Goal: Task Accomplishment & Management: Use online tool/utility

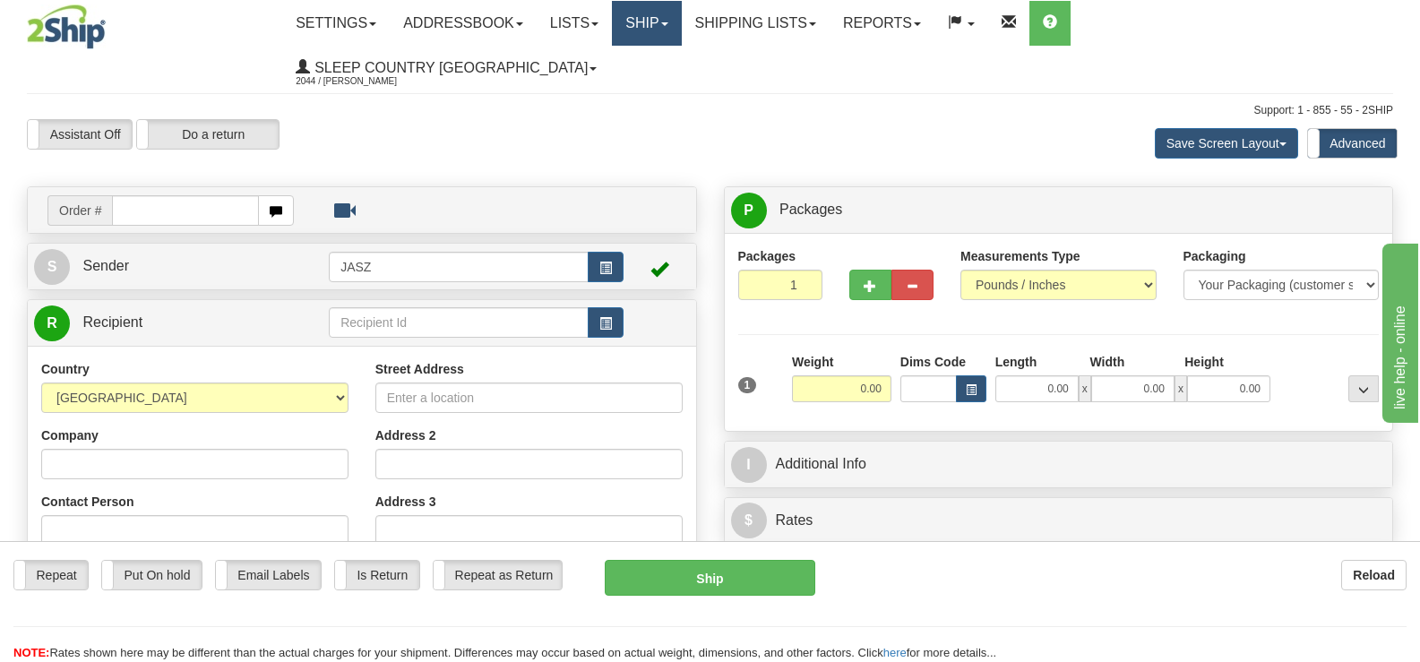
click at [681, 23] on link "Ship" at bounding box center [646, 23] width 69 height 45
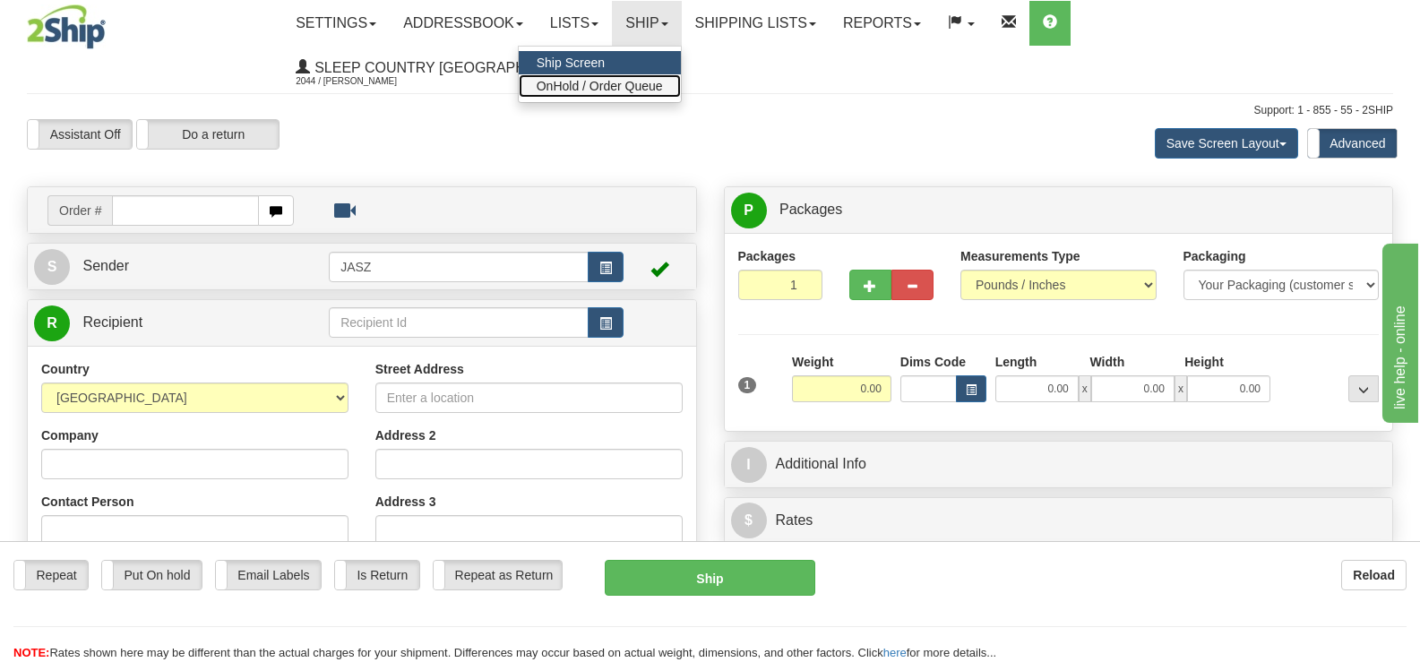
click at [663, 79] on span "OnHold / Order Queue" at bounding box center [600, 86] width 126 height 14
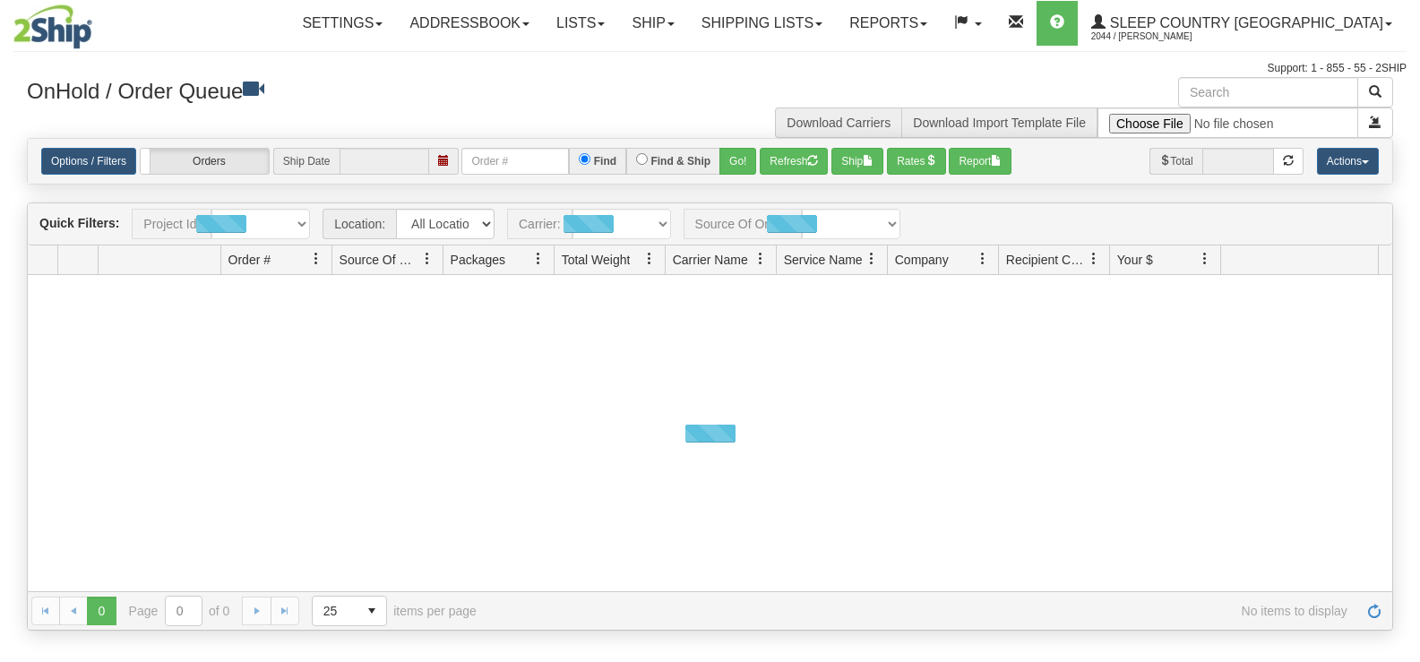
type input "[DATE]"
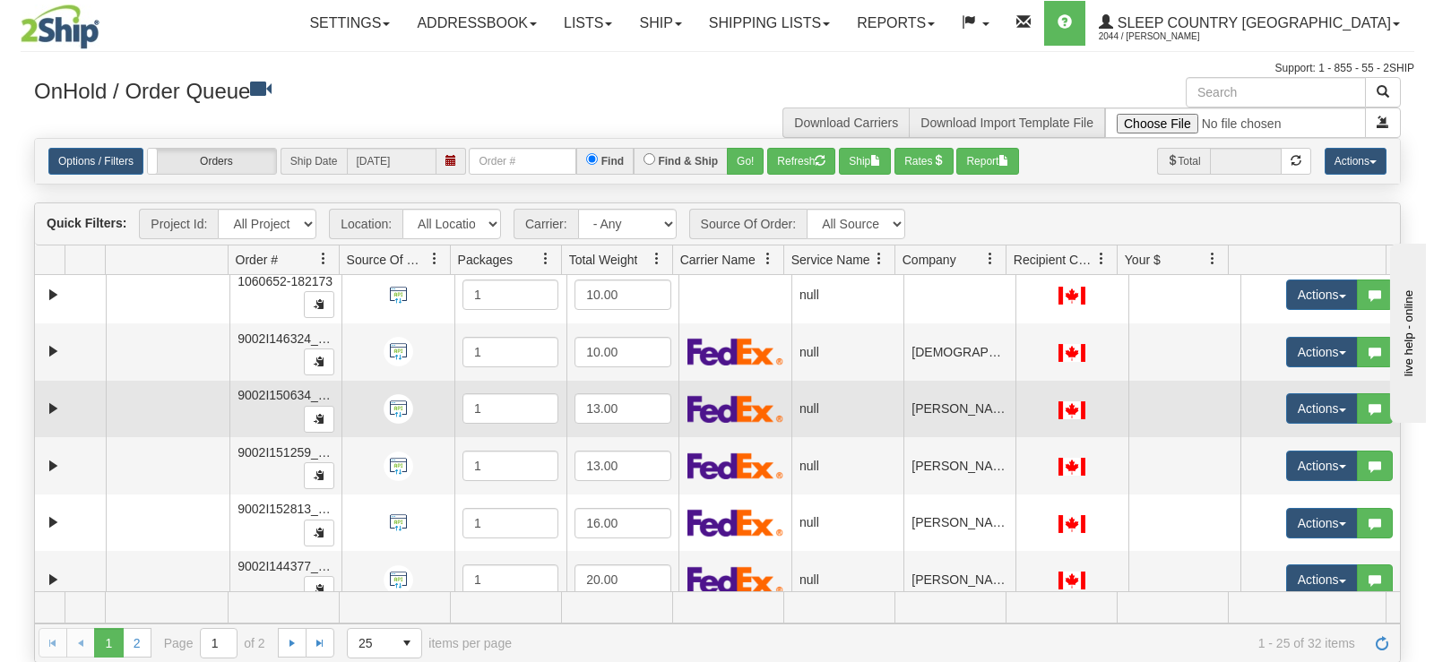
scroll to position [896, 0]
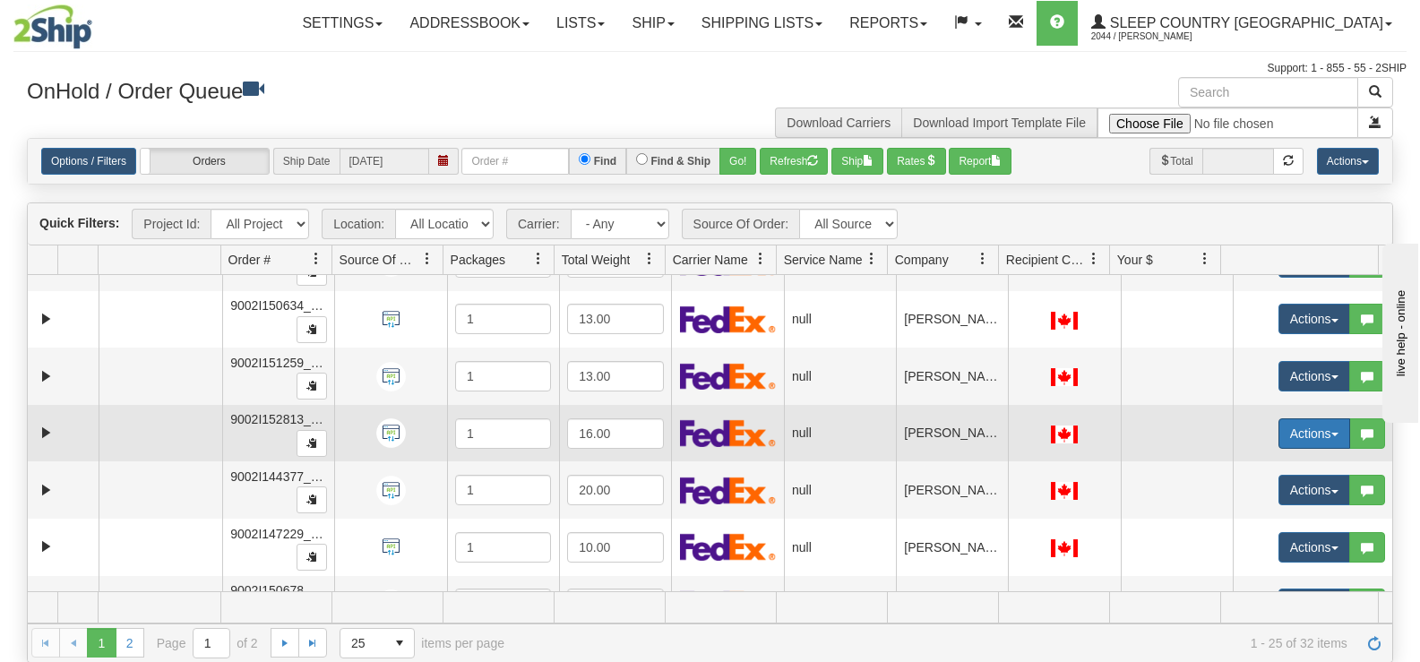
click at [1288, 426] on button "Actions" at bounding box center [1315, 433] width 72 height 30
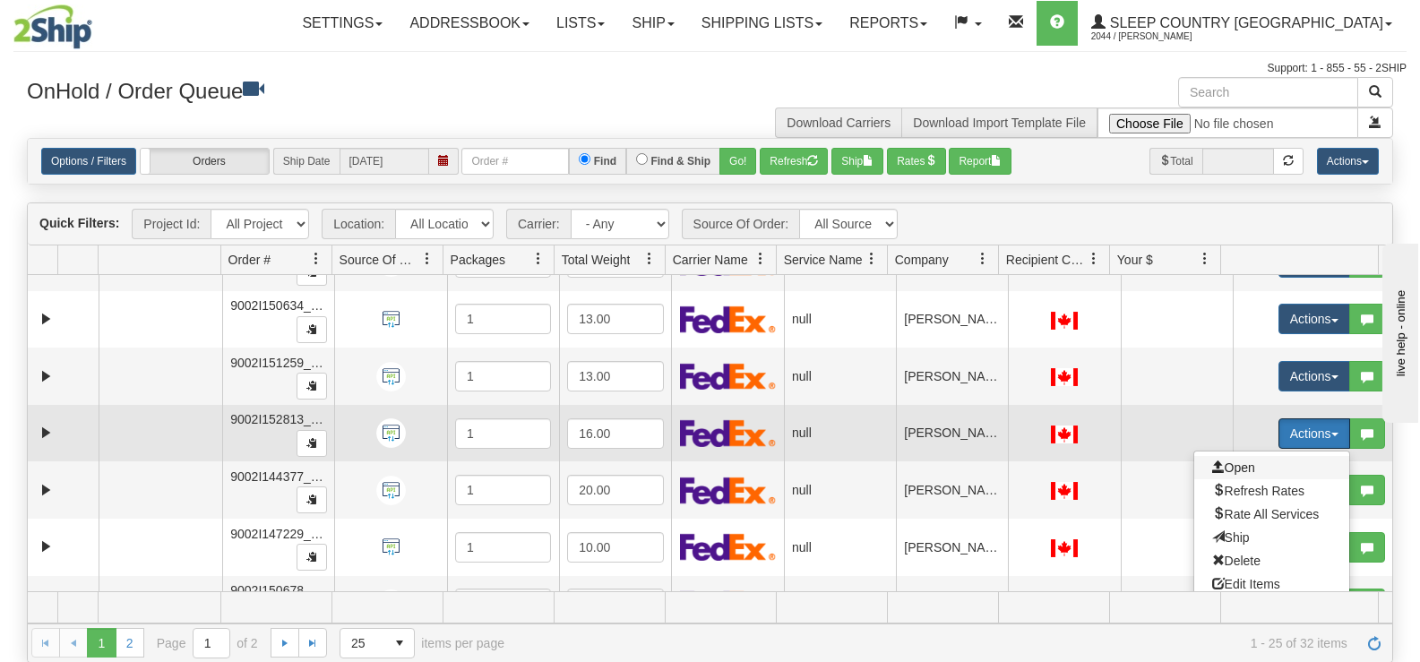
click at [1228, 462] on span "Open" at bounding box center [1233, 468] width 43 height 14
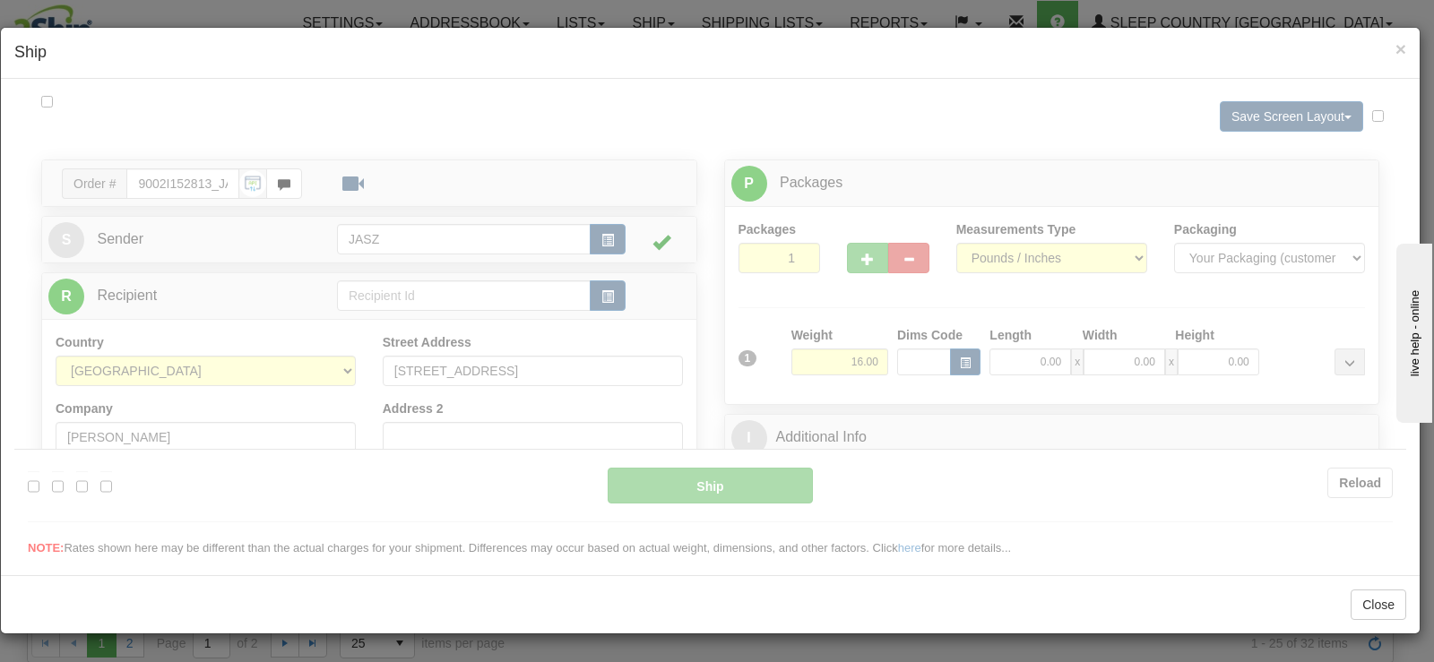
scroll to position [0, 0]
type input "12:56"
type input "16:00"
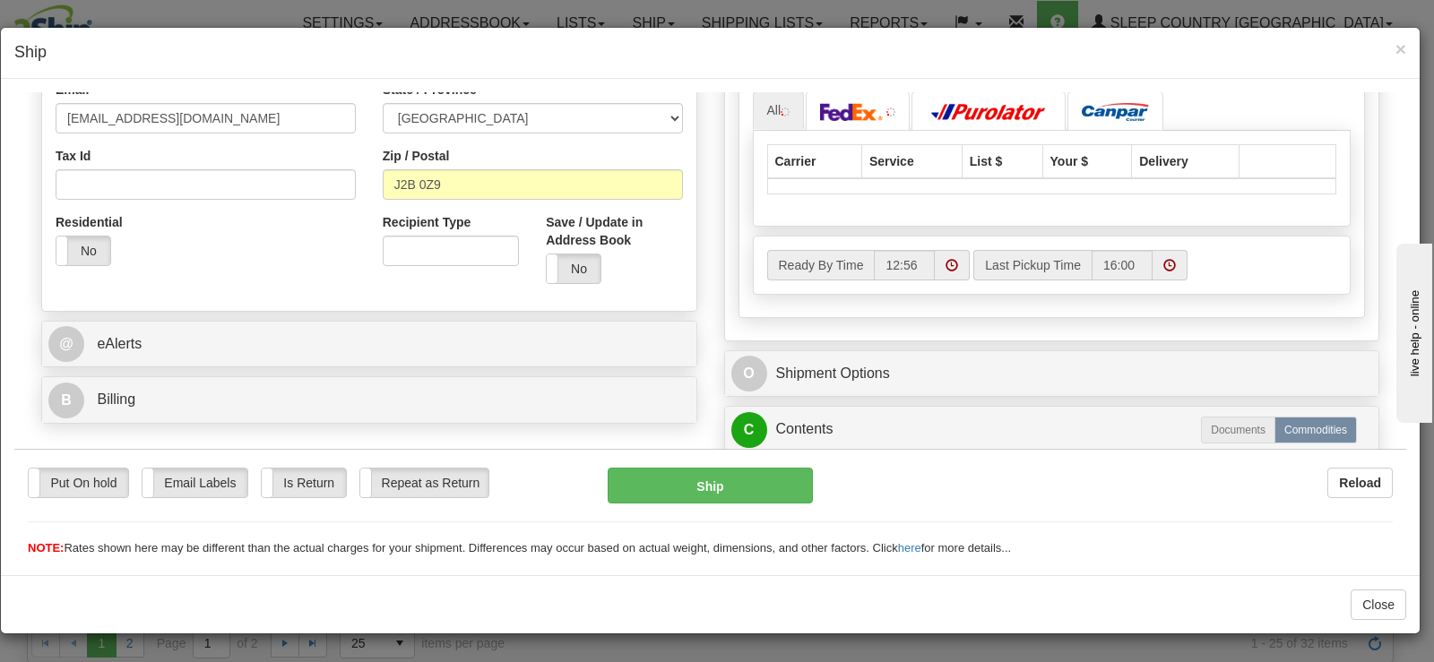
scroll to position [627, 0]
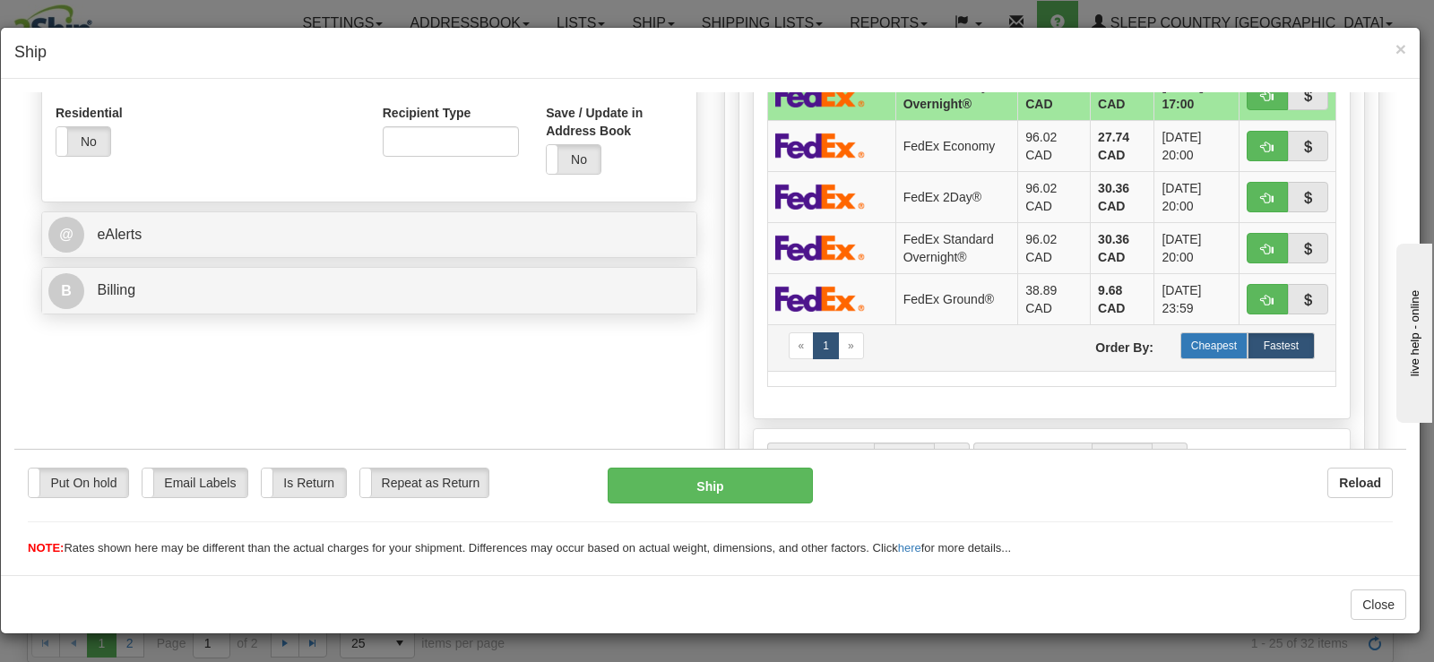
click at [1180, 335] on label "Cheapest" at bounding box center [1213, 345] width 67 height 27
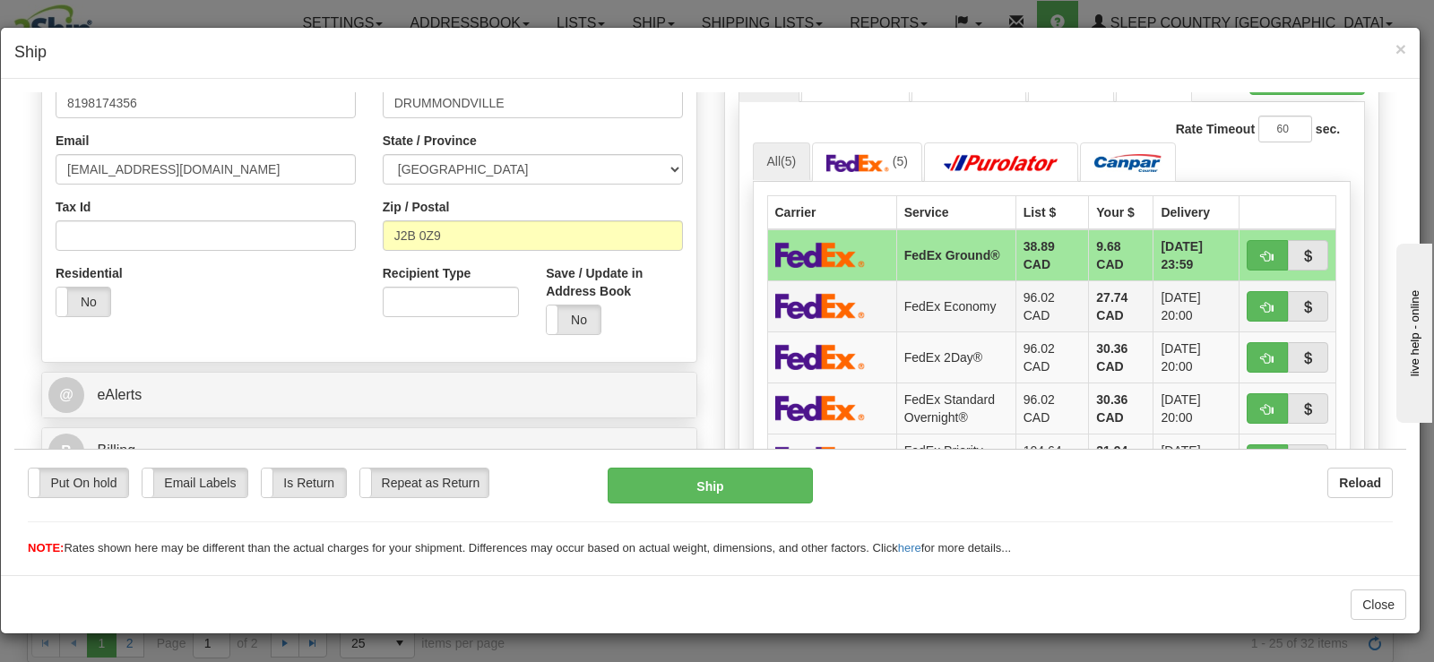
scroll to position [538, 0]
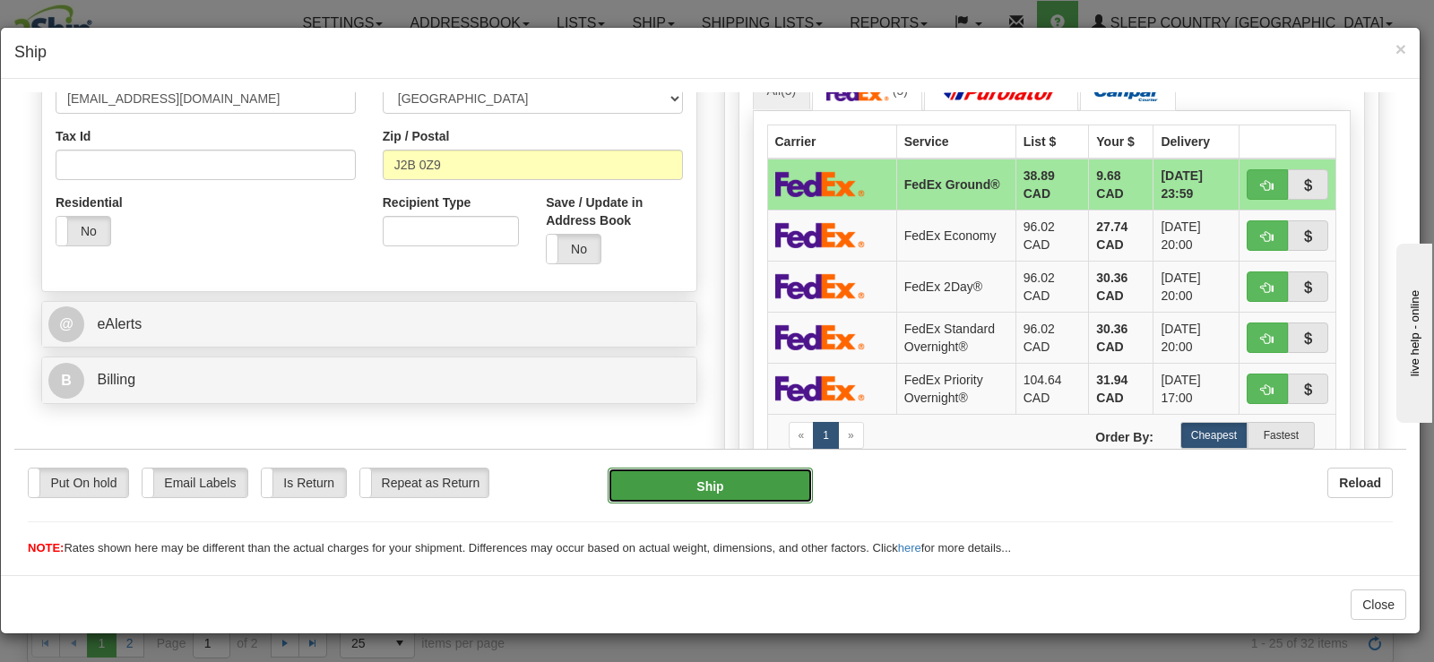
click at [719, 488] on button "Ship" at bounding box center [709, 485] width 205 height 36
type input "92"
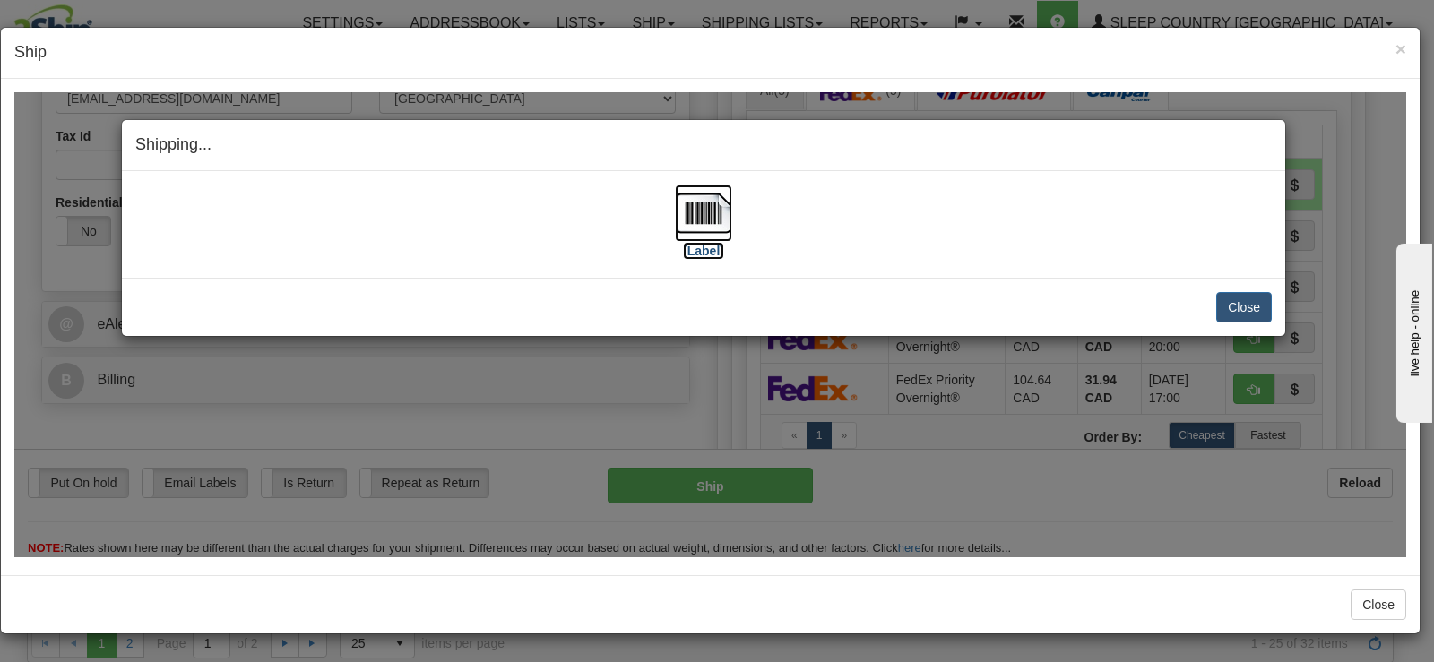
click at [700, 216] on img at bounding box center [703, 212] width 57 height 57
click at [1251, 298] on button "Close" at bounding box center [1244, 306] width 56 height 30
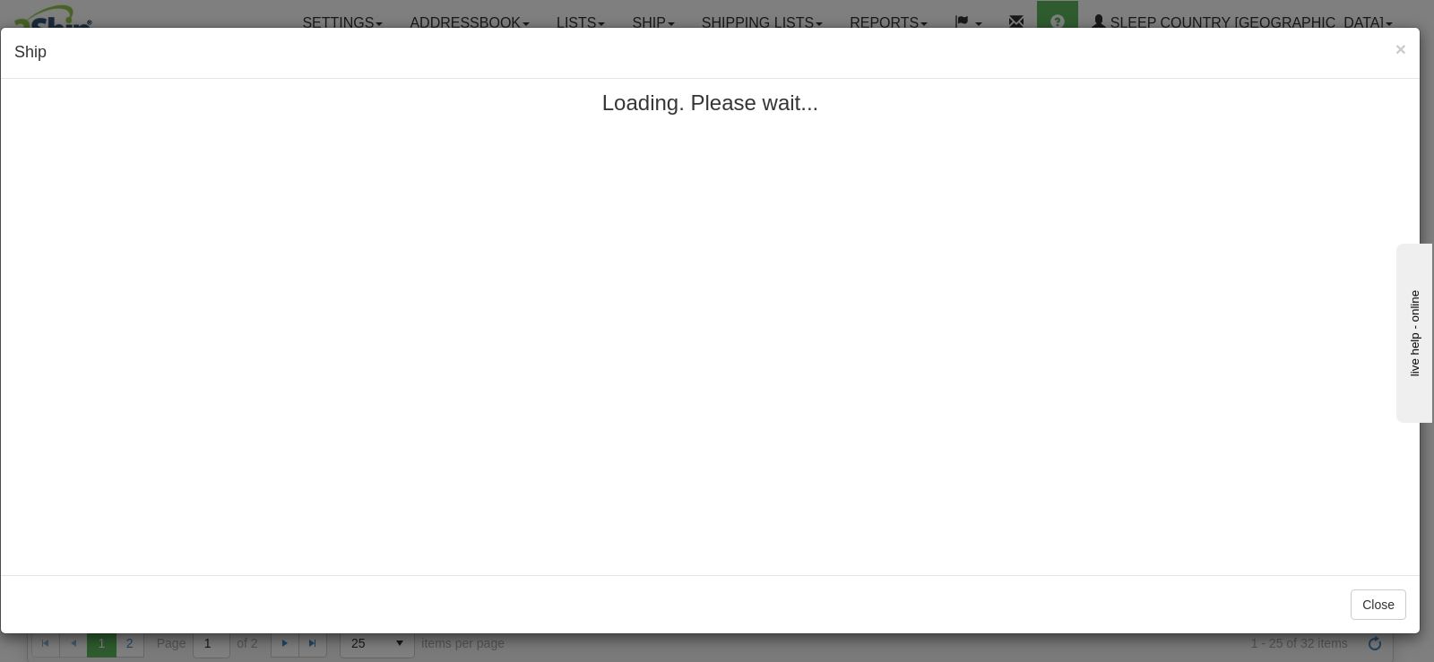
scroll to position [0, 0]
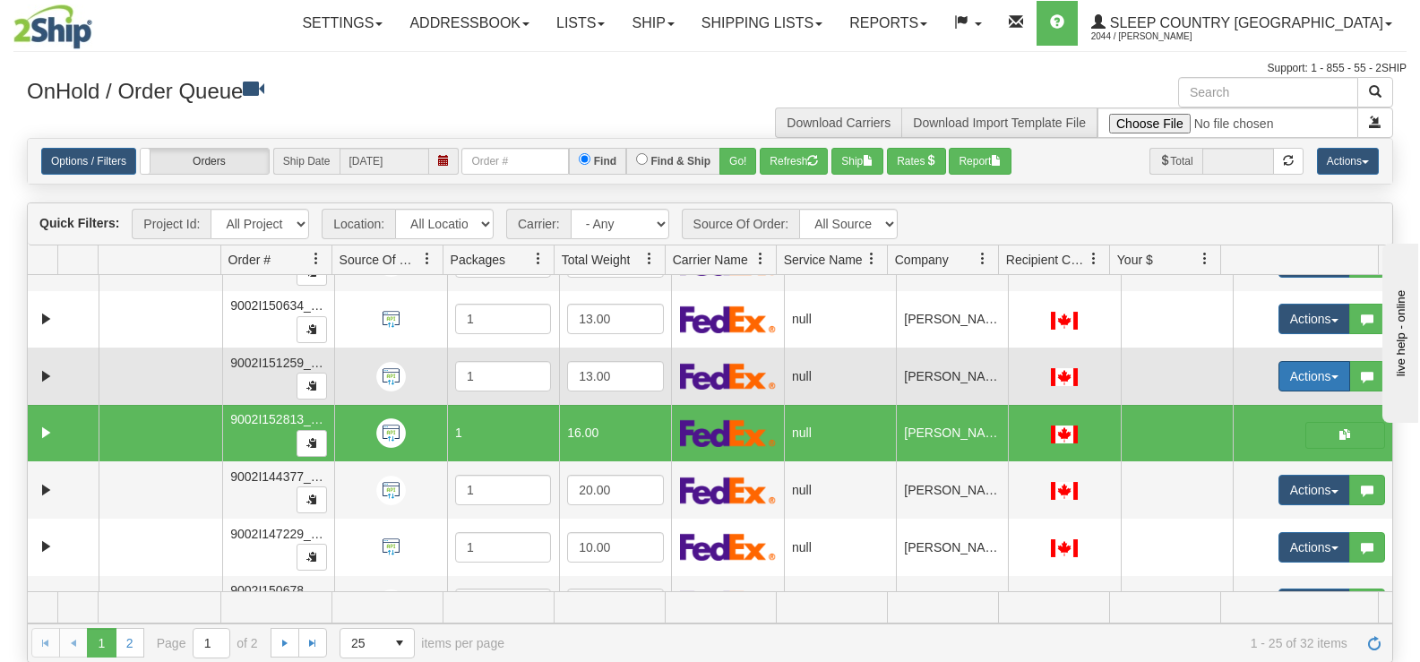
click at [1279, 375] on button "Actions" at bounding box center [1315, 376] width 72 height 30
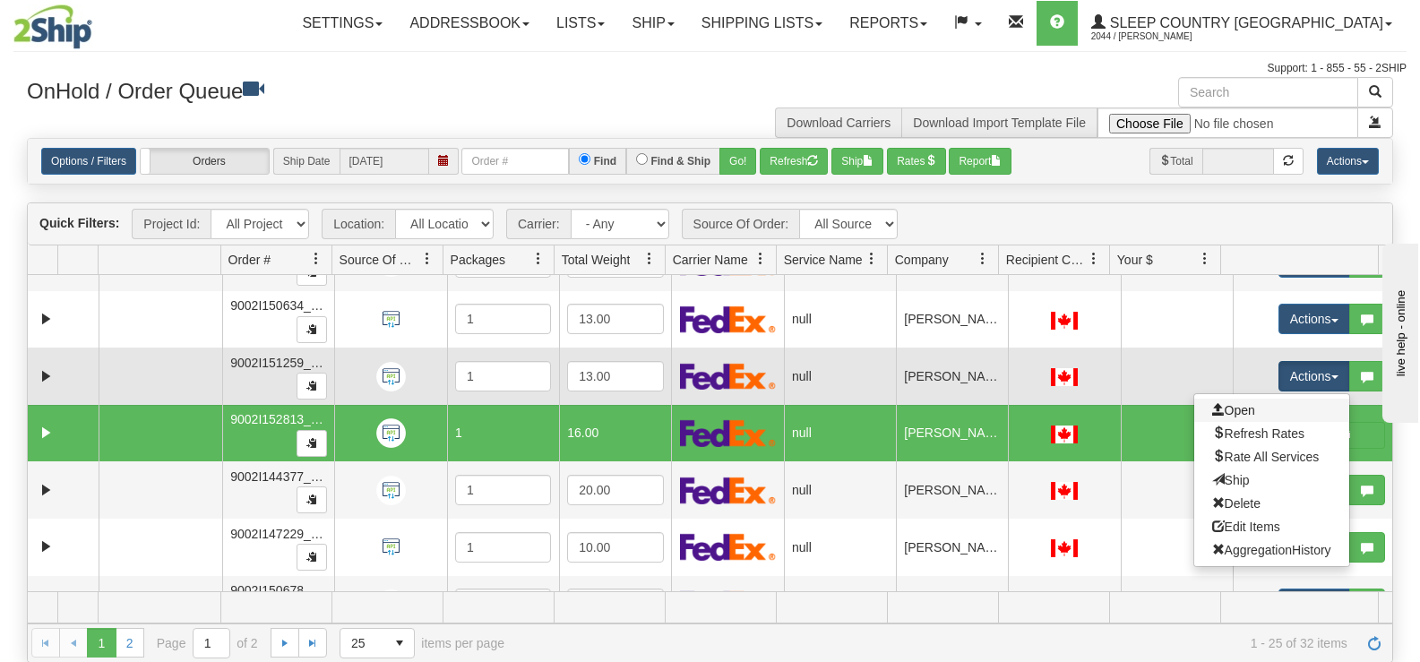
click at [1254, 406] on link "Open" at bounding box center [1271, 410] width 155 height 23
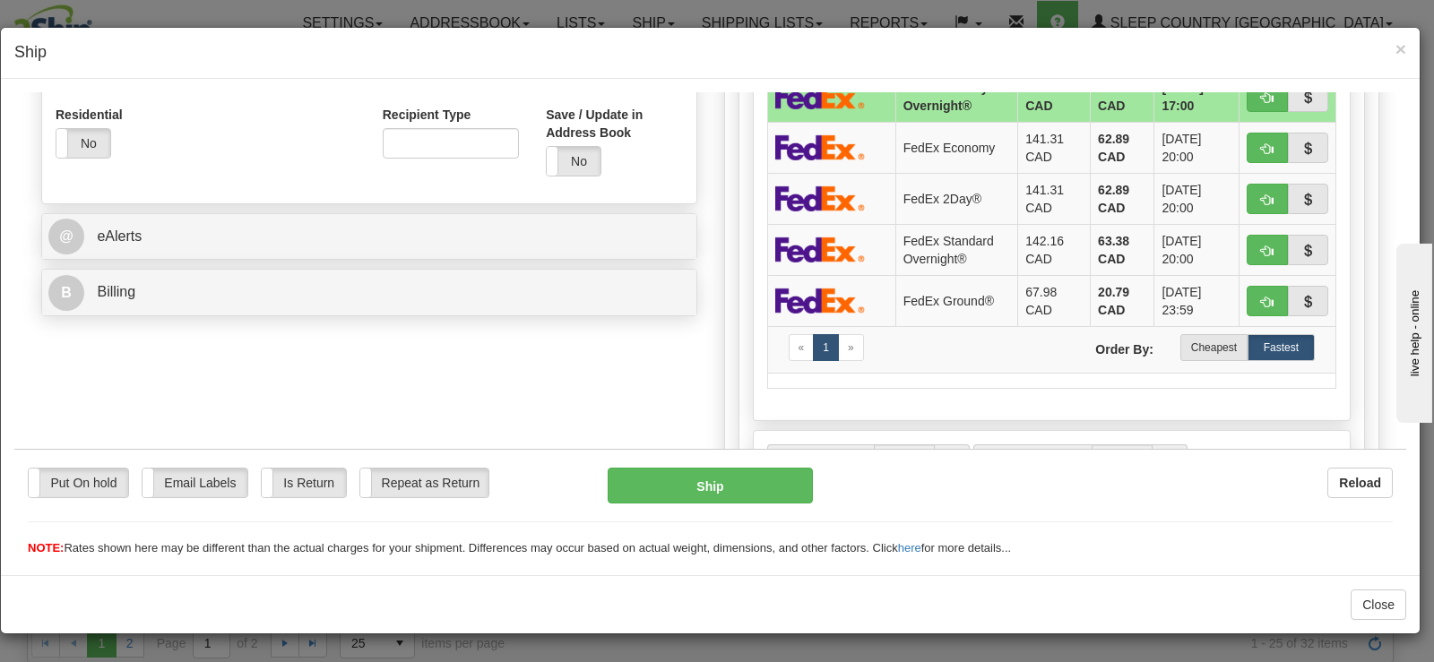
scroll to position [627, 0]
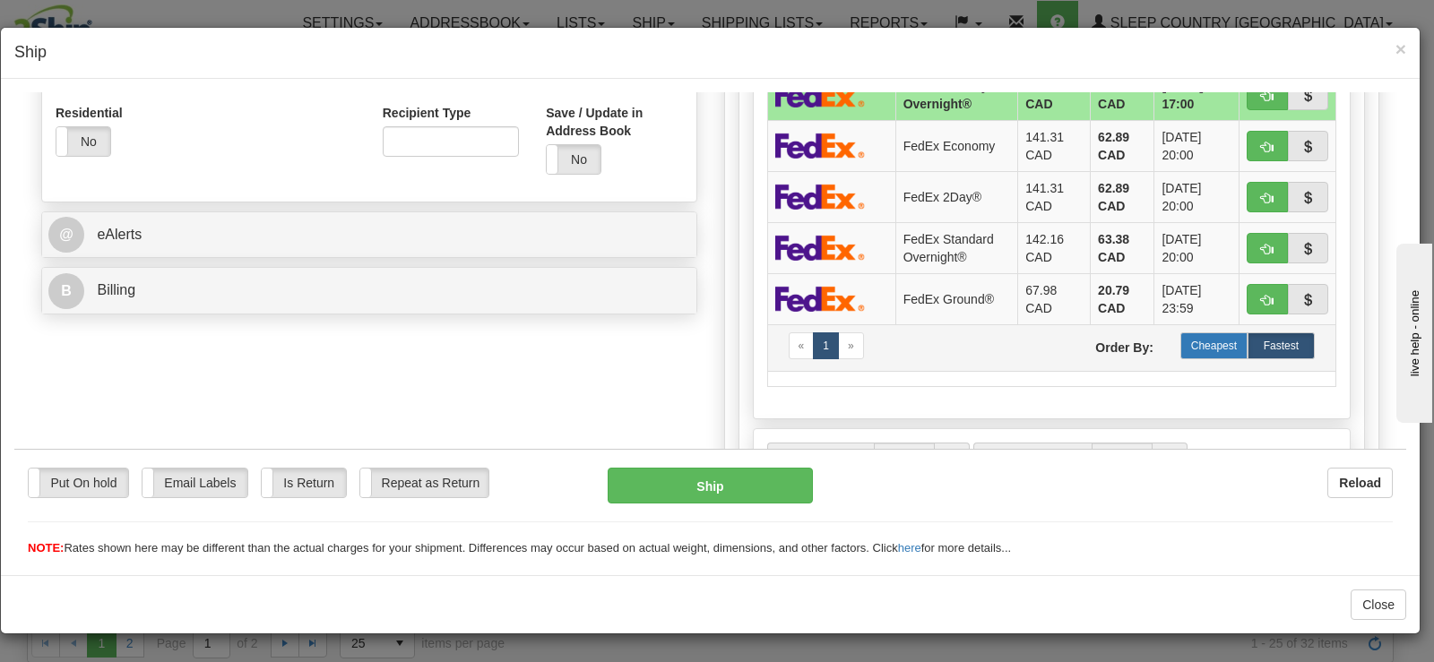
click at [1186, 349] on label "Cheapest" at bounding box center [1213, 345] width 67 height 27
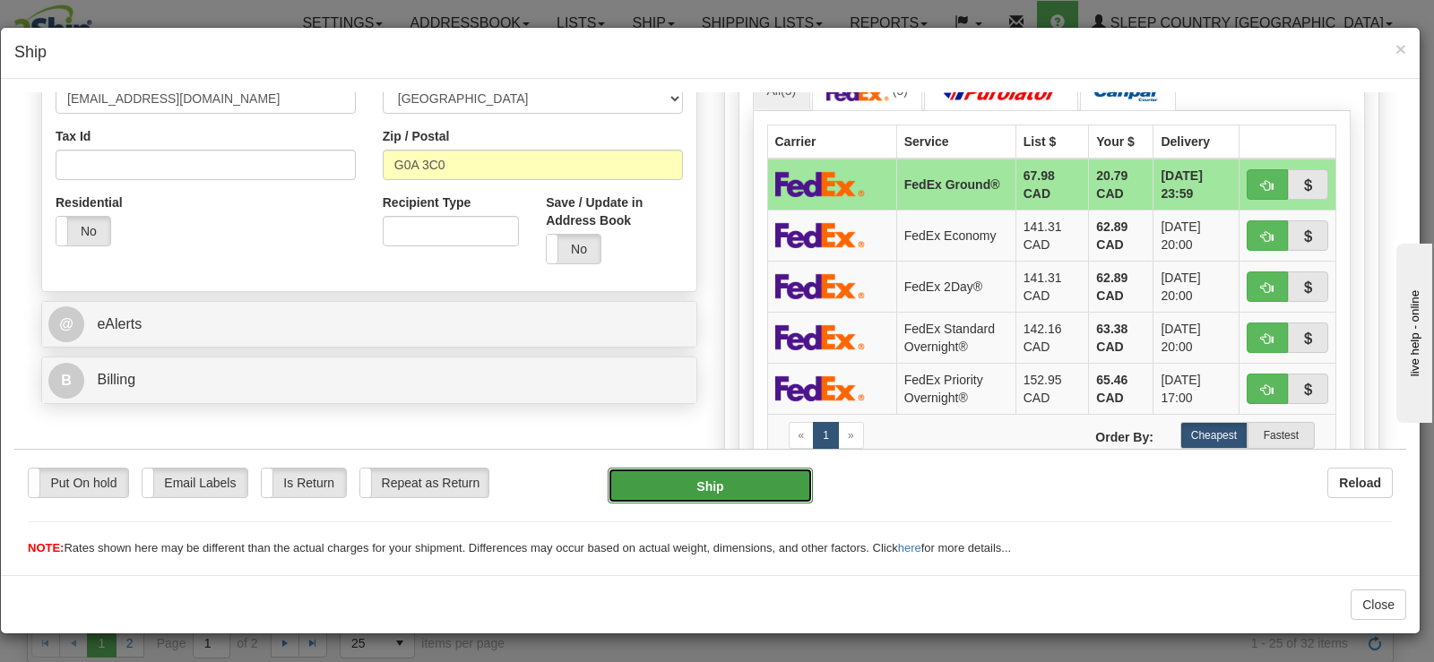
click at [673, 487] on button "Ship" at bounding box center [709, 485] width 205 height 36
type input "92"
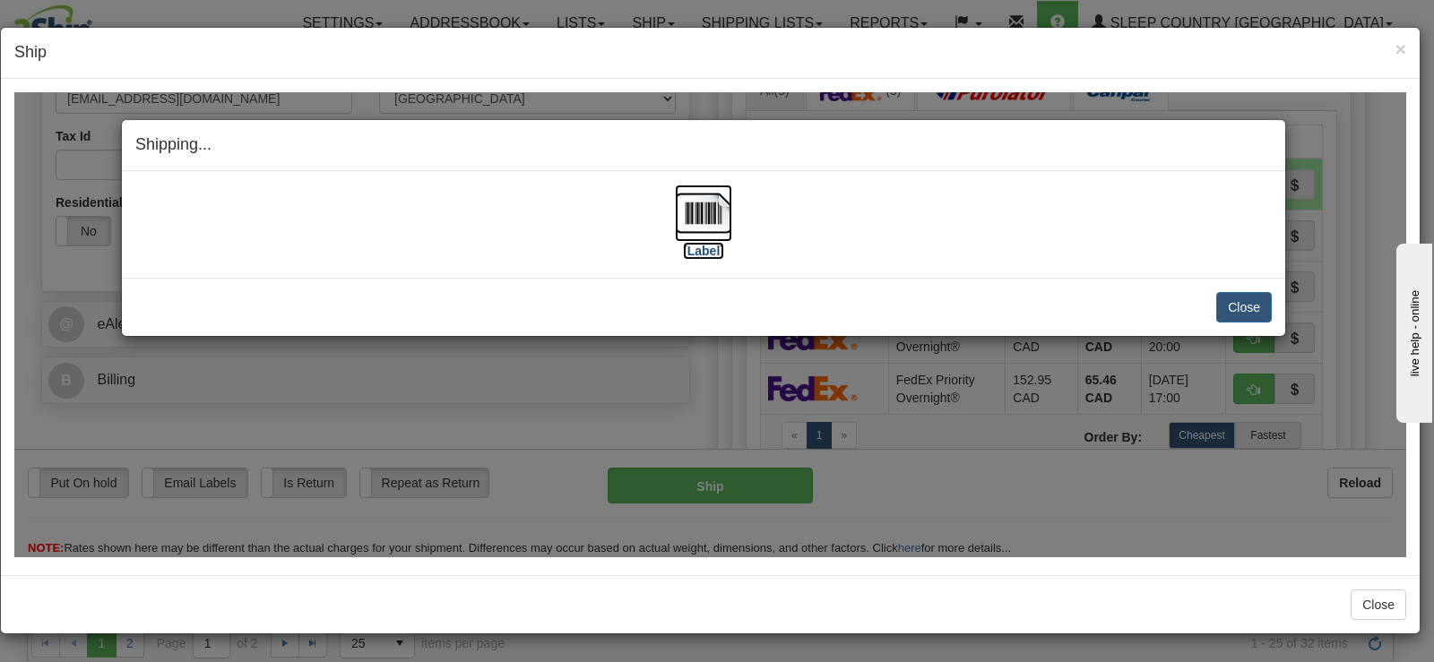
click at [697, 218] on img at bounding box center [703, 212] width 57 height 57
click at [1256, 303] on button "Close" at bounding box center [1244, 306] width 56 height 30
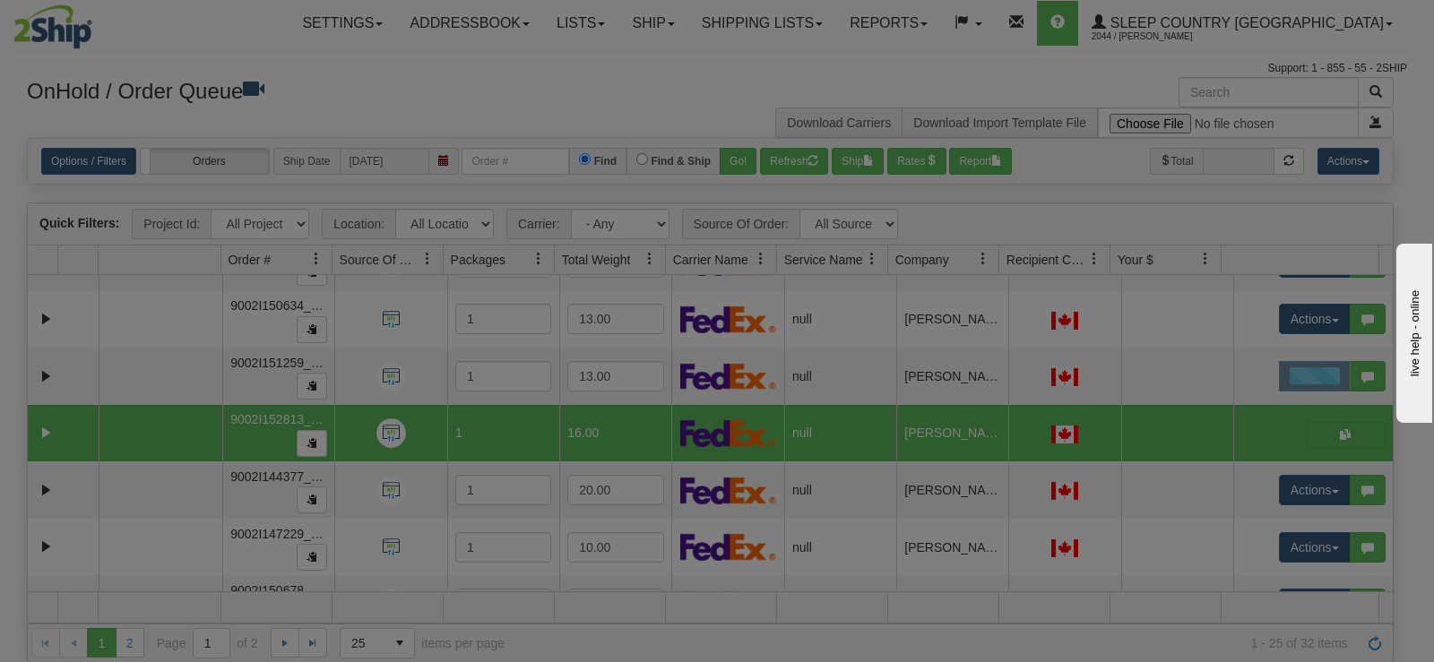
scroll to position [0, 0]
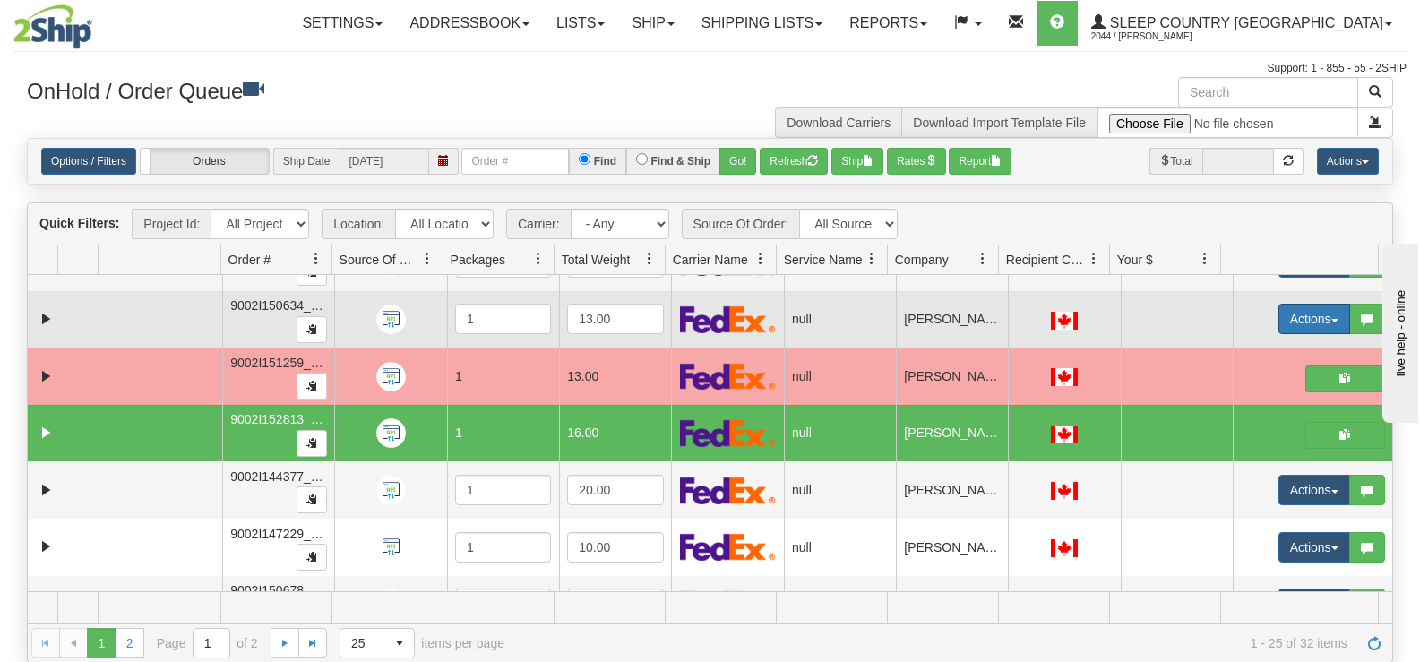
click at [1294, 308] on button "Actions" at bounding box center [1315, 319] width 72 height 30
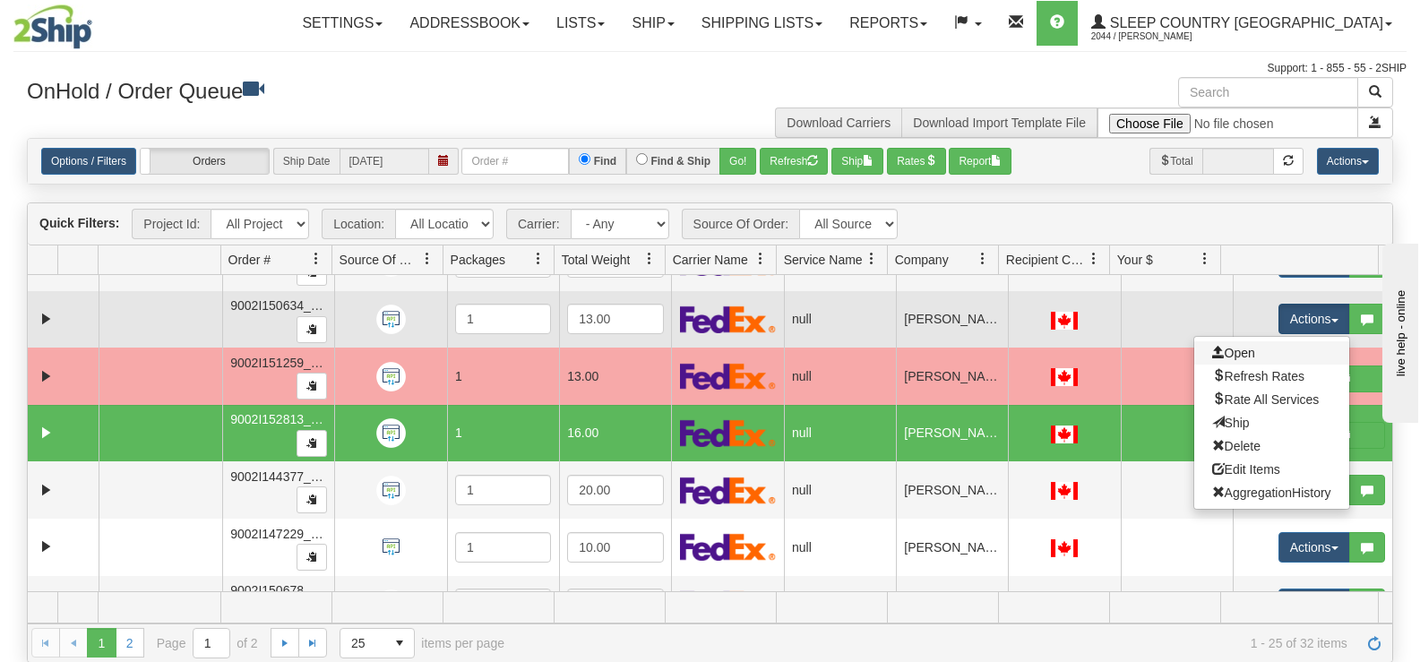
click at [1261, 347] on link "Open" at bounding box center [1271, 352] width 155 height 23
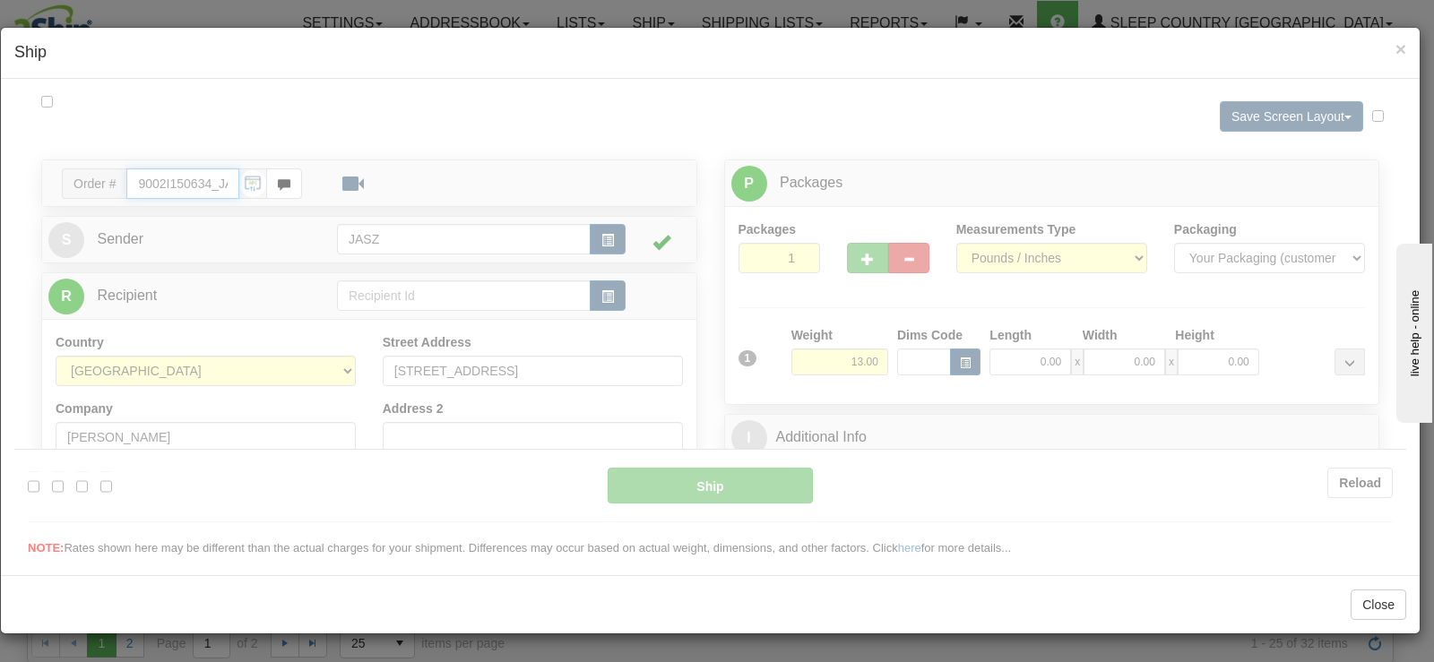
type input "13:04"
type input "16:00"
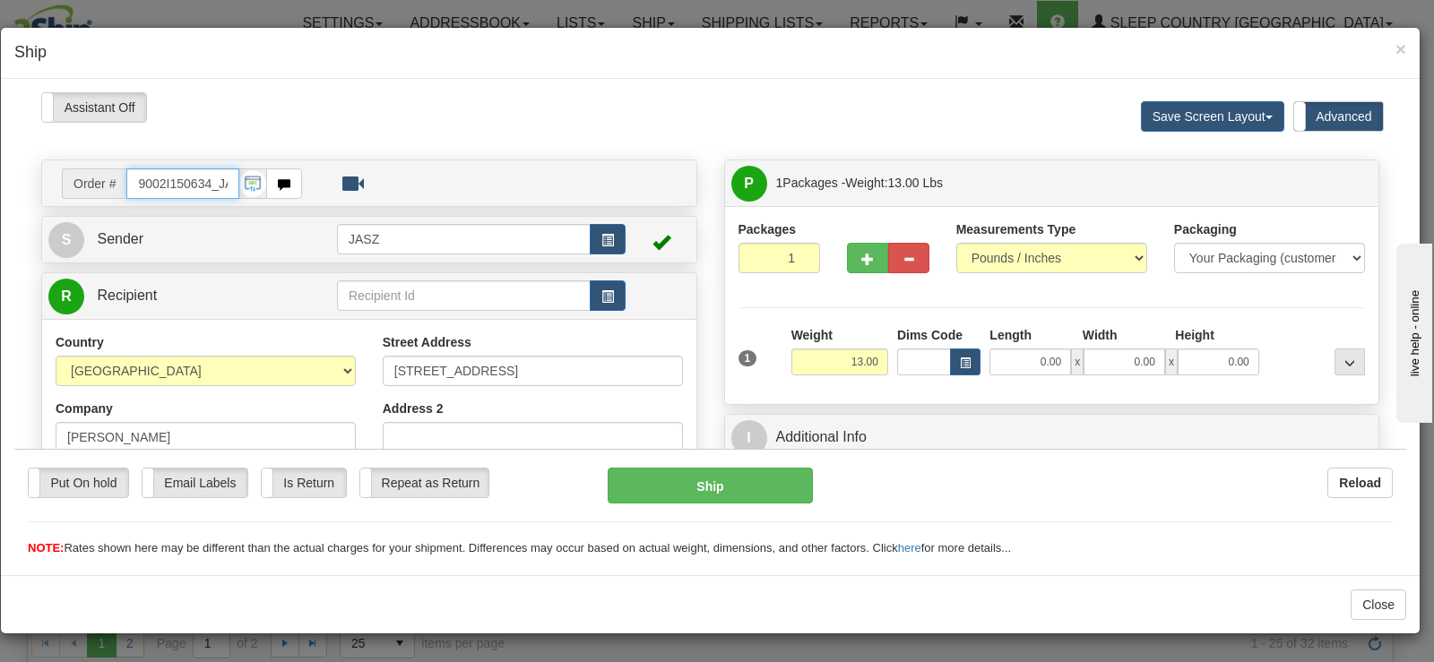
type input "9002I150634_JASZ"
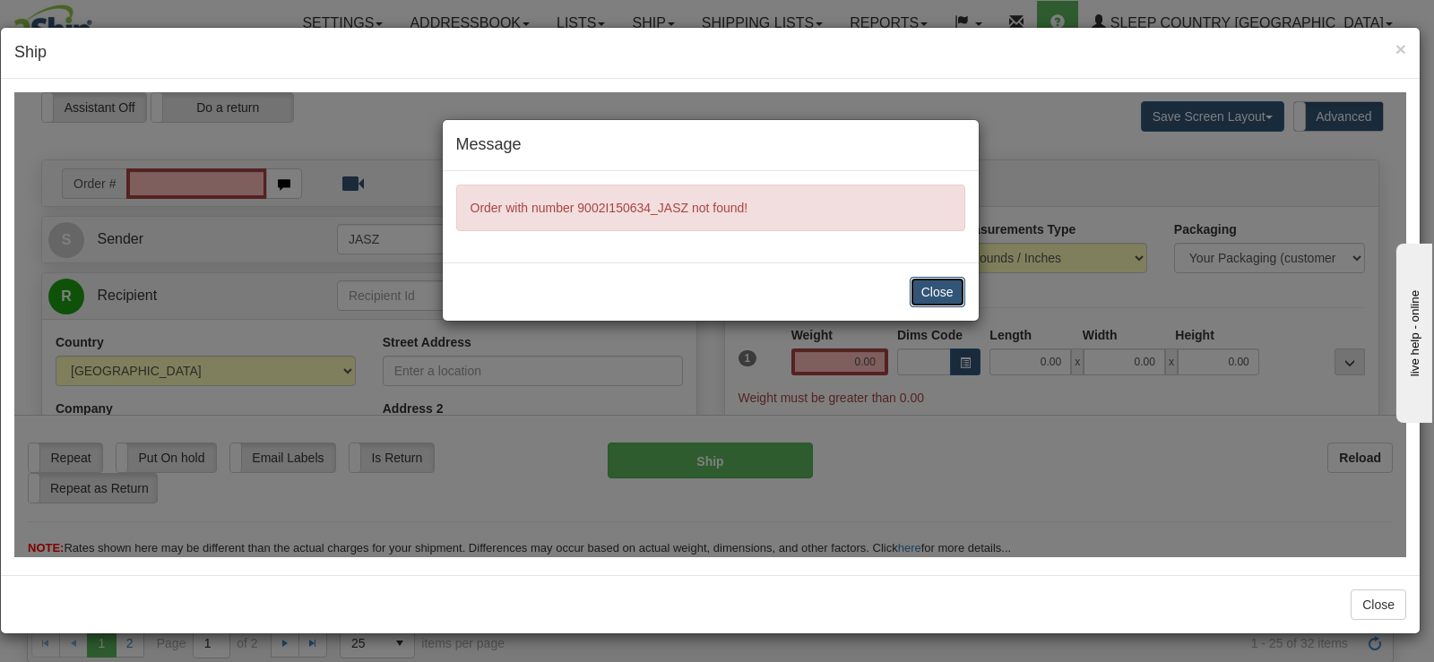
click at [931, 294] on button "Close" at bounding box center [937, 291] width 56 height 30
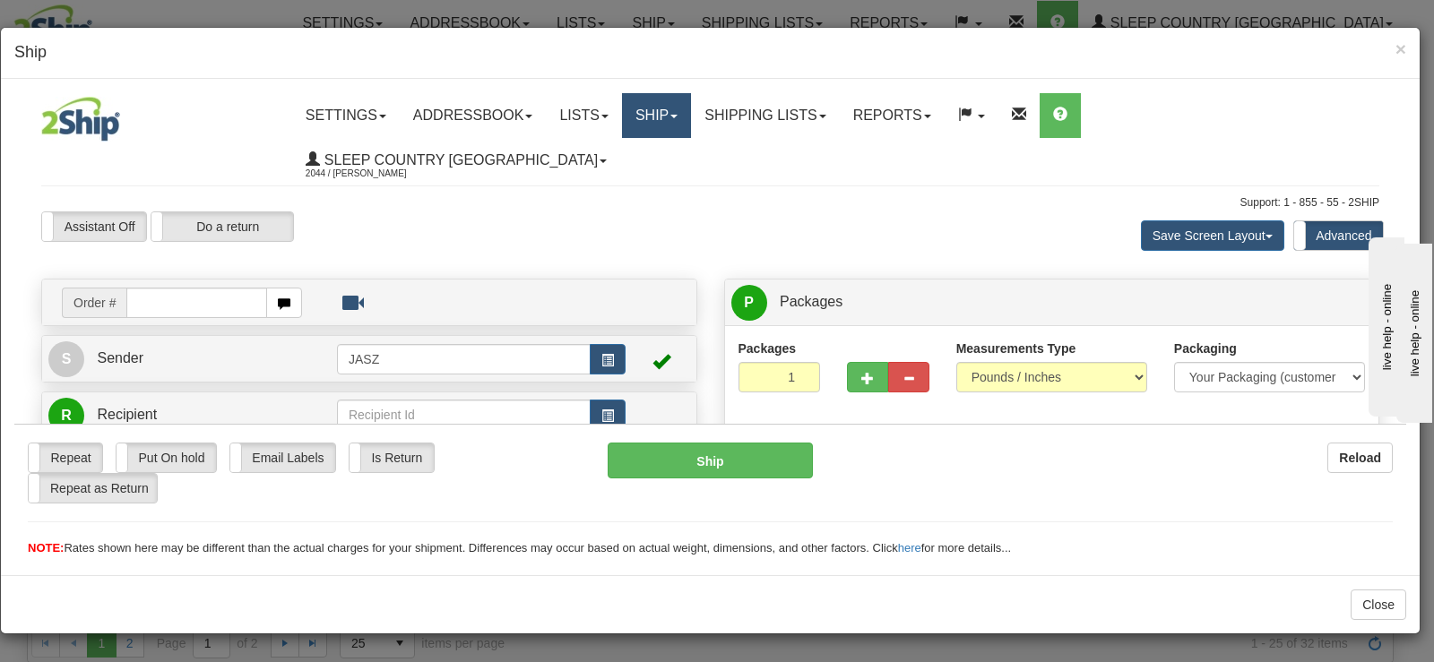
click at [691, 122] on link "Ship" at bounding box center [656, 114] width 69 height 45
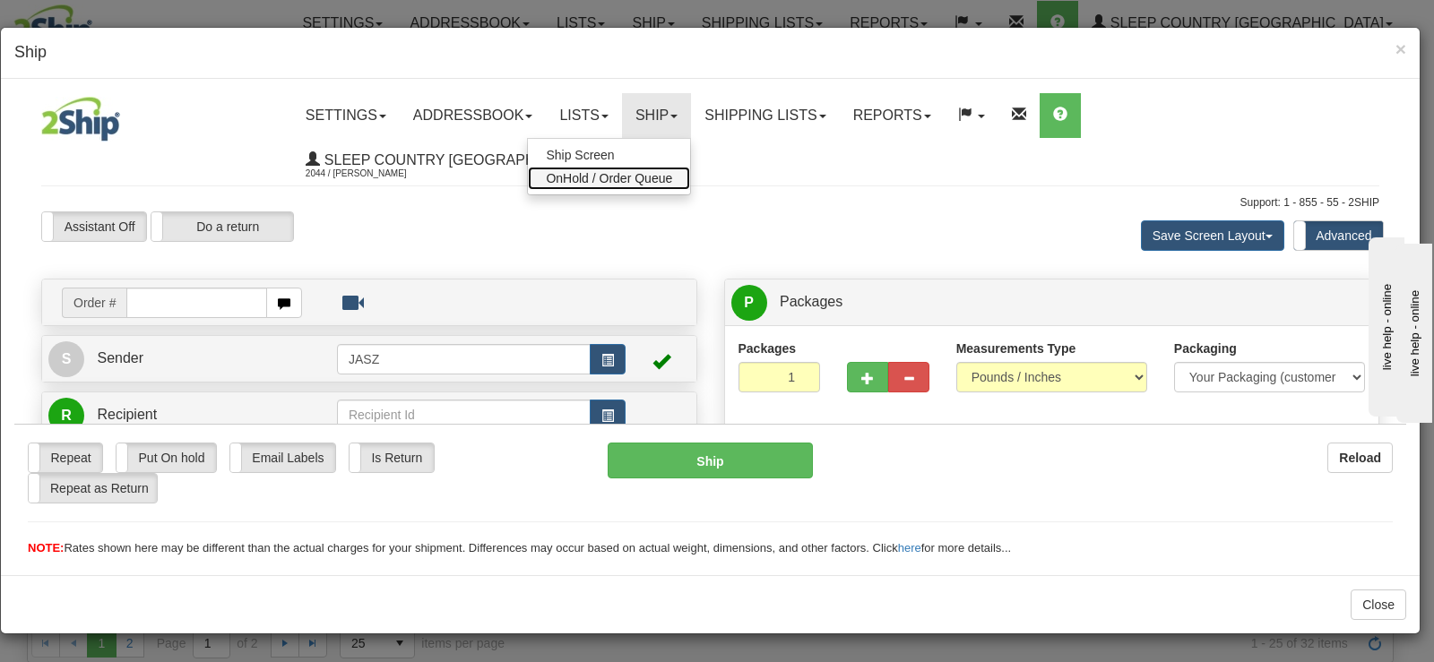
click at [672, 172] on span "OnHold / Order Queue" at bounding box center [609, 177] width 126 height 14
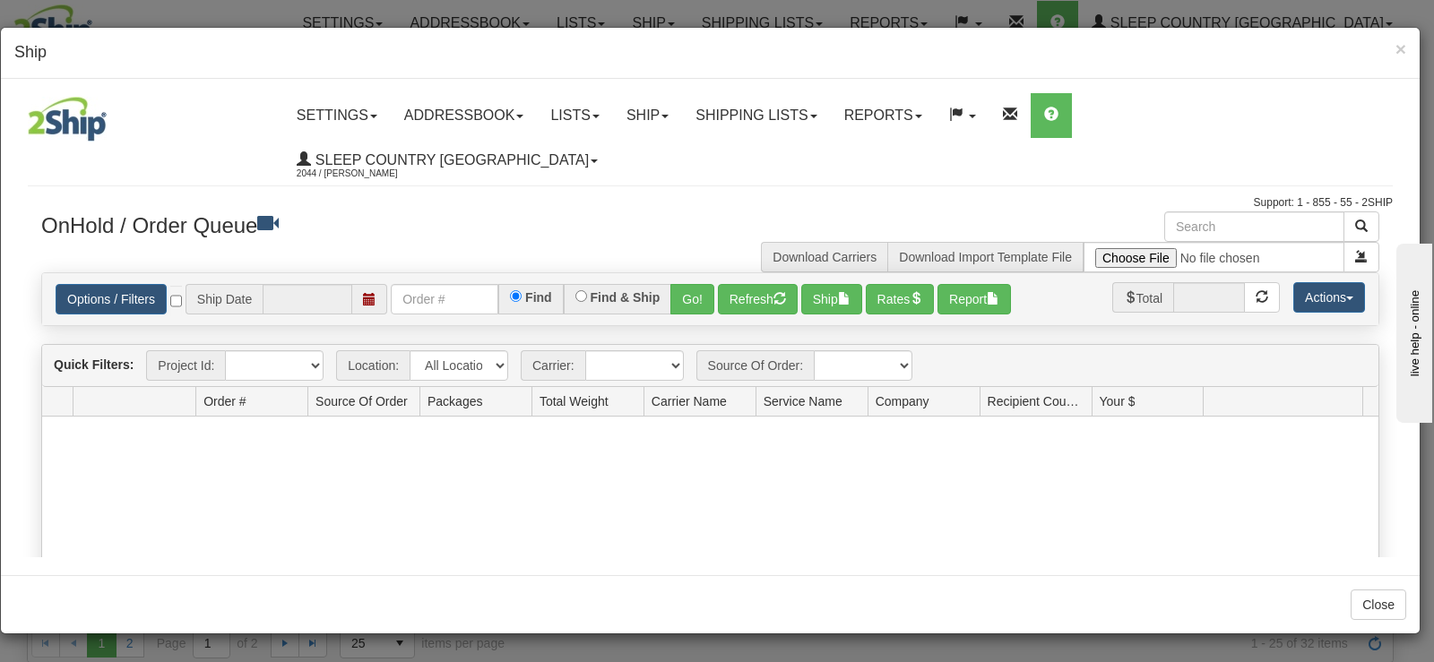
type input "[DATE]"
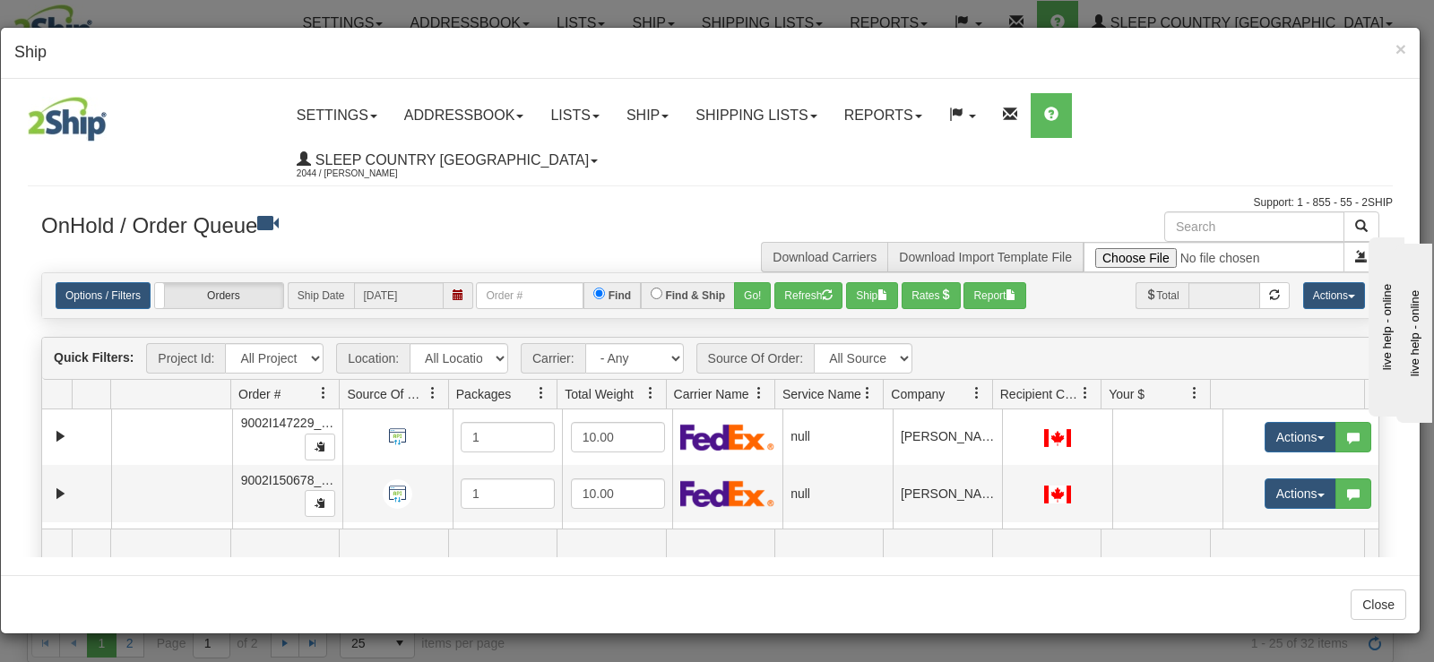
scroll to position [896, 0]
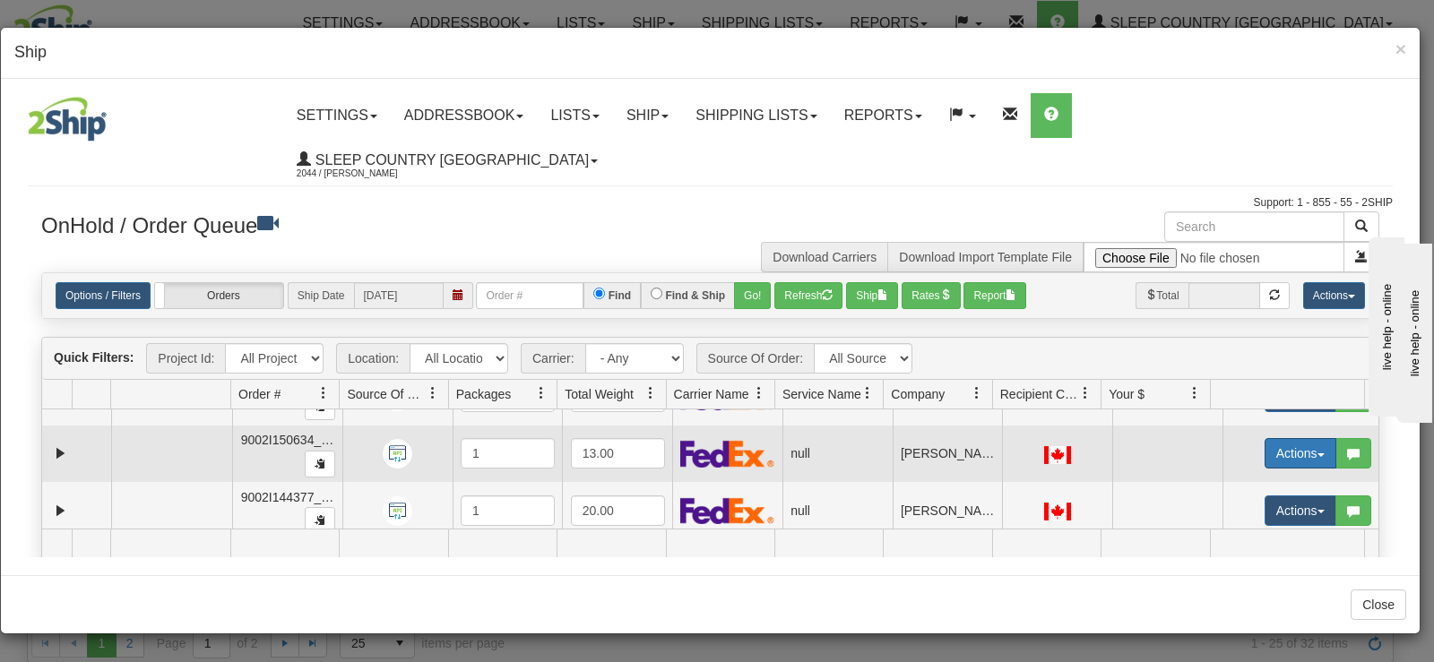
drag, startPoint x: 1231, startPoint y: 405, endPoint x: 1254, endPoint y: 408, distance: 22.6
click at [1233, 425] on td "Actions Open Refresh Rates Rate All Services Ship Delete Edit Items Aggregation…" at bounding box center [1300, 453] width 156 height 57
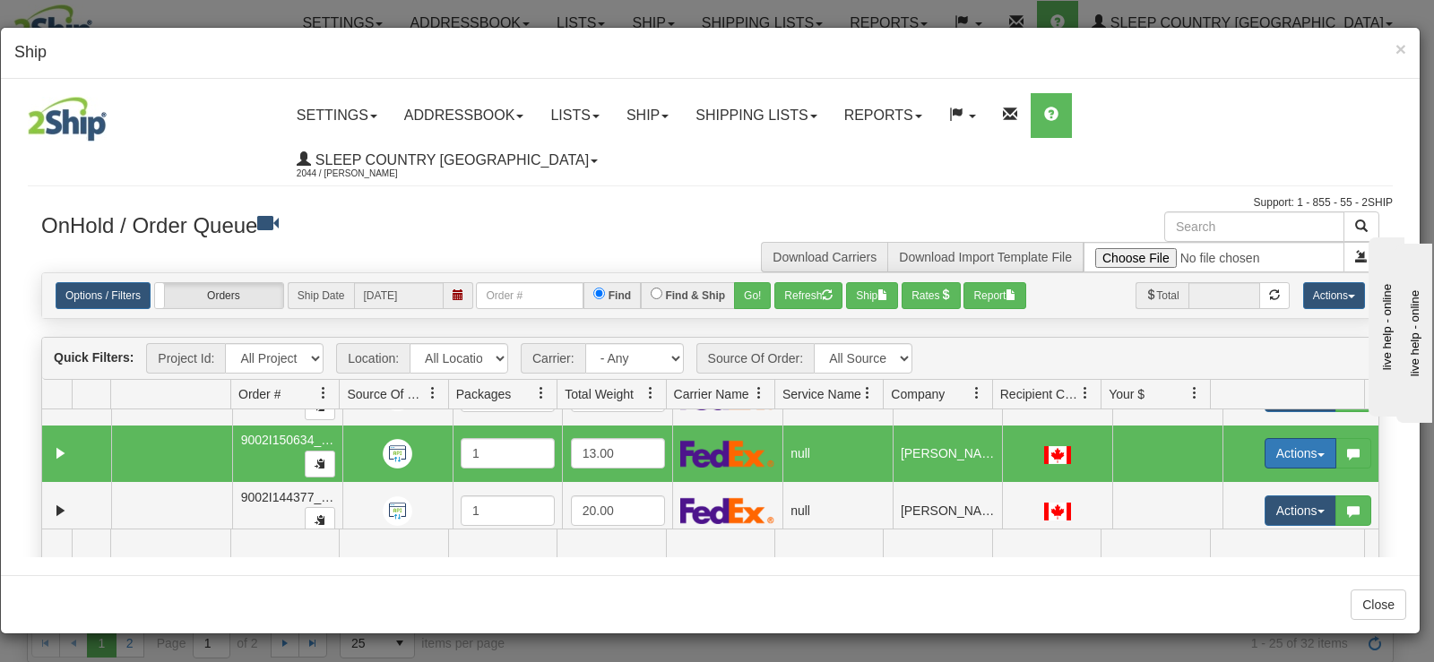
click at [1264, 437] on button "Actions" at bounding box center [1300, 452] width 72 height 30
click at [1237, 475] on link "Open" at bounding box center [1257, 486] width 155 height 23
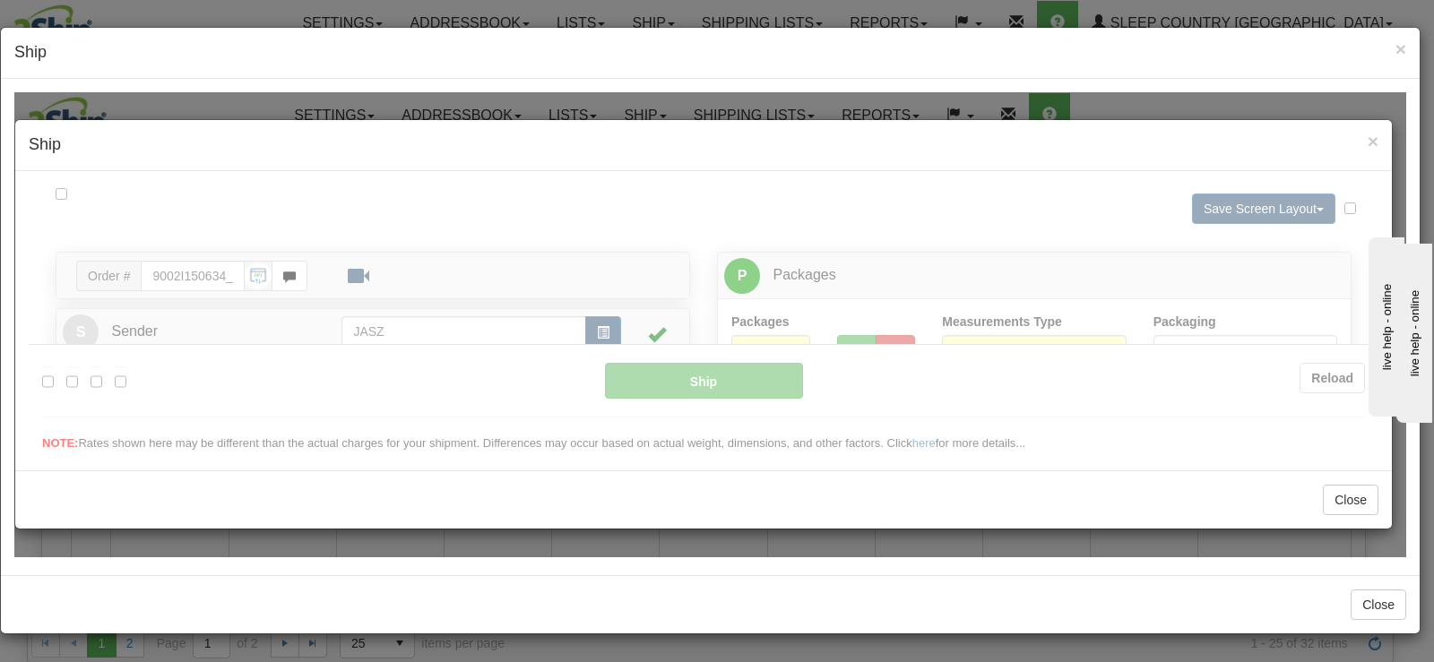
scroll to position [0, 0]
type input "13:06"
type input "16:00"
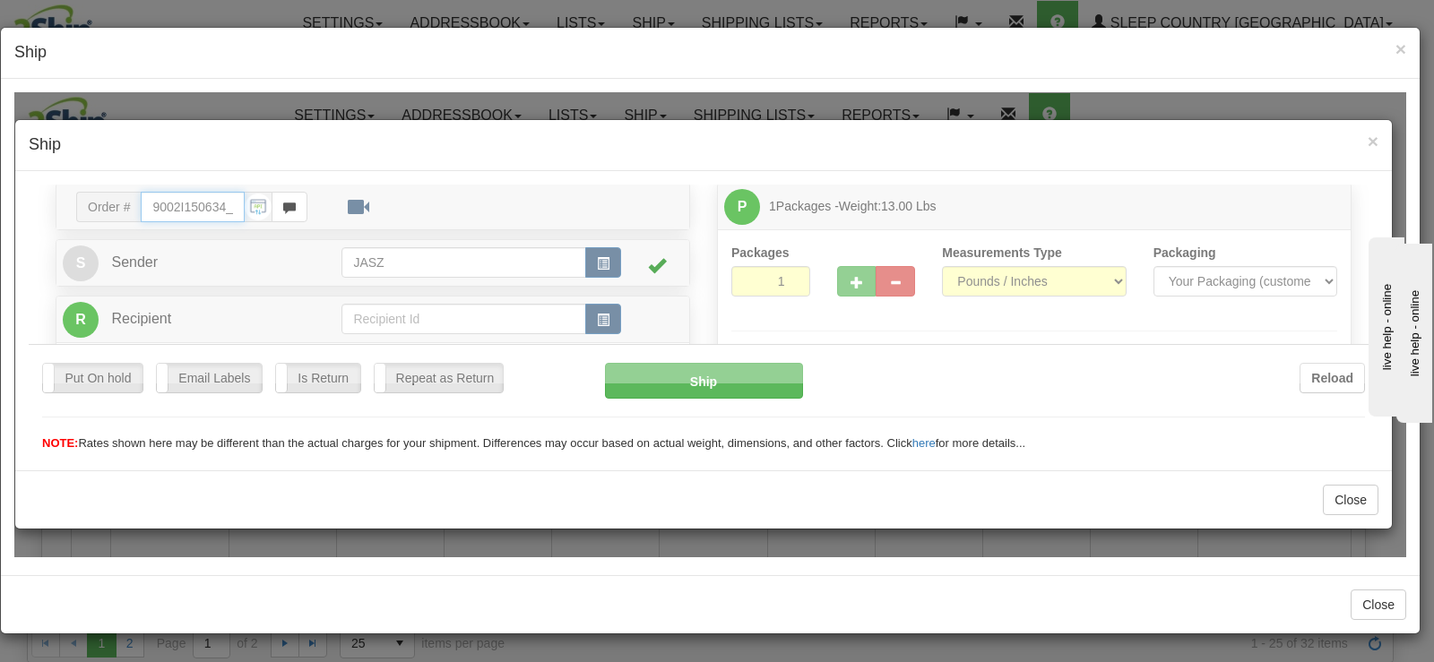
scroll to position [90, 0]
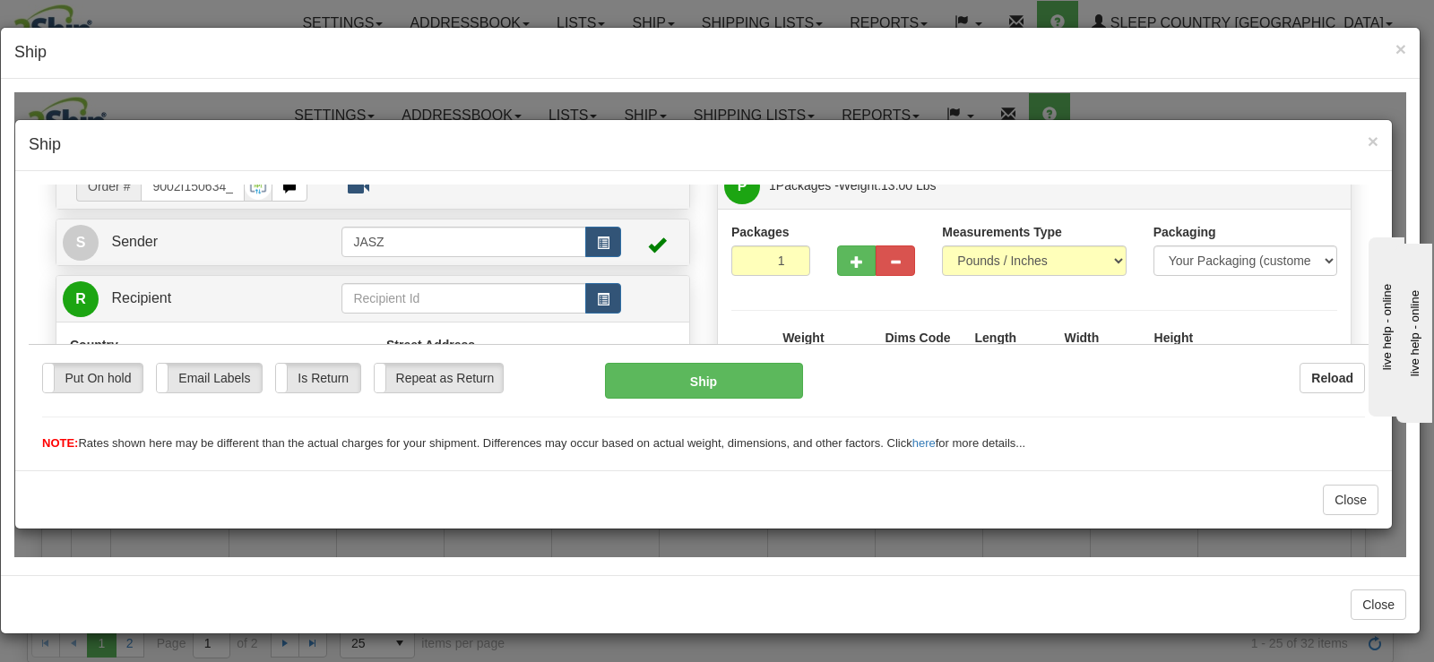
click at [1237, 148] on h4 "Ship" at bounding box center [703, 144] width 1349 height 23
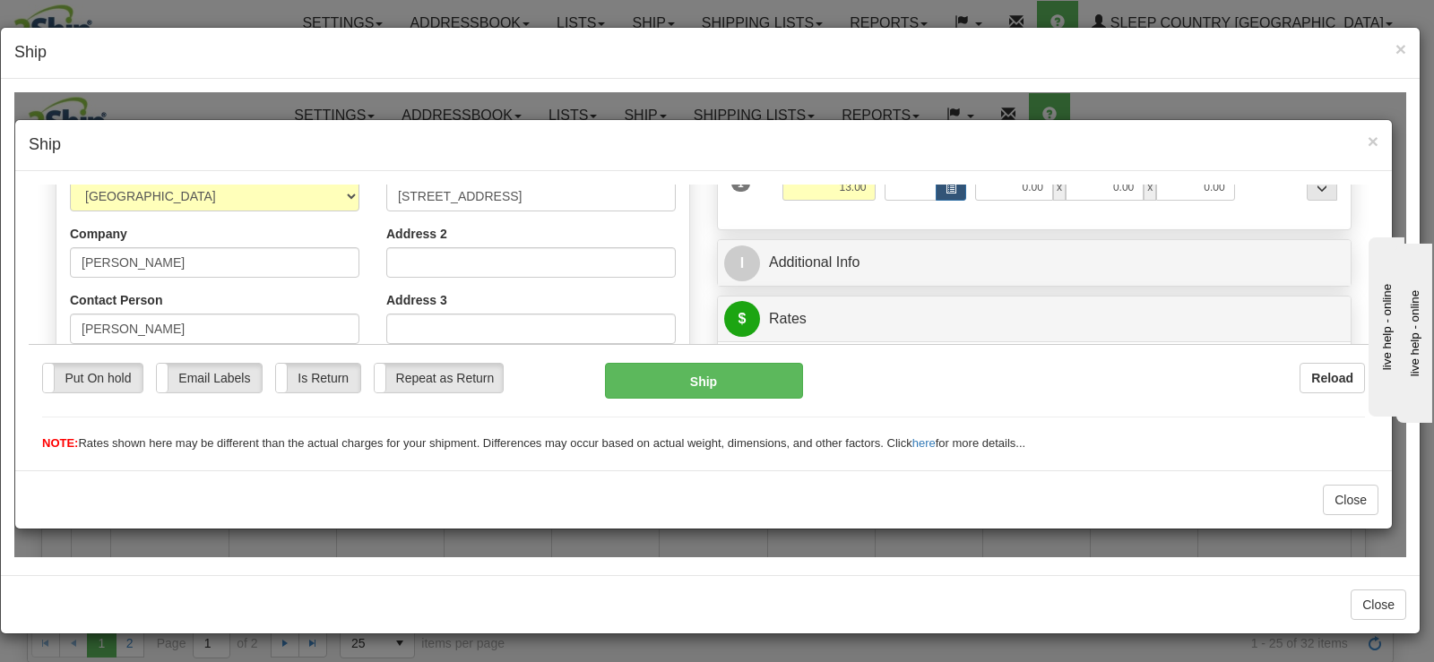
scroll to position [269, 0]
click at [1349, 490] on button "Close" at bounding box center [1351, 499] width 56 height 30
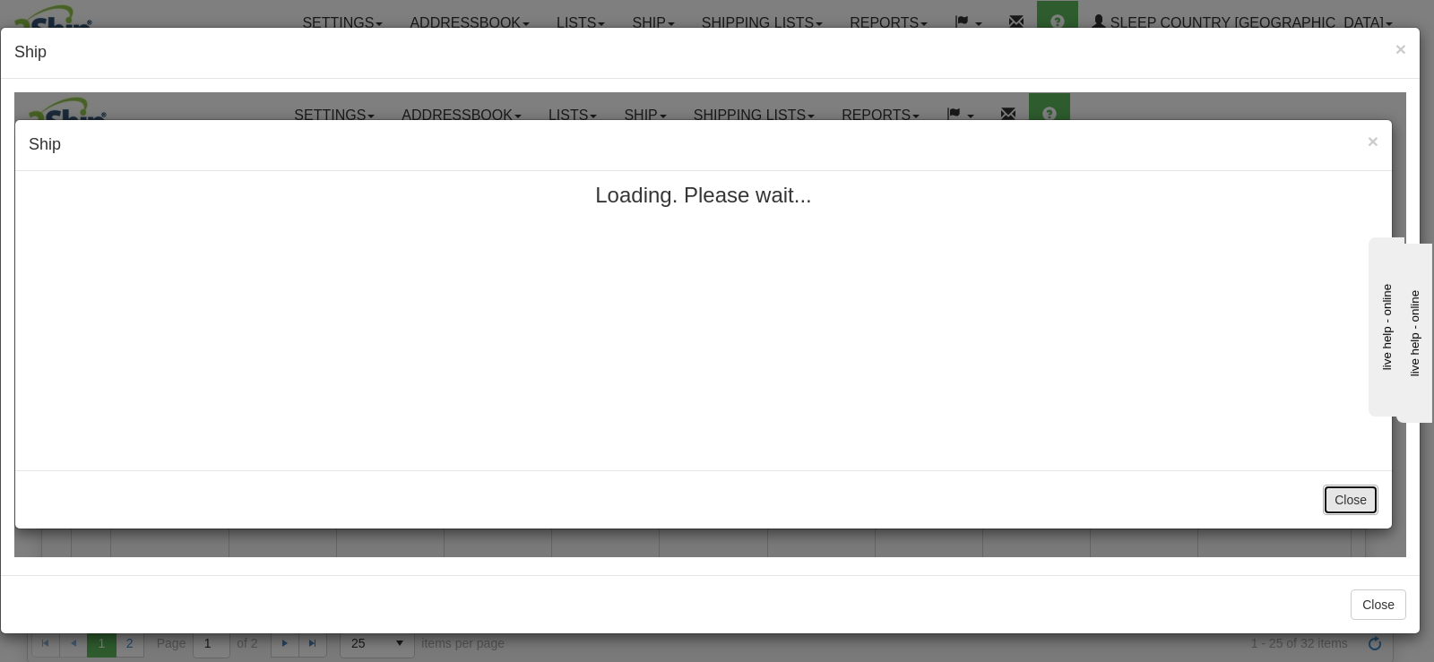
scroll to position [0, 0]
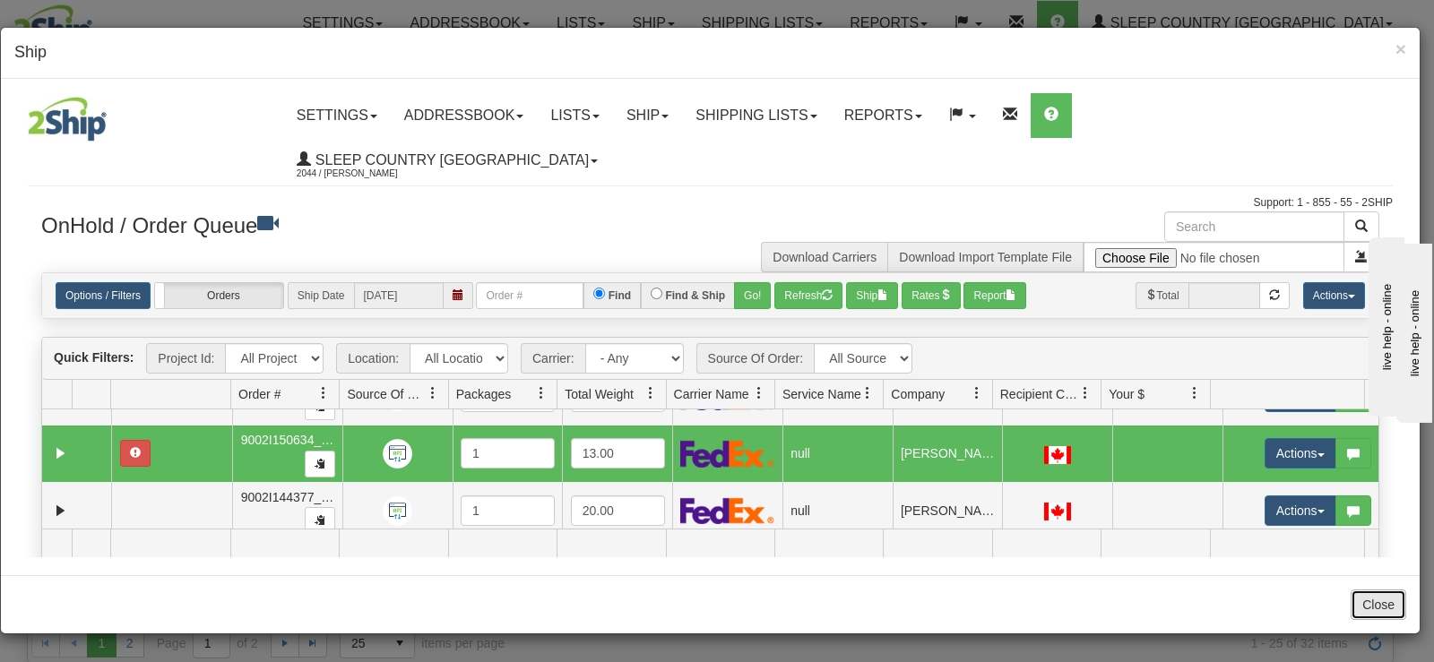
click at [1383, 602] on button "Close" at bounding box center [1378, 605] width 56 height 30
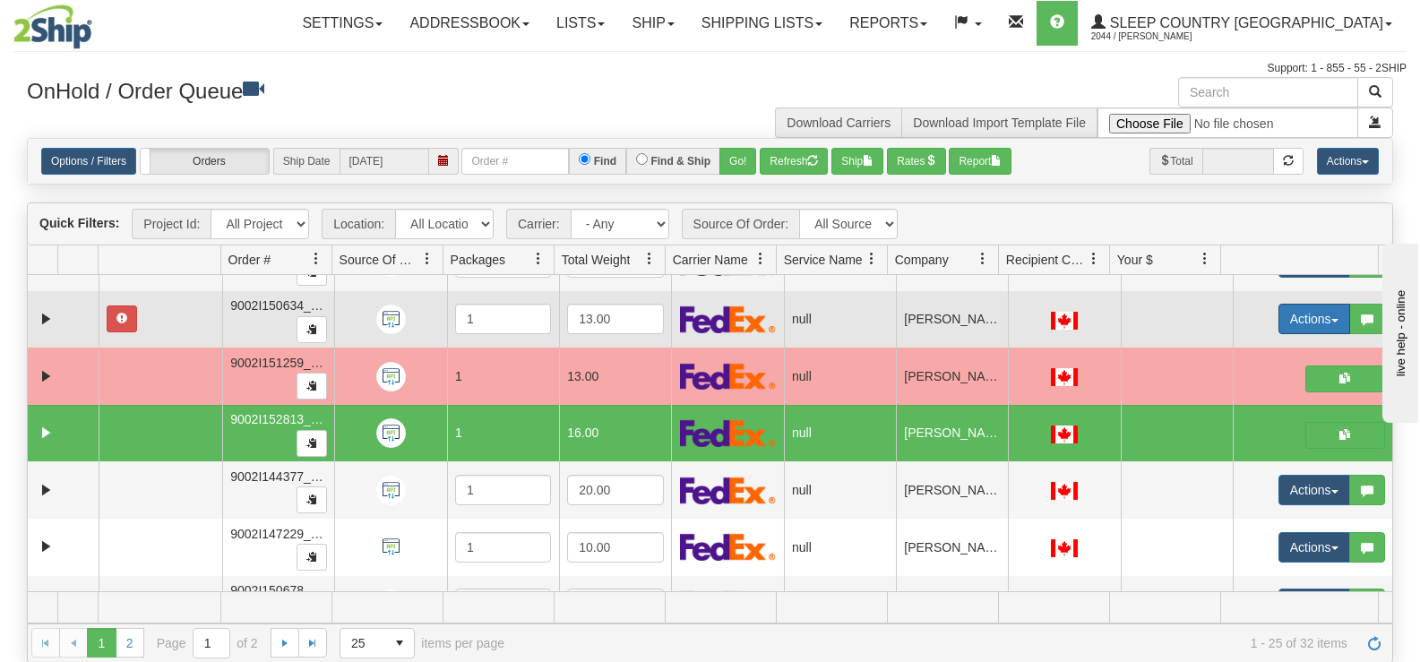
click at [1289, 323] on button "Actions" at bounding box center [1315, 319] width 72 height 30
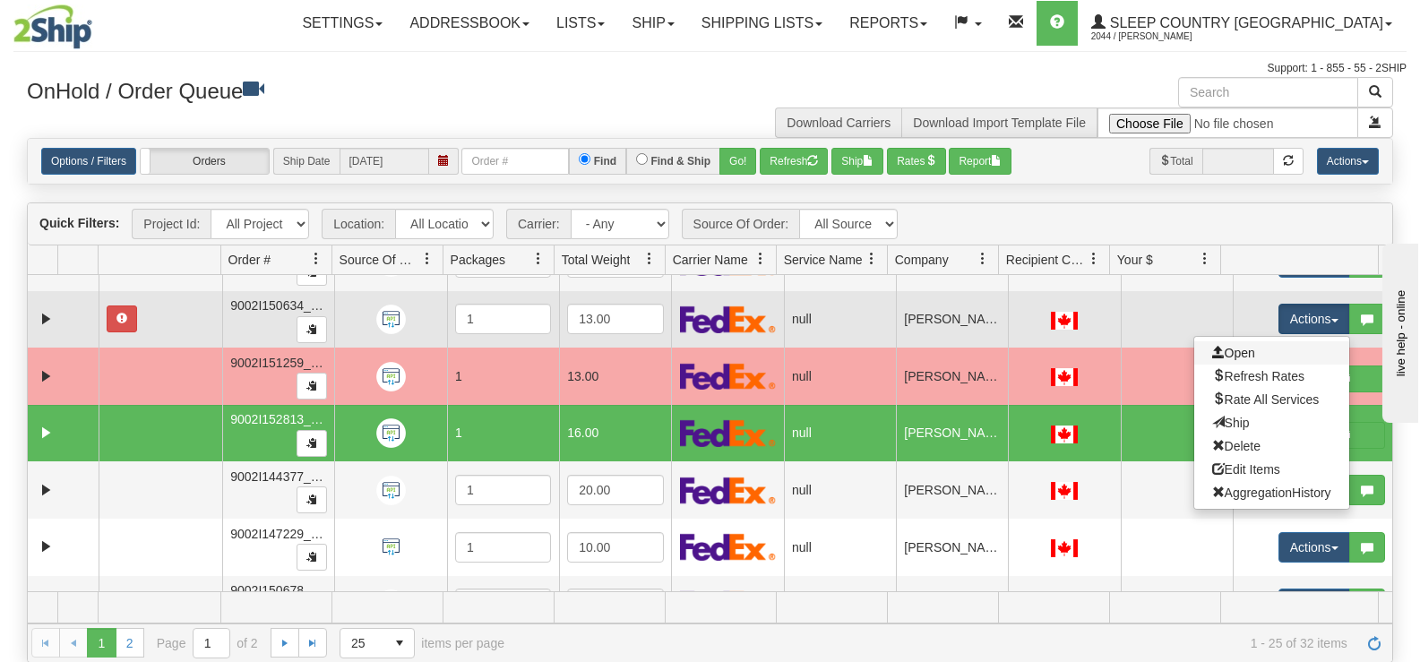
click at [1248, 352] on link "Open" at bounding box center [1271, 352] width 155 height 23
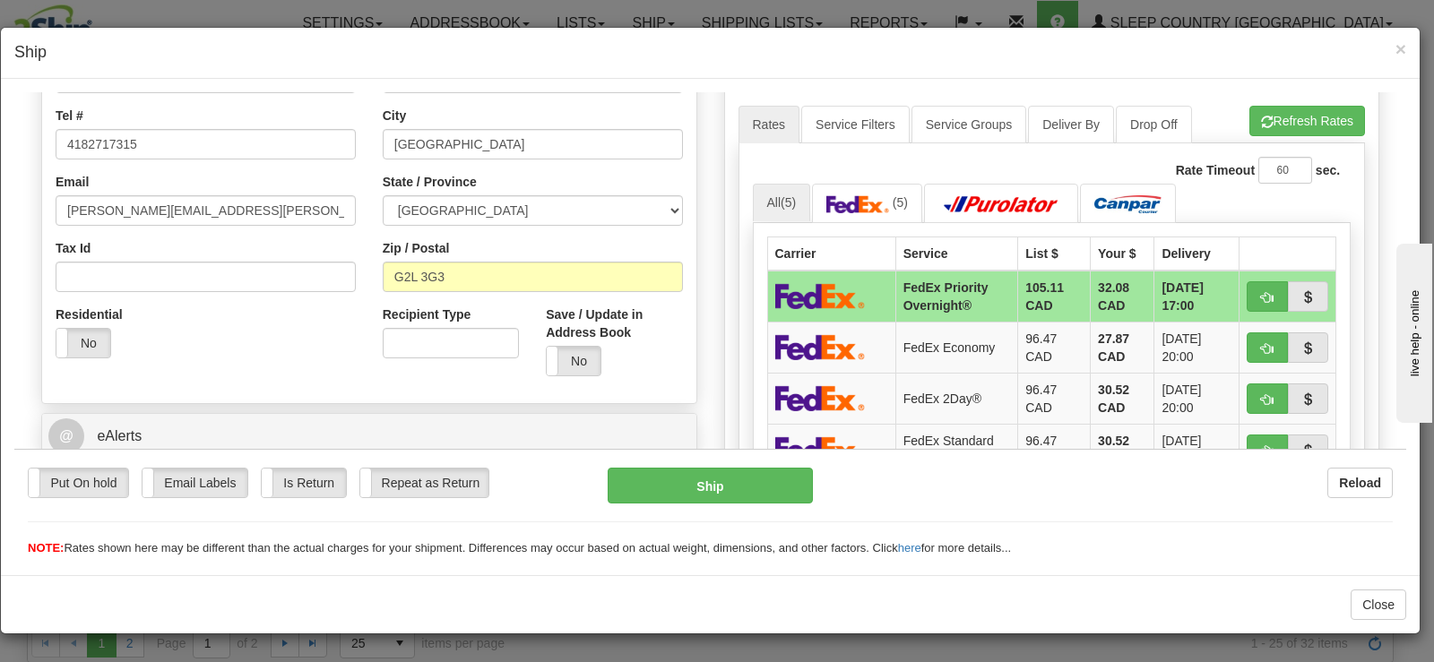
scroll to position [627, 0]
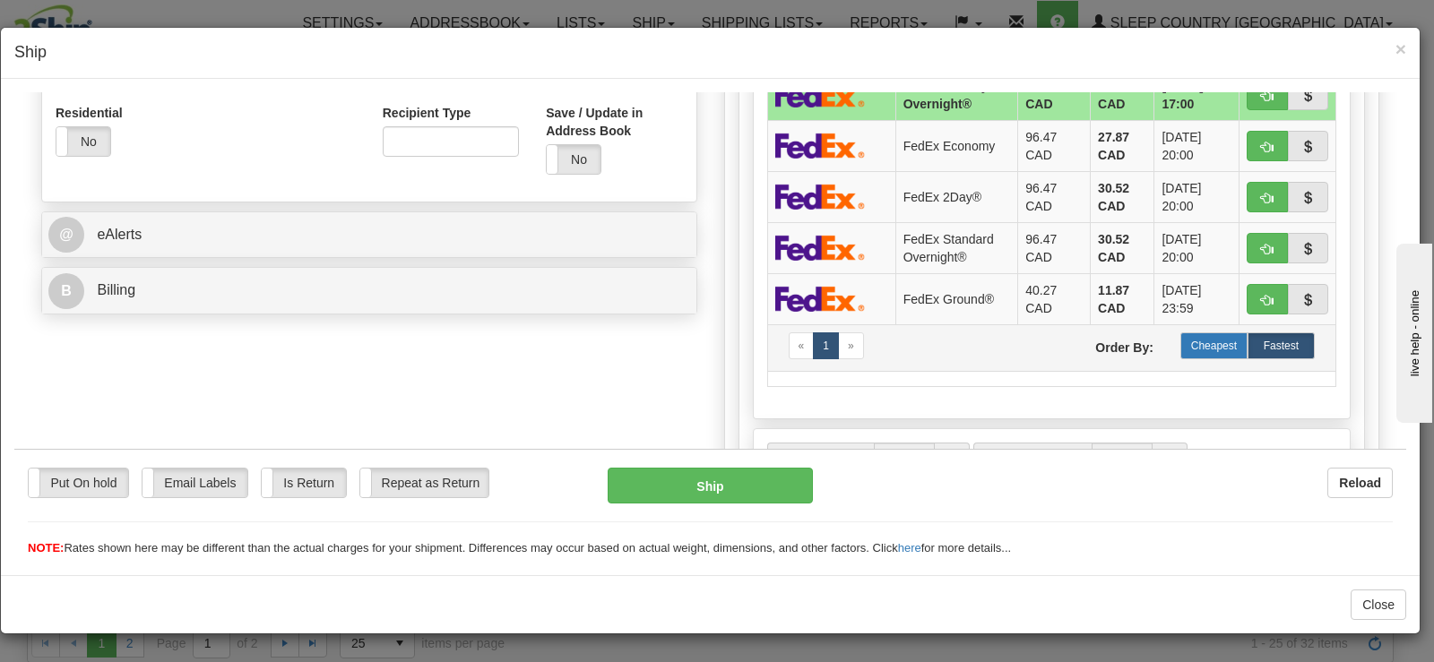
click at [1202, 342] on label "Cheapest" at bounding box center [1213, 345] width 67 height 27
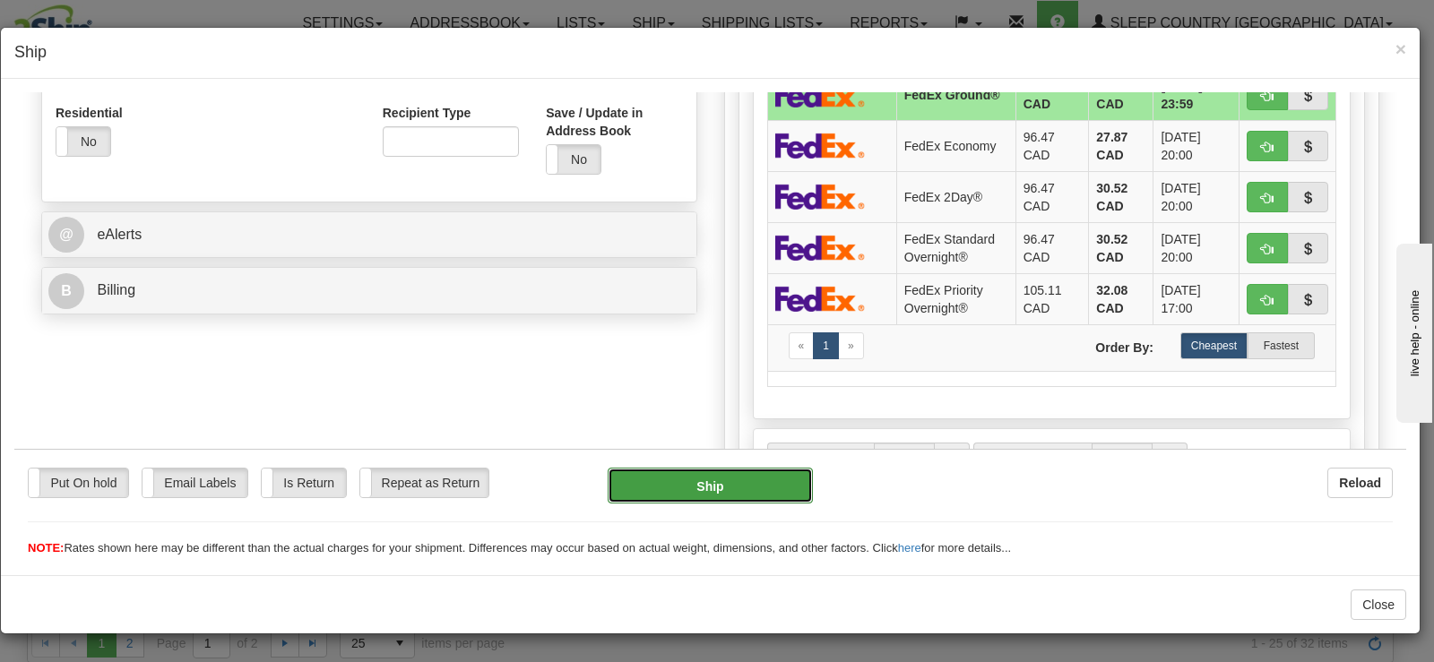
click at [738, 487] on button "Ship" at bounding box center [709, 485] width 205 height 36
type input "92"
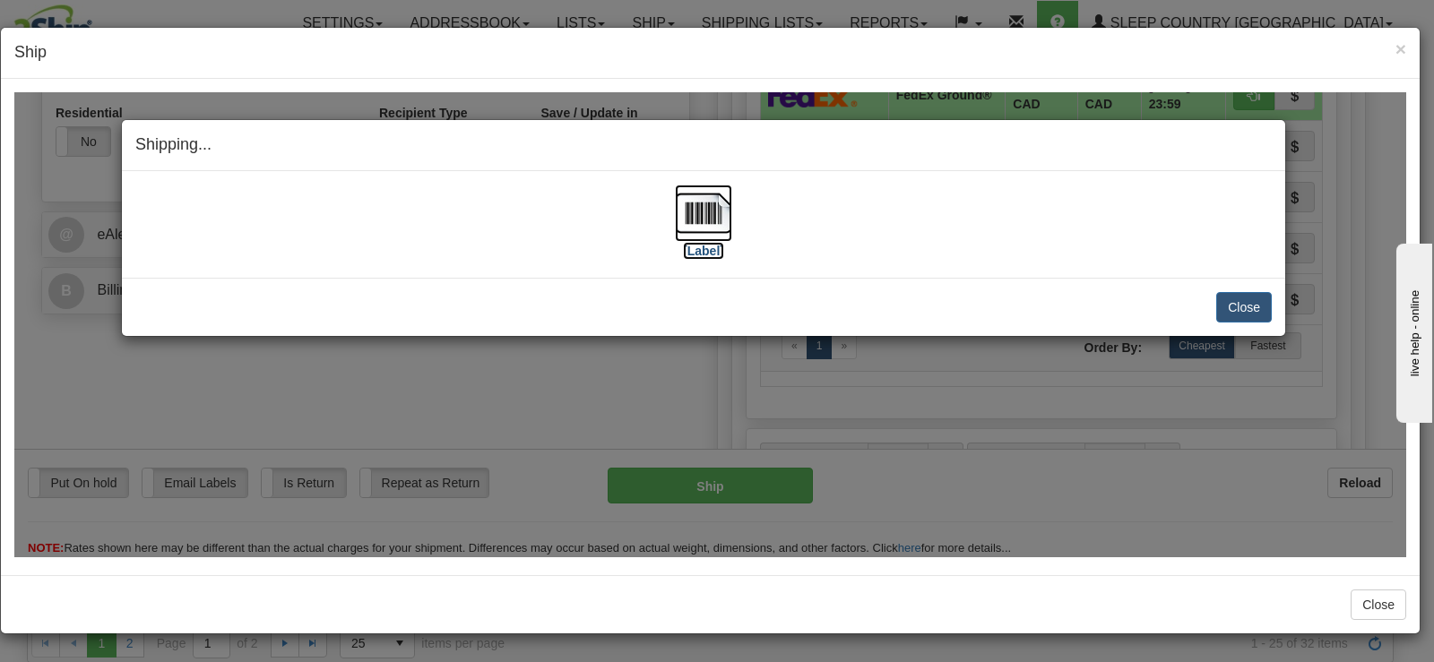
click at [715, 224] on img at bounding box center [703, 212] width 57 height 57
click at [1267, 306] on button "Close" at bounding box center [1244, 306] width 56 height 30
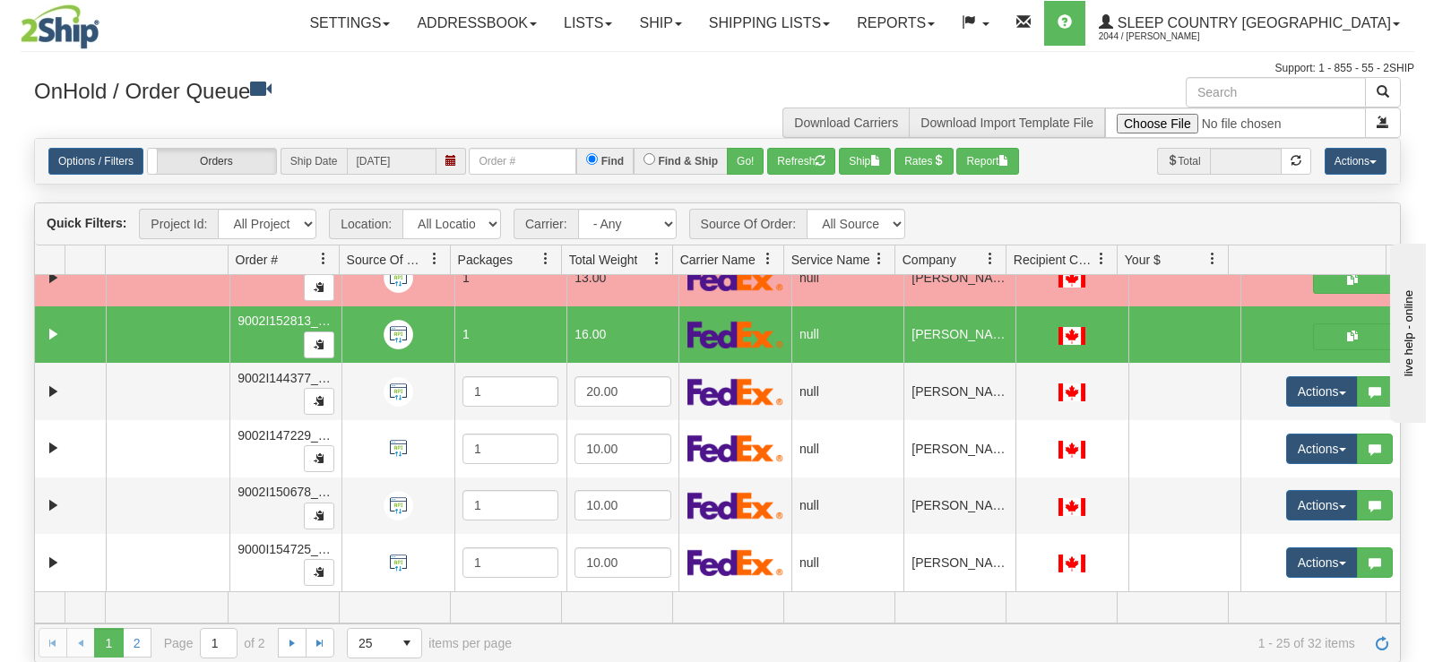
scroll to position [1075, 0]
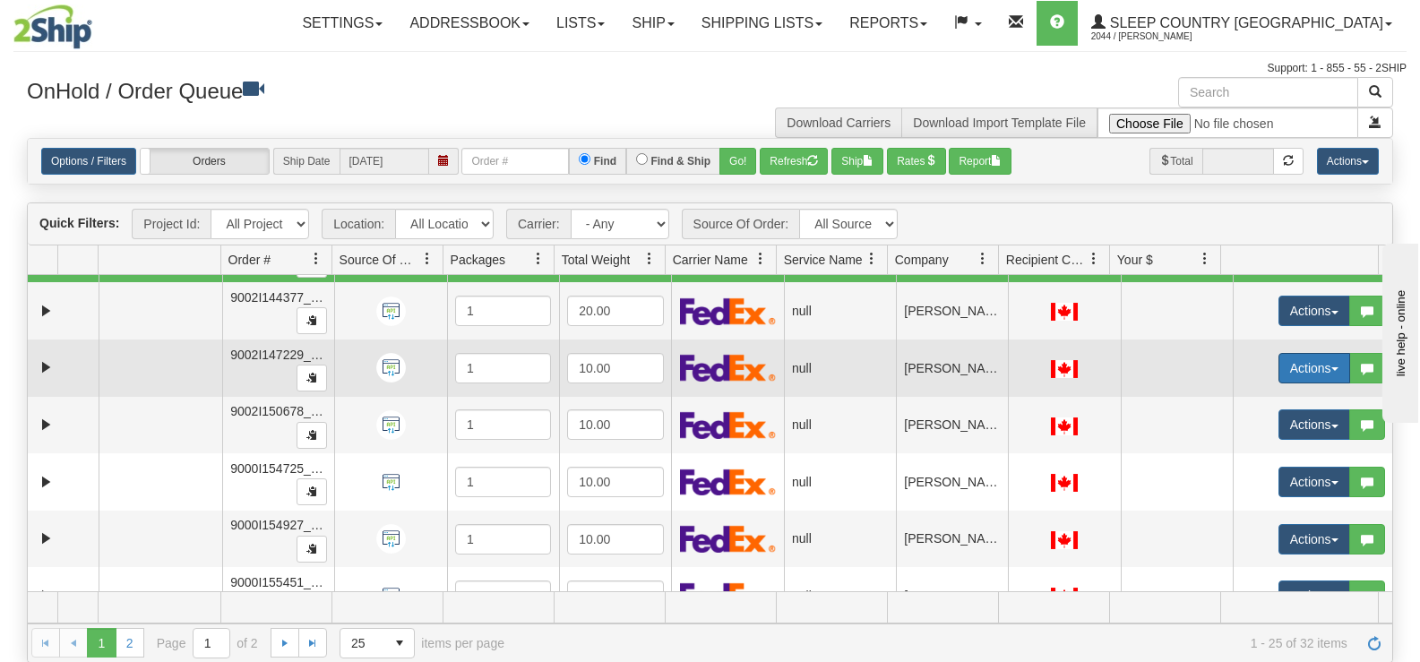
click at [1288, 365] on button "Actions" at bounding box center [1315, 368] width 72 height 30
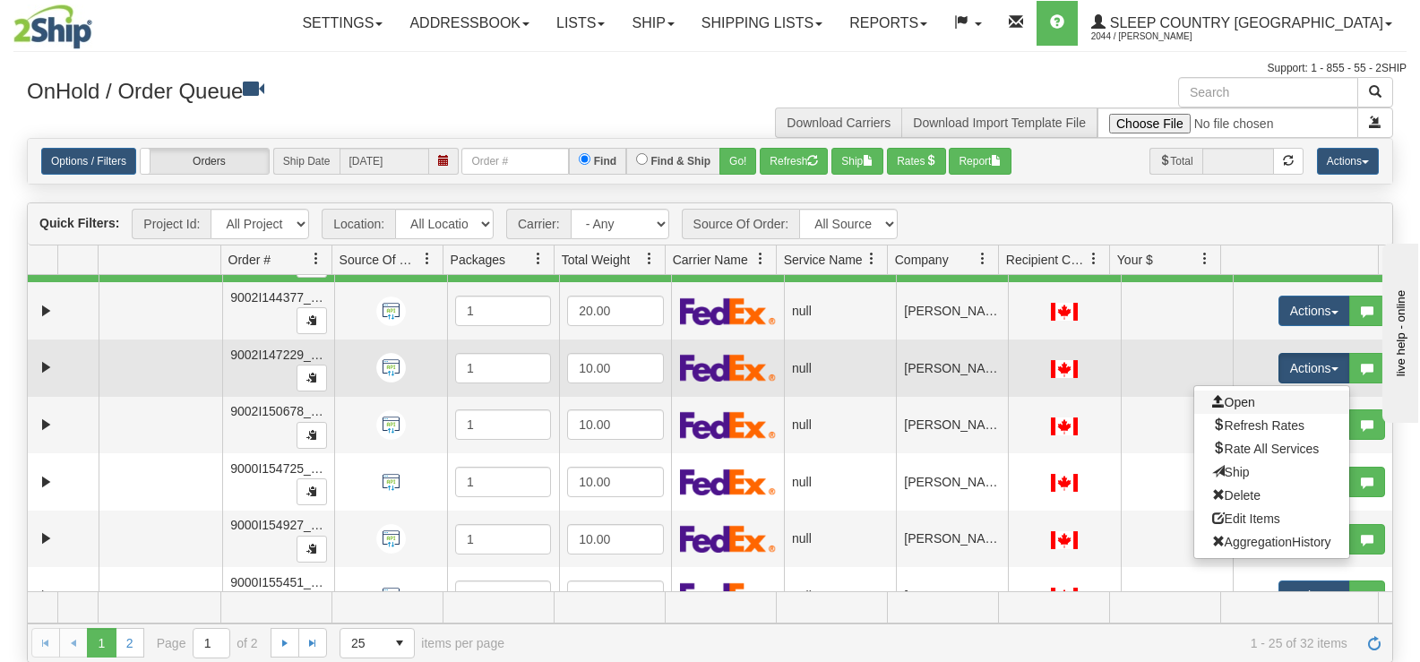
click at [1265, 397] on link "Open" at bounding box center [1271, 402] width 155 height 23
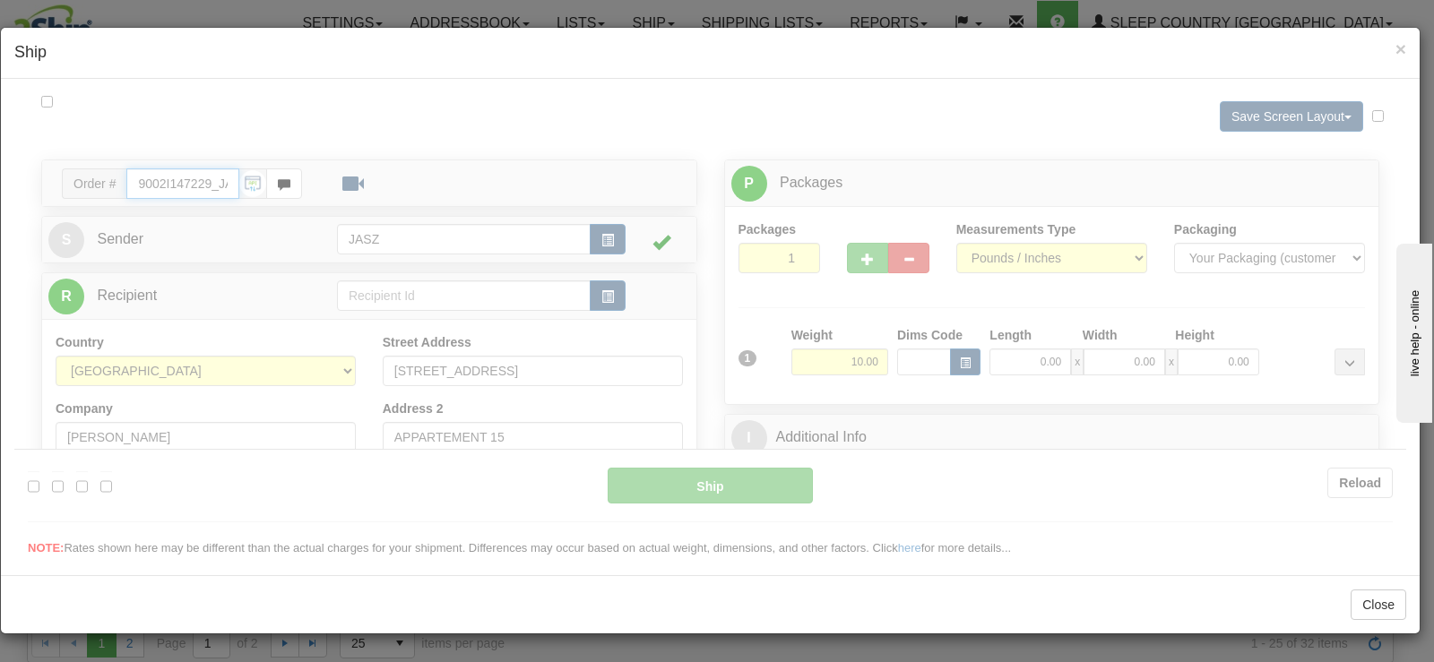
type input "13:10"
type input "16:00"
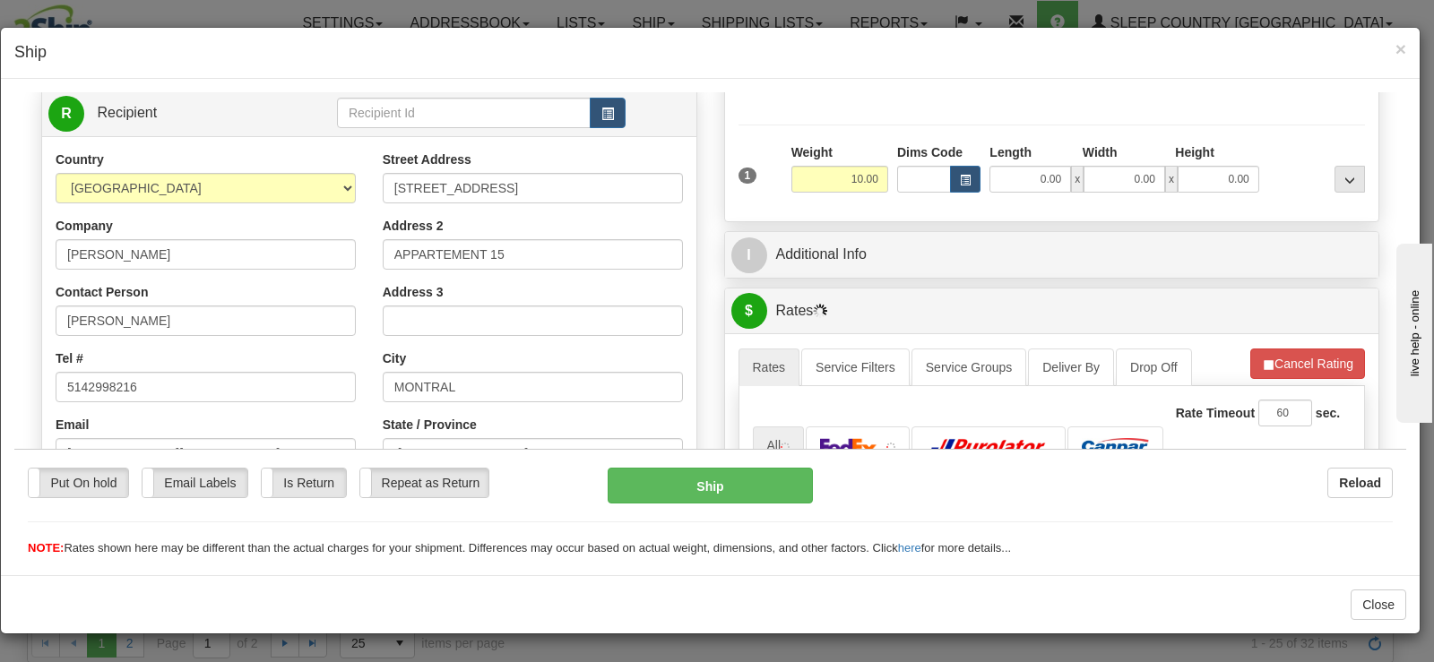
scroll to position [358, 0]
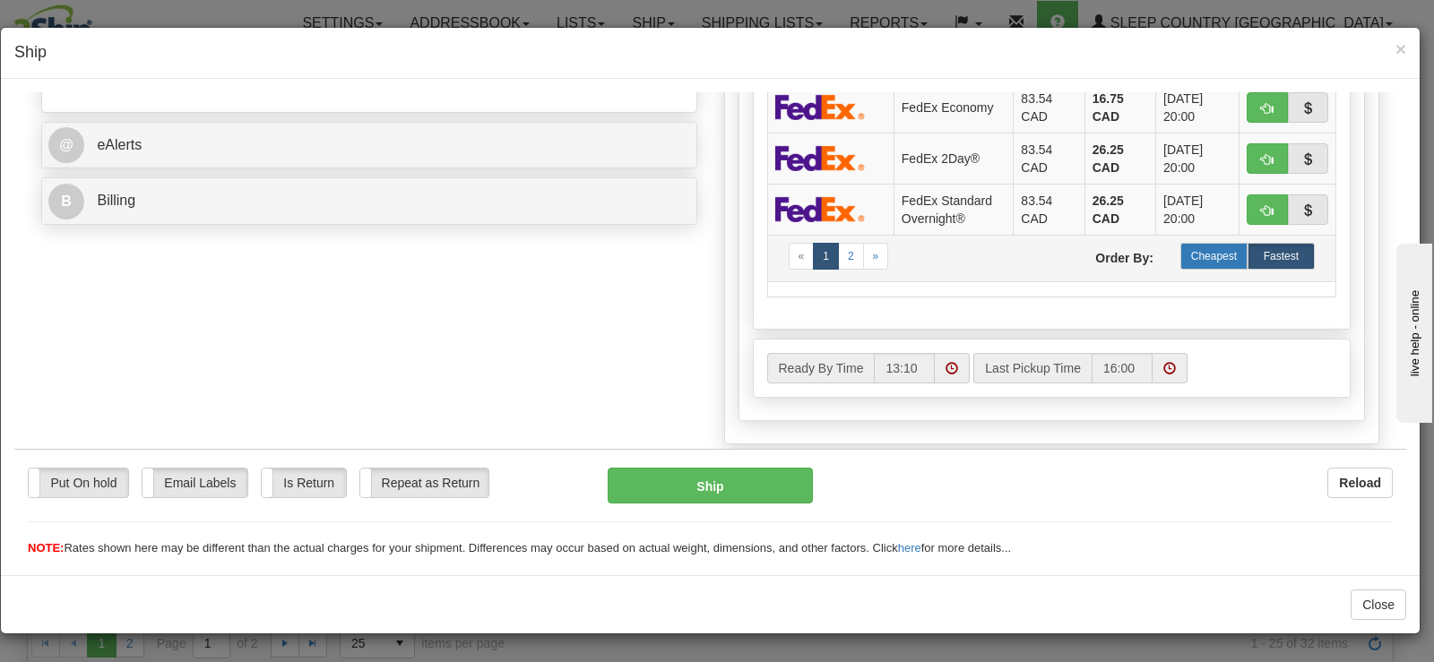
click at [1196, 260] on label "Cheapest" at bounding box center [1213, 255] width 67 height 27
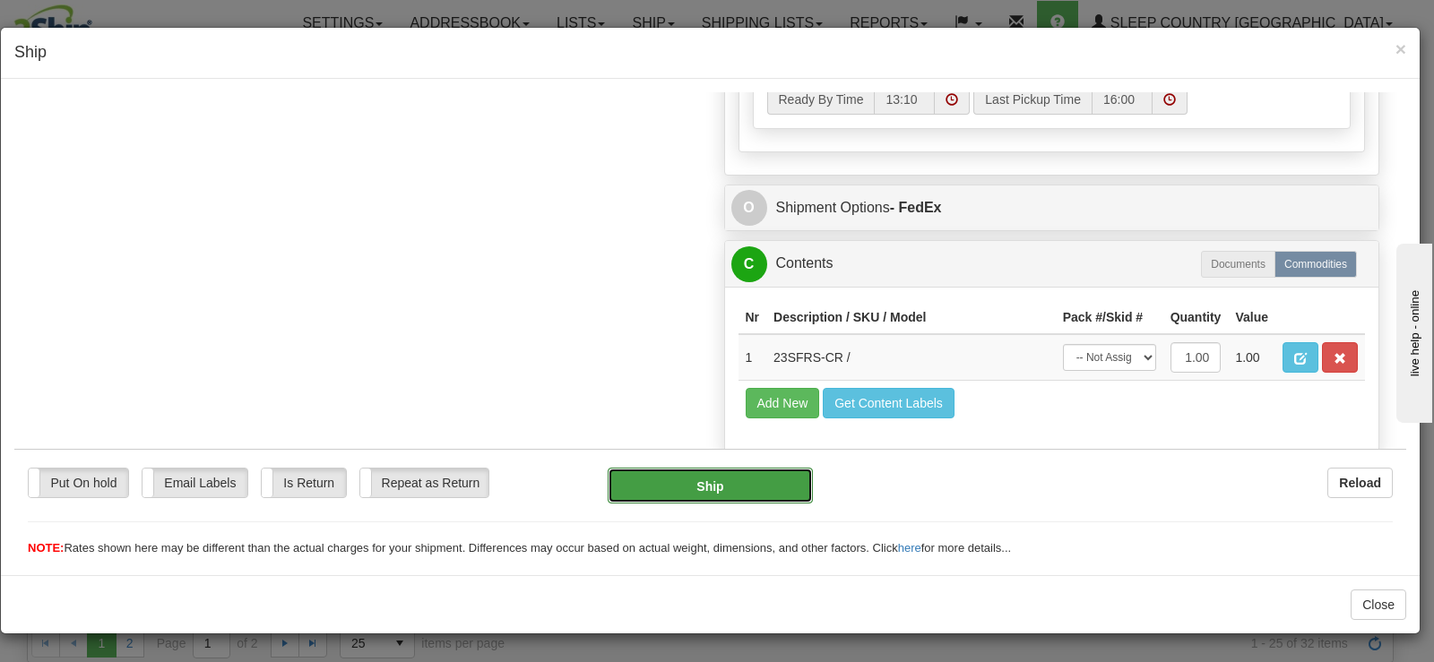
click at [692, 484] on button "Ship" at bounding box center [709, 485] width 205 height 36
type input "92"
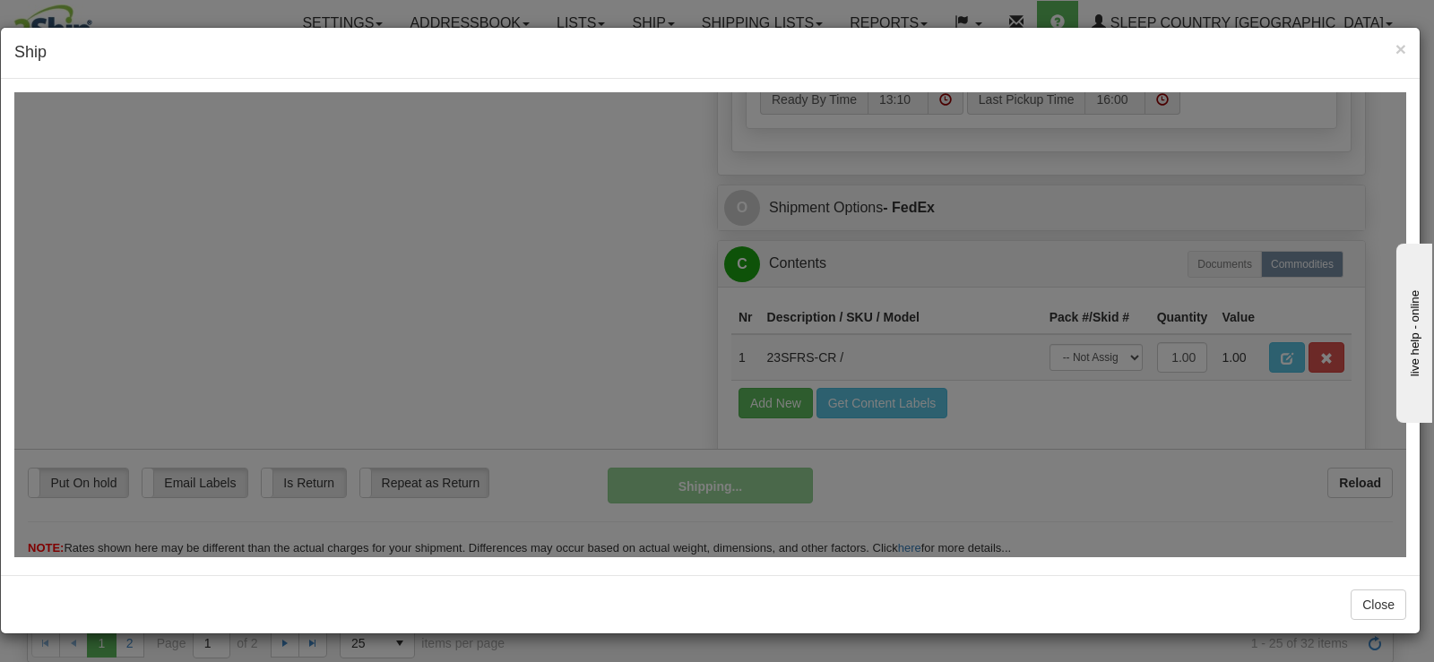
scroll to position [1021, 0]
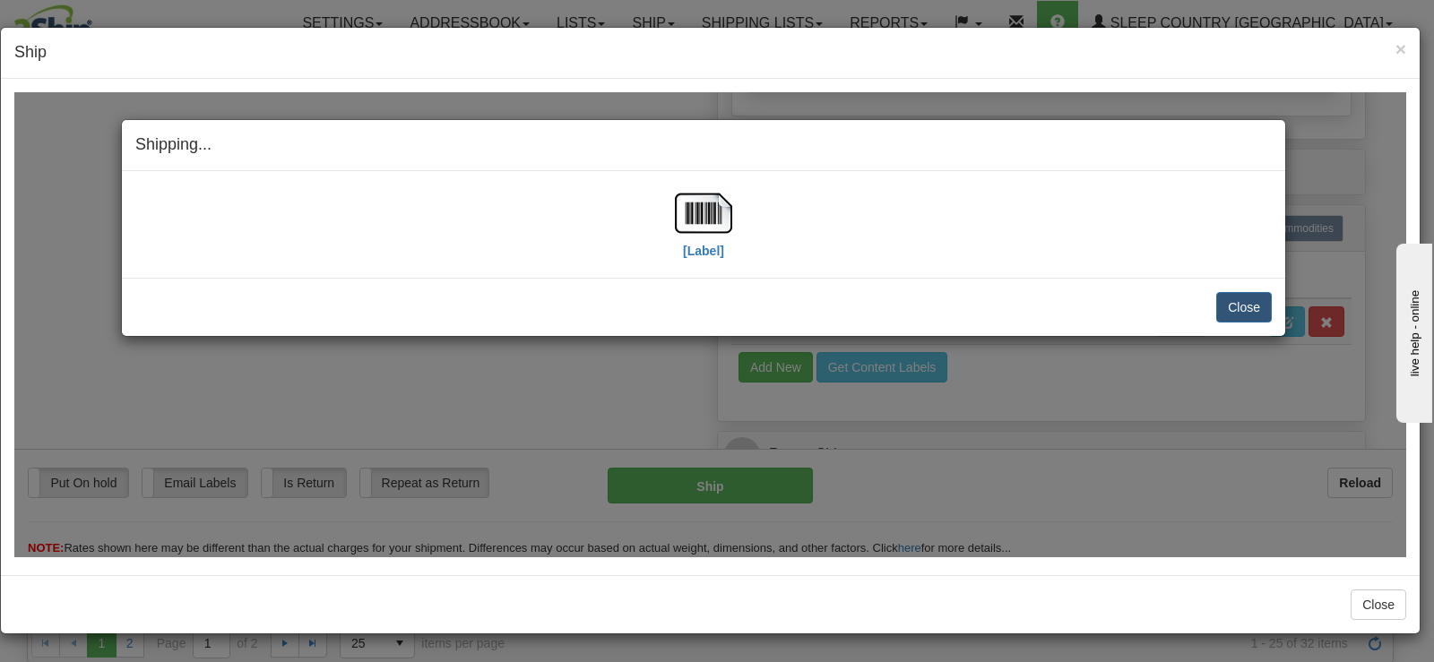
click at [673, 237] on div "[Label]" at bounding box center [703, 224] width 1136 height 80
click at [695, 201] on img at bounding box center [703, 212] width 57 height 57
click at [1232, 306] on button "Close" at bounding box center [1244, 306] width 56 height 30
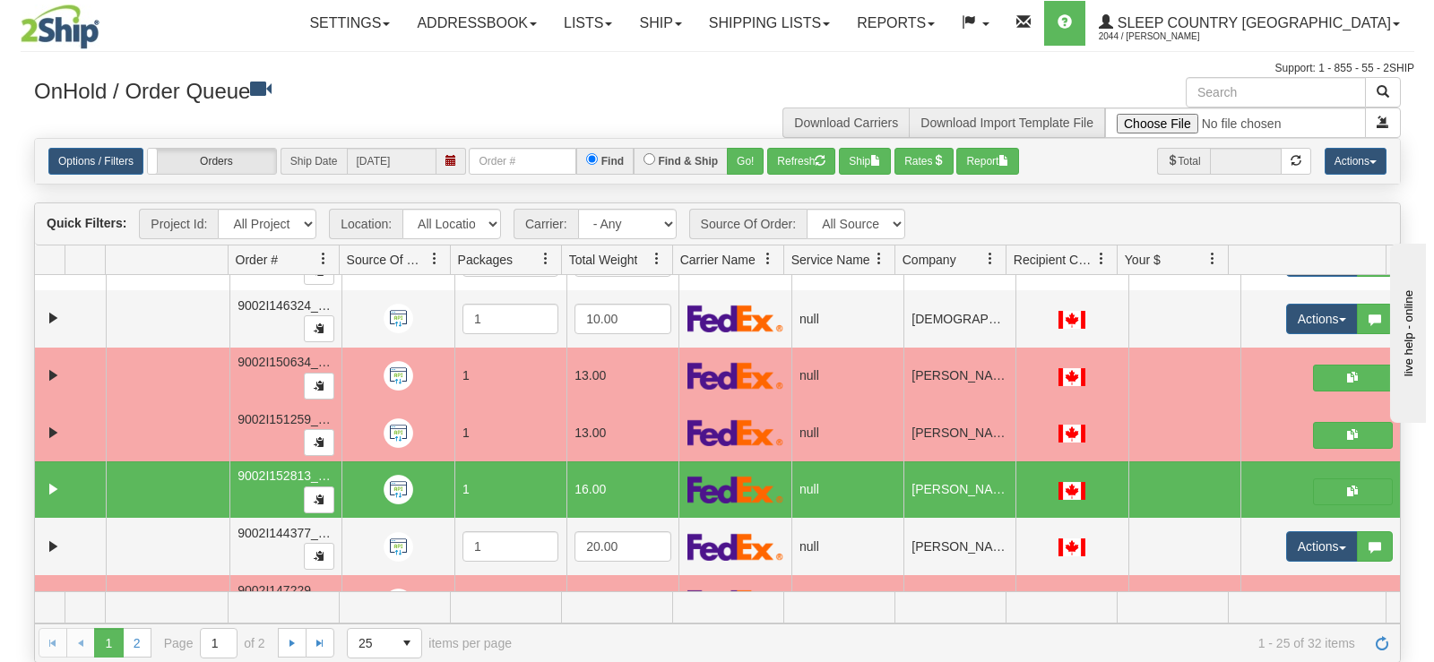
scroll to position [750, 0]
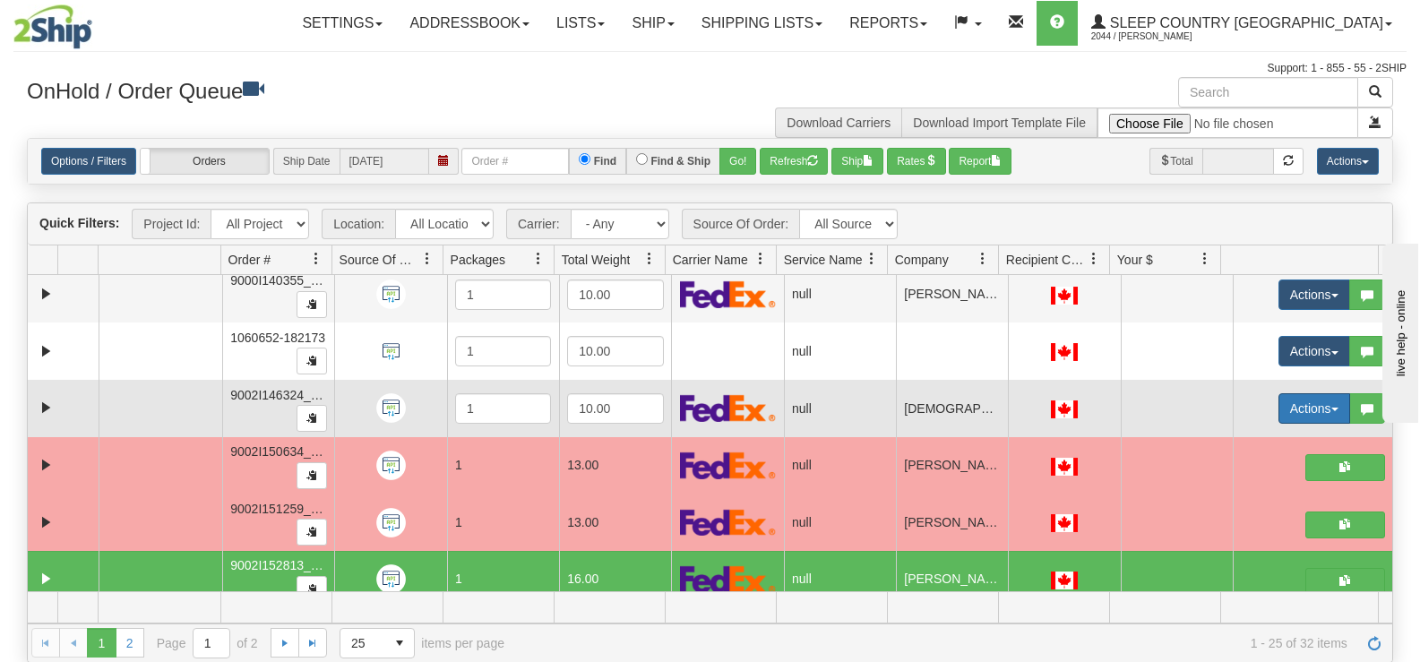
click at [1279, 404] on button "Actions" at bounding box center [1315, 408] width 72 height 30
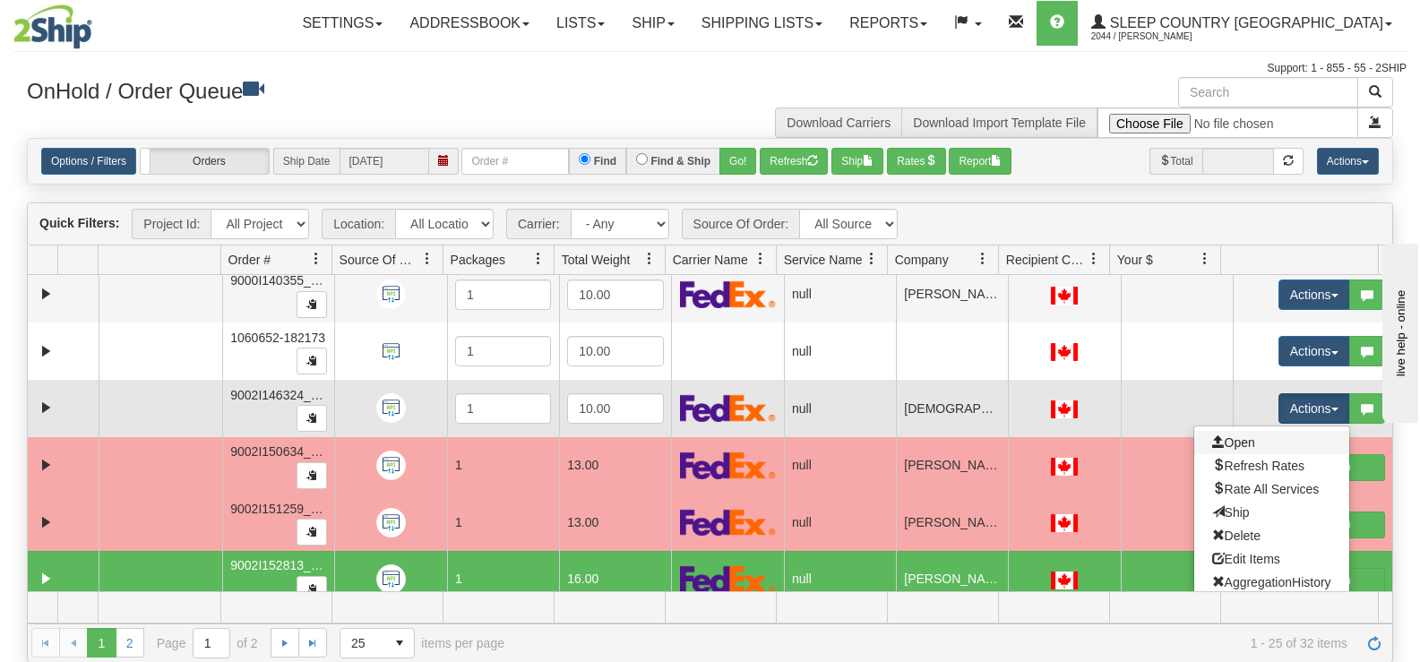
drag, startPoint x: 1254, startPoint y: 443, endPoint x: 1209, endPoint y: 438, distance: 45.9
click at [1254, 443] on link "Open" at bounding box center [1271, 442] width 155 height 23
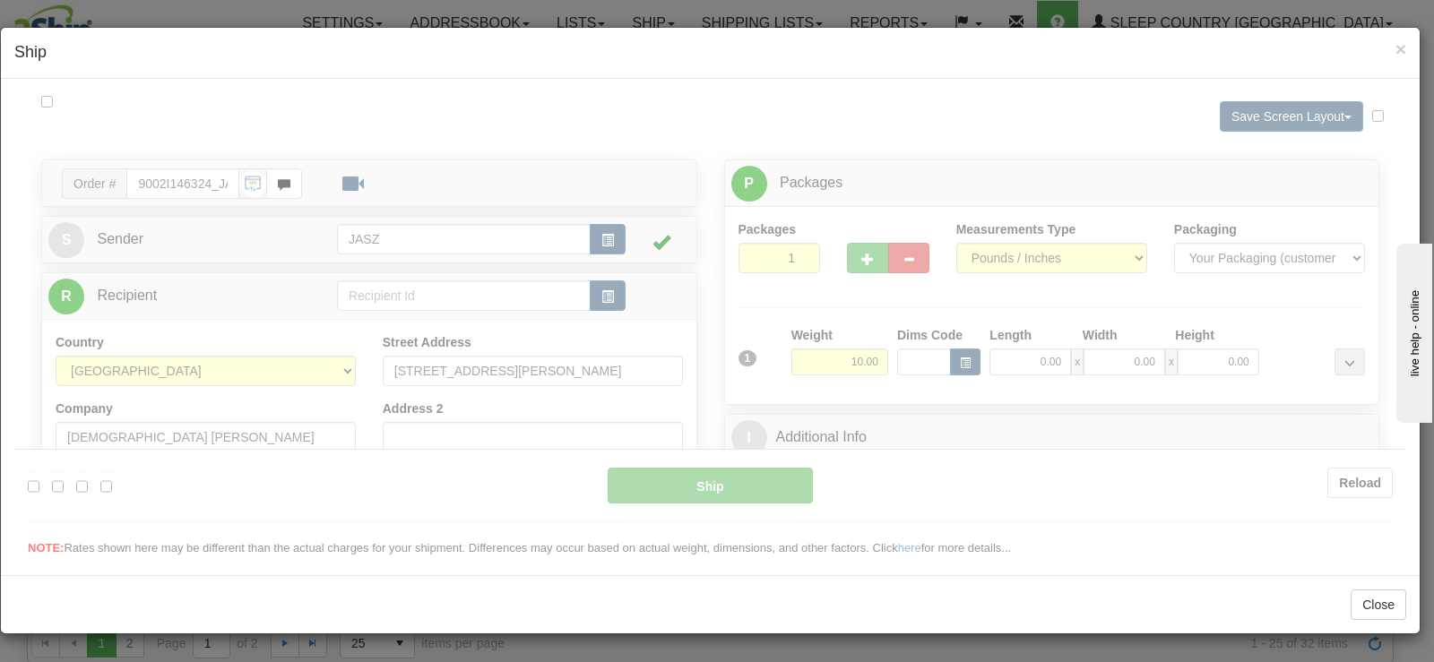
scroll to position [0, 0]
type input "13:12"
type input "16:00"
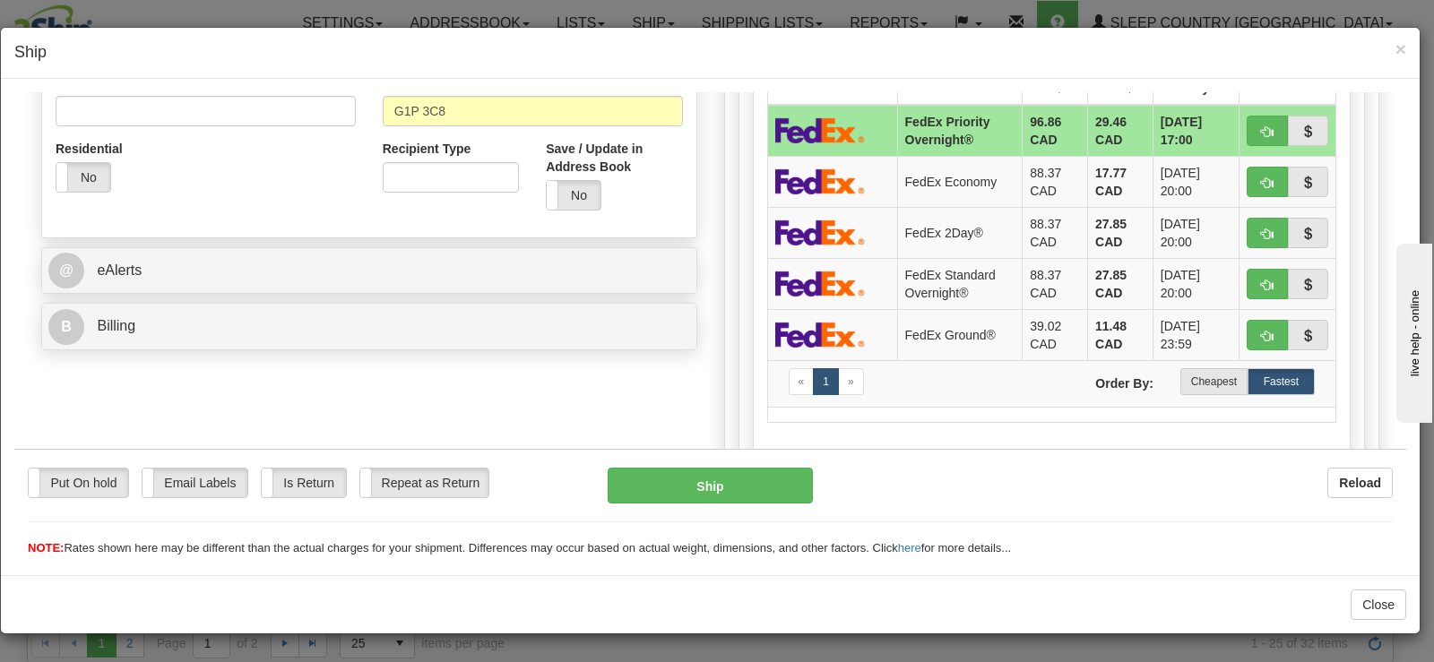
scroll to position [627, 0]
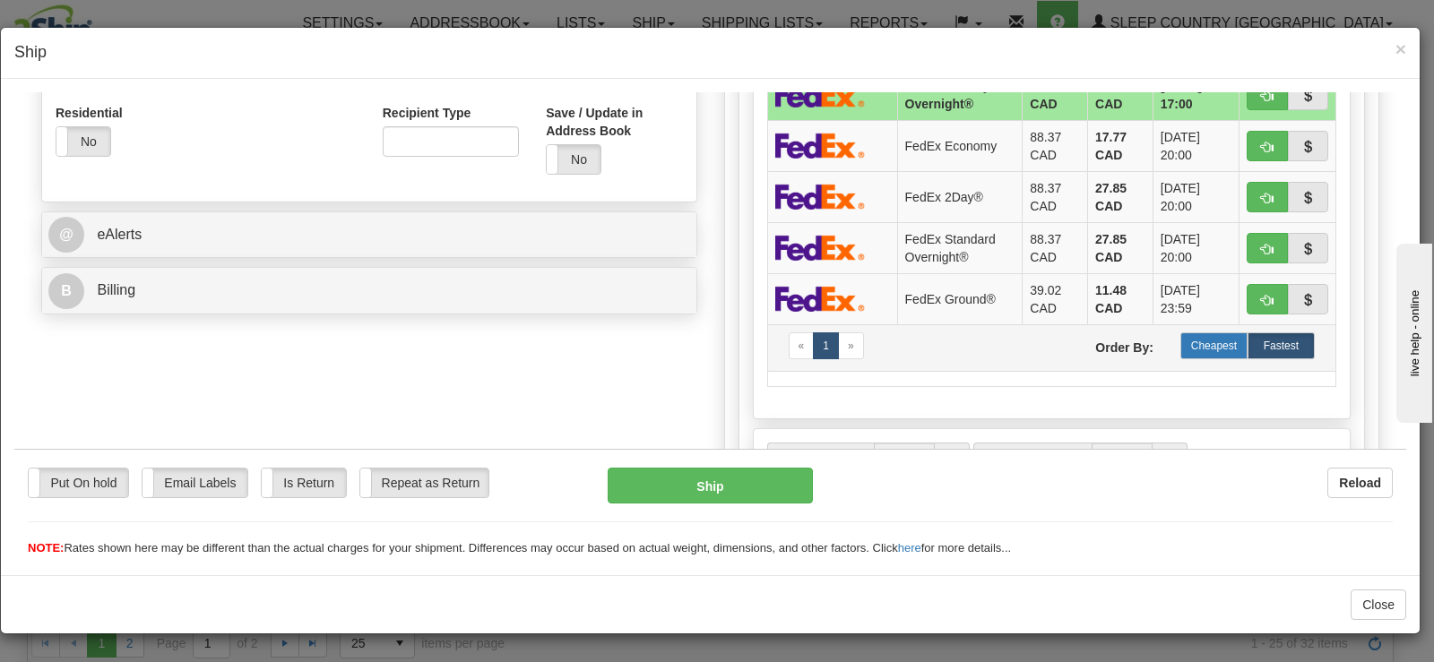
click at [1210, 353] on label "Cheapest" at bounding box center [1213, 345] width 67 height 27
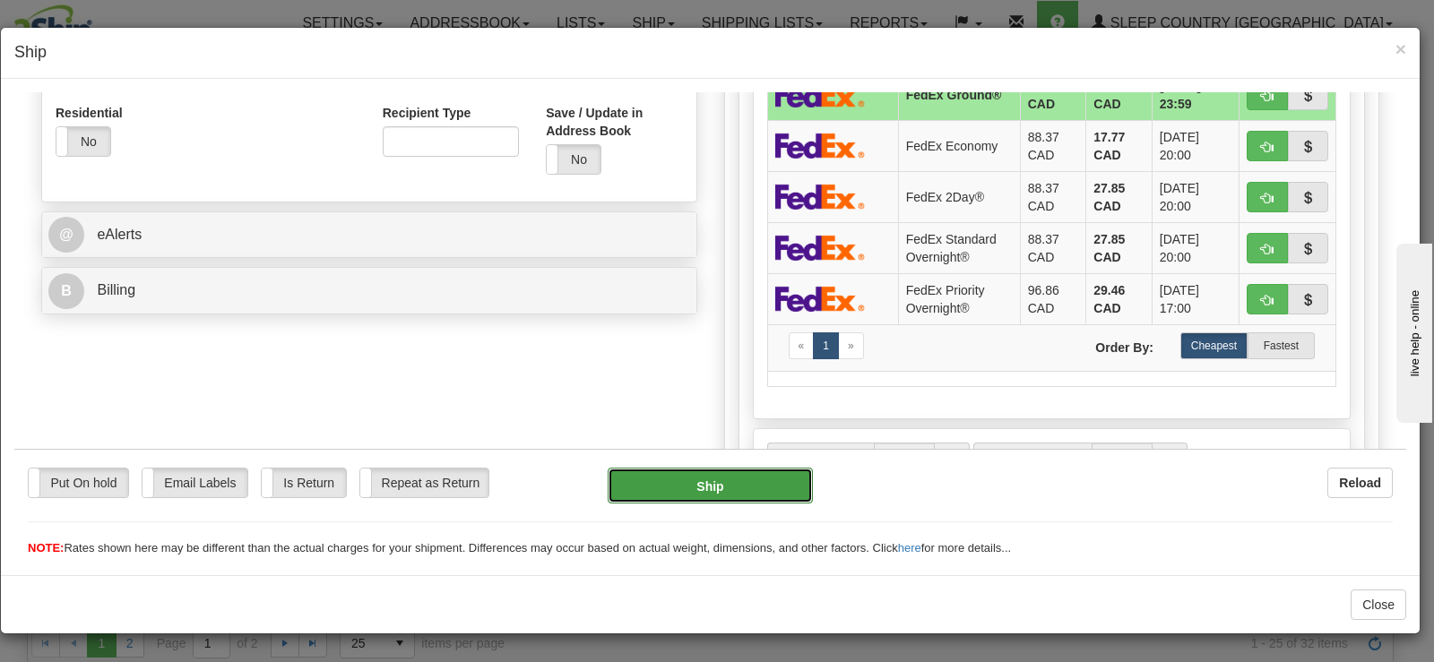
click at [759, 488] on button "Ship" at bounding box center [709, 485] width 205 height 36
type input "92"
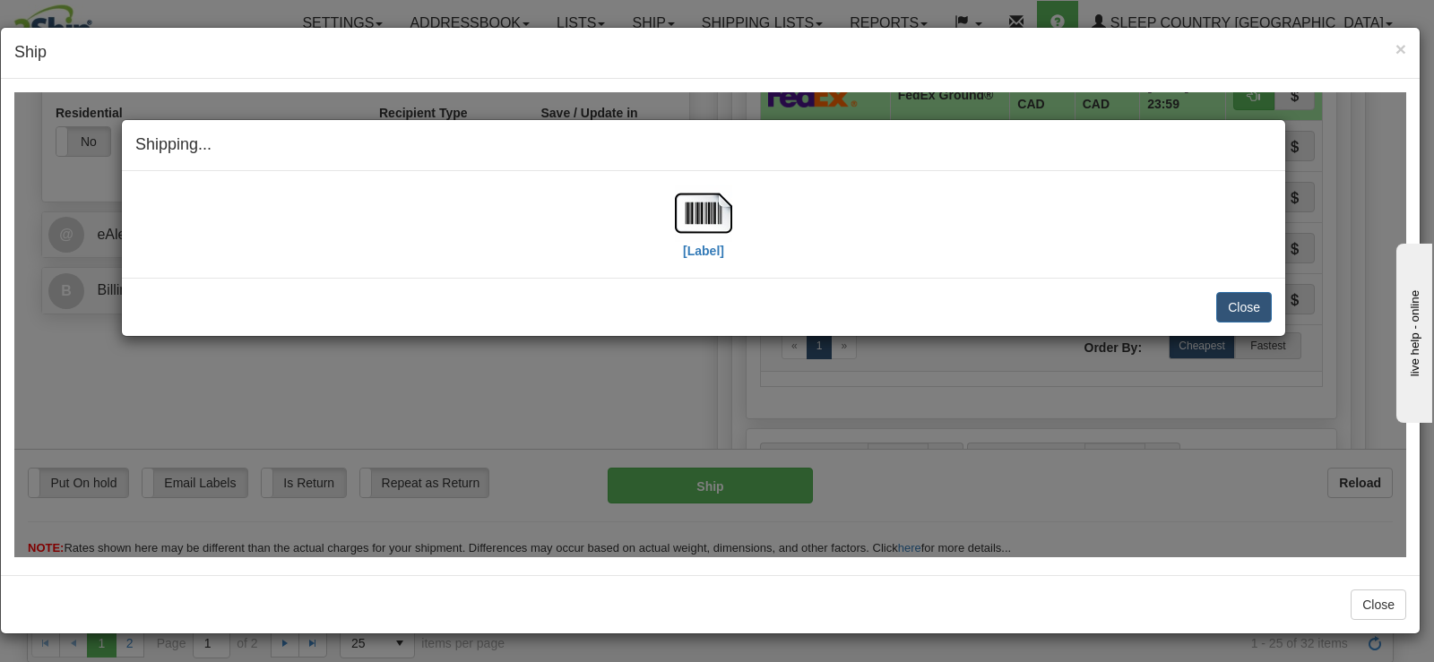
click at [676, 243] on div "[Label]" at bounding box center [703, 224] width 57 height 80
click at [723, 190] on img at bounding box center [703, 212] width 57 height 57
click at [1244, 298] on button "Close" at bounding box center [1244, 306] width 56 height 30
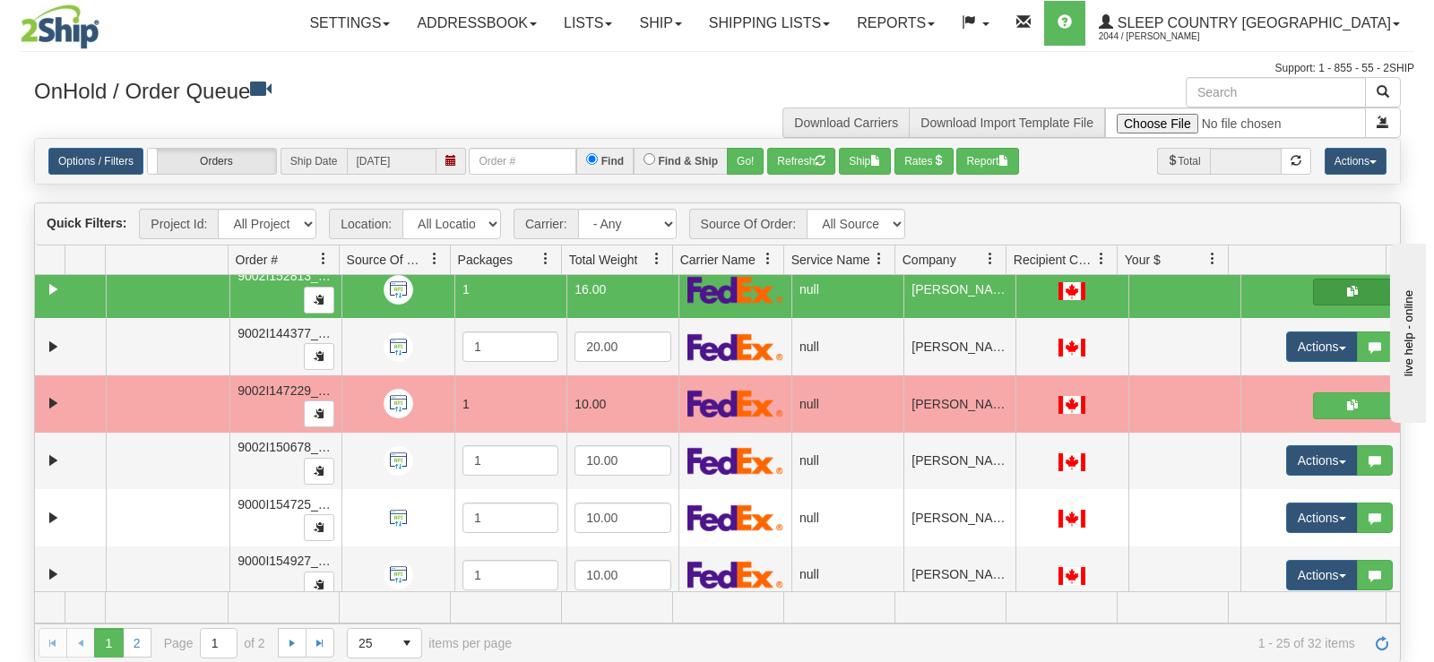
scroll to position [1019, 0]
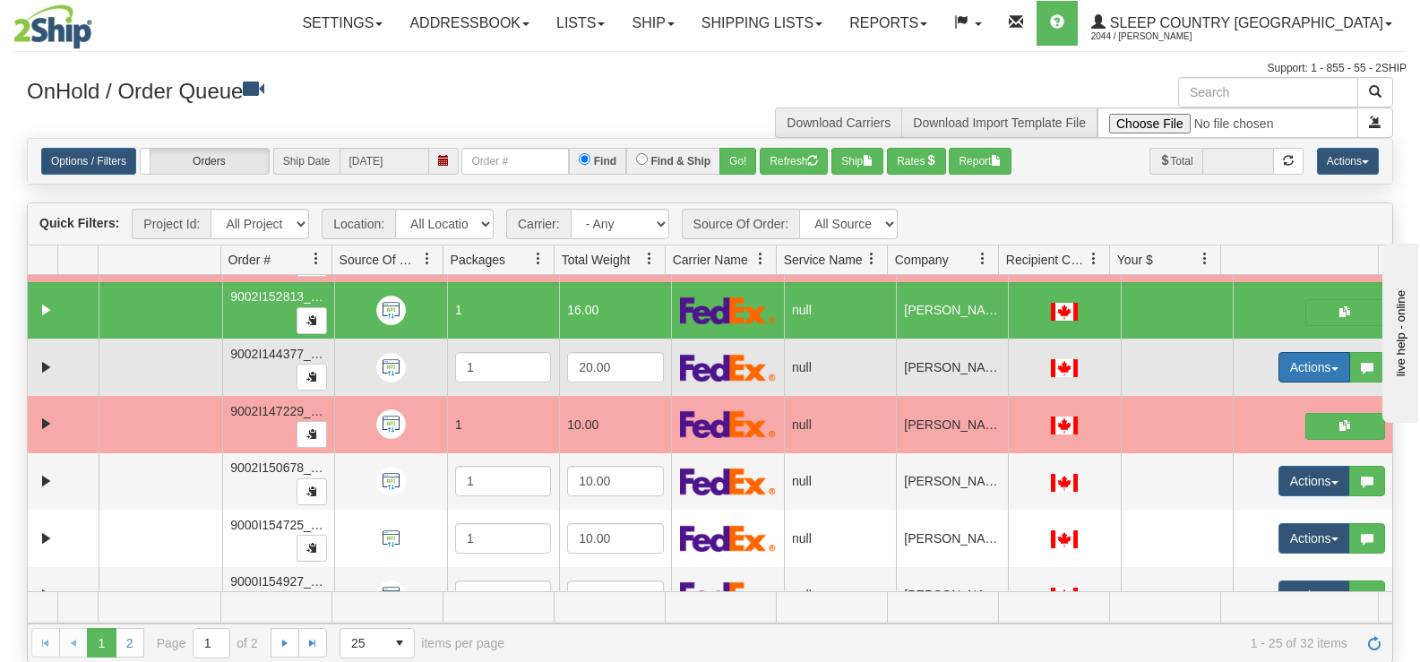
click at [1310, 356] on button "Actions" at bounding box center [1315, 367] width 72 height 30
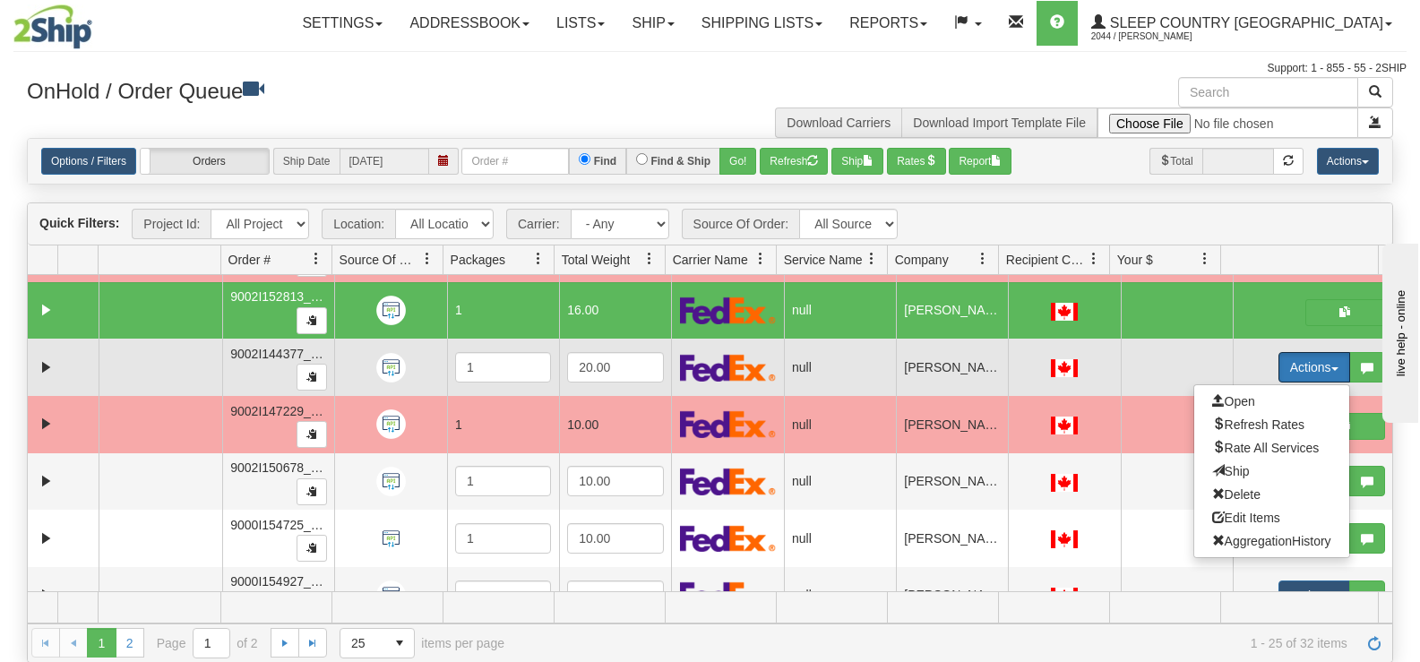
click at [1276, 388] on ul "Open Refresh Rates Rate All Services Ship Delete Edit Items AggregationHistory" at bounding box center [1271, 471] width 157 height 174
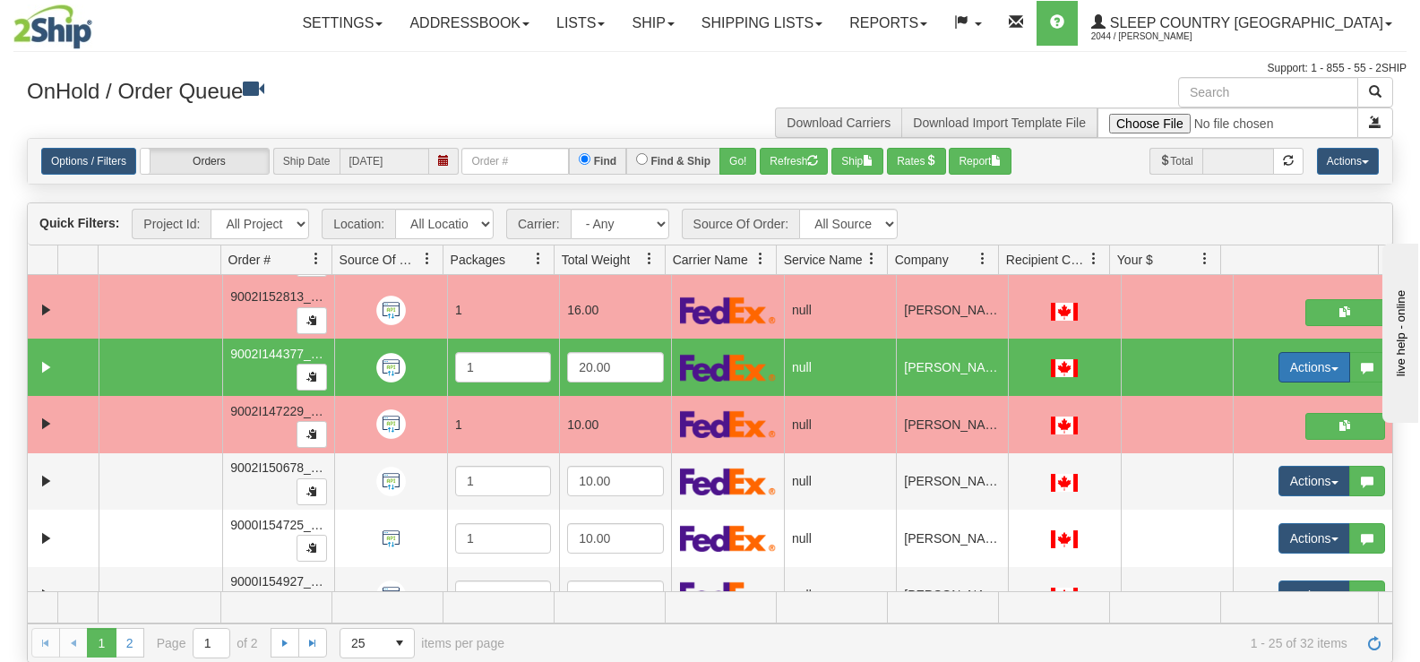
click at [1280, 373] on button "Actions" at bounding box center [1315, 367] width 72 height 30
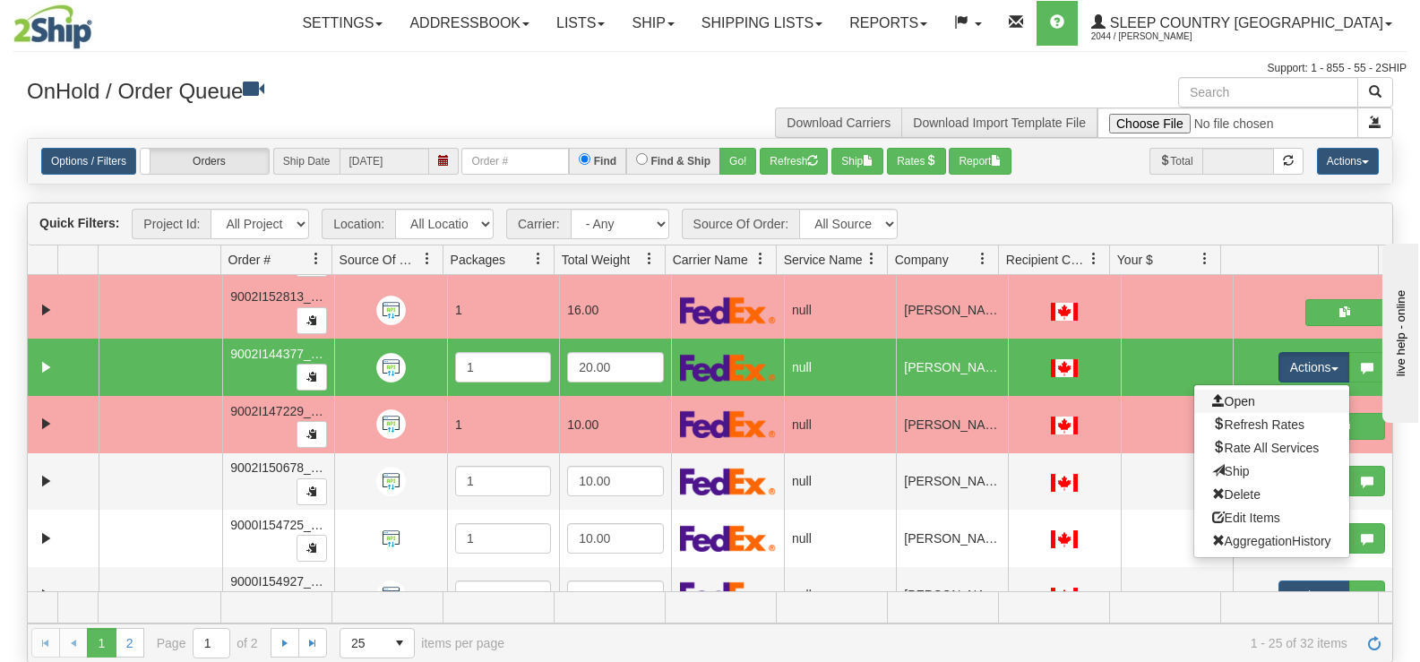
click at [1270, 402] on link "Open" at bounding box center [1271, 401] width 155 height 23
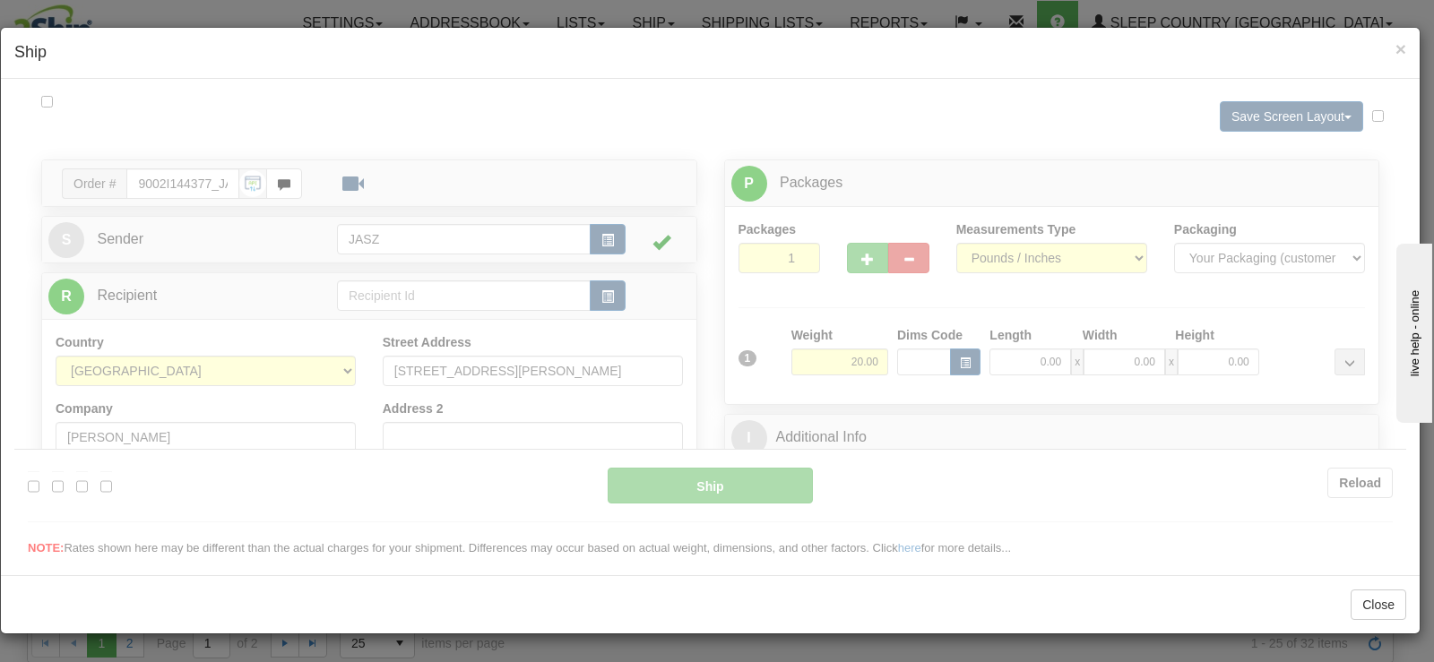
scroll to position [0, 0]
type input "13:13"
type input "16:00"
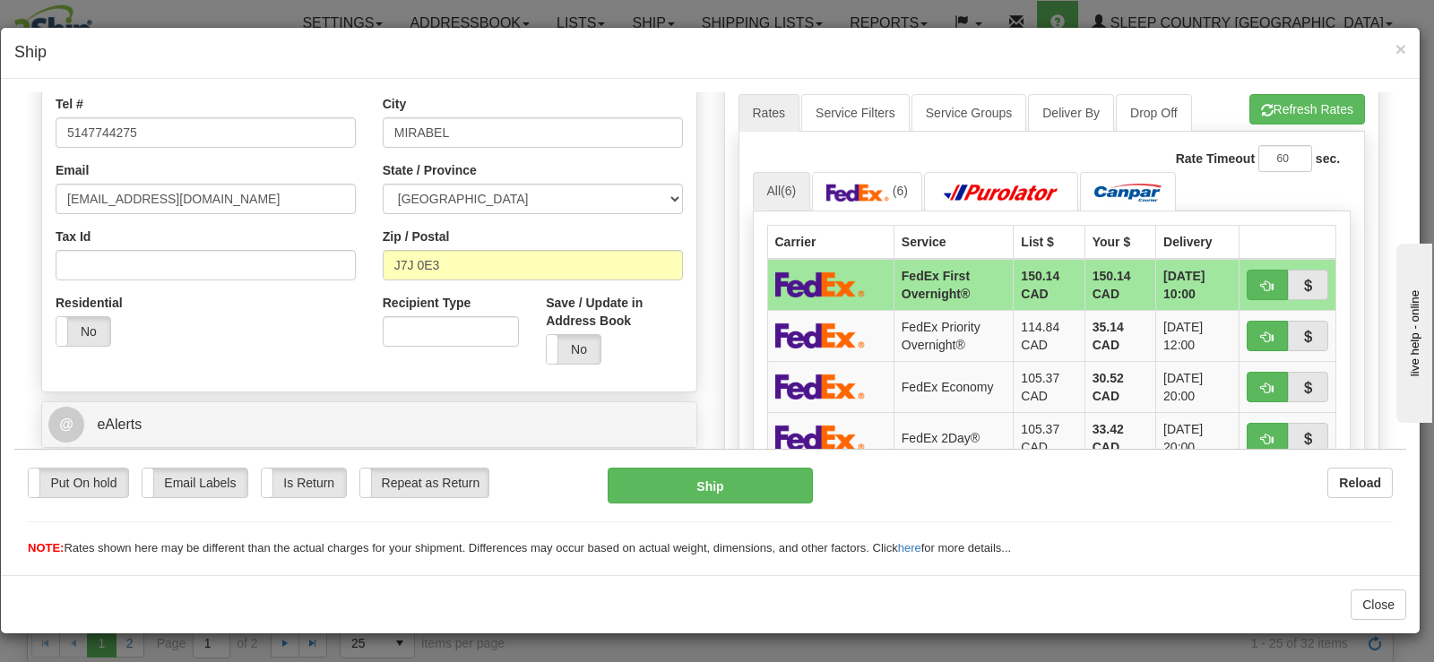
scroll to position [717, 0]
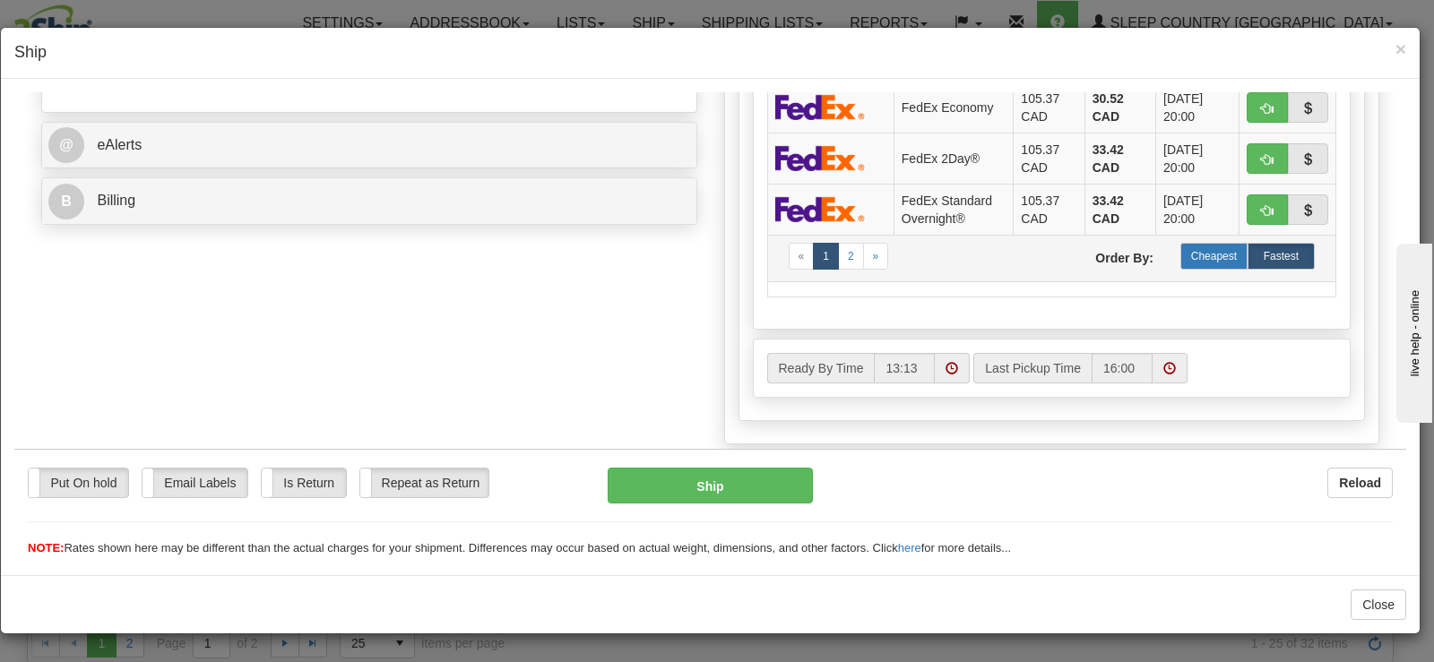
click at [1195, 259] on label "Cheapest" at bounding box center [1213, 255] width 67 height 27
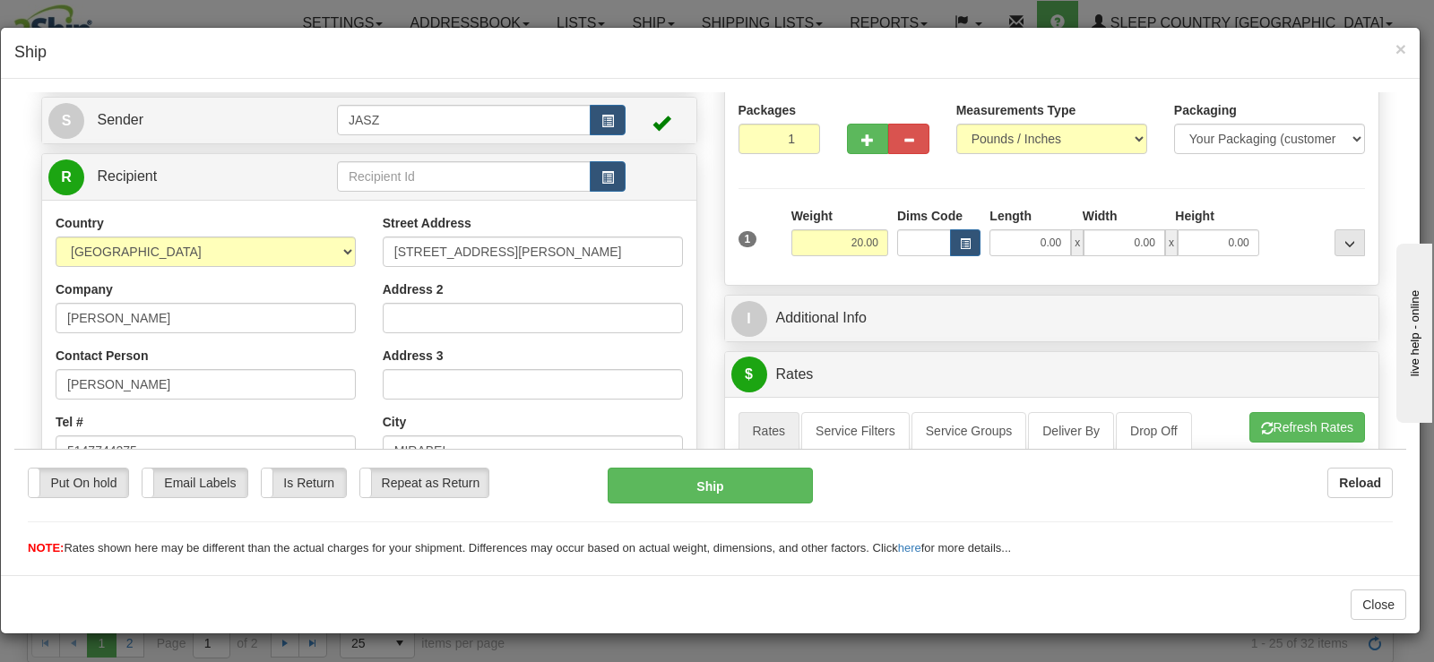
scroll to position [90, 0]
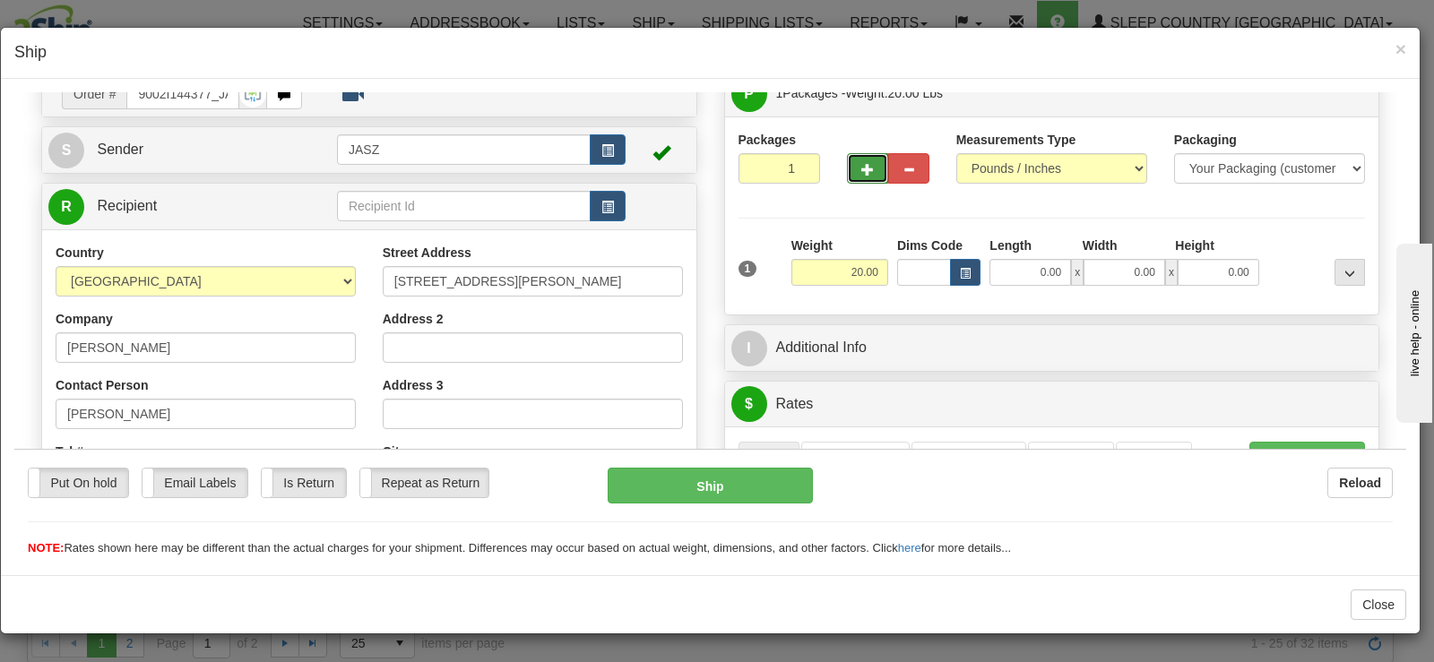
click at [861, 170] on span "button" at bounding box center [867, 169] width 13 height 12
type input "2"
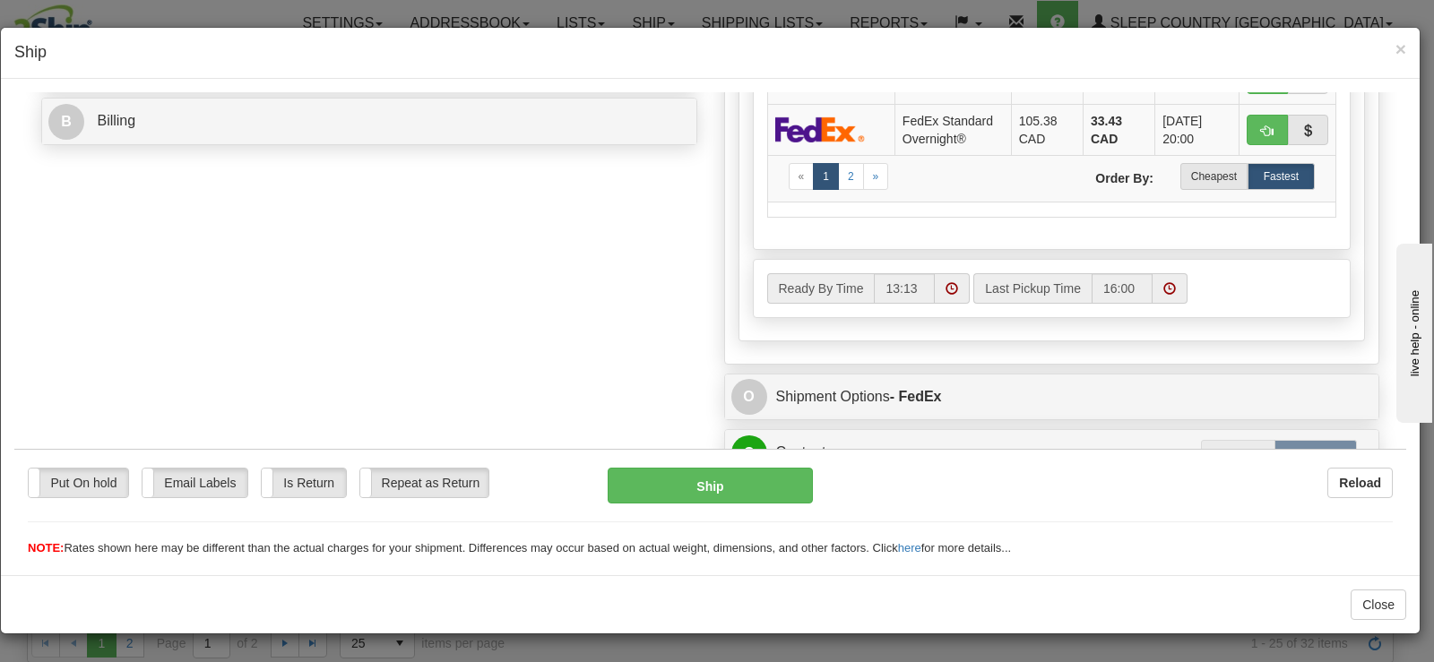
scroll to position [806, 0]
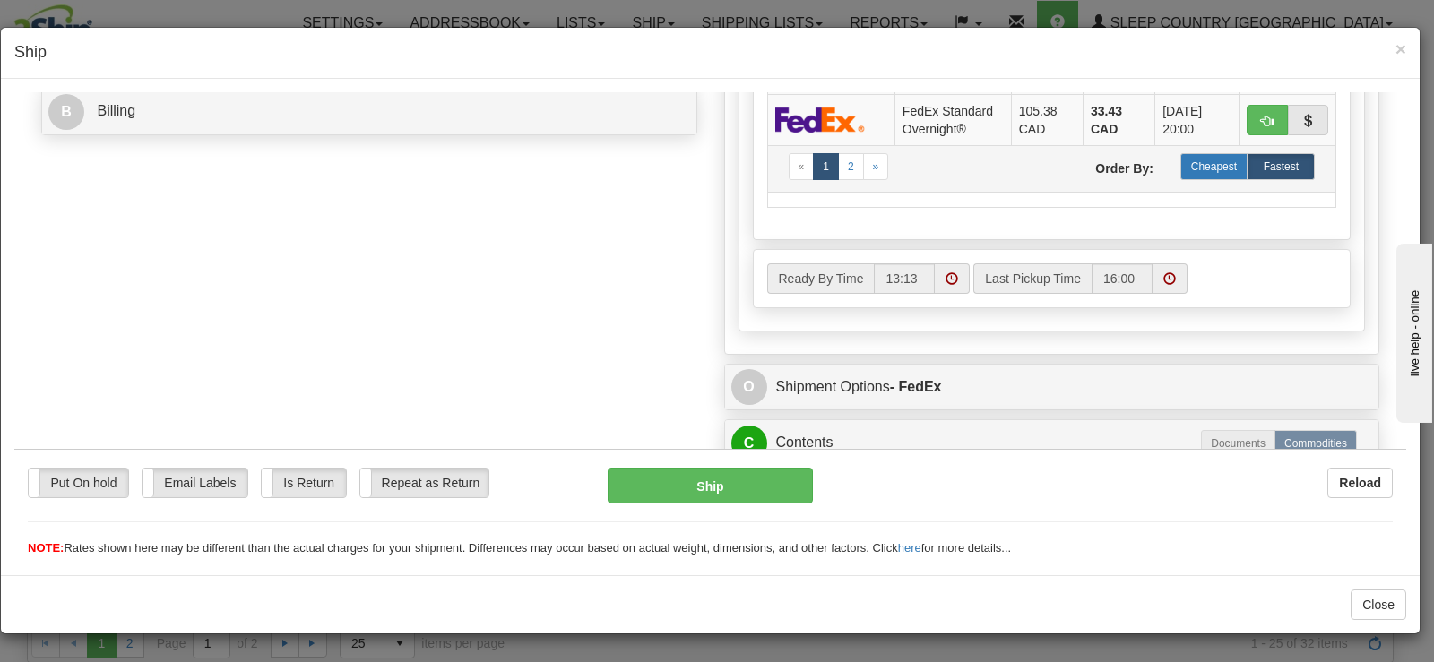
click at [1208, 163] on label "Cheapest" at bounding box center [1213, 165] width 67 height 27
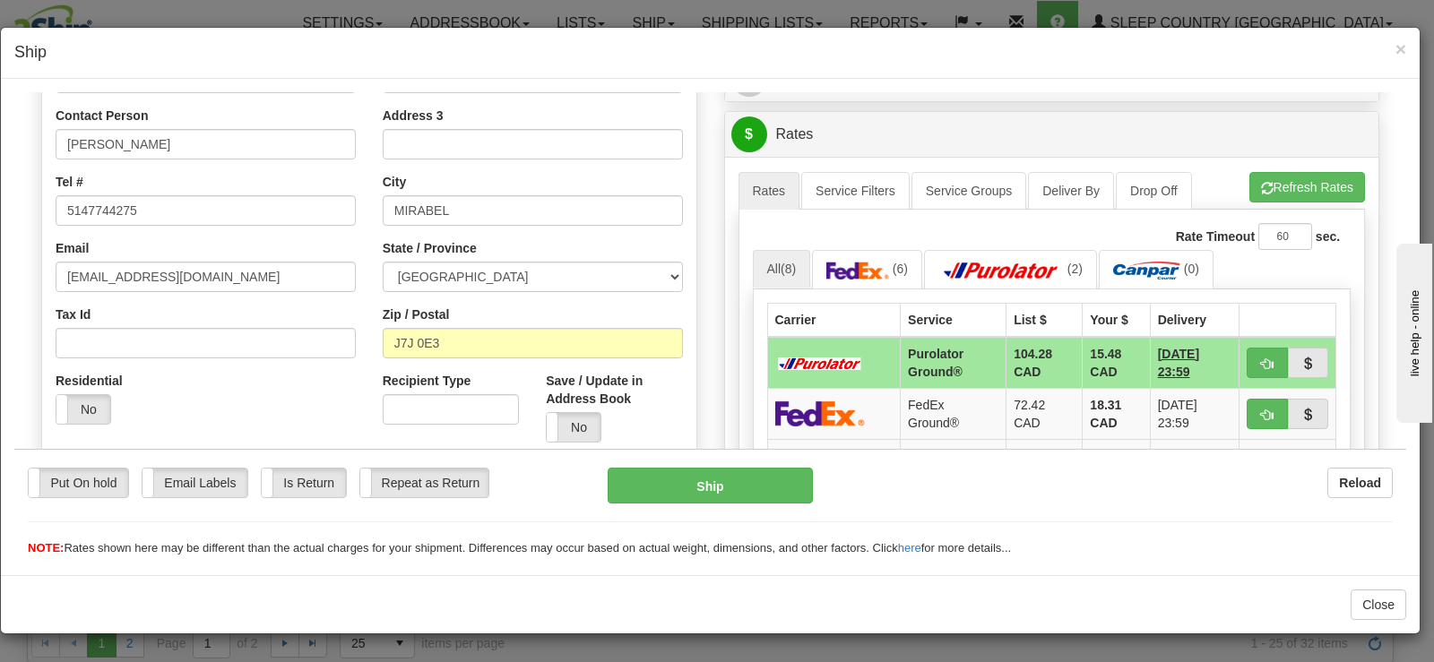
scroll to position [358, 0]
click at [713, 470] on button "Ship" at bounding box center [709, 485] width 205 height 36
type input "260"
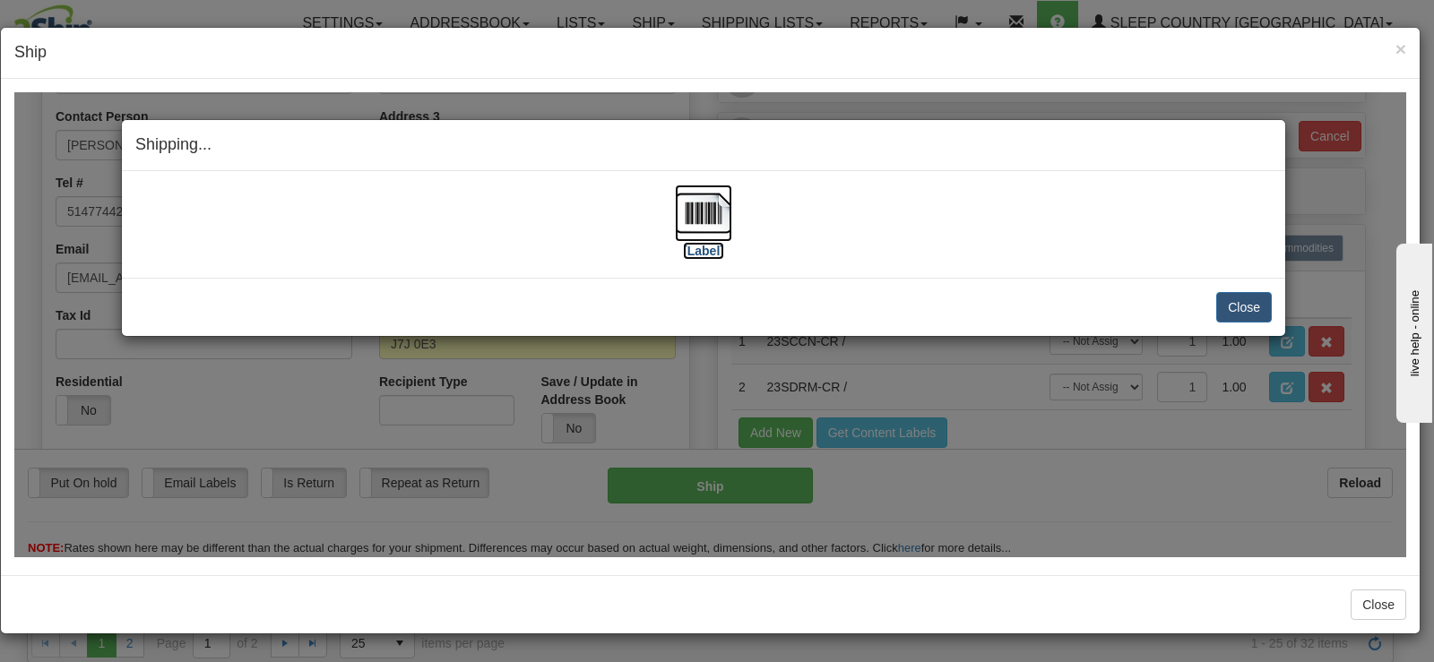
click at [696, 214] on img at bounding box center [703, 212] width 57 height 57
click at [1262, 308] on button "Close" at bounding box center [1244, 306] width 56 height 30
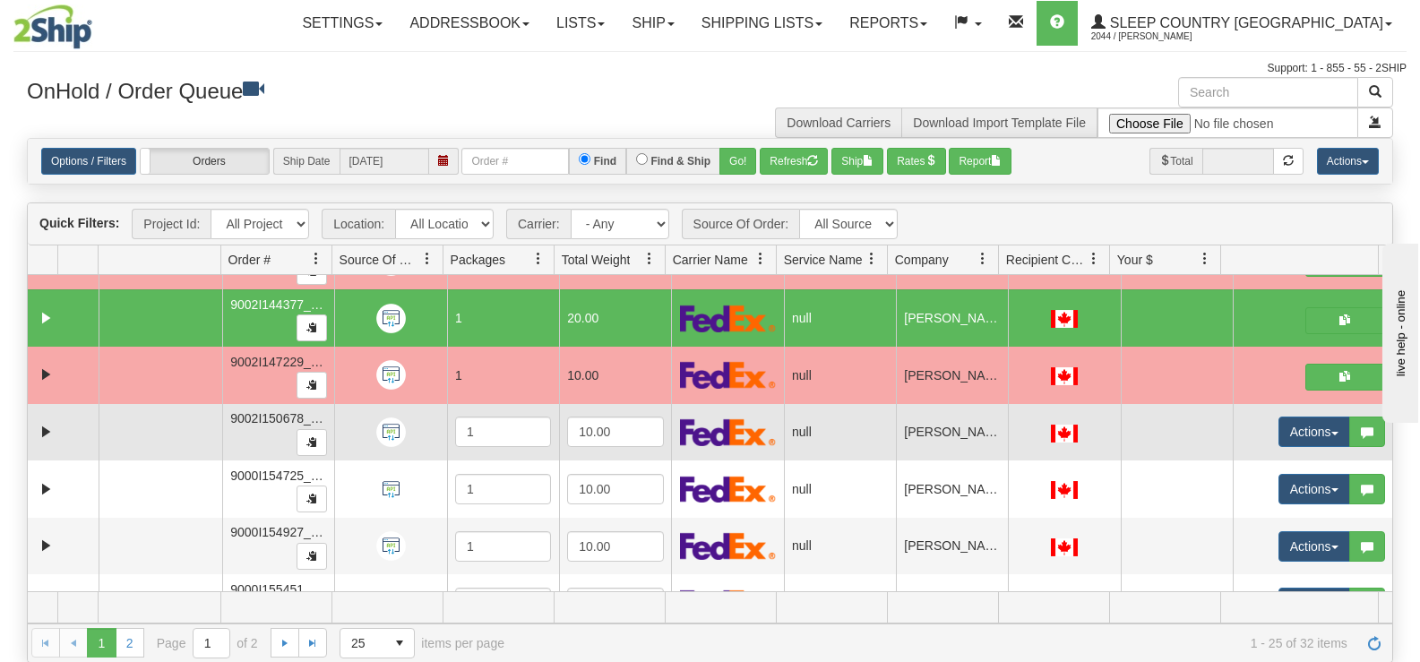
scroll to position [1108, 0]
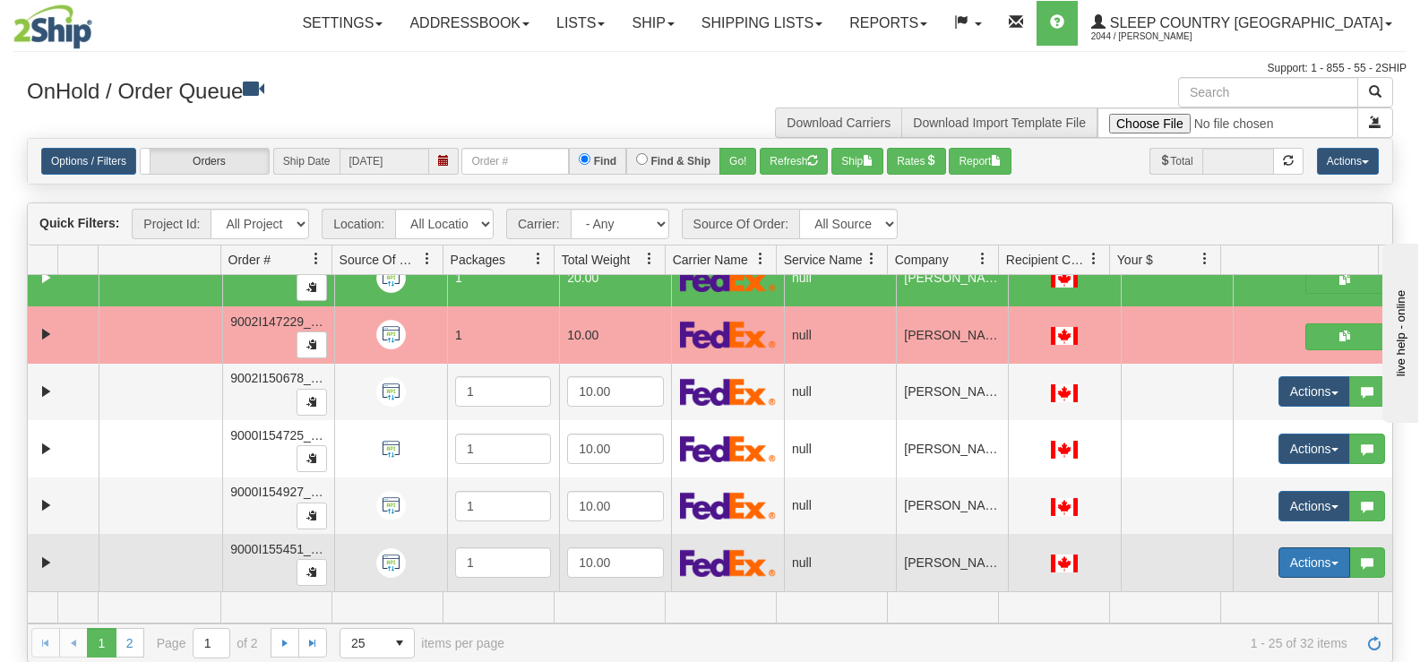
click at [1279, 567] on button "Actions" at bounding box center [1315, 562] width 72 height 30
click at [1254, 582] on ul "Open Refresh Rates Rate All Services Ship Delete Edit Items AggregationHistory" at bounding box center [1271, 667] width 157 height 174
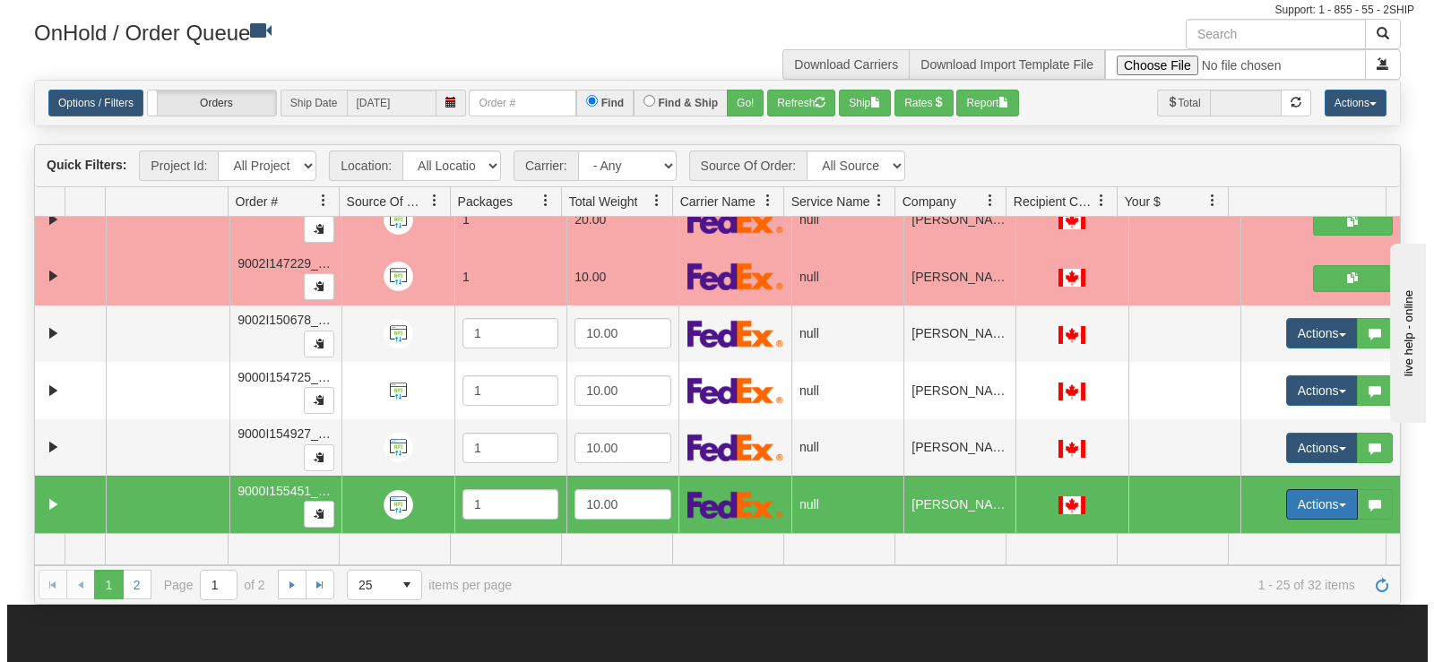
scroll to position [90, 0]
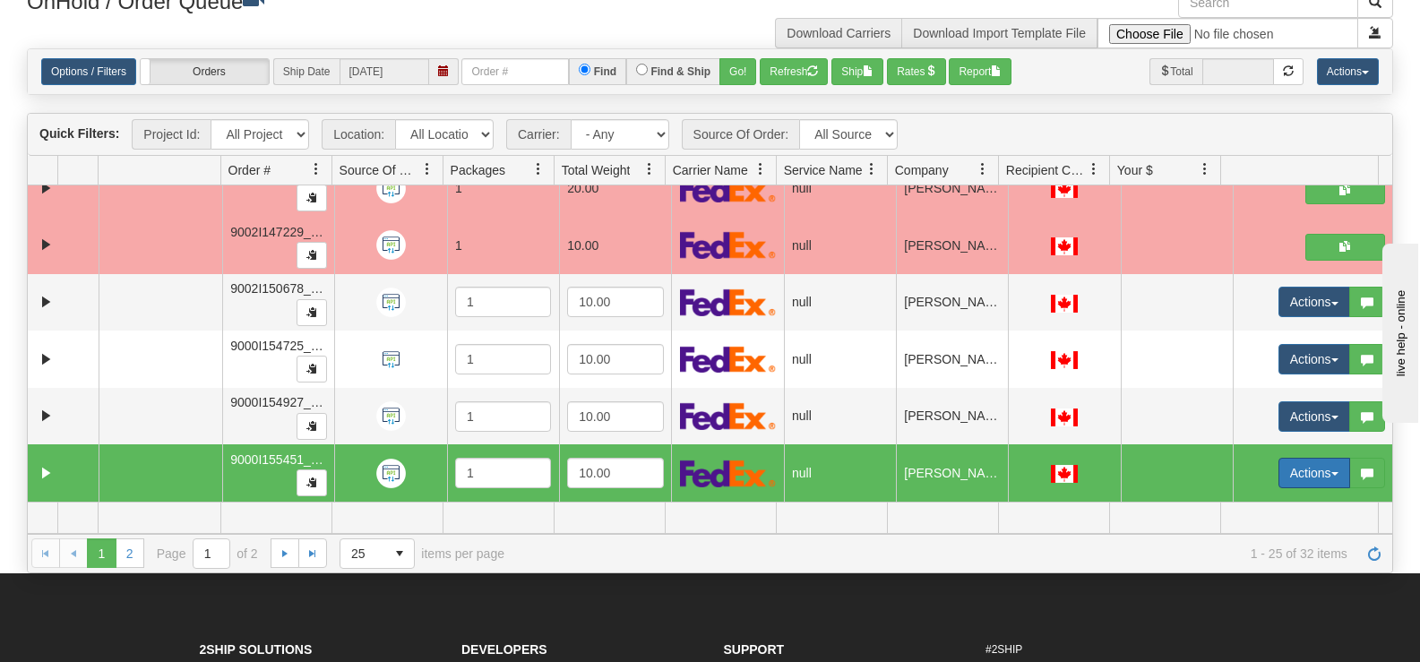
click at [1289, 472] on button "Actions" at bounding box center [1315, 473] width 72 height 30
click at [1250, 496] on link "Open" at bounding box center [1271, 506] width 155 height 23
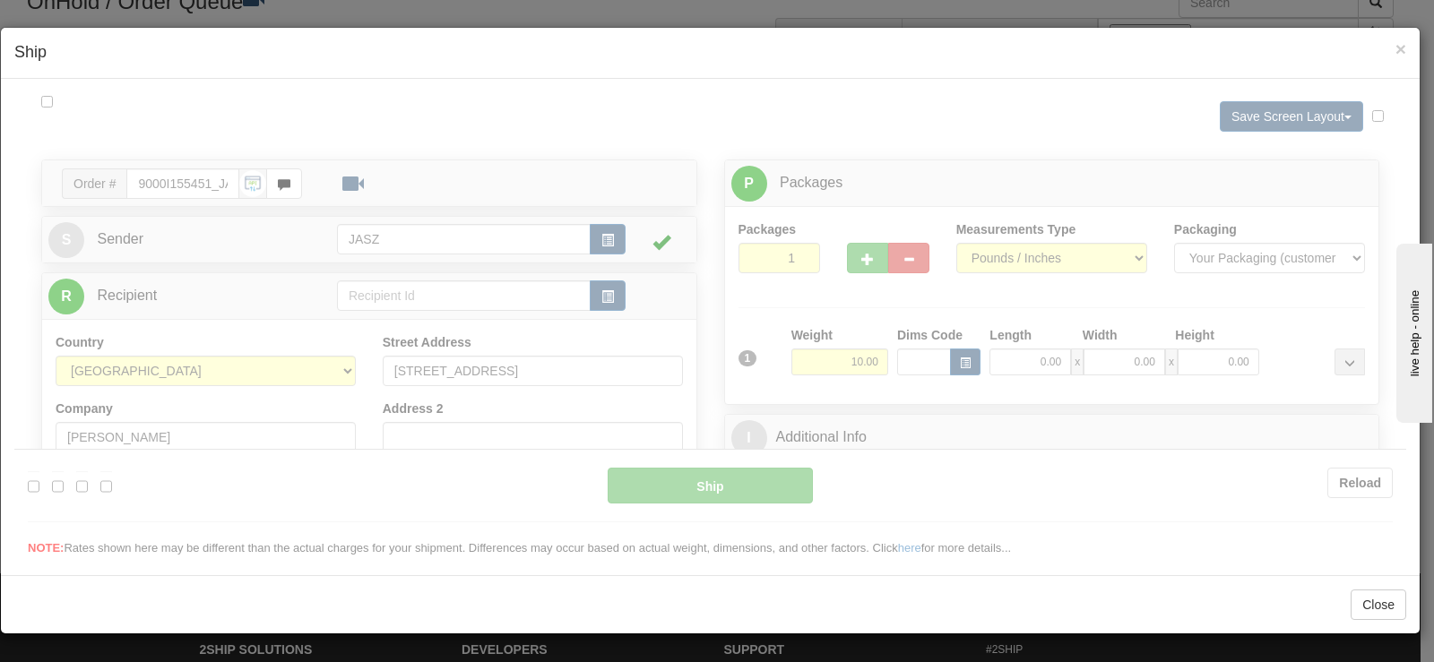
scroll to position [0, 0]
type input "13:17"
type input "16:00"
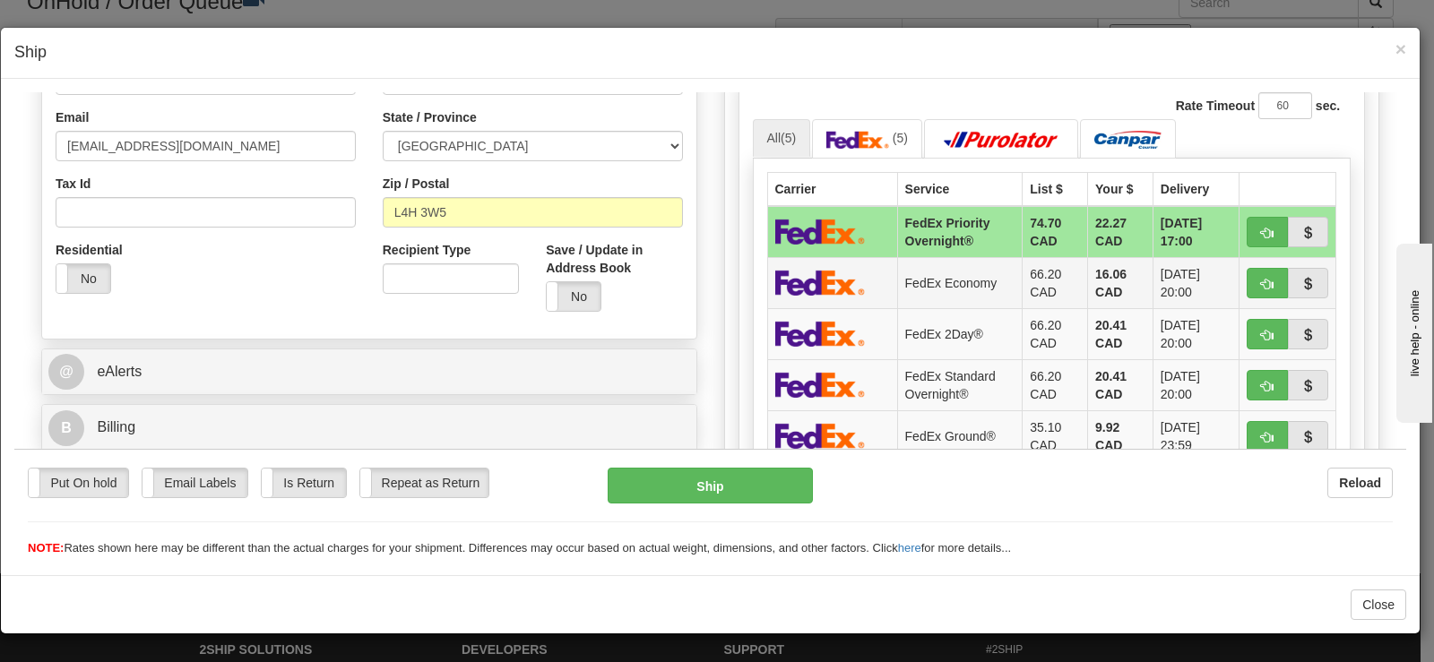
scroll to position [627, 0]
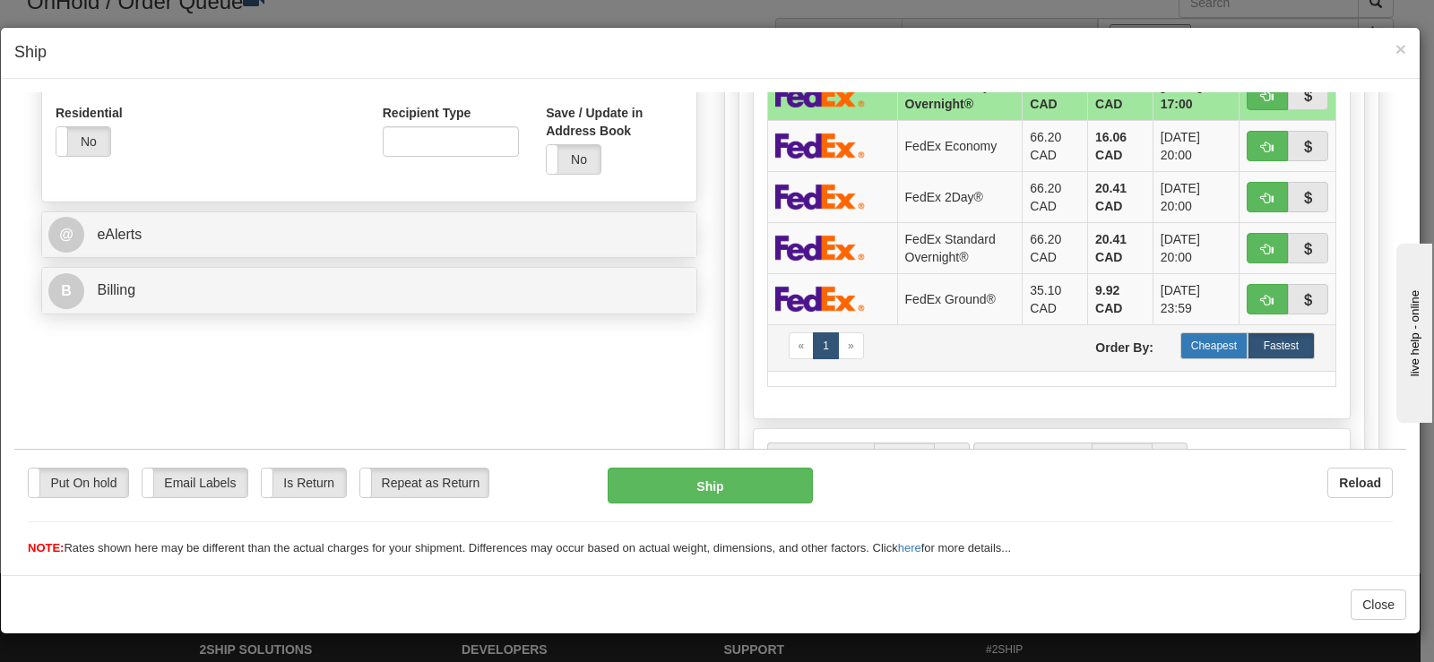
click at [1189, 351] on label "Cheapest" at bounding box center [1213, 345] width 67 height 27
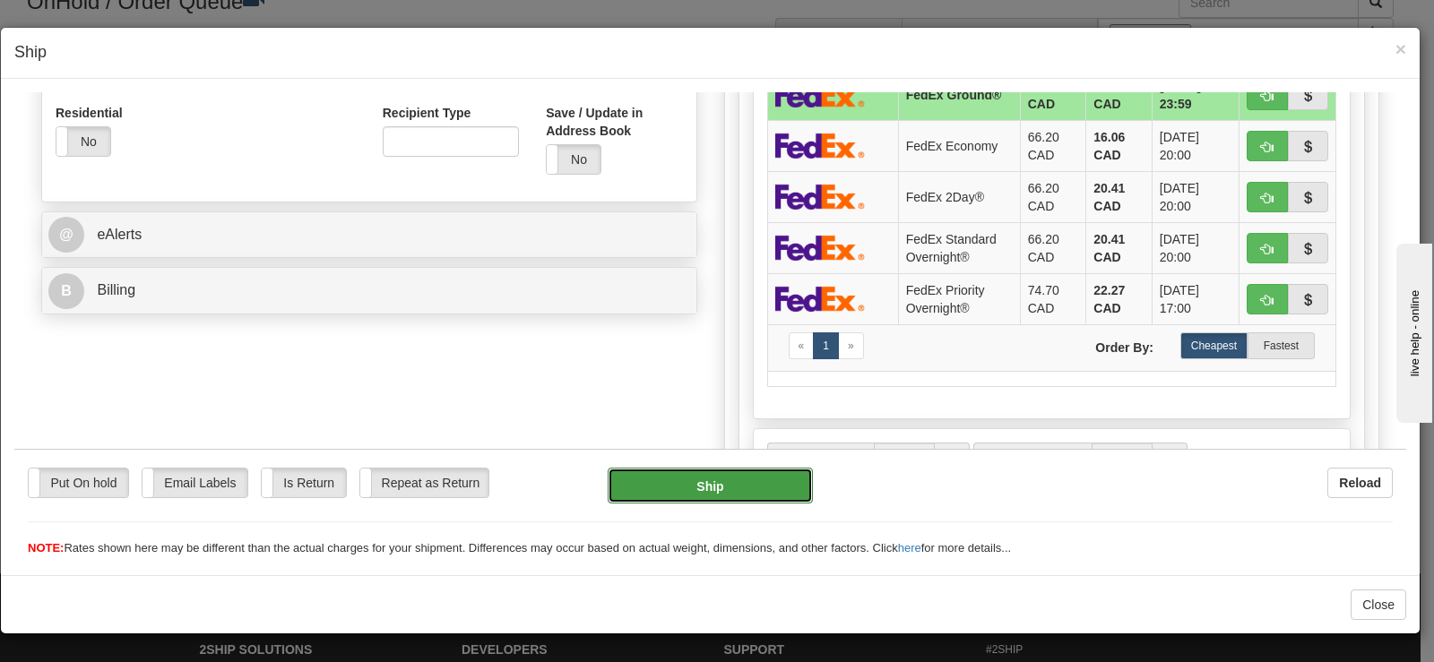
click at [749, 488] on button "Ship" at bounding box center [709, 485] width 205 height 36
type input "92"
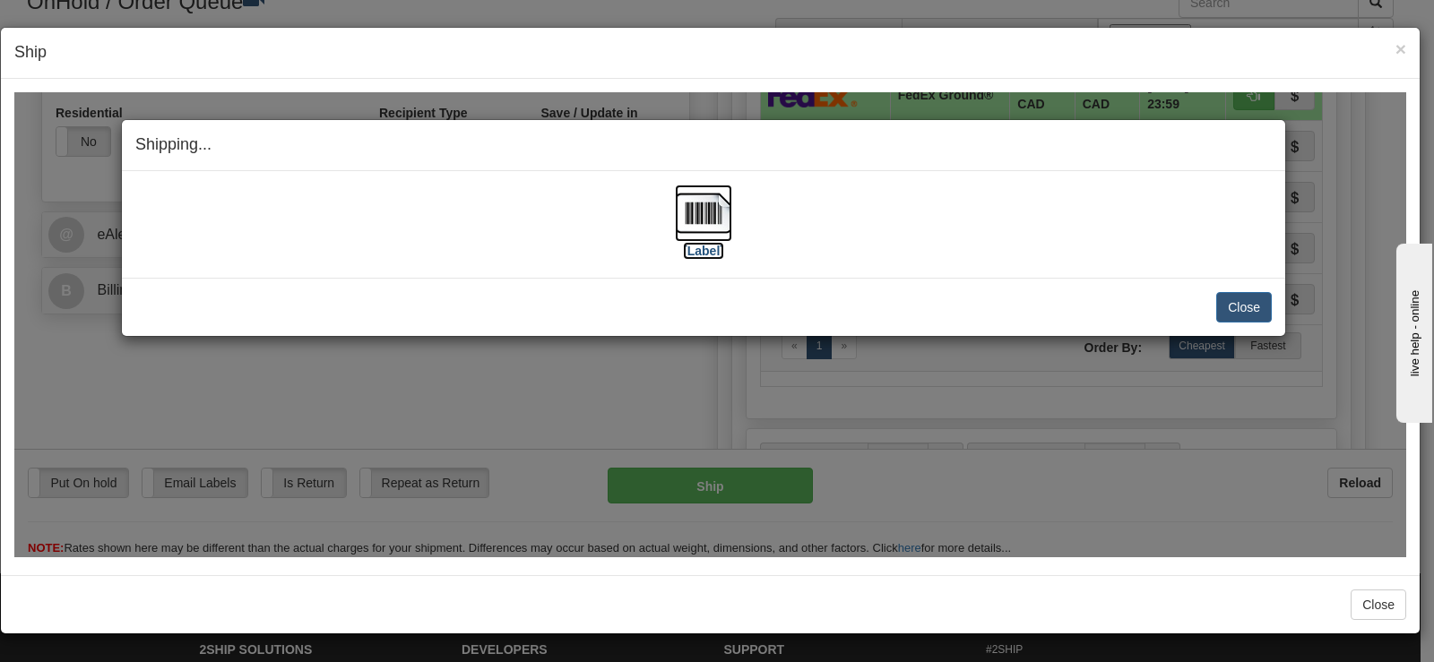
click at [683, 211] on img at bounding box center [703, 212] width 57 height 57
click at [1248, 310] on button "Close" at bounding box center [1244, 306] width 56 height 30
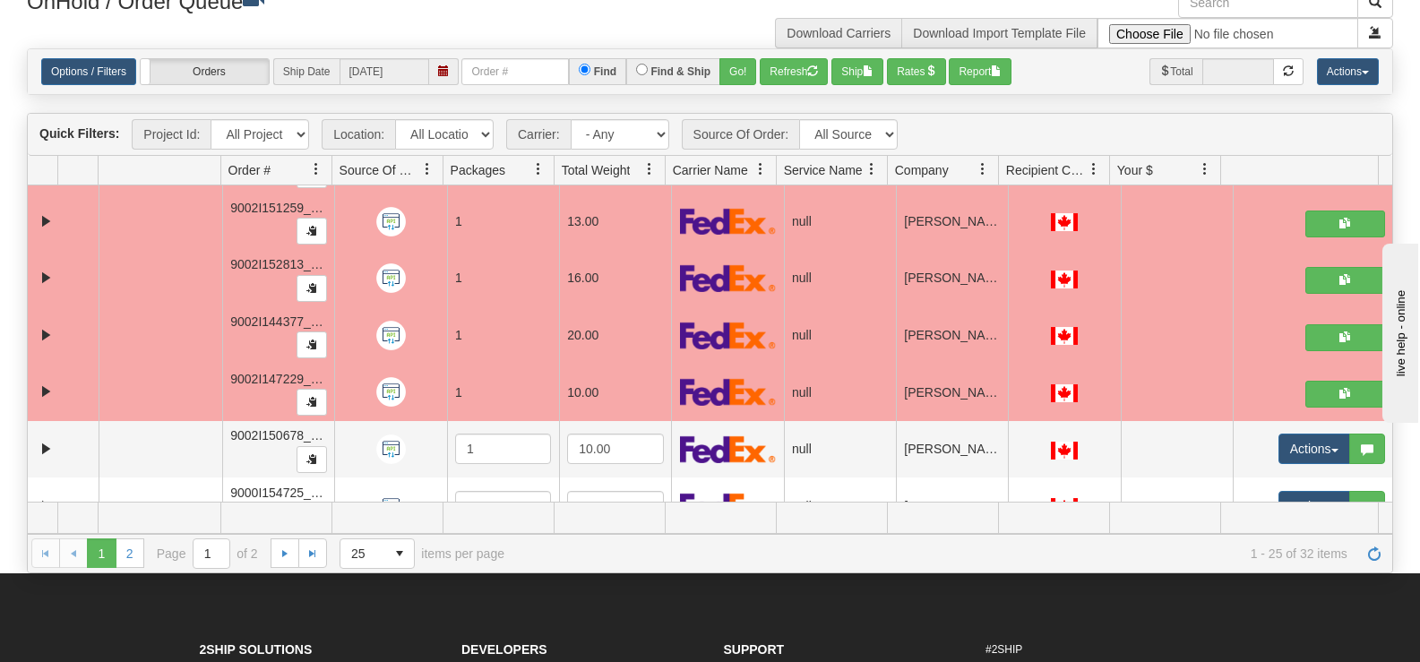
scroll to position [1019, 0]
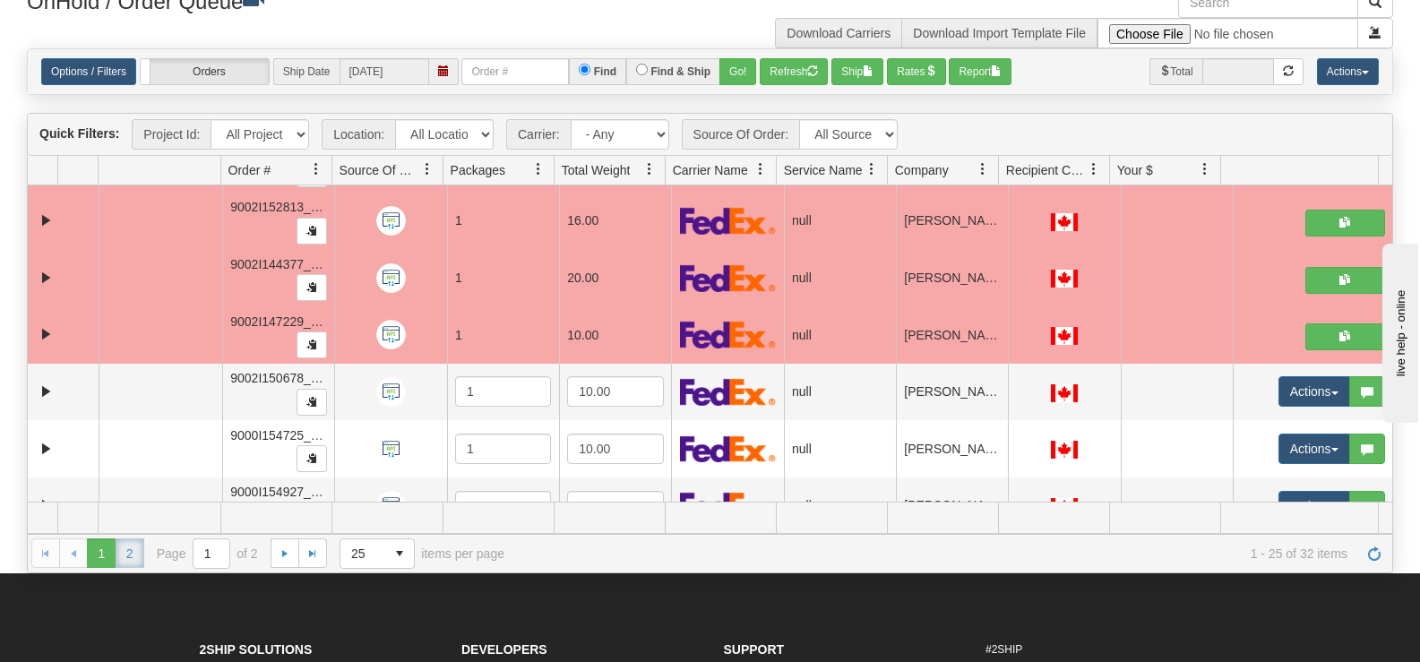
click at [137, 557] on link "2" at bounding box center [130, 553] width 29 height 29
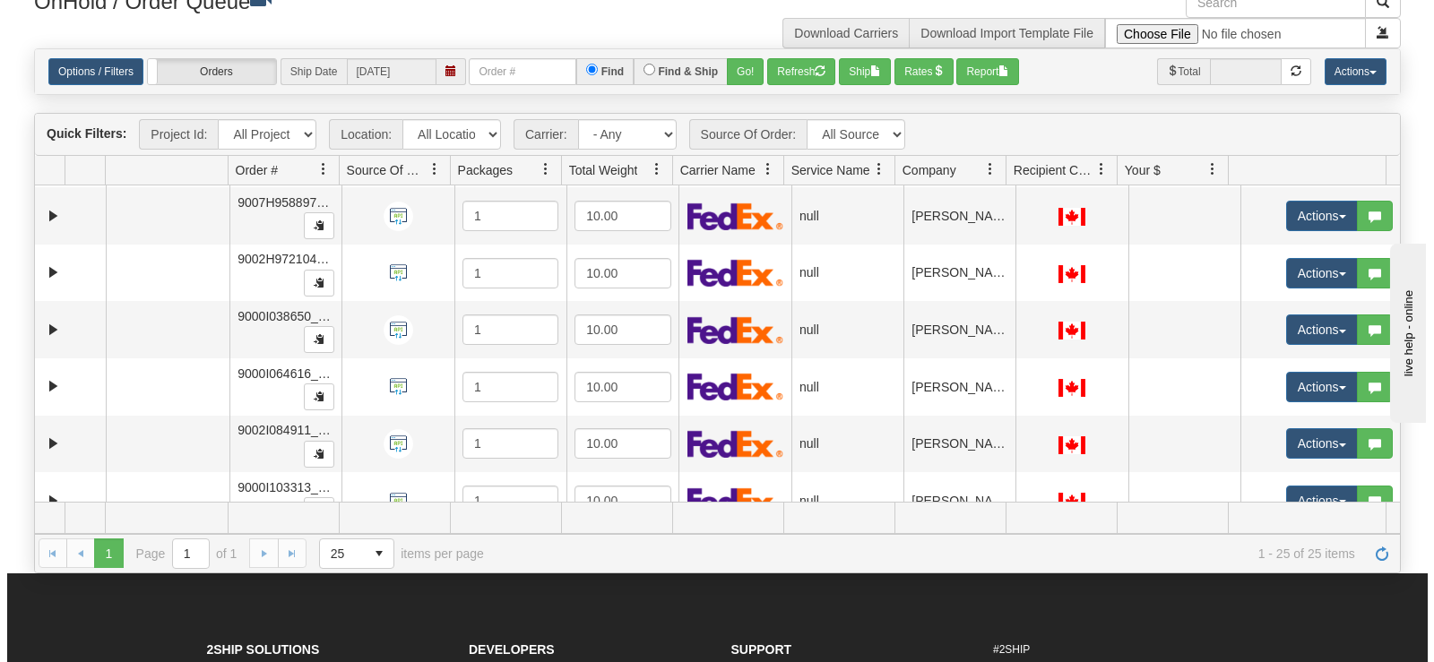
scroll to position [627, 0]
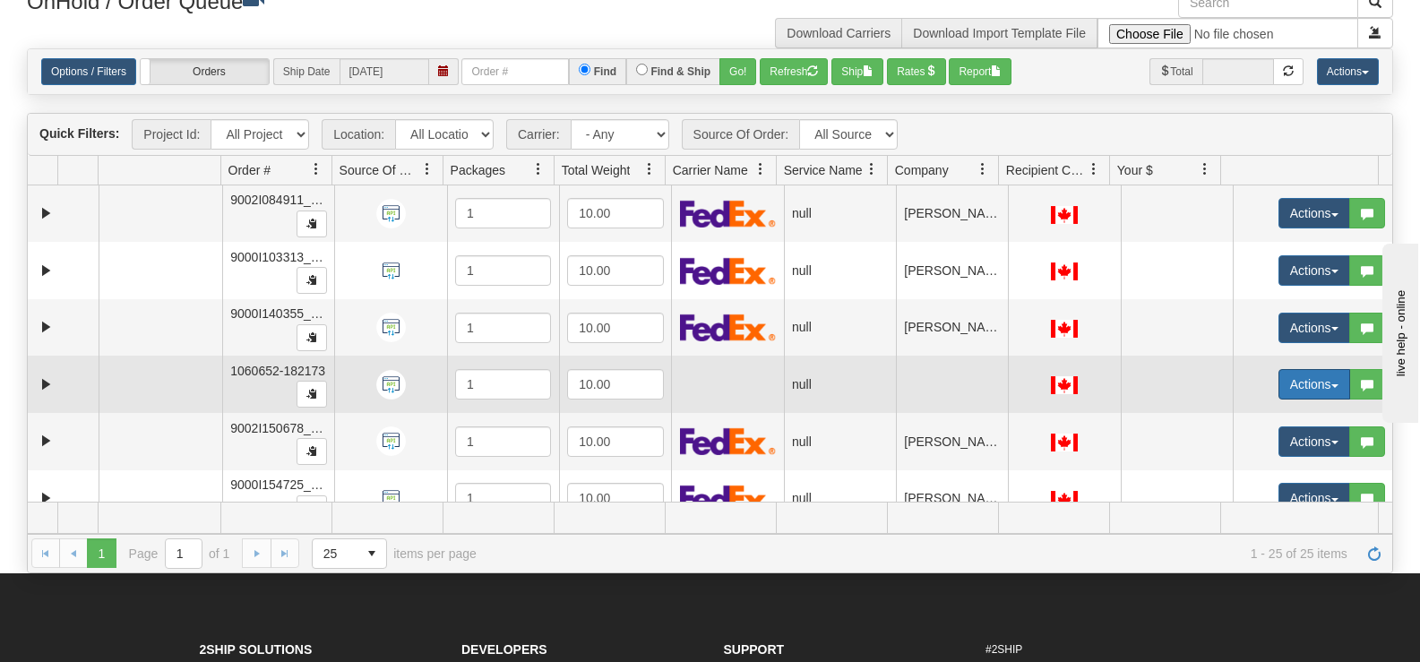
click at [1279, 378] on button "Actions" at bounding box center [1315, 384] width 72 height 30
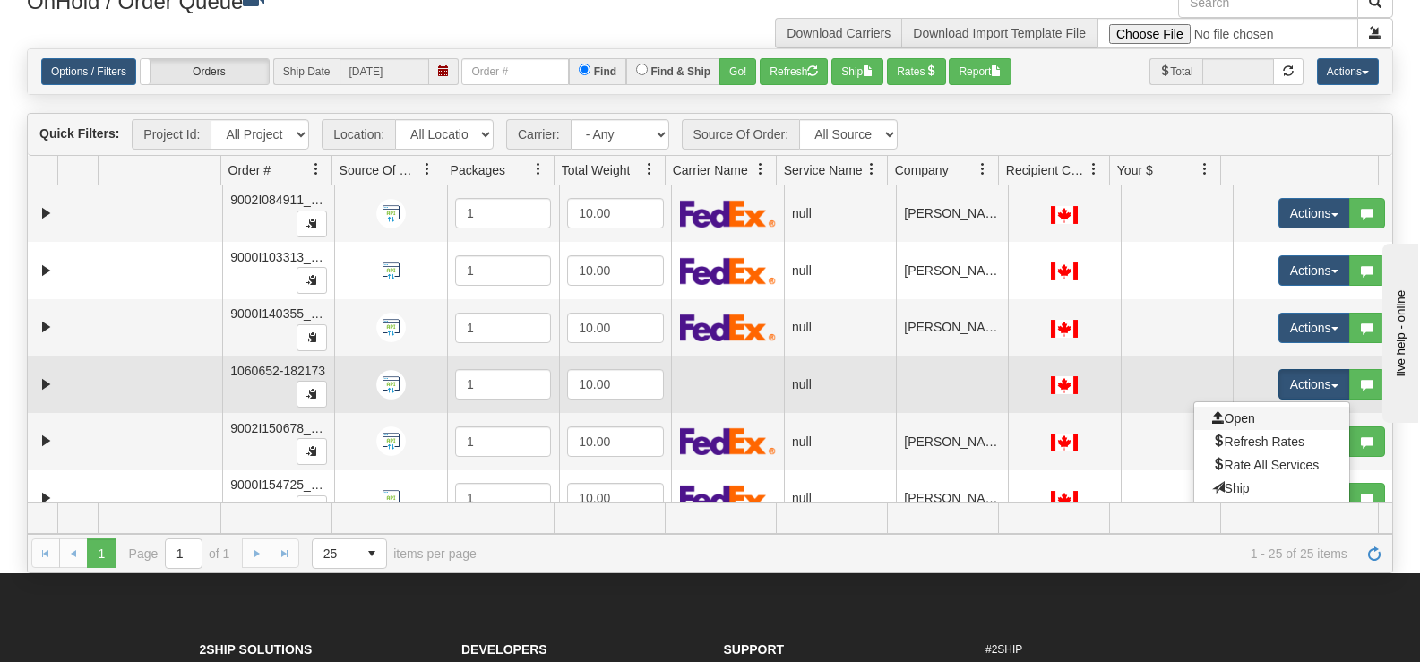
click at [1245, 417] on link "Open" at bounding box center [1271, 418] width 155 height 23
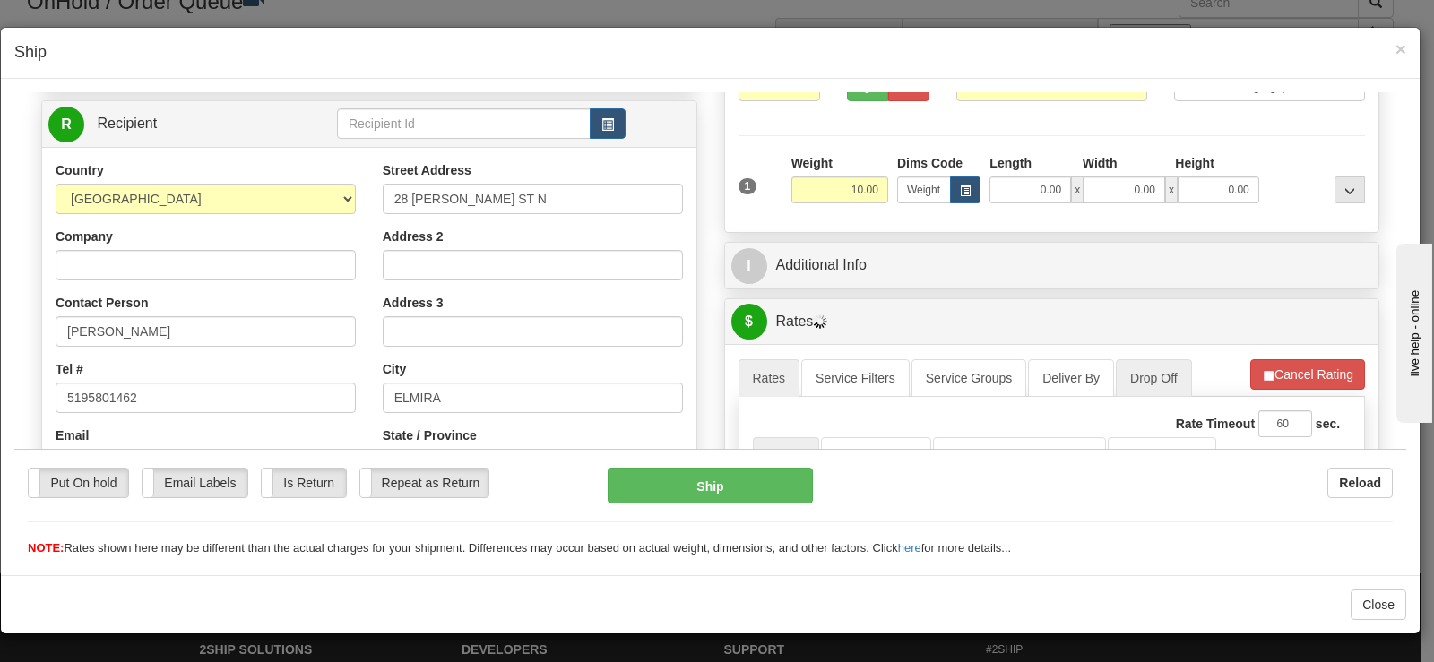
scroll to position [179, 0]
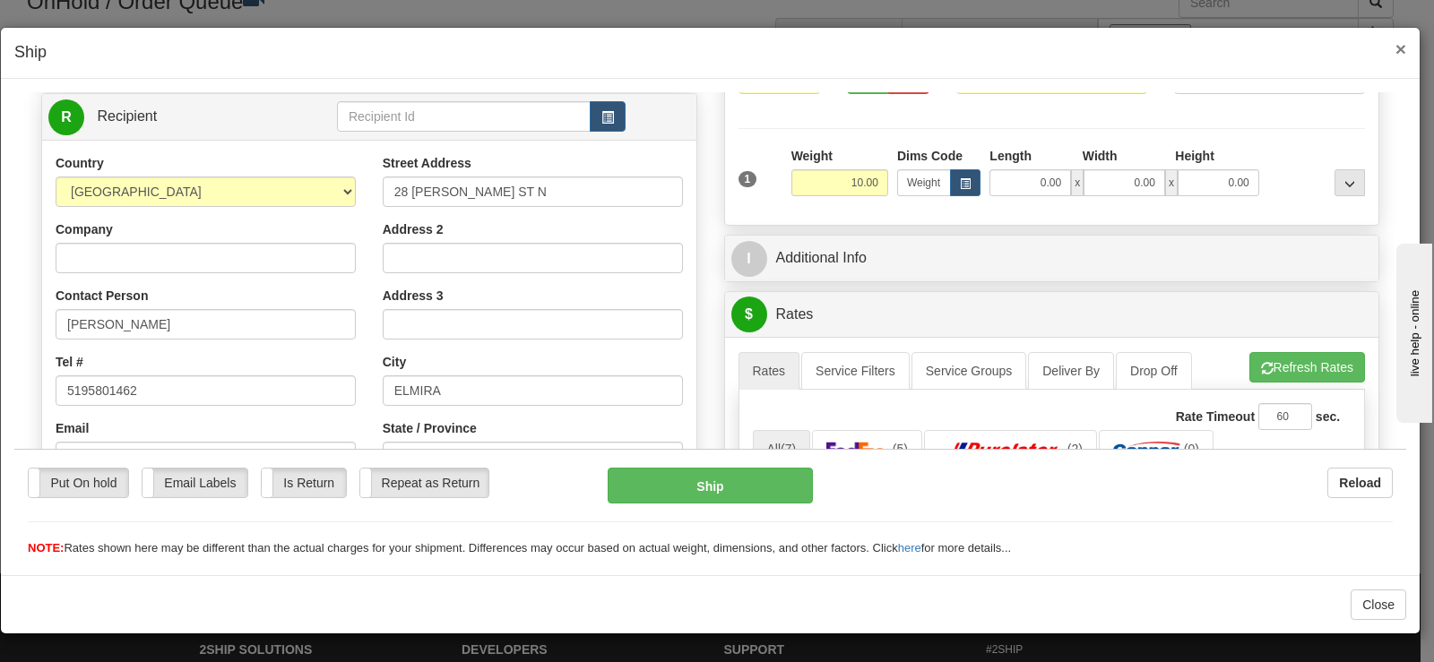
click at [1399, 51] on span "×" at bounding box center [1400, 49] width 11 height 21
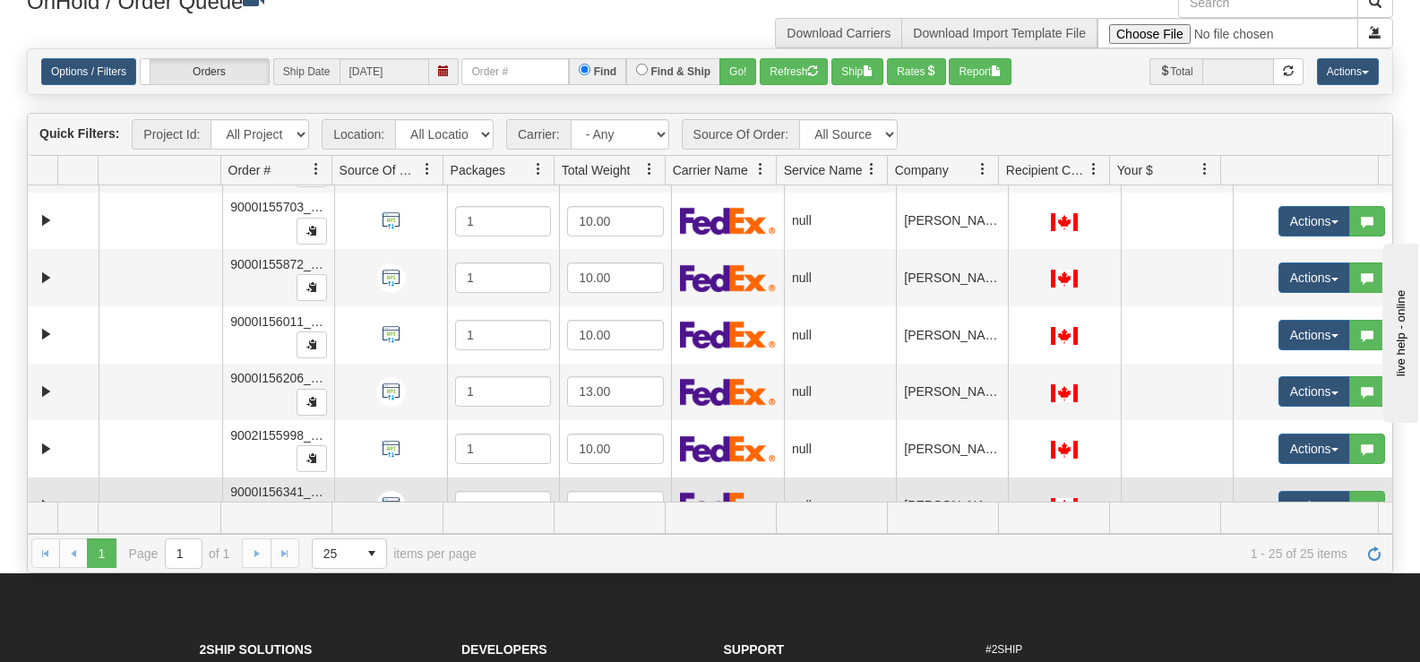
scroll to position [1108, 0]
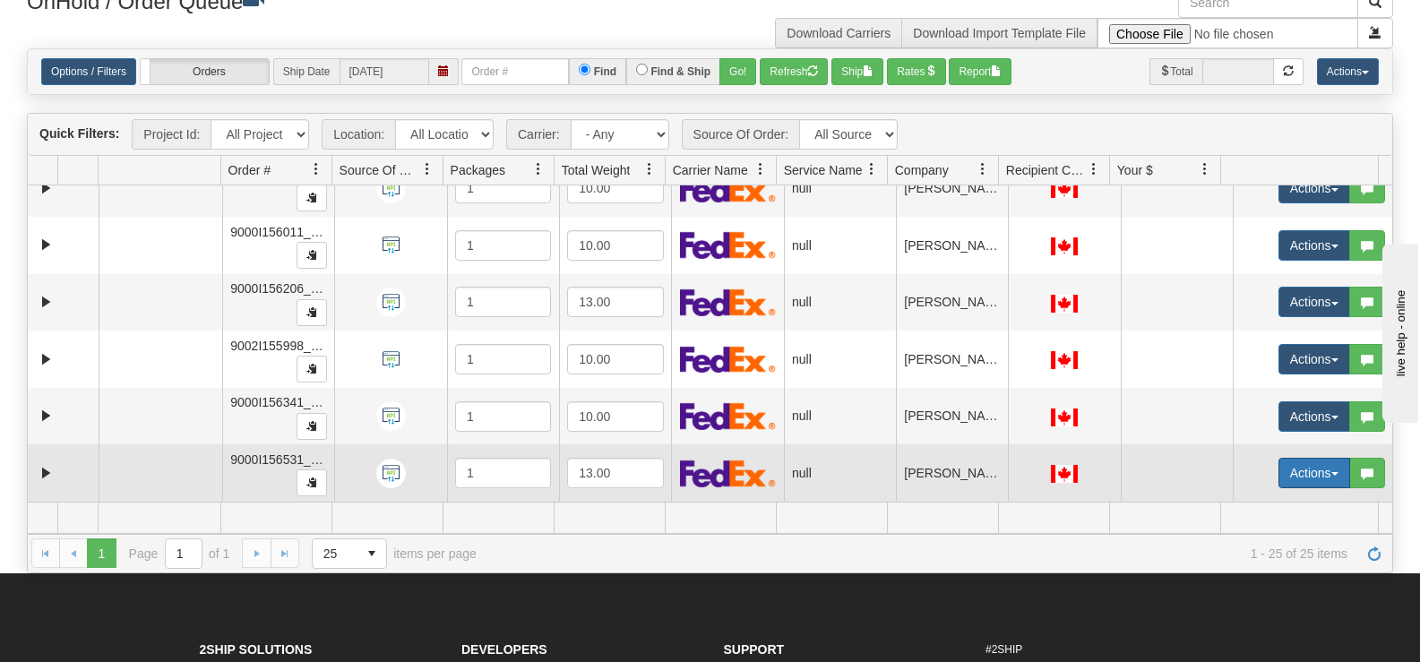
click at [1289, 470] on button "Actions" at bounding box center [1315, 473] width 72 height 30
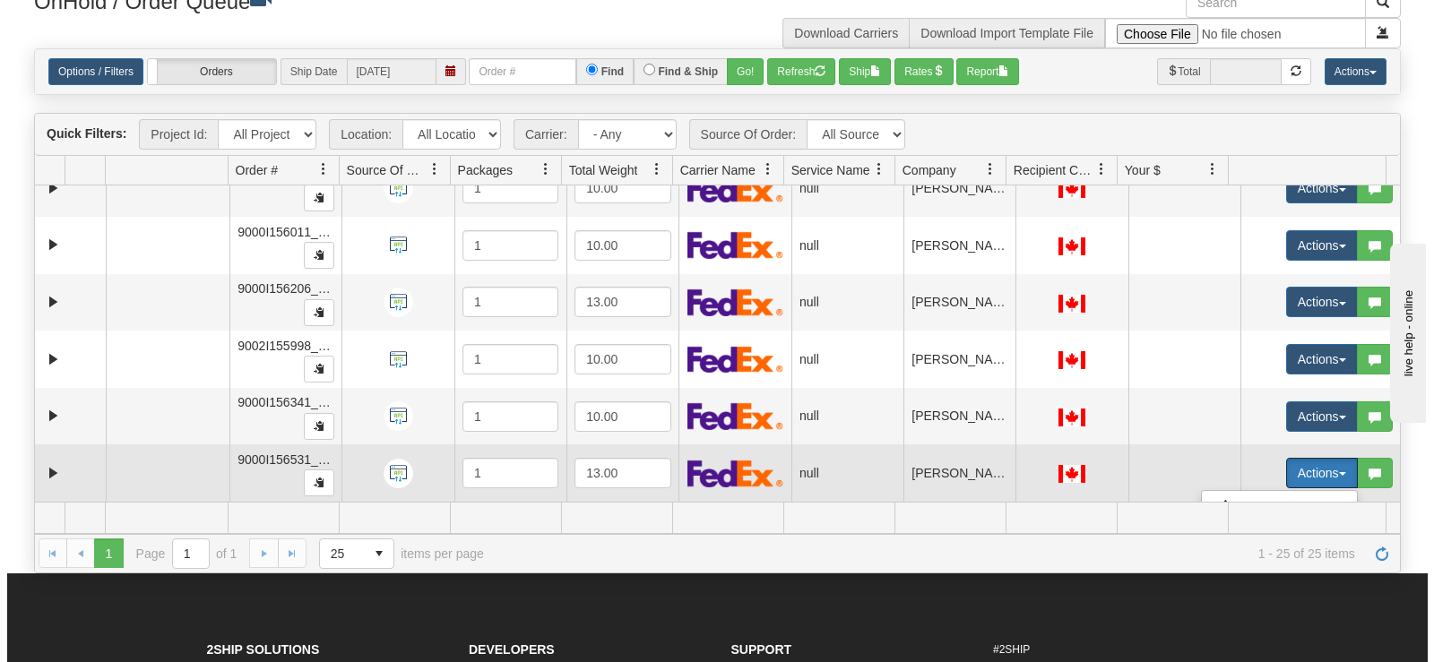
scroll to position [1198, 0]
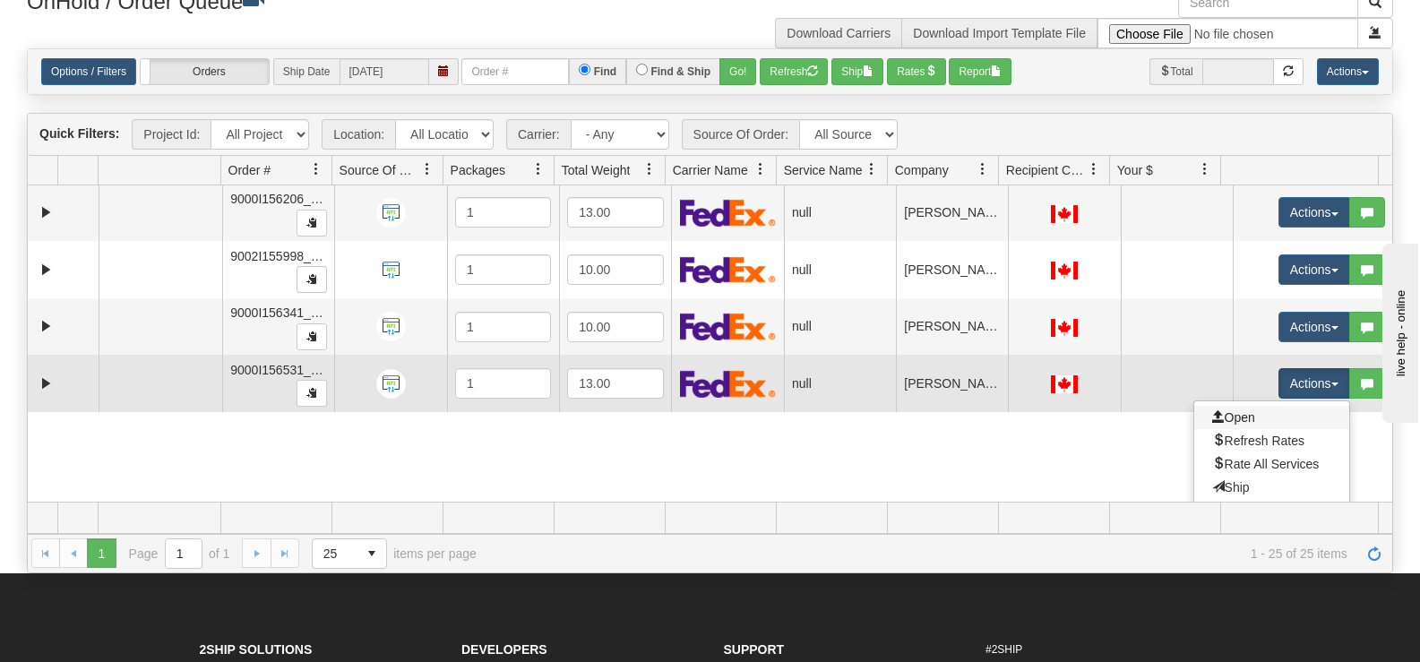
click at [1269, 420] on link "Open" at bounding box center [1271, 417] width 155 height 23
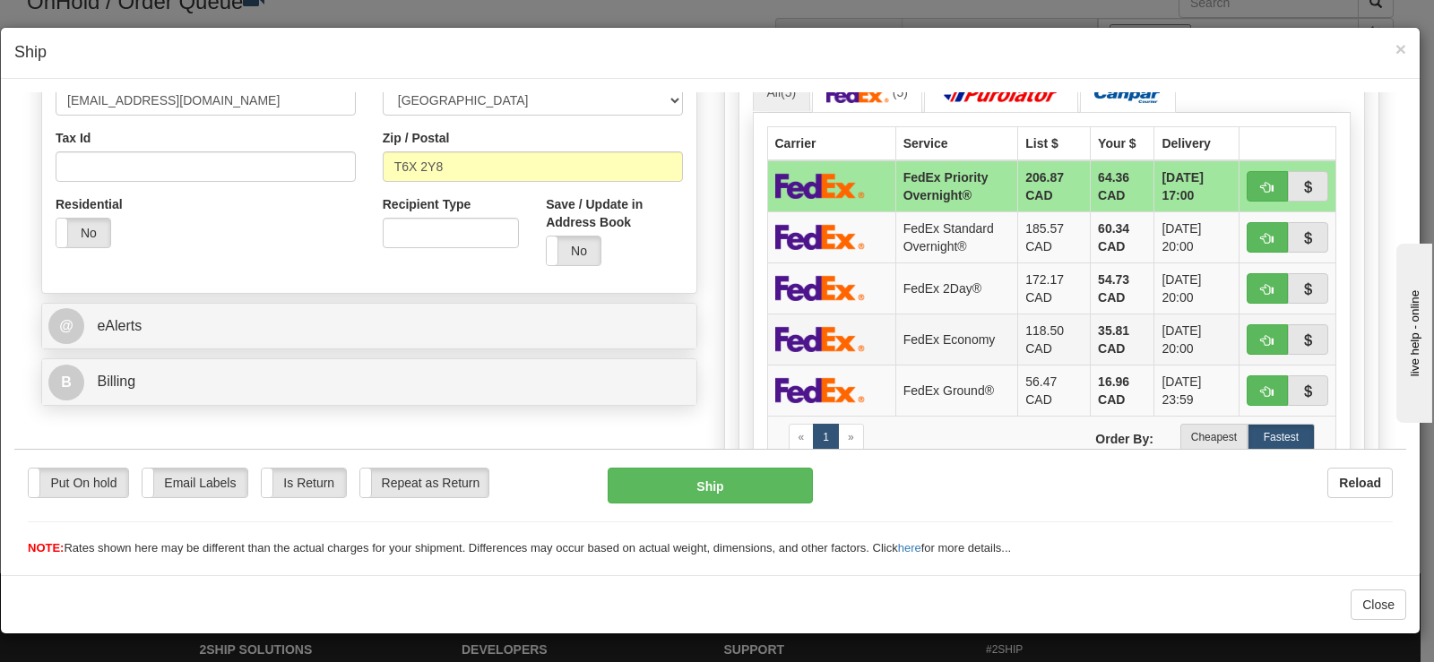
scroll to position [538, 0]
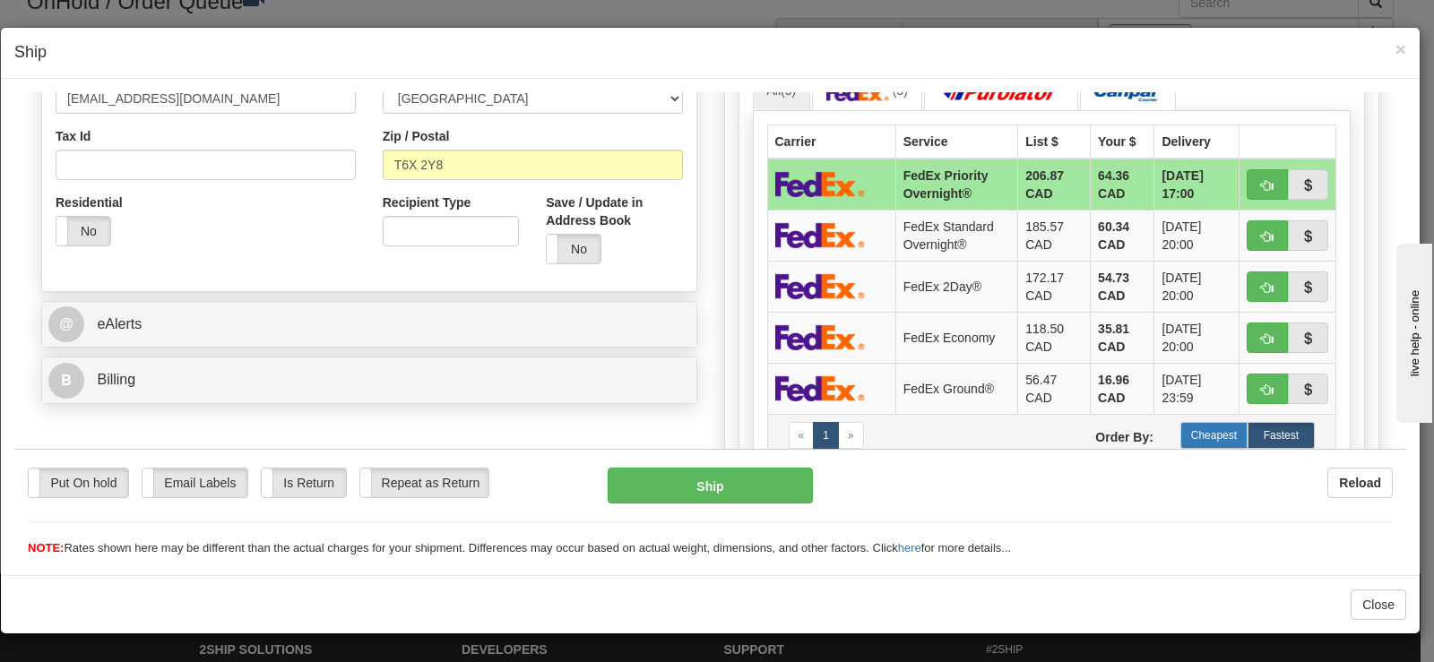
click at [1188, 435] on label "Cheapest" at bounding box center [1213, 434] width 67 height 27
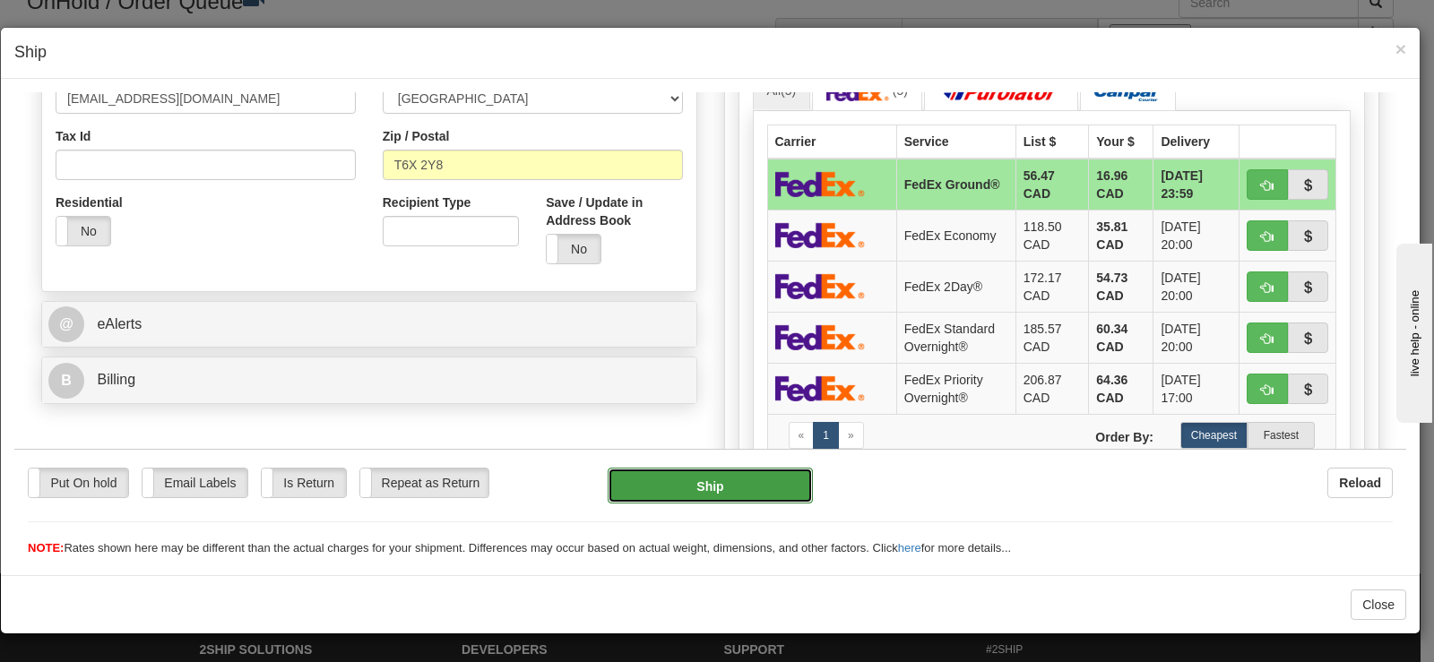
click at [733, 478] on button "Ship" at bounding box center [709, 485] width 205 height 36
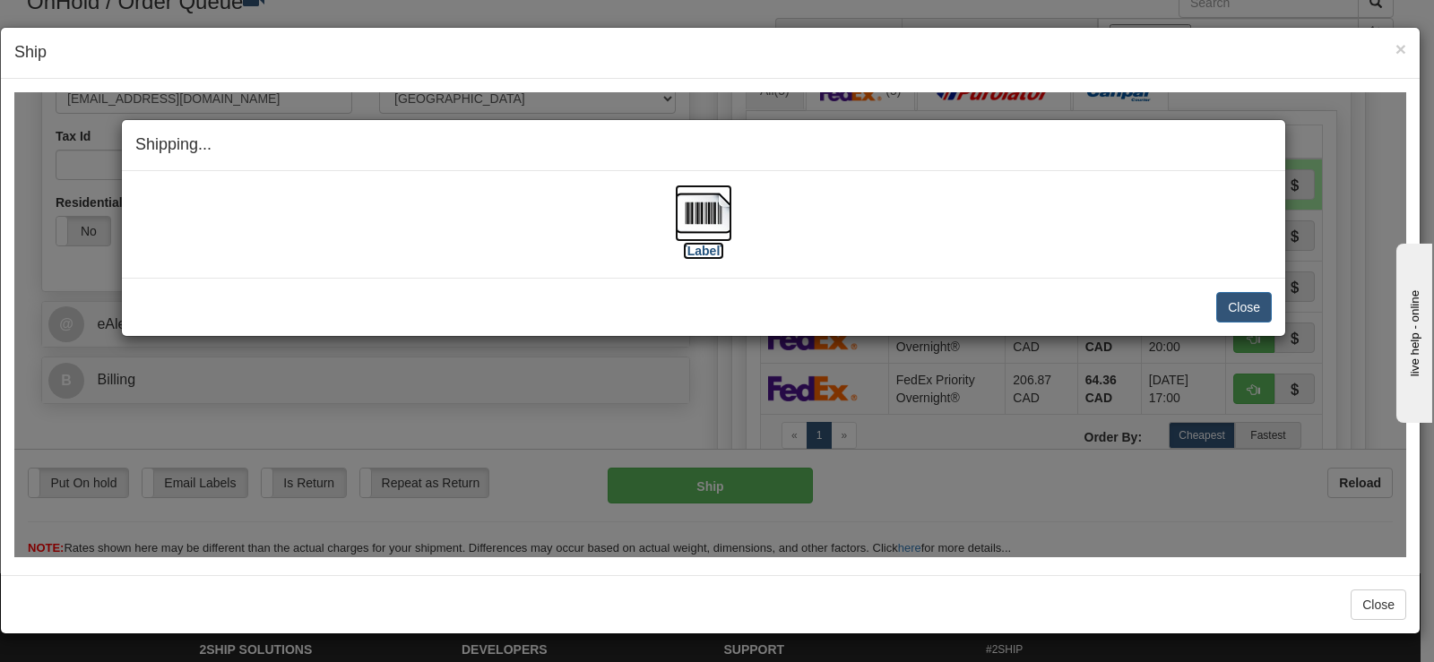
click at [711, 216] on img at bounding box center [703, 212] width 57 height 57
click at [1234, 307] on button "Close" at bounding box center [1244, 306] width 56 height 30
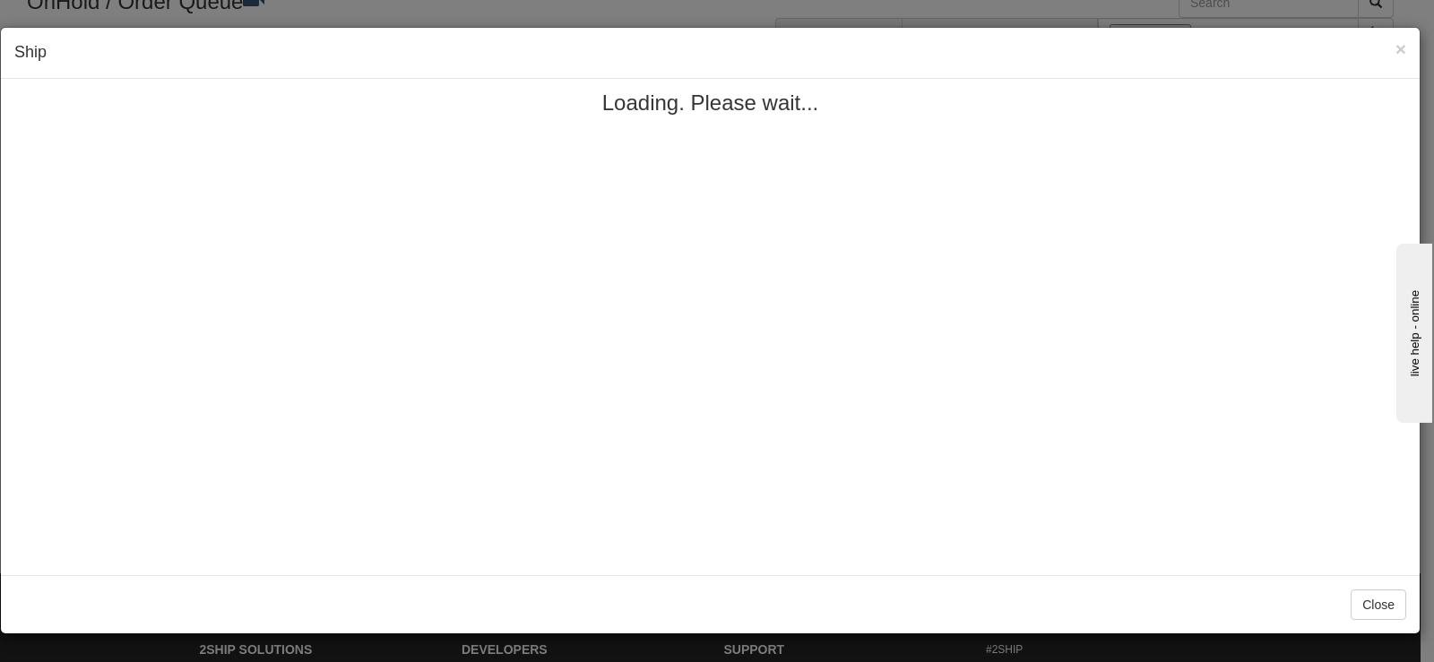
scroll to position [0, 0]
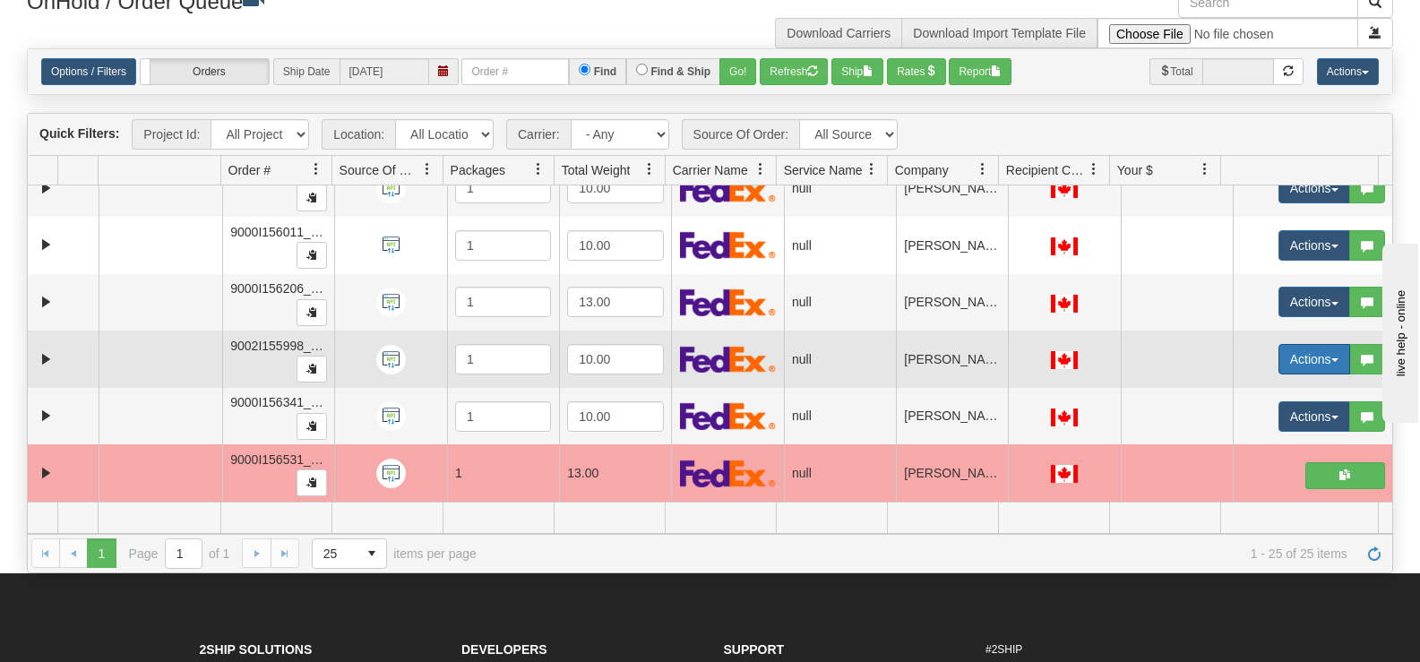
click at [1295, 345] on button "Actions" at bounding box center [1315, 359] width 72 height 30
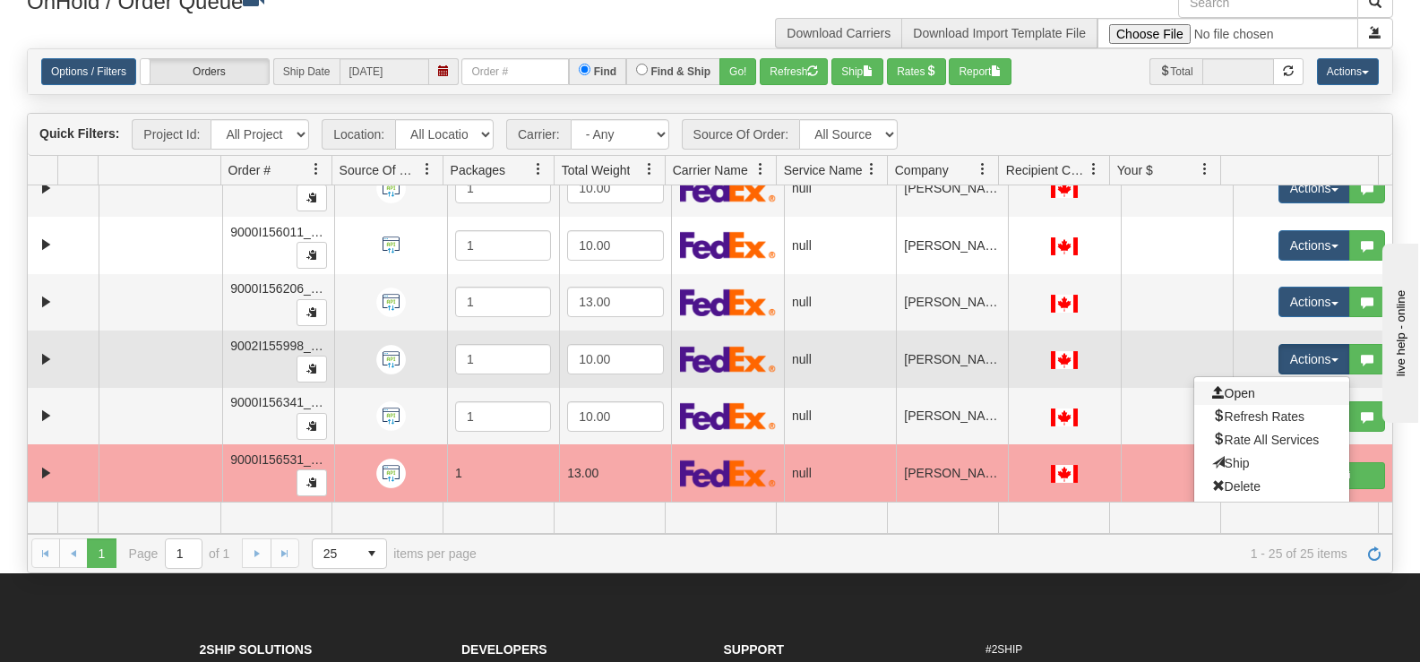
click at [1262, 392] on link "Open" at bounding box center [1271, 393] width 155 height 23
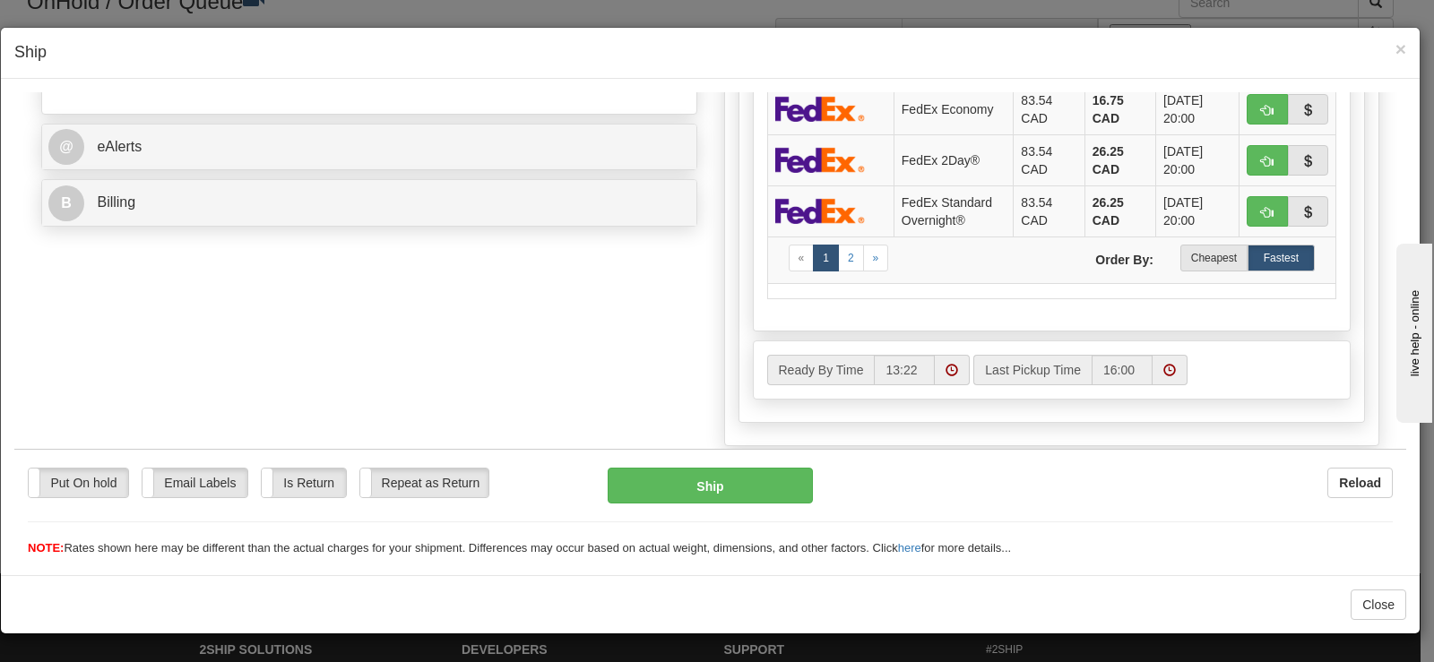
scroll to position [717, 0]
click at [1179, 238] on td "« 1 2 » Order By: Cheapest Fastest" at bounding box center [1051, 257] width 569 height 47
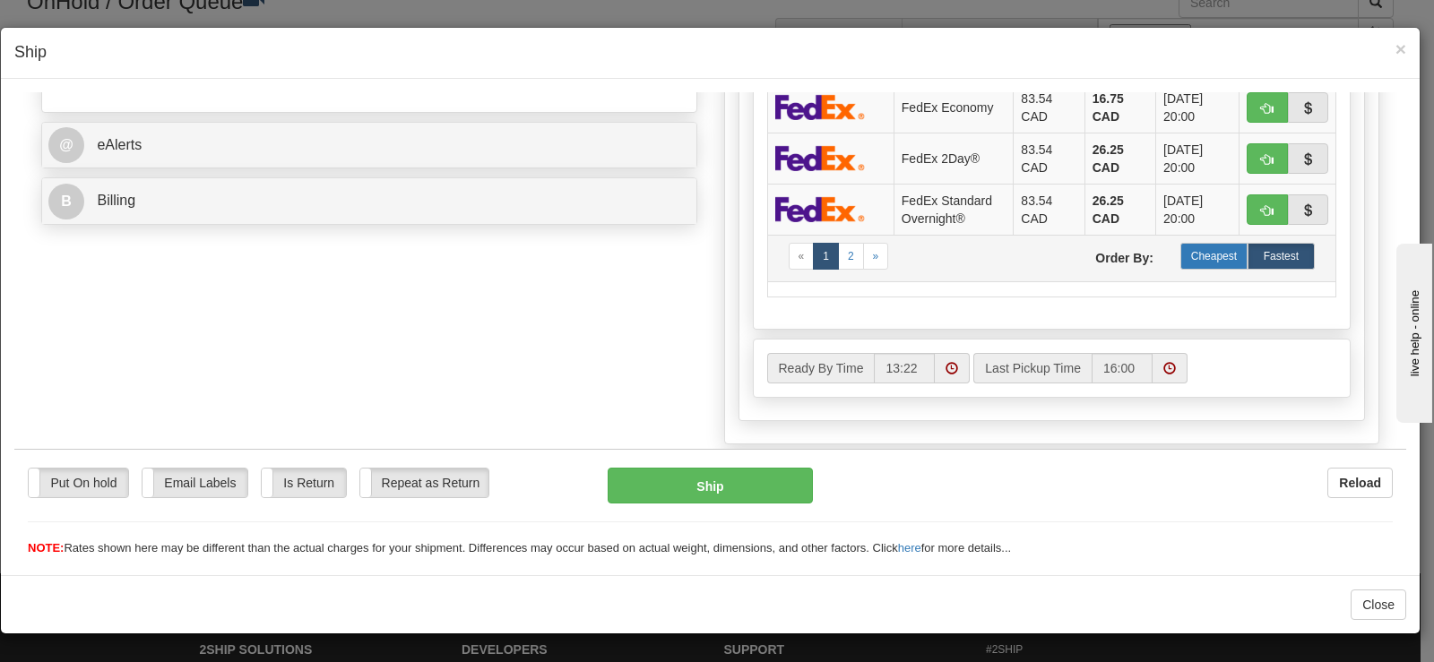
click at [1180, 253] on label "Cheapest" at bounding box center [1213, 255] width 67 height 27
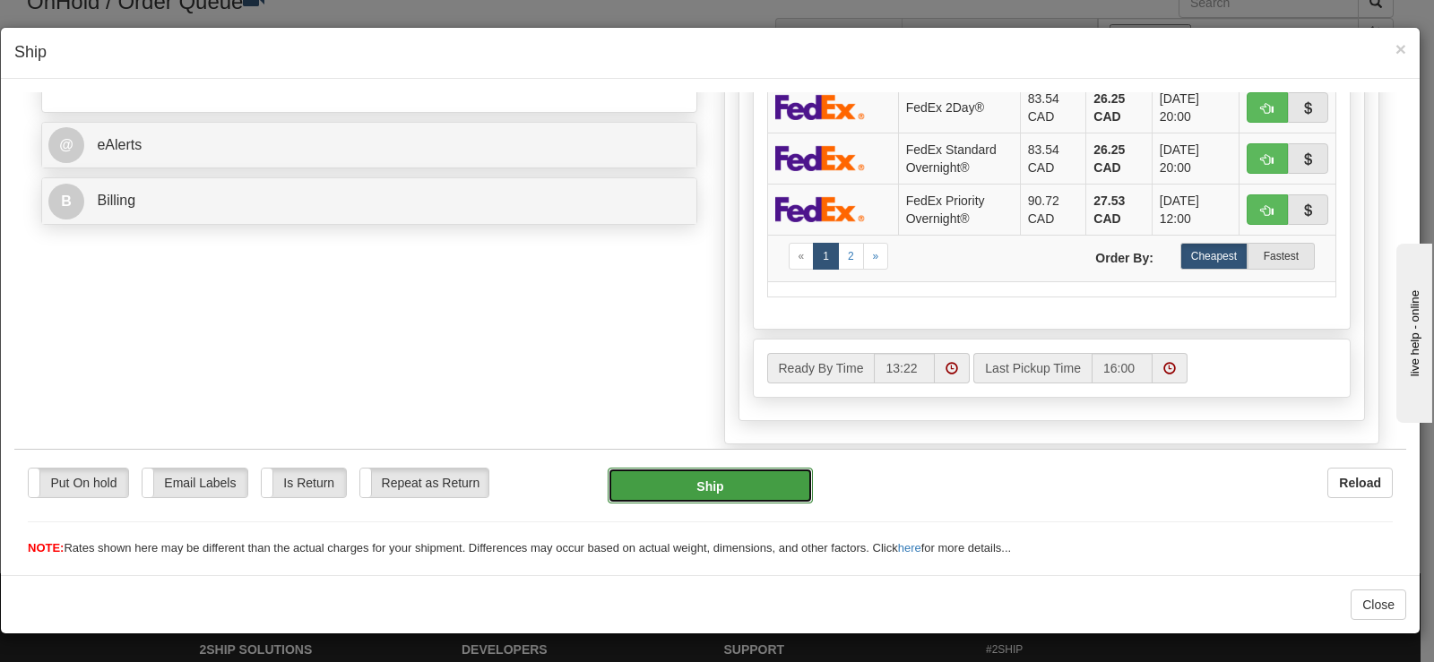
click at [710, 487] on button "Ship" at bounding box center [709, 485] width 205 height 36
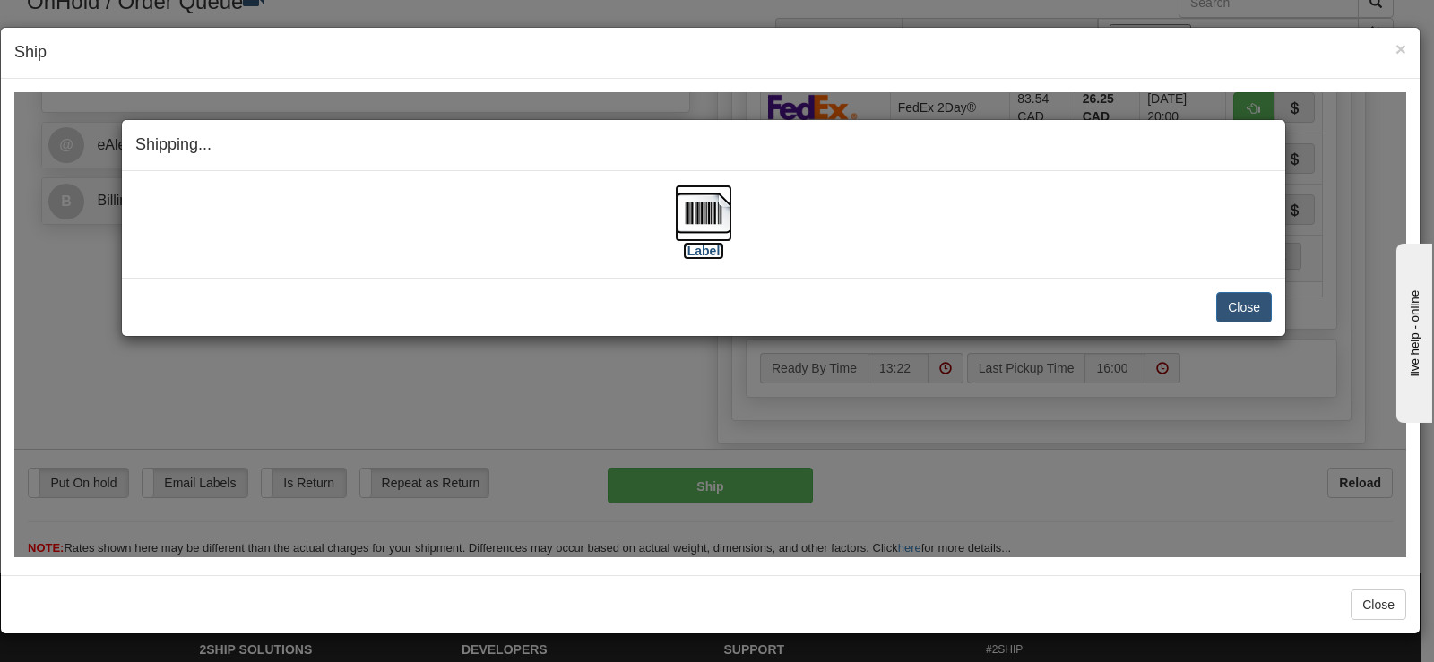
click at [720, 204] on img at bounding box center [703, 212] width 57 height 57
click at [1243, 303] on button "Close" at bounding box center [1244, 306] width 56 height 30
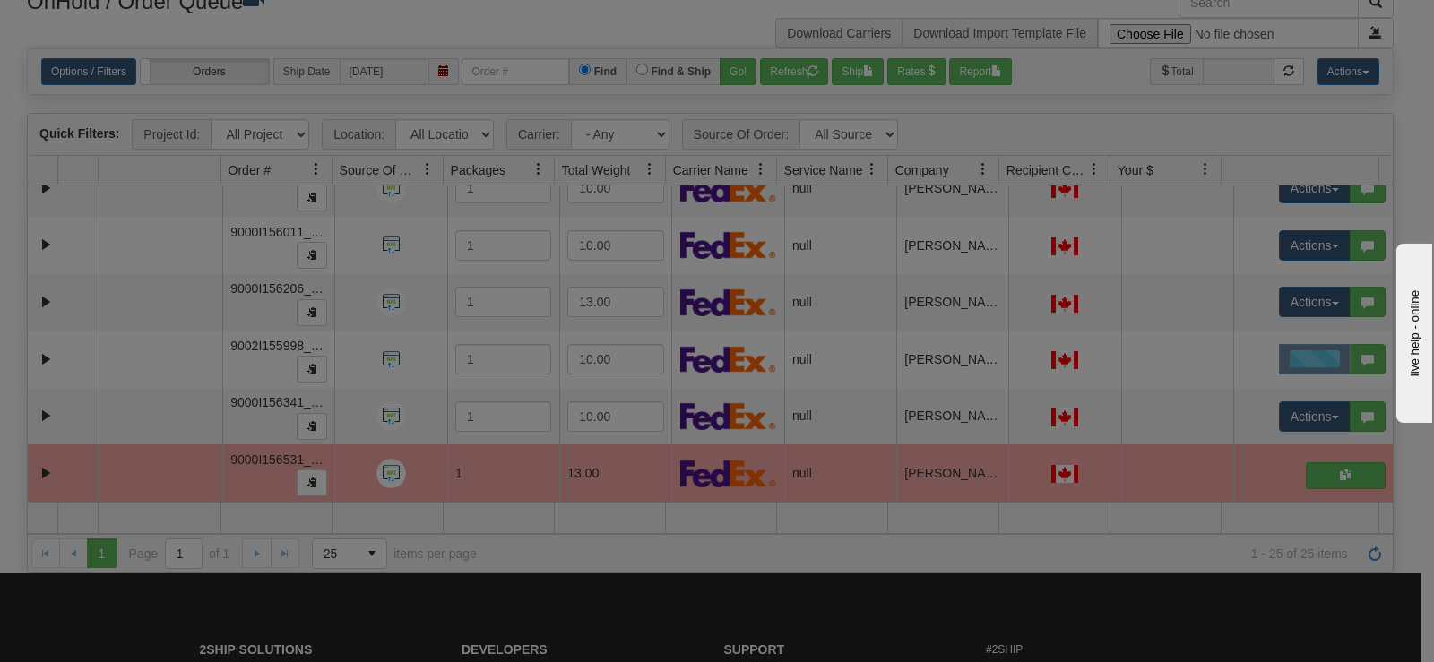
scroll to position [0, 0]
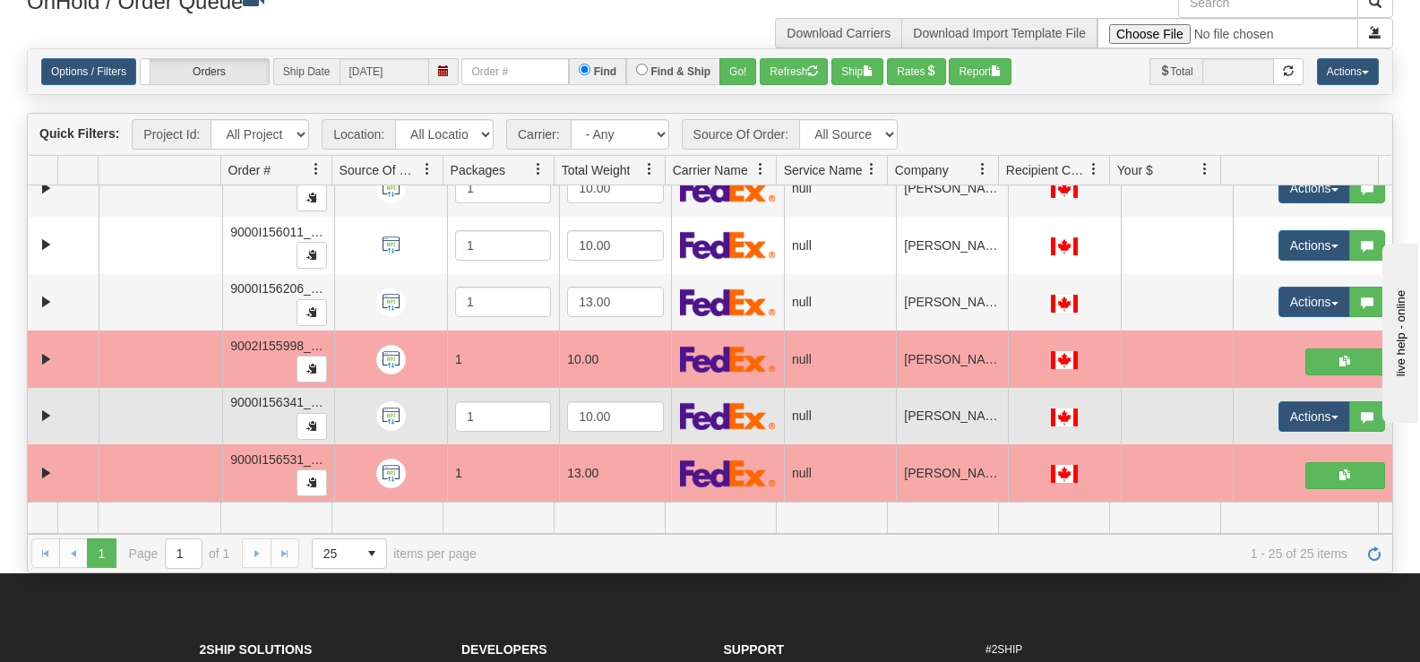
click at [1289, 399] on td "Actions Open Refresh Rates Rate All Services Ship Delete Edit Items Aggregation…" at bounding box center [1312, 416] width 159 height 57
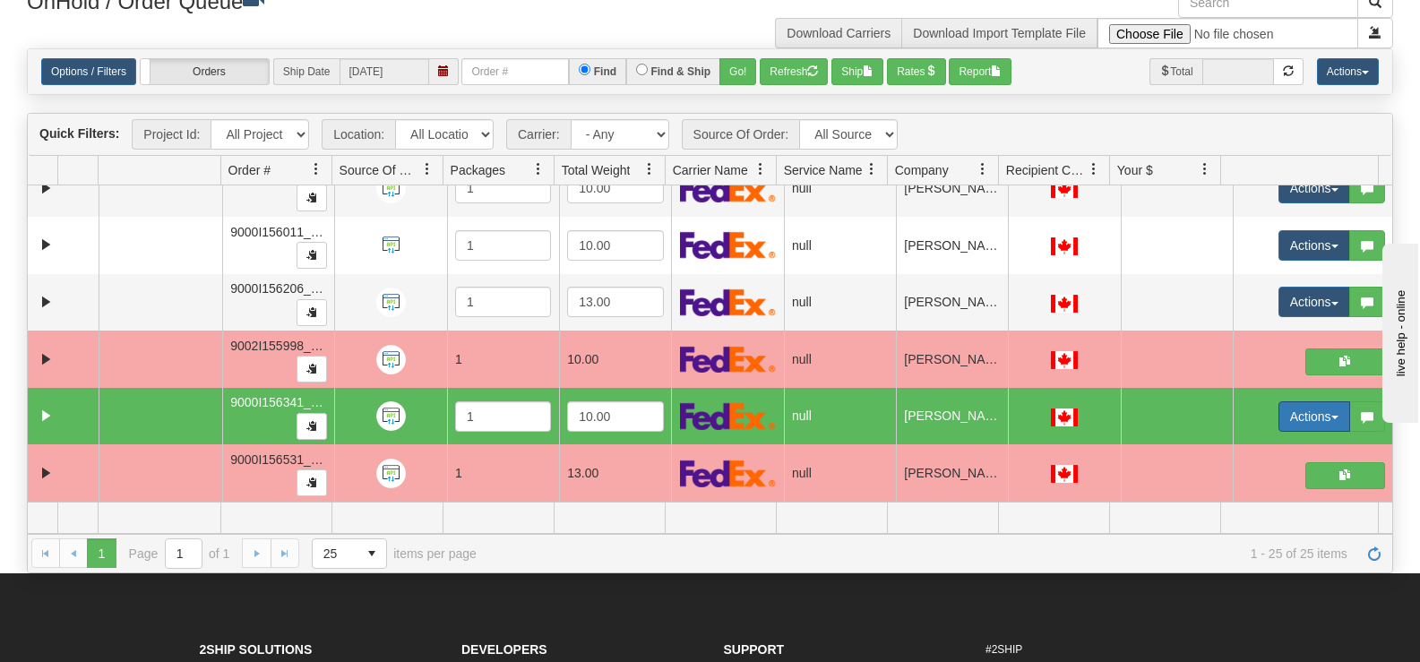
click at [1282, 422] on button "Actions" at bounding box center [1315, 416] width 72 height 30
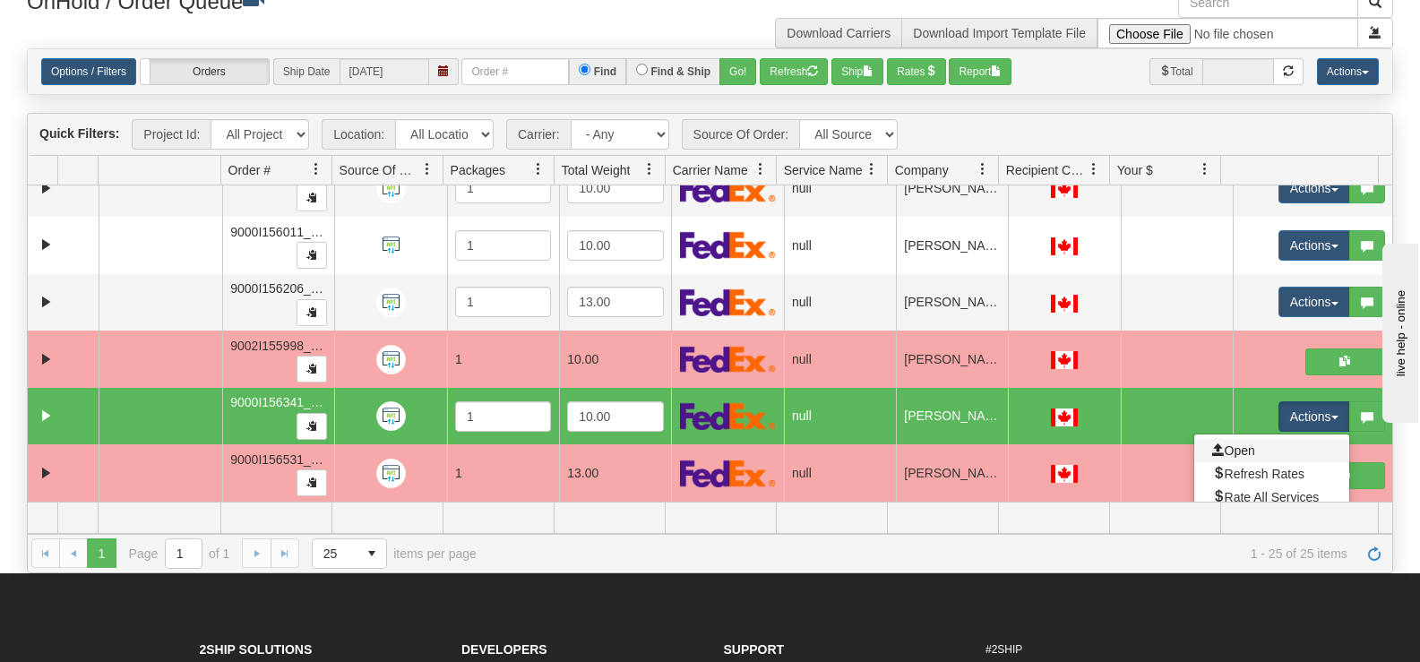
click at [1268, 459] on link "Open" at bounding box center [1271, 450] width 155 height 23
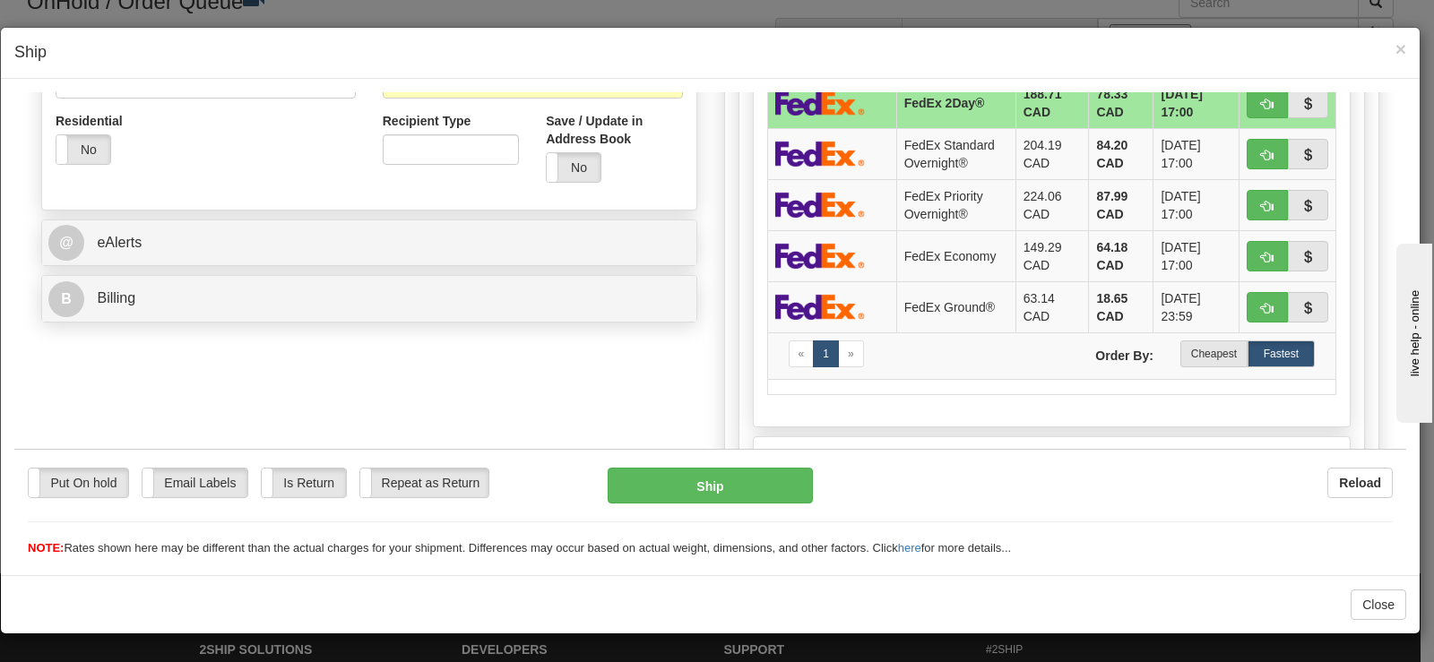
scroll to position [627, 0]
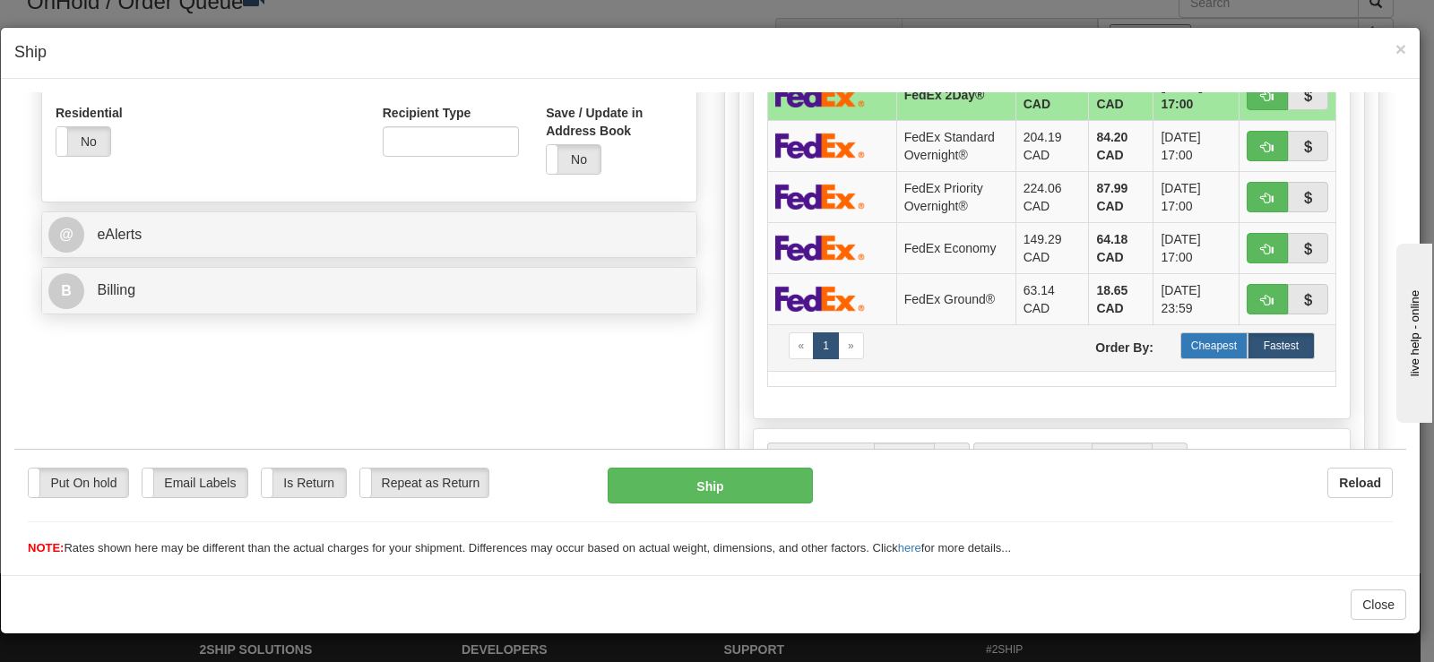
click at [1203, 352] on label "Cheapest" at bounding box center [1213, 345] width 67 height 27
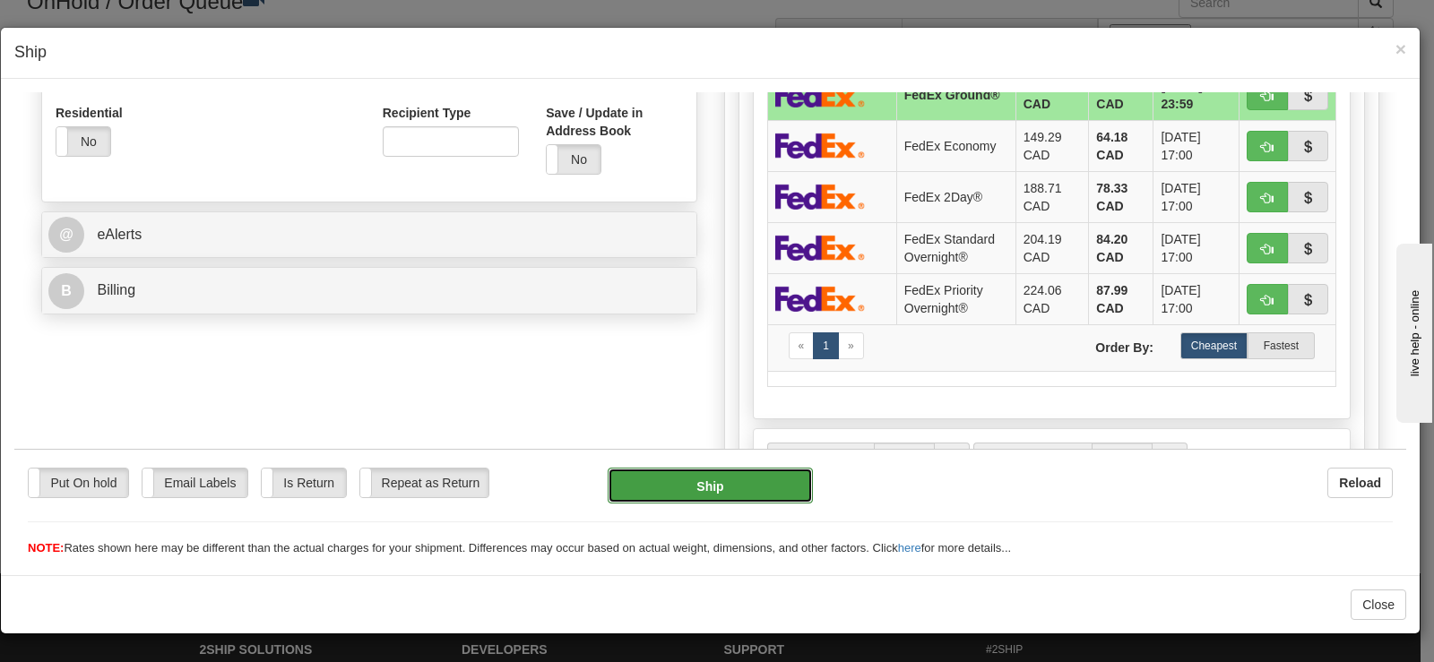
click at [771, 472] on button "Ship" at bounding box center [709, 485] width 205 height 36
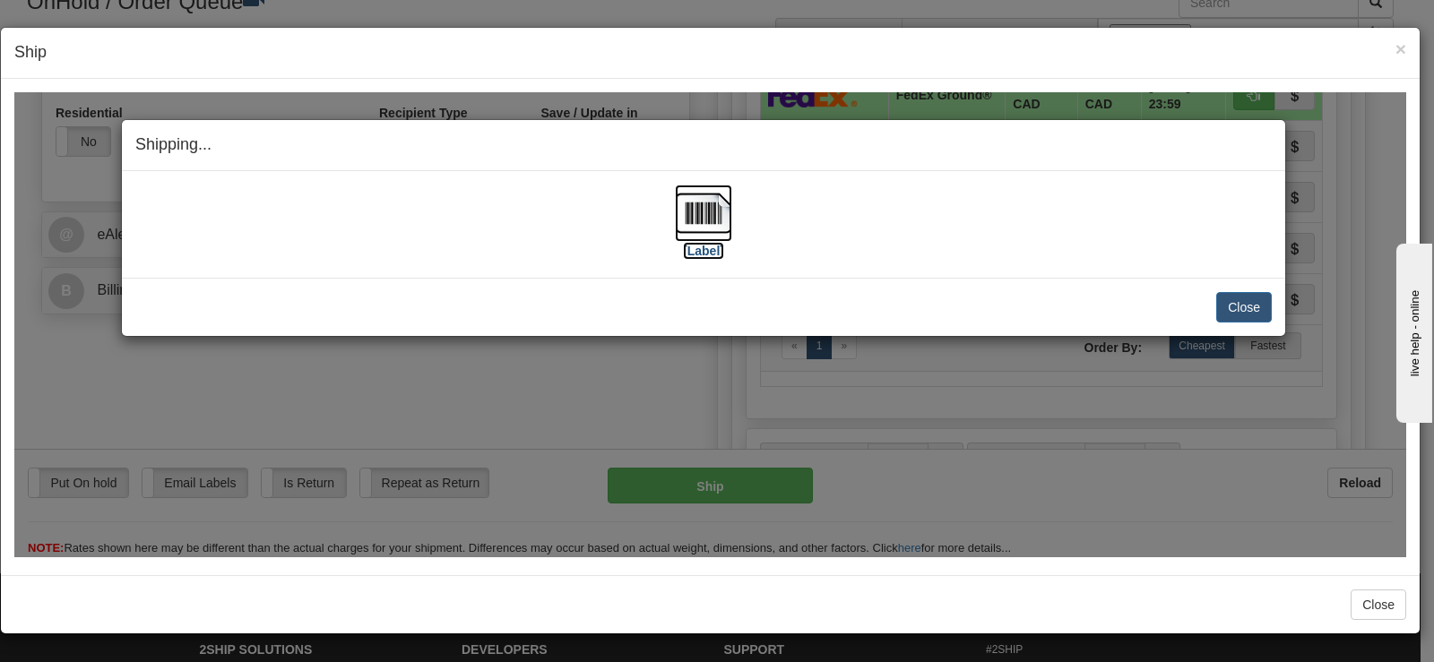
click at [685, 206] on img at bounding box center [703, 212] width 57 height 57
click at [1272, 291] on div "Close Cancel Cancel Shipment and Quit Pickup Quit Pickup ONLY" at bounding box center [703, 306] width 1163 height 58
click at [1266, 295] on button "Close" at bounding box center [1244, 306] width 56 height 30
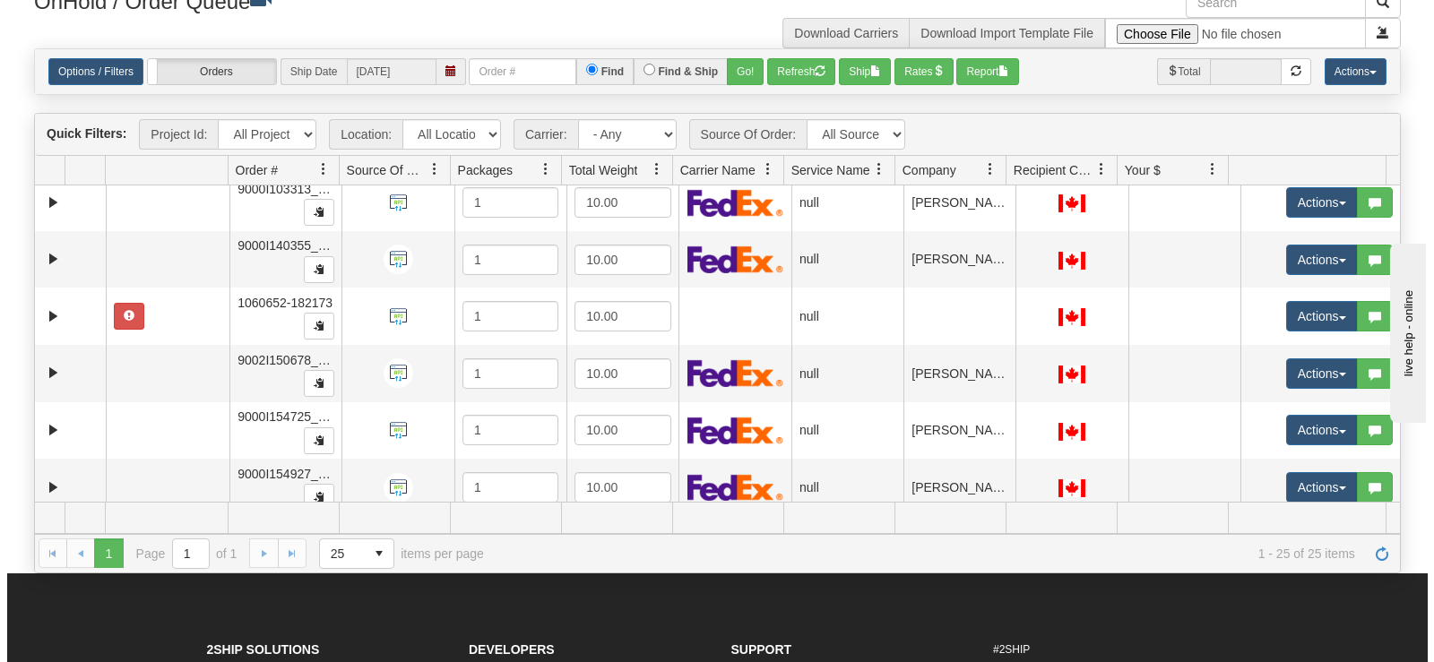
scroll to position [682, 0]
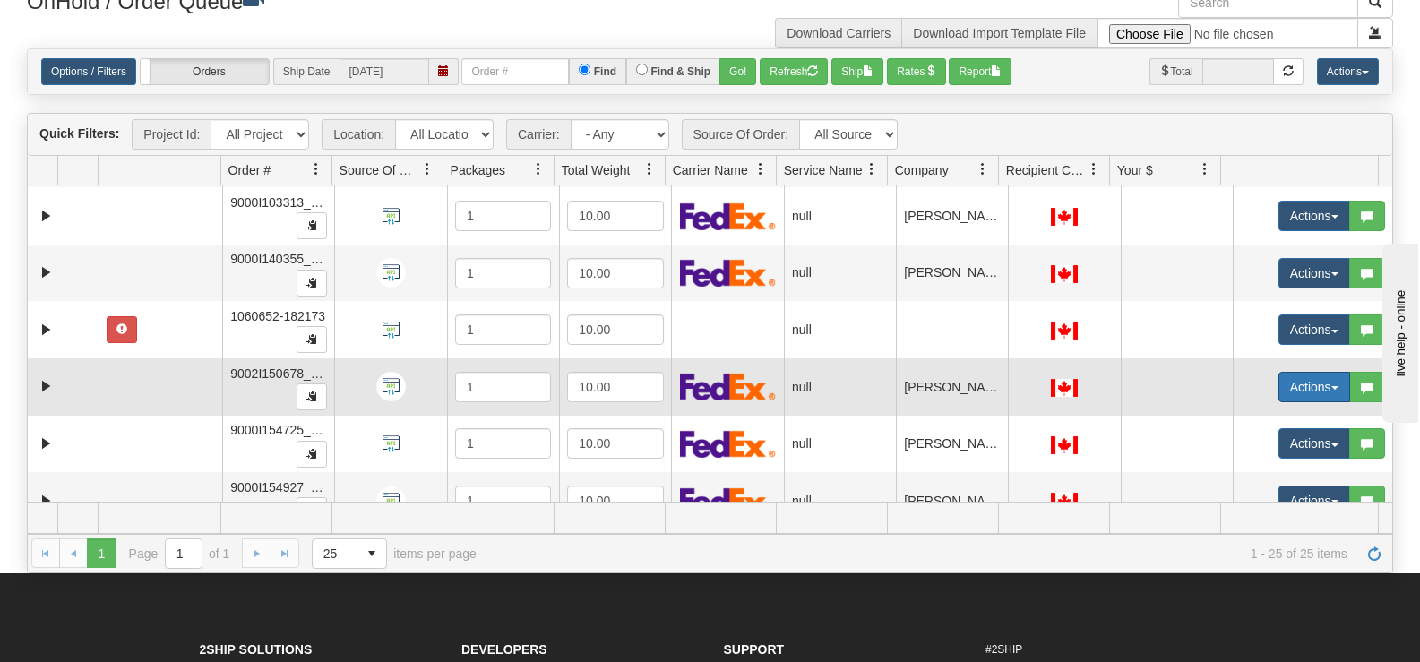
click at [1331, 387] on span "button" at bounding box center [1334, 388] width 7 height 4
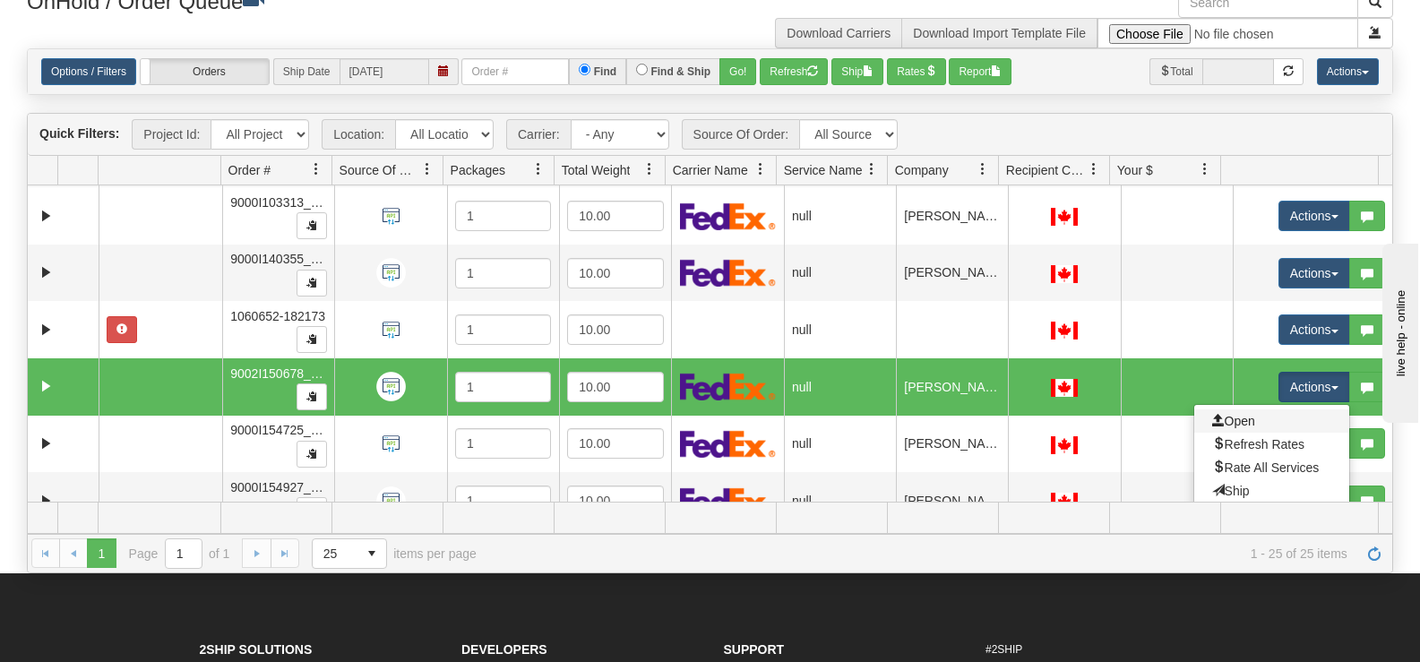
click at [1298, 416] on link "Open" at bounding box center [1271, 420] width 155 height 23
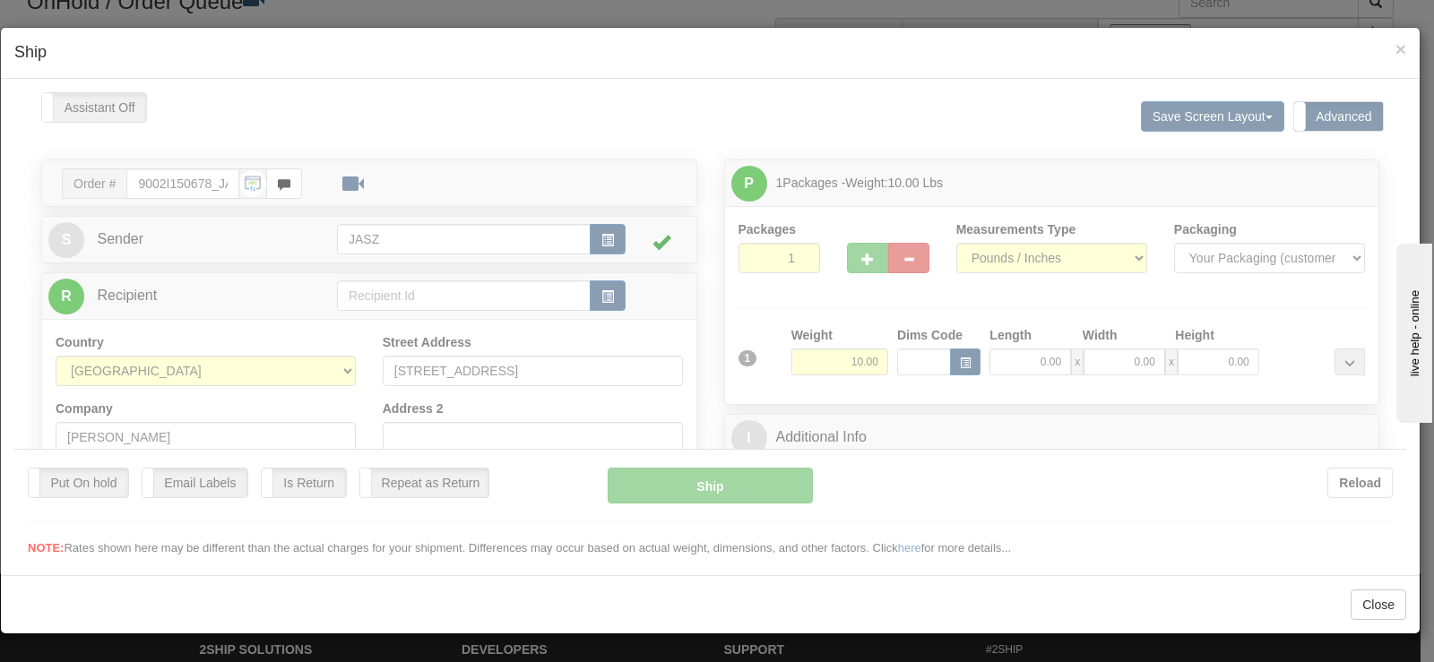
scroll to position [0, 0]
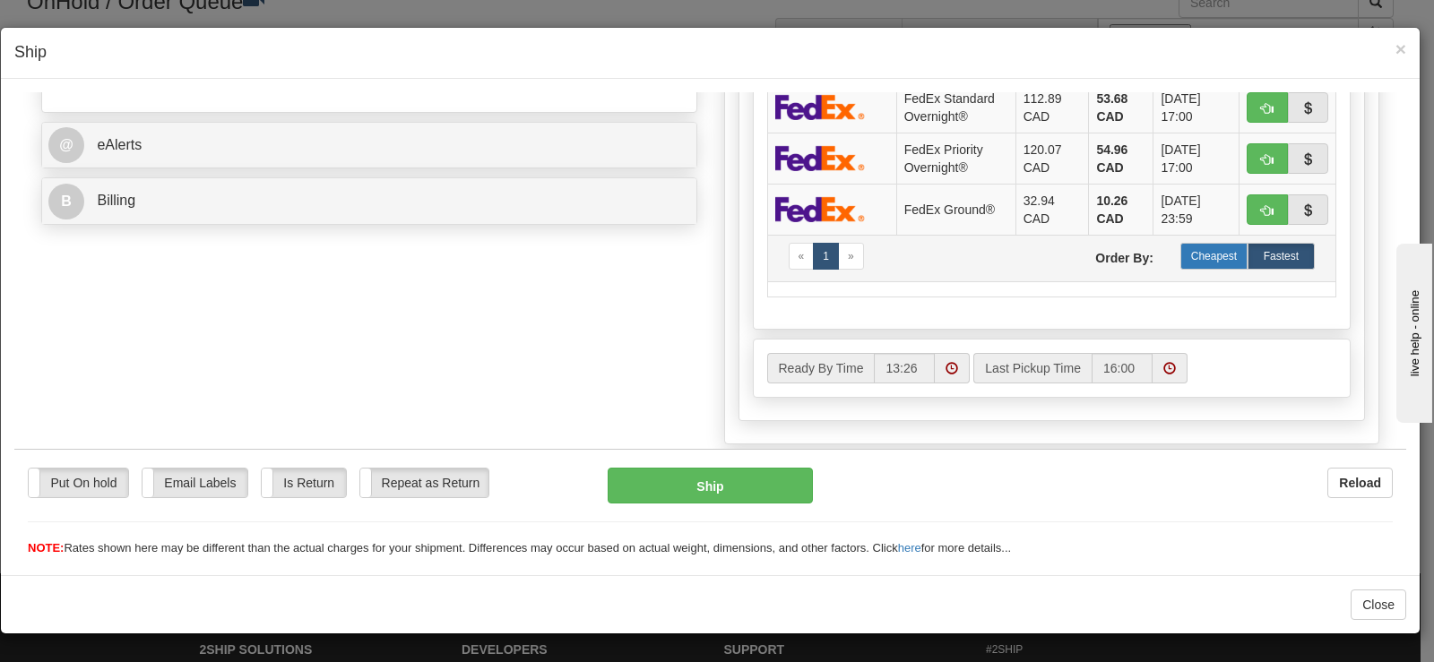
click at [1214, 256] on label "Cheapest" at bounding box center [1213, 255] width 67 height 27
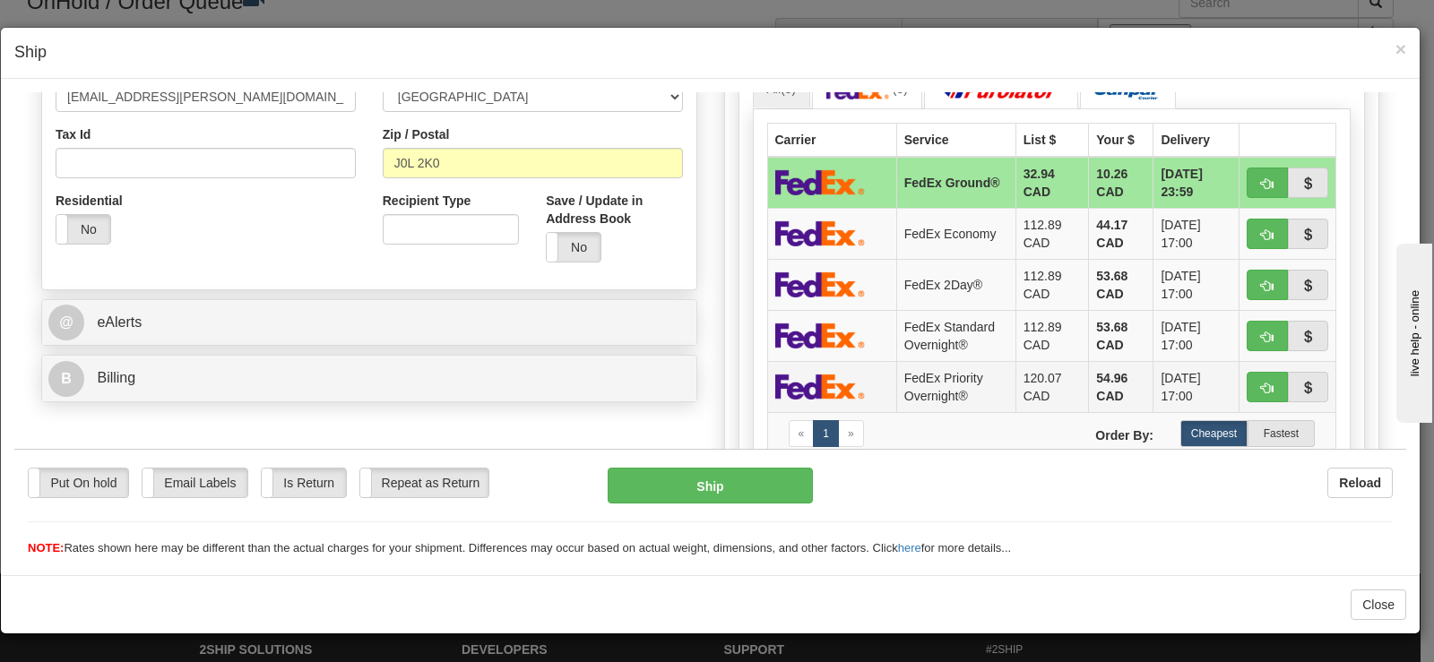
scroll to position [538, 0]
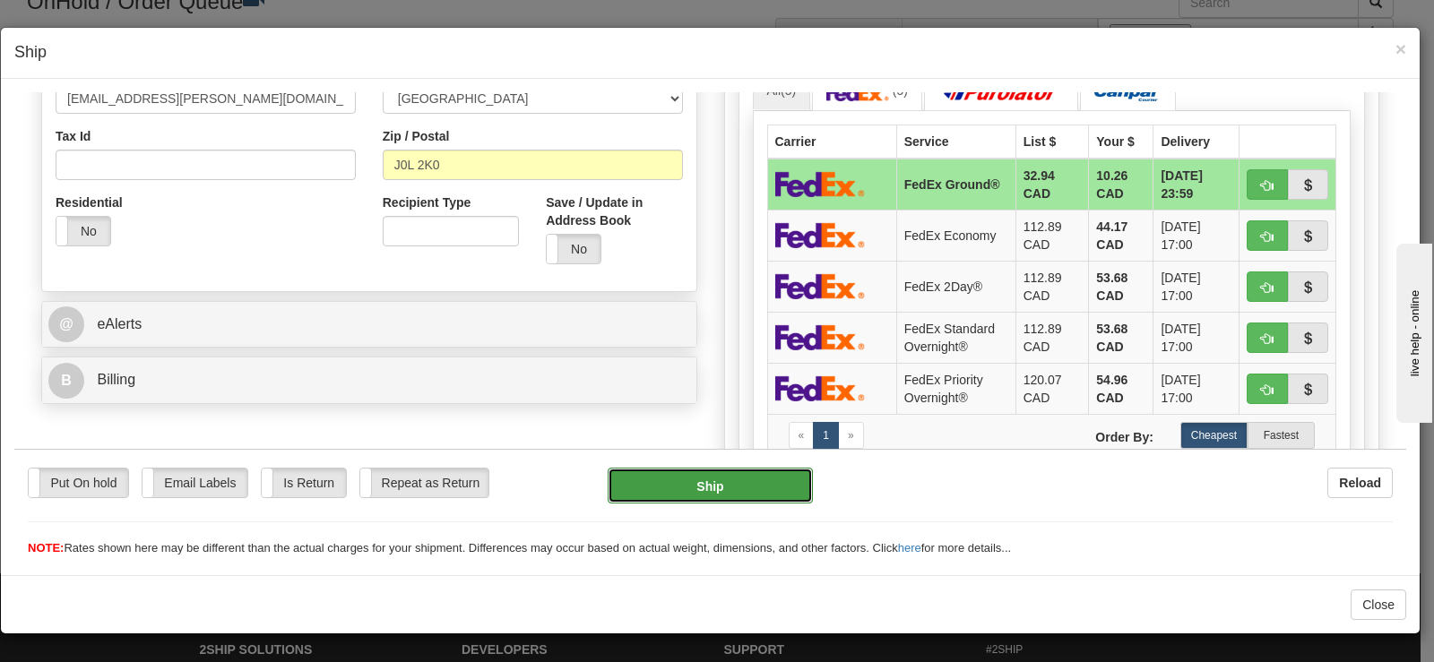
click at [722, 482] on button "Ship" at bounding box center [709, 485] width 205 height 36
type input "92"
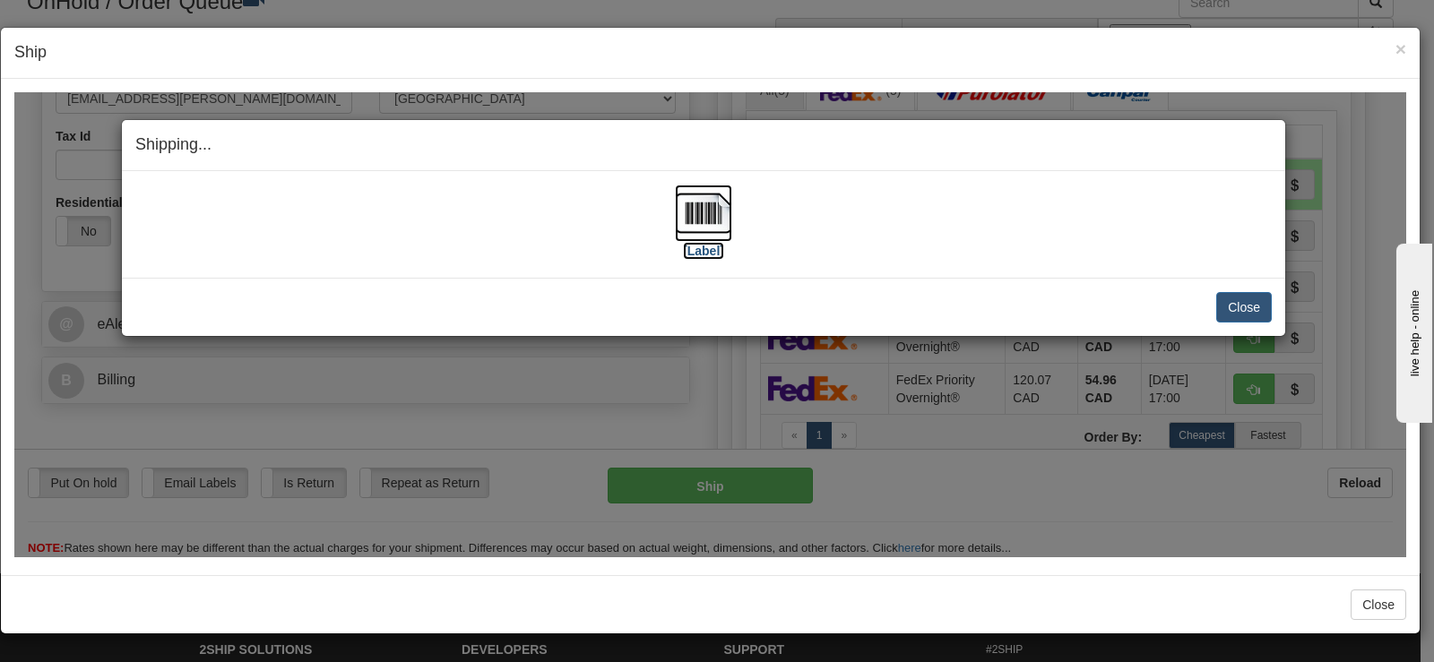
click at [690, 208] on img at bounding box center [703, 212] width 57 height 57
click at [1261, 306] on button "Close" at bounding box center [1244, 306] width 56 height 30
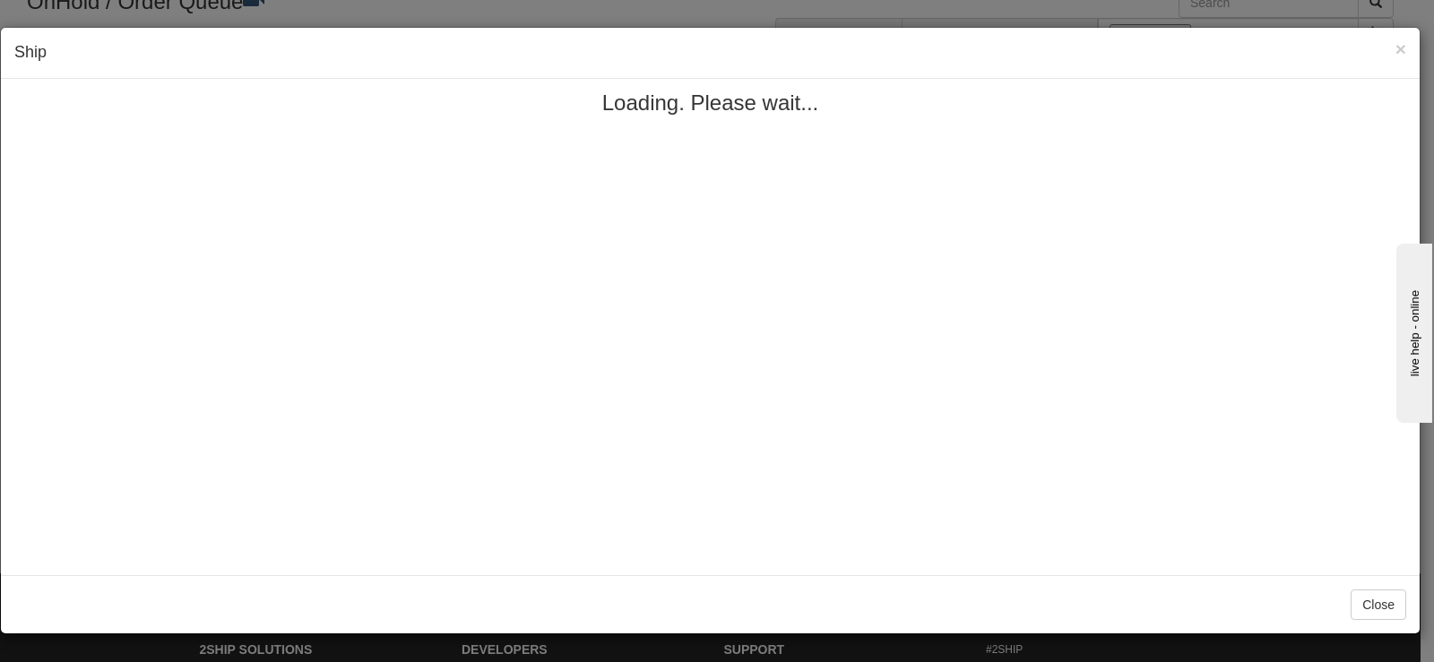
scroll to position [0, 0]
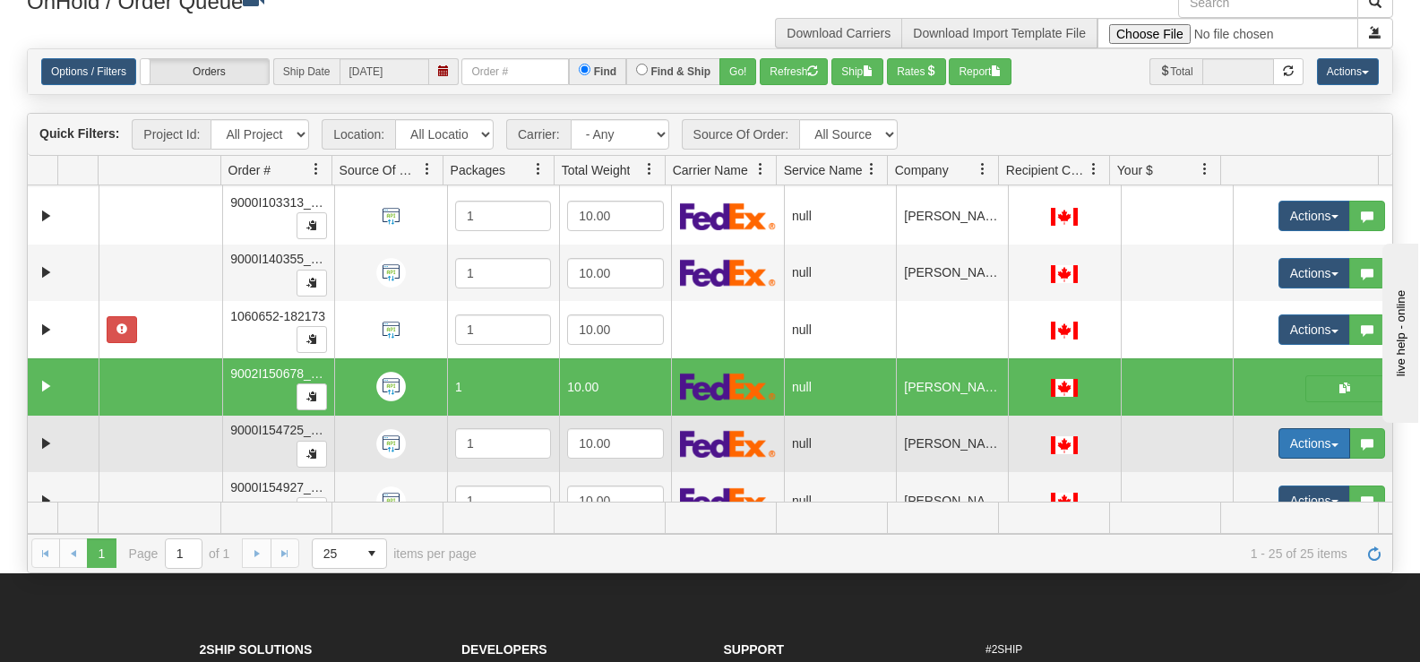
click at [1279, 438] on button "Actions" at bounding box center [1315, 443] width 72 height 30
click at [1261, 471] on link "Open" at bounding box center [1271, 477] width 155 height 23
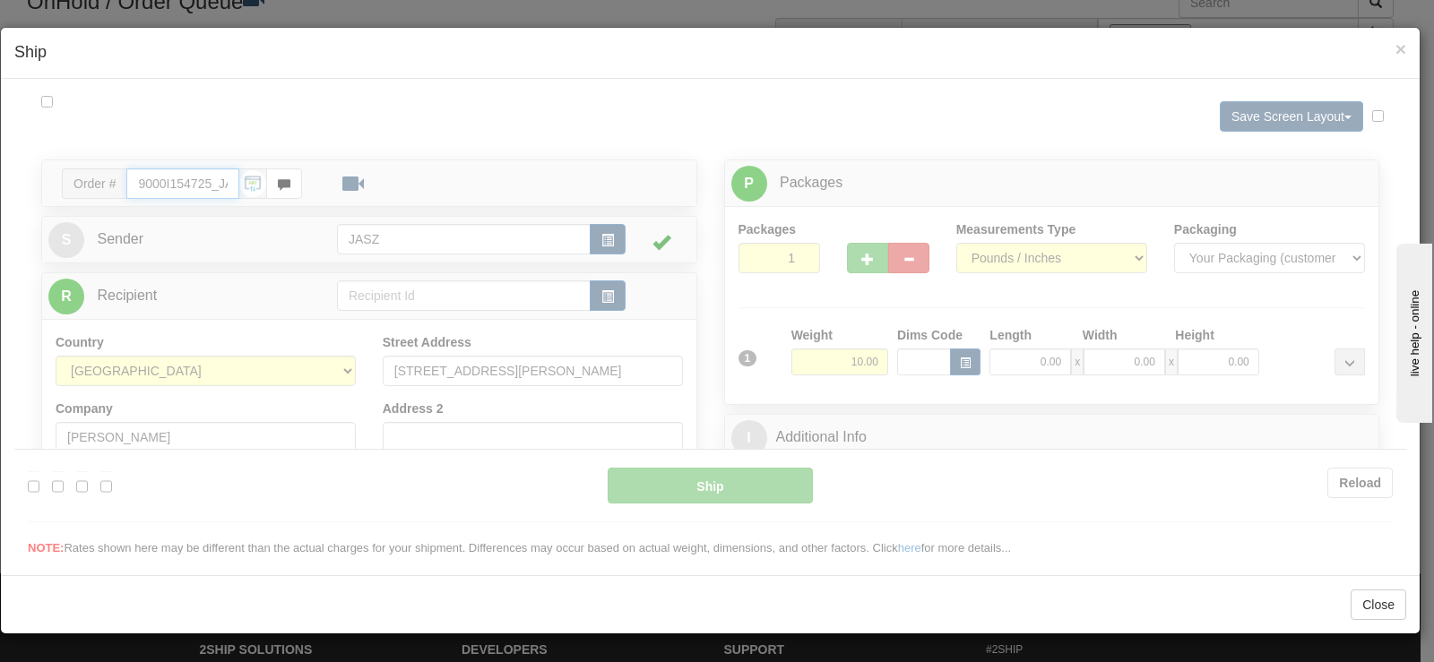
type input "13:27"
type input "16:00"
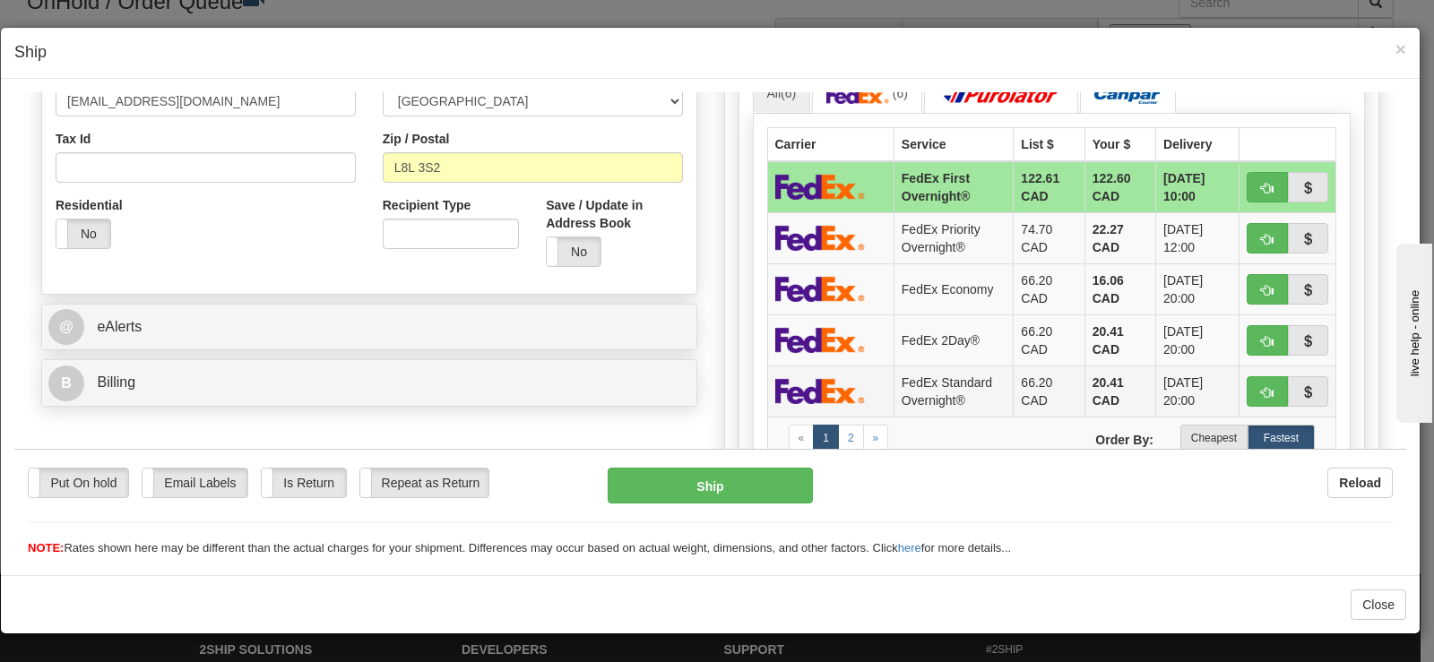
scroll to position [538, 0]
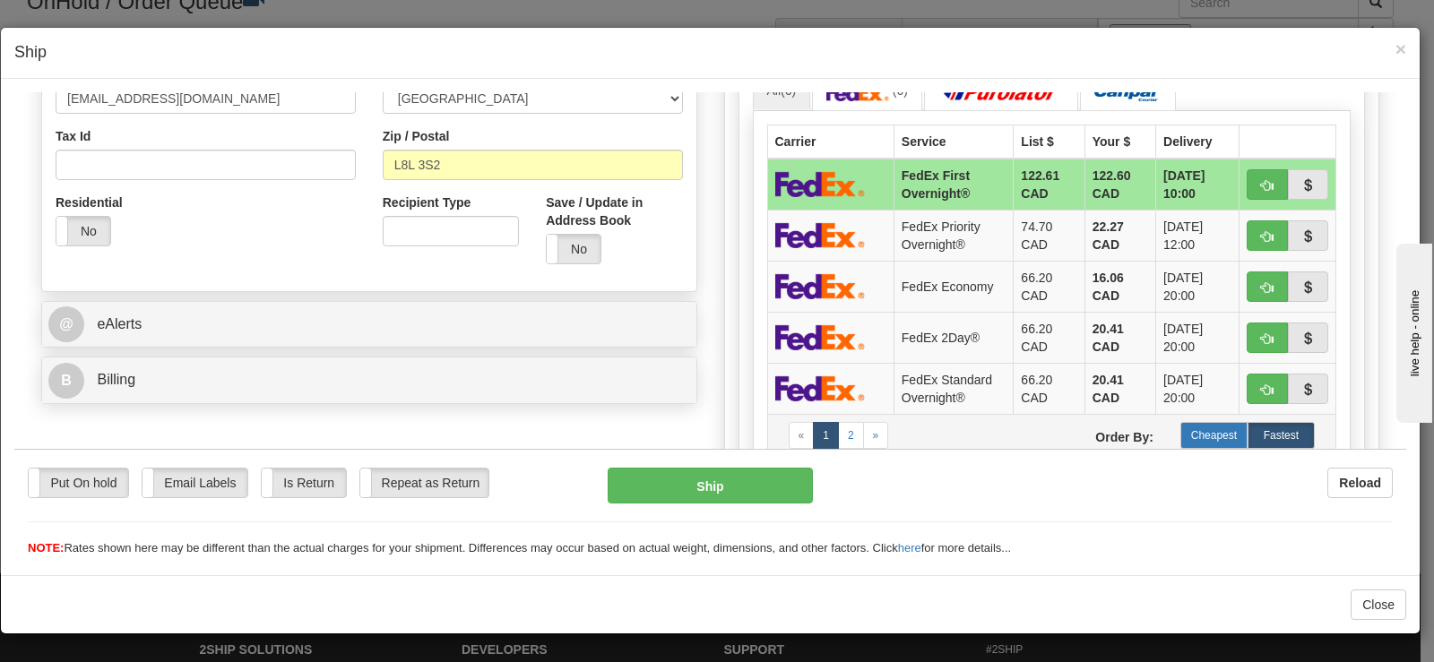
click at [1192, 428] on label "Cheapest" at bounding box center [1213, 434] width 67 height 27
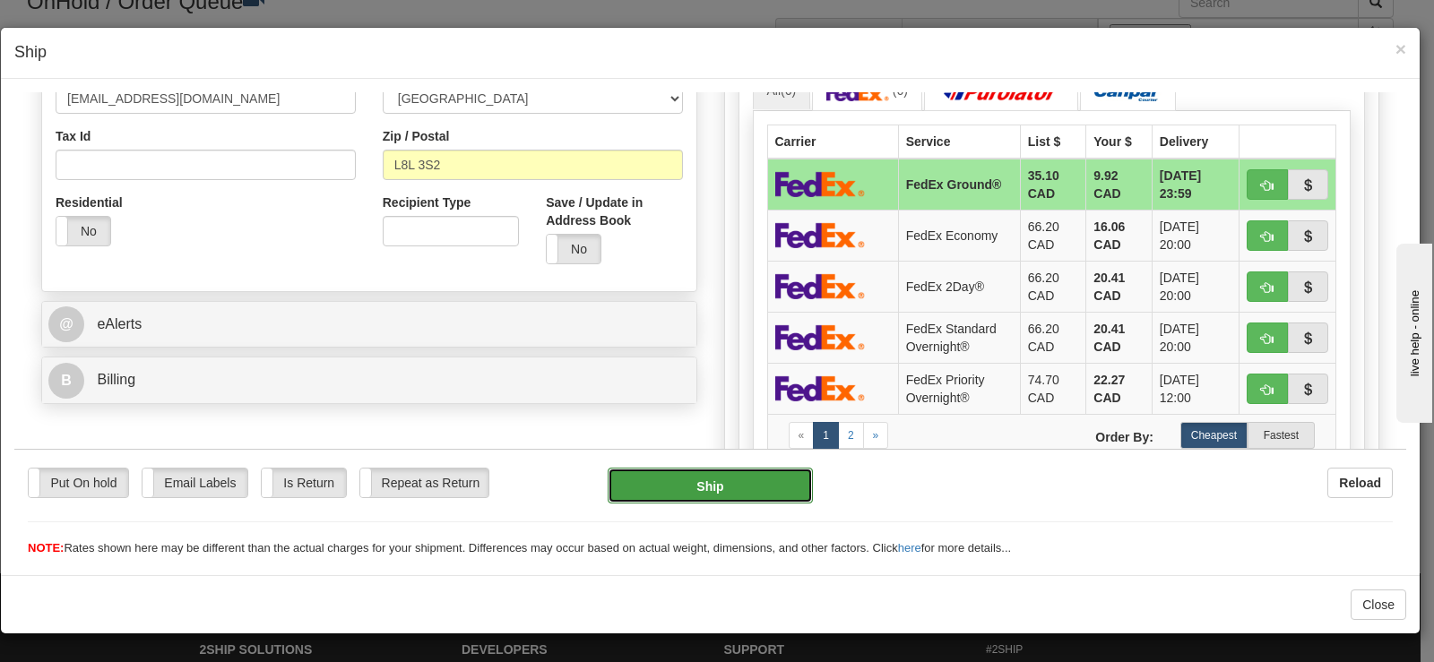
click at [796, 485] on button "Ship" at bounding box center [709, 485] width 205 height 36
type input "92"
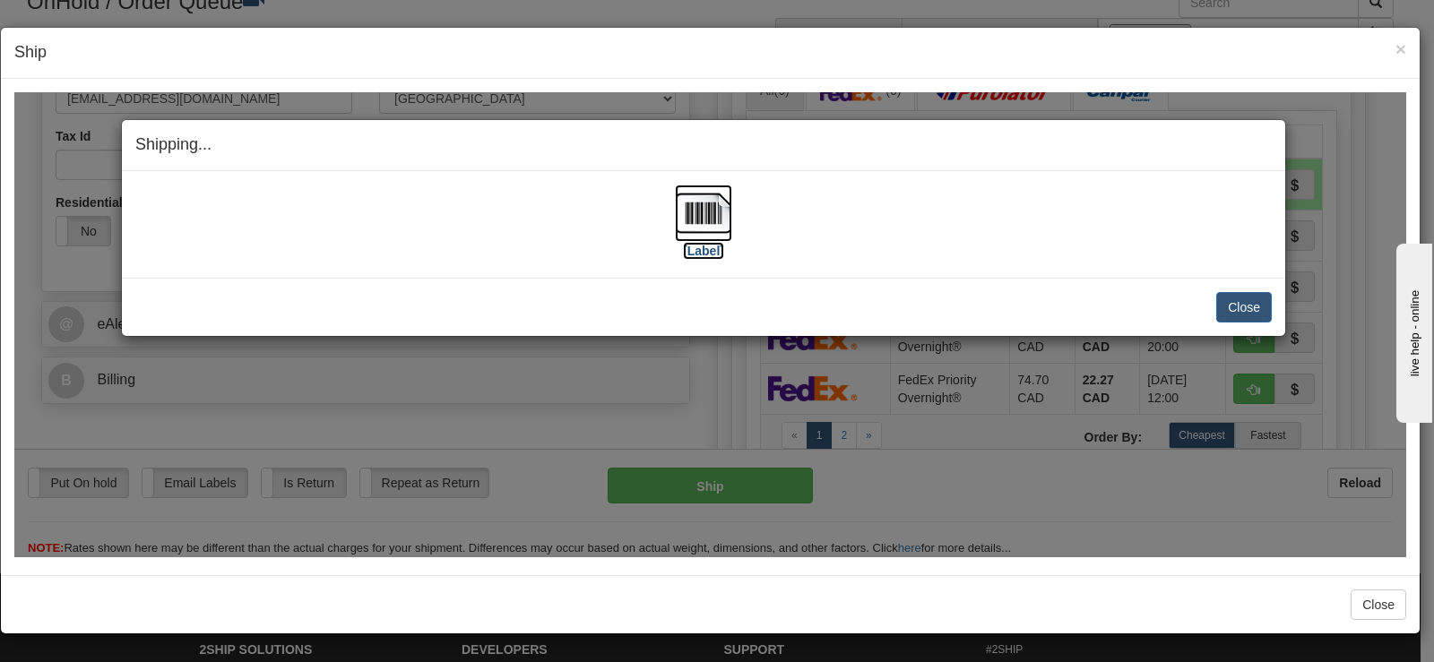
click at [707, 214] on img at bounding box center [703, 212] width 57 height 57
click at [1238, 301] on button "Close" at bounding box center [1244, 306] width 56 height 30
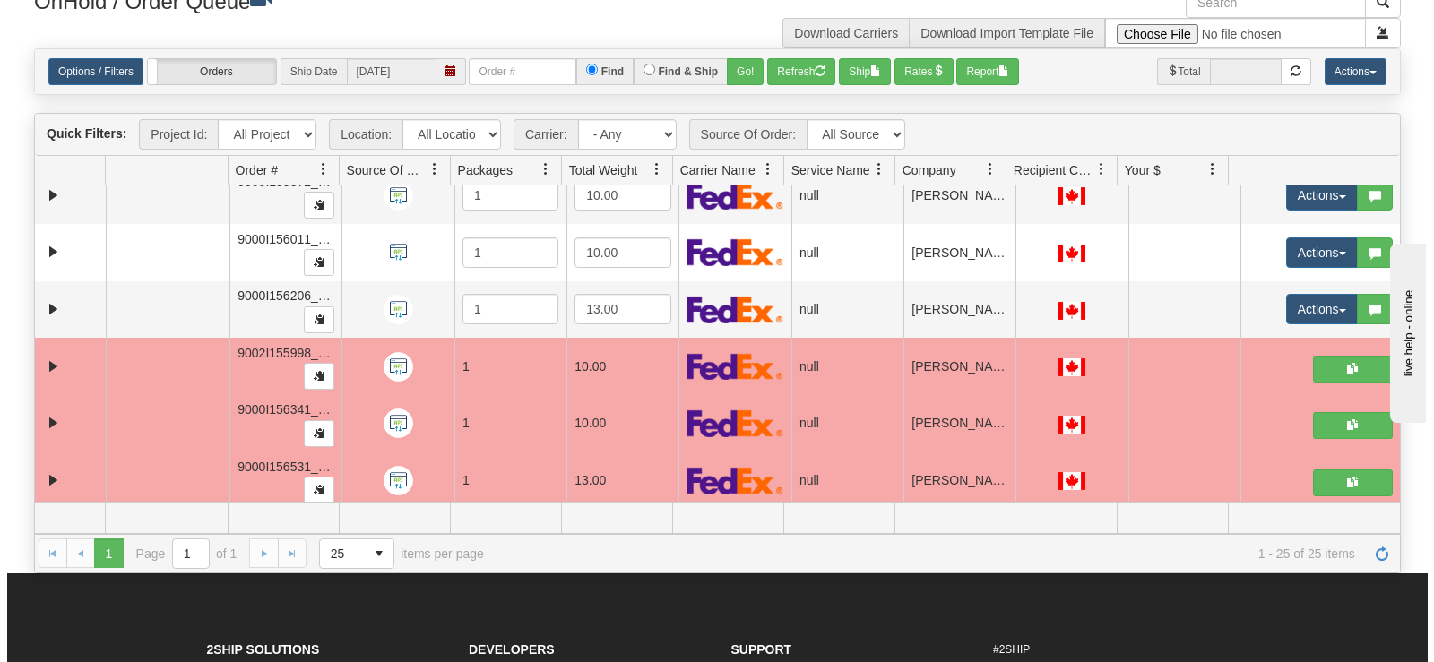
scroll to position [1108, 0]
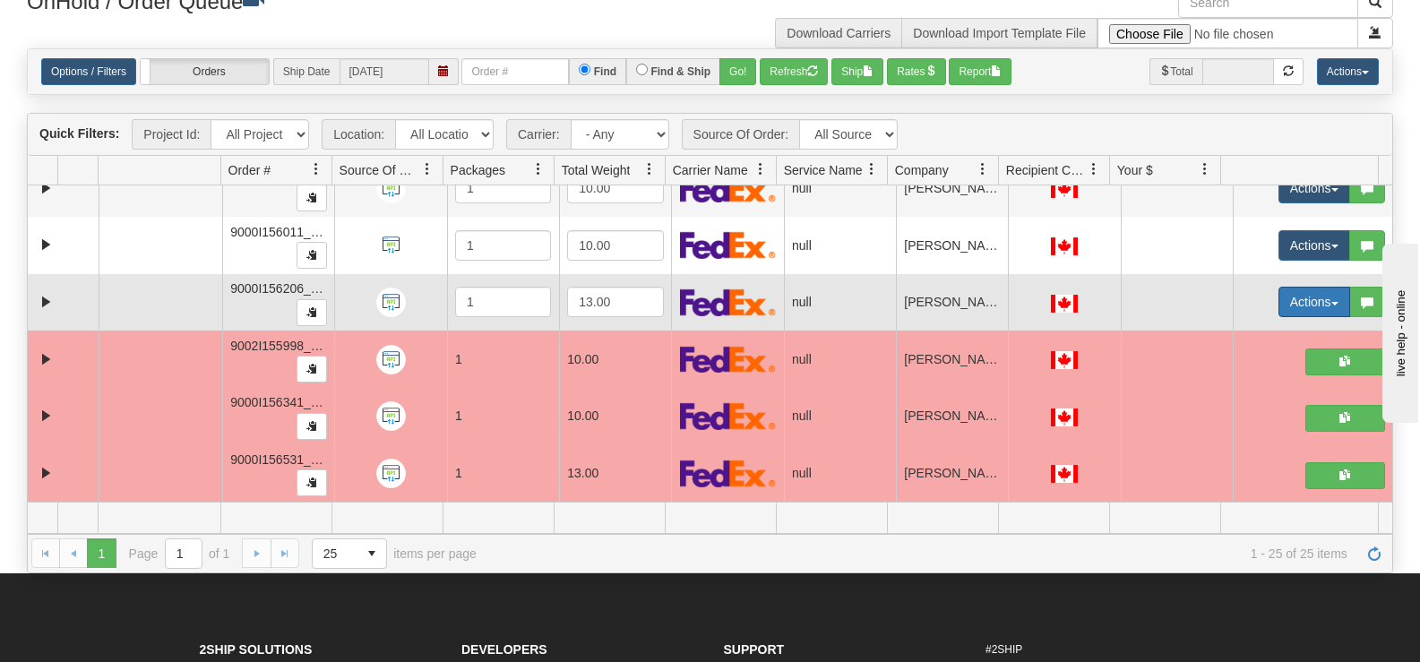
click at [1306, 301] on button "Actions" at bounding box center [1315, 302] width 72 height 30
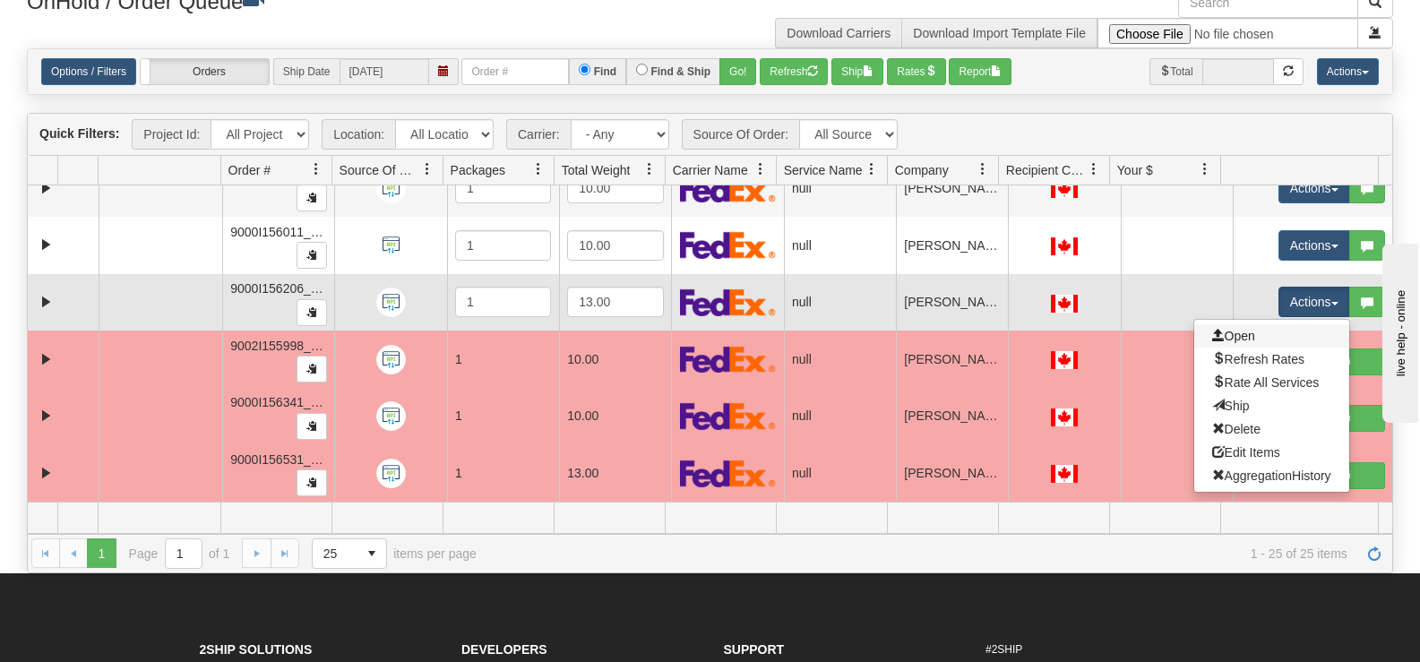
click at [1258, 334] on link "Open" at bounding box center [1271, 335] width 155 height 23
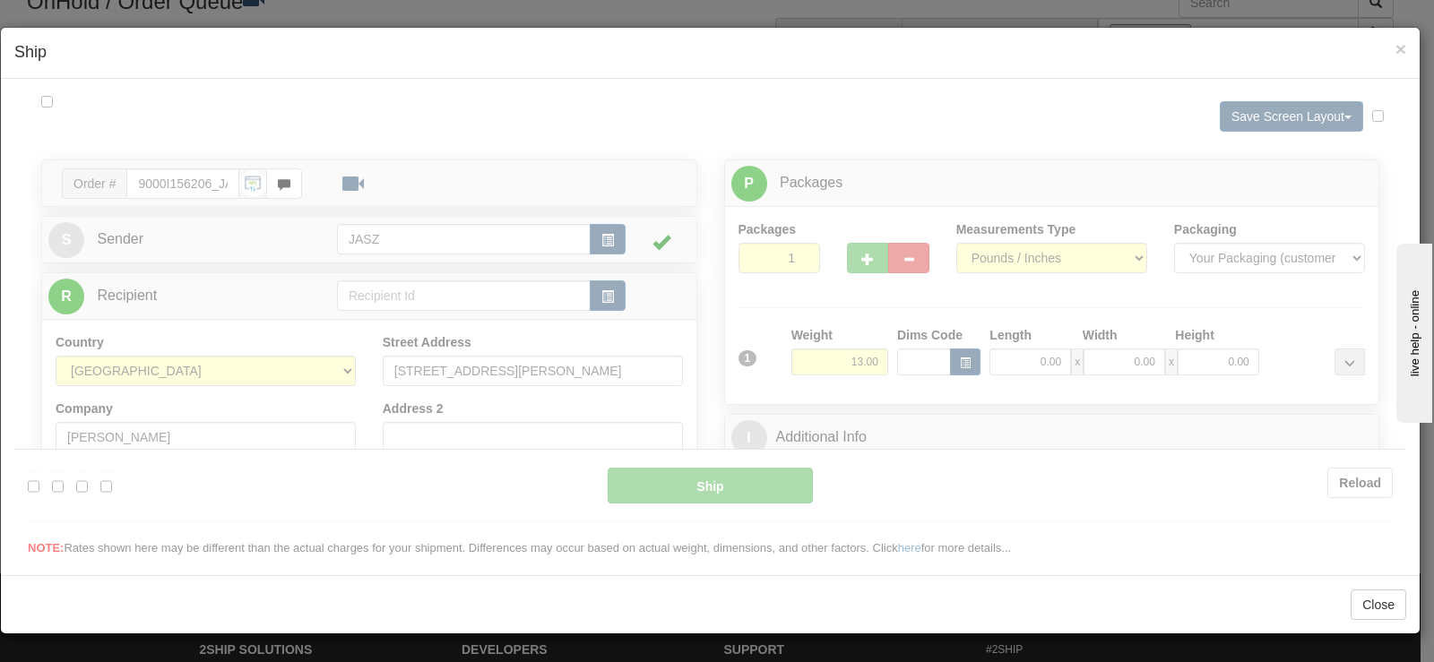
scroll to position [0, 0]
type input "13:28"
type input "16:00"
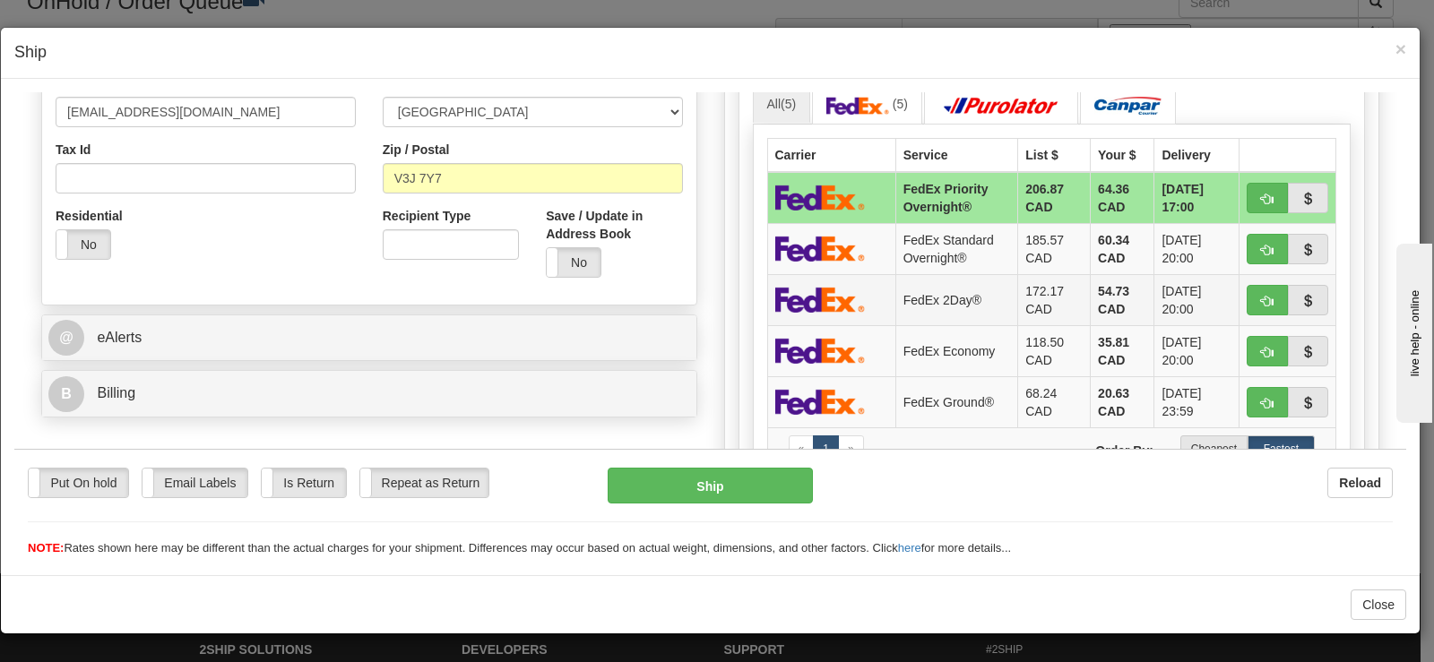
scroll to position [627, 0]
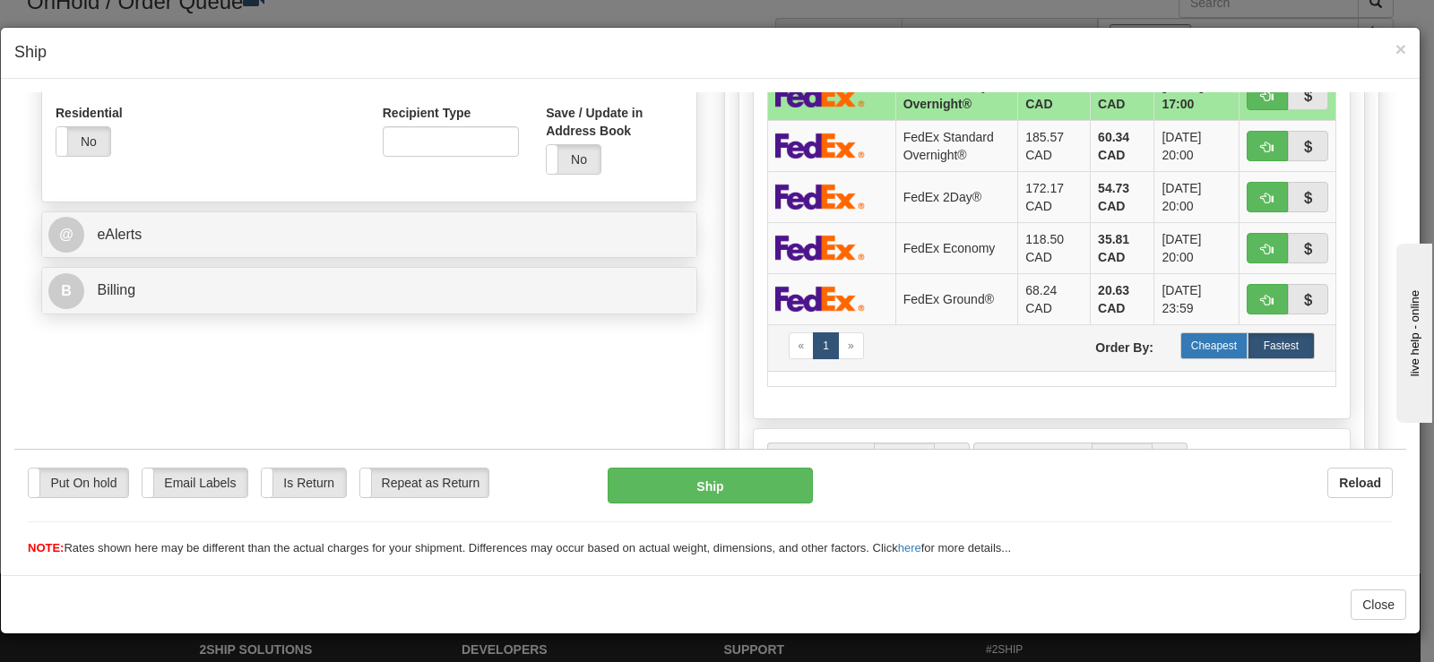
click at [1187, 346] on label "Cheapest" at bounding box center [1213, 345] width 67 height 27
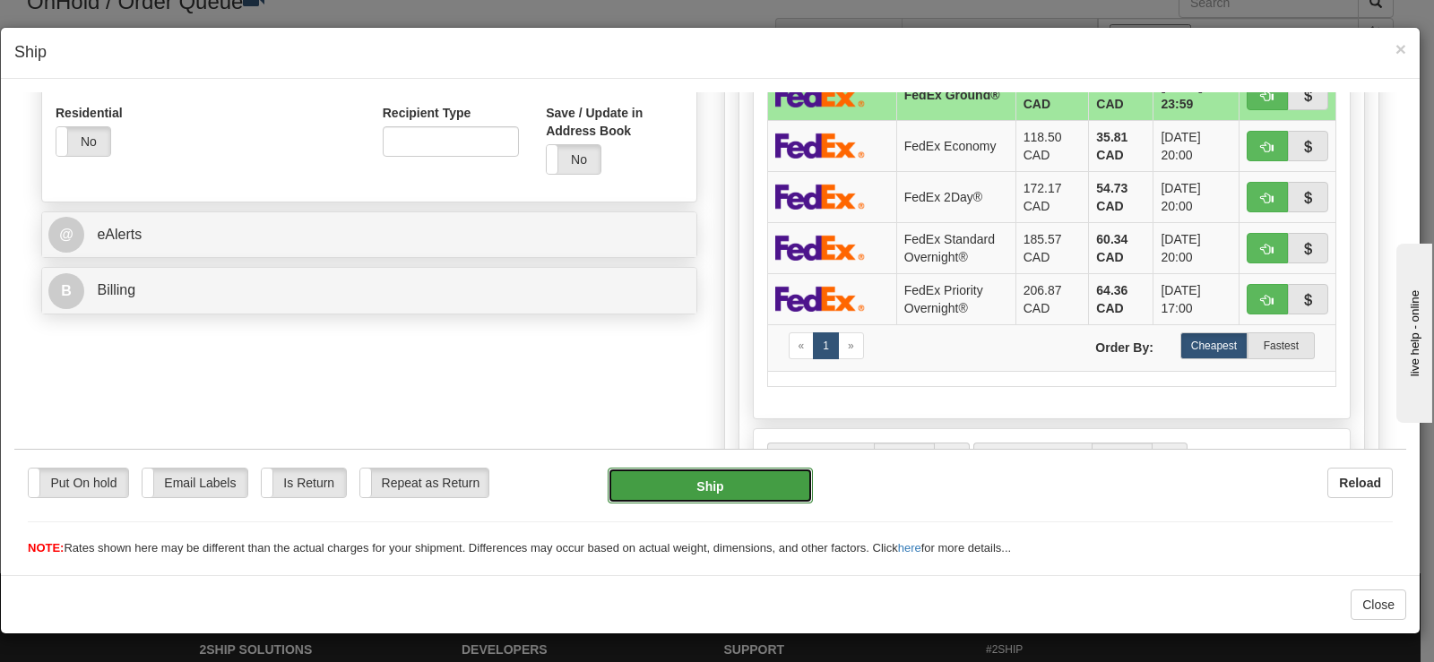
click at [791, 472] on button "Ship" at bounding box center [709, 485] width 205 height 36
type input "92"
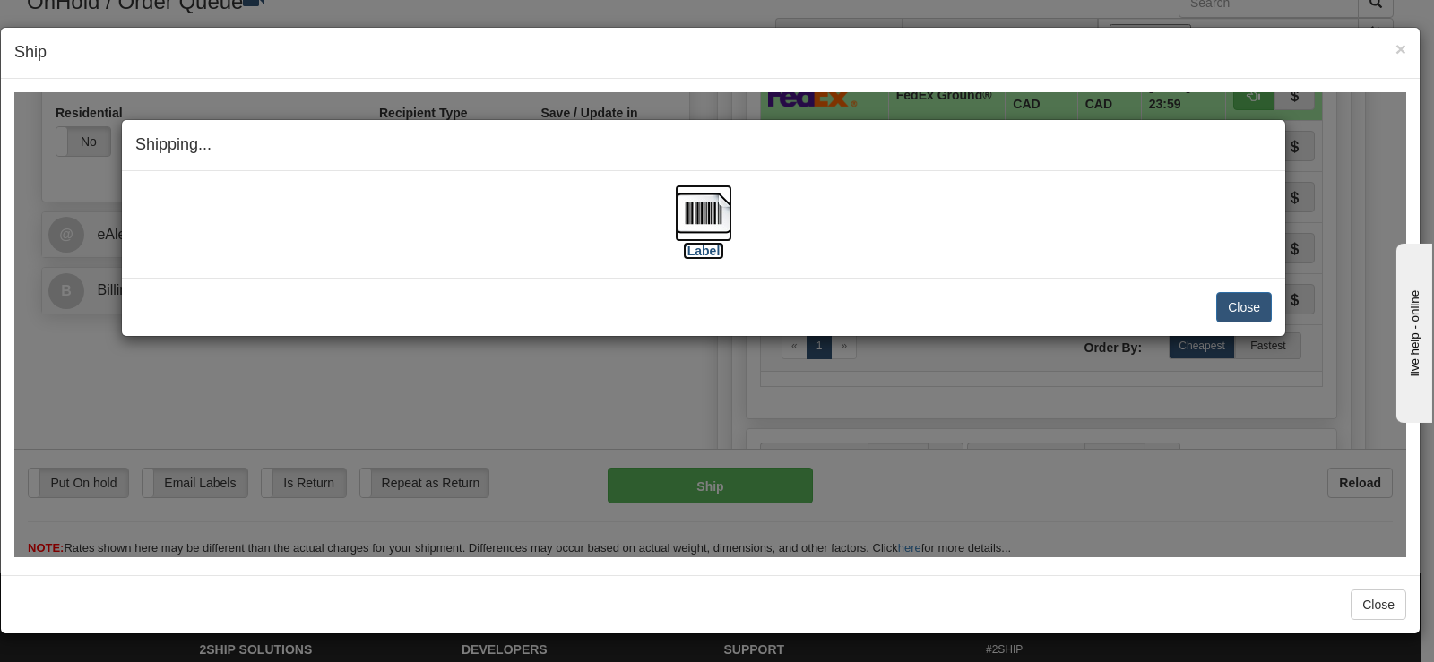
click at [691, 201] on img at bounding box center [703, 212] width 57 height 57
click at [1228, 294] on button "Close" at bounding box center [1244, 306] width 56 height 30
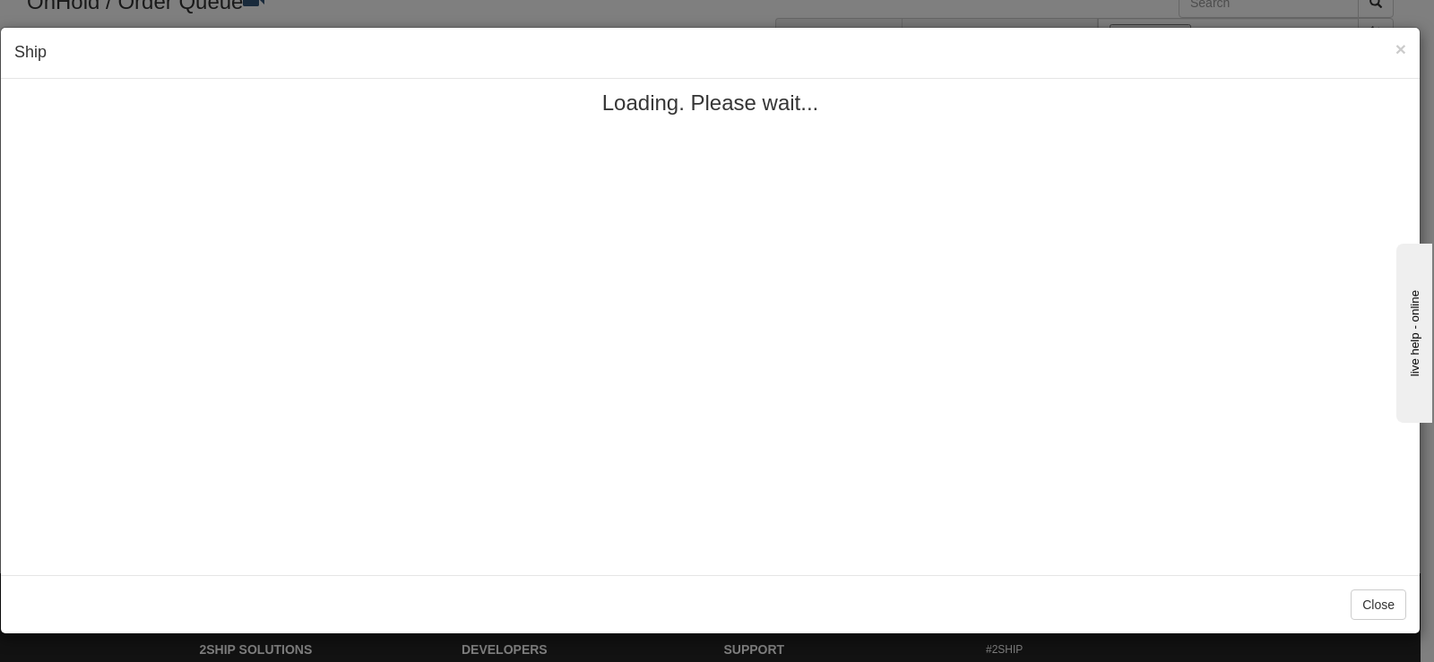
scroll to position [0, 0]
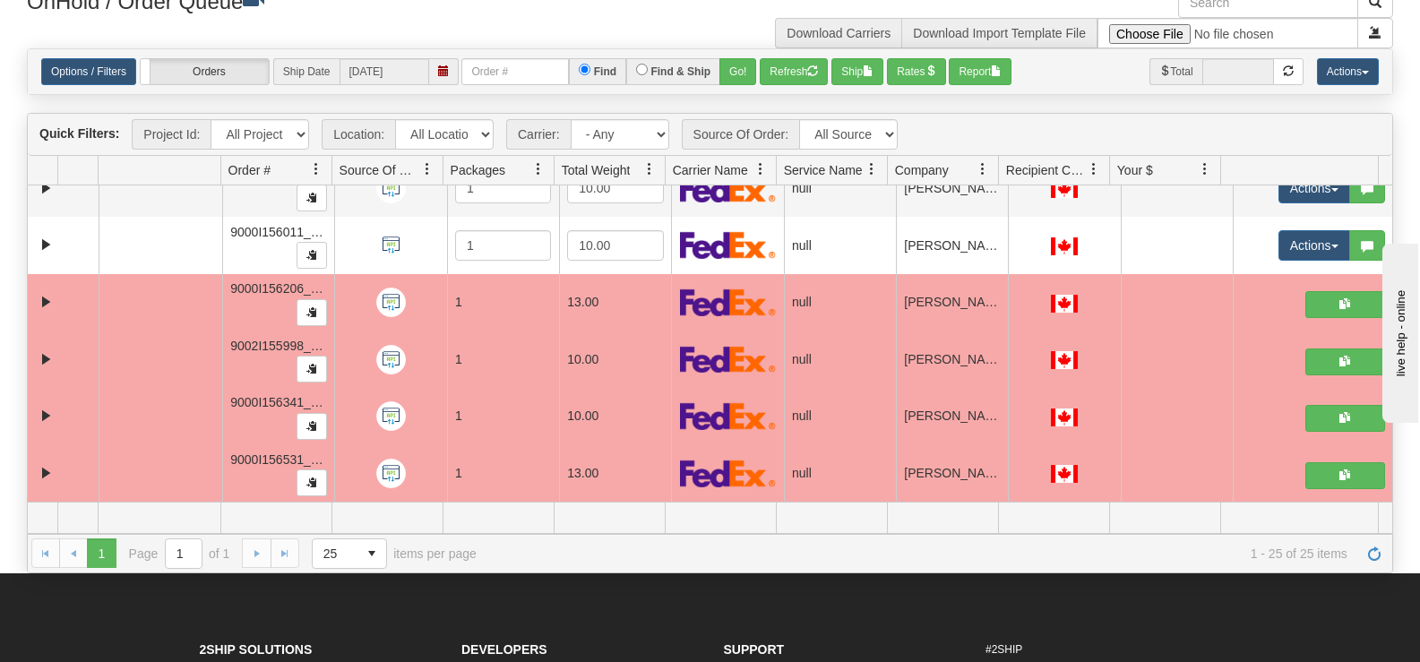
click at [1297, 185] on th at bounding box center [1299, 171] width 158 height 30
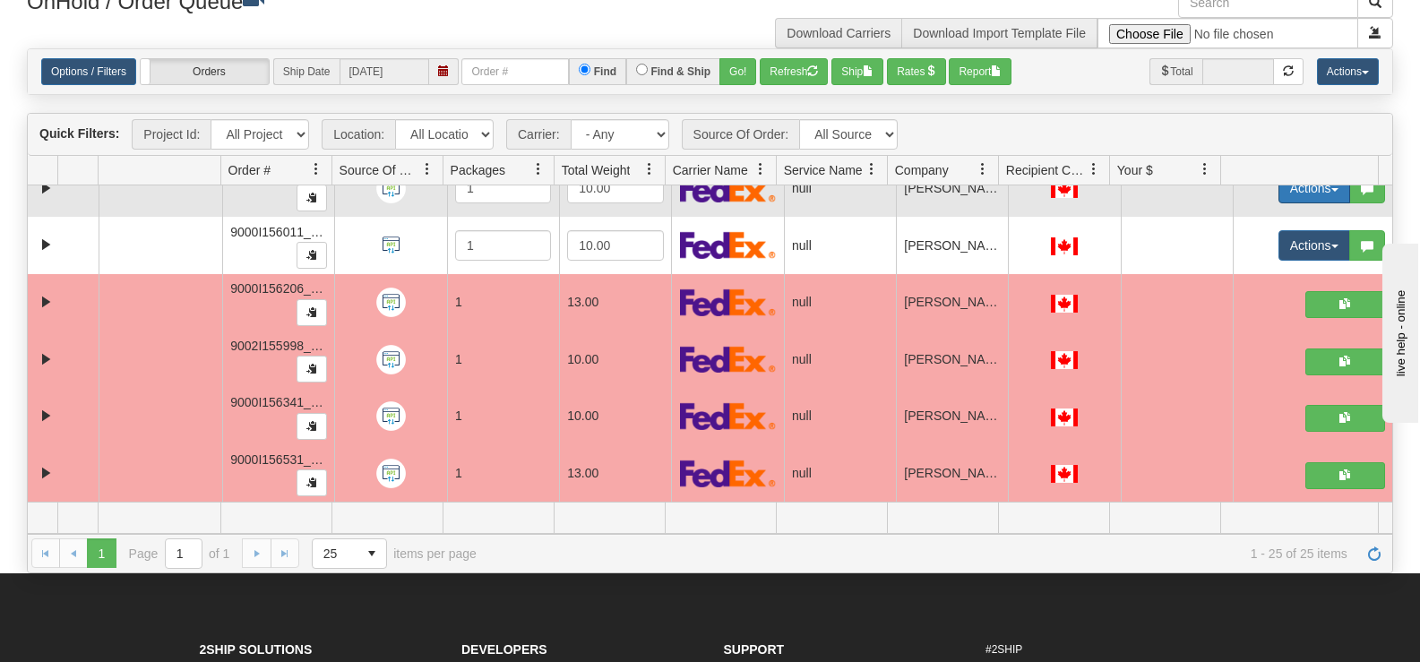
click at [1295, 190] on button "Actions" at bounding box center [1315, 188] width 72 height 30
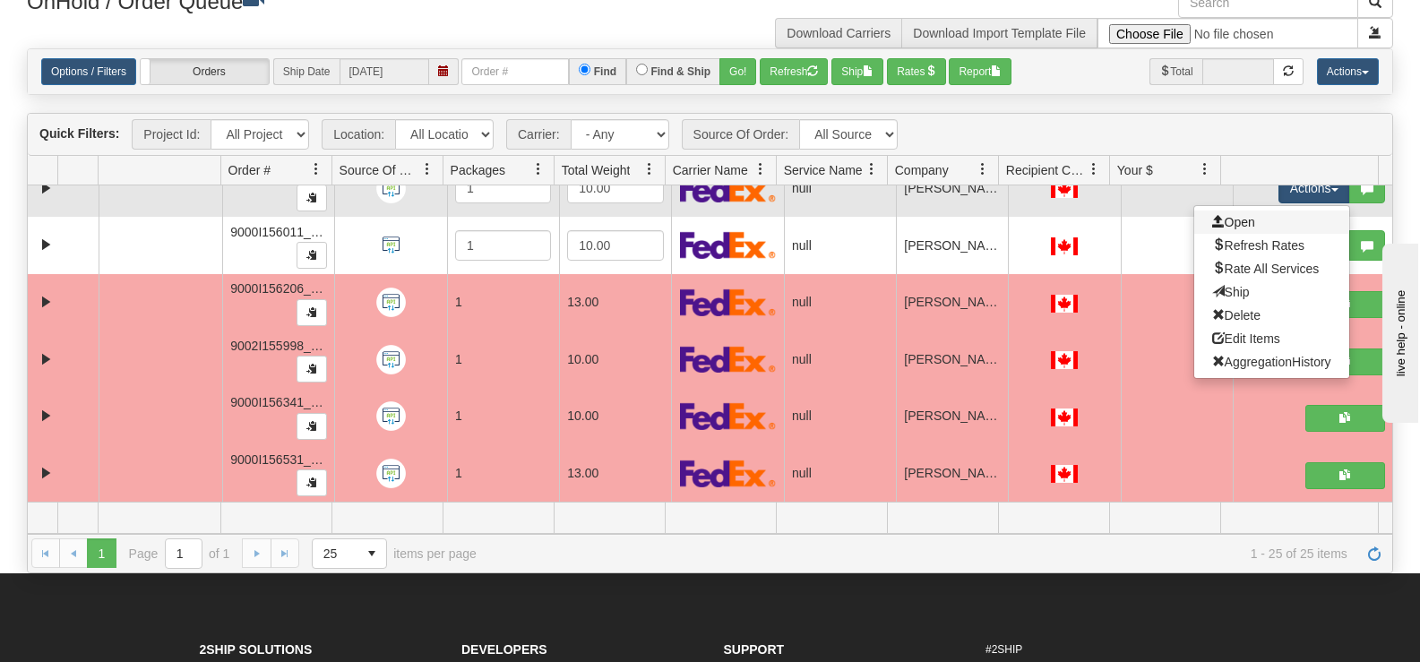
click at [1269, 223] on link "Open" at bounding box center [1271, 222] width 155 height 23
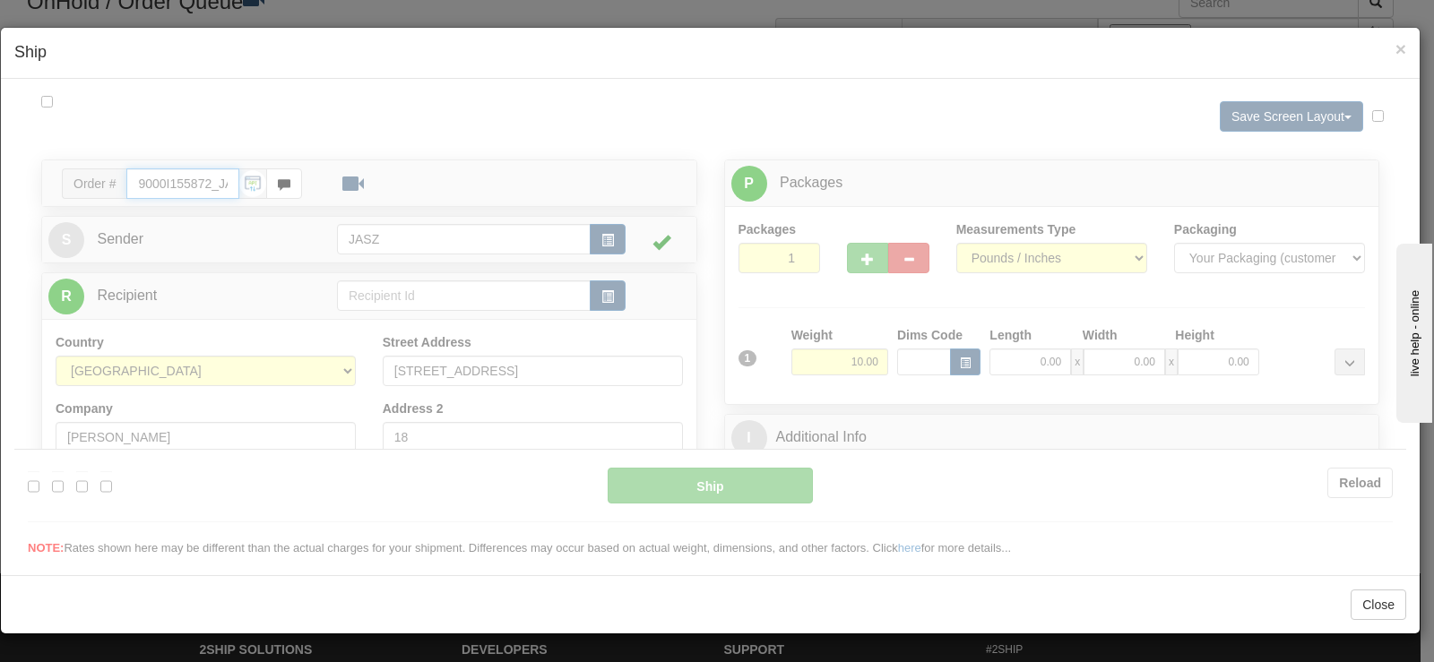
type input "13:29"
type input "16:00"
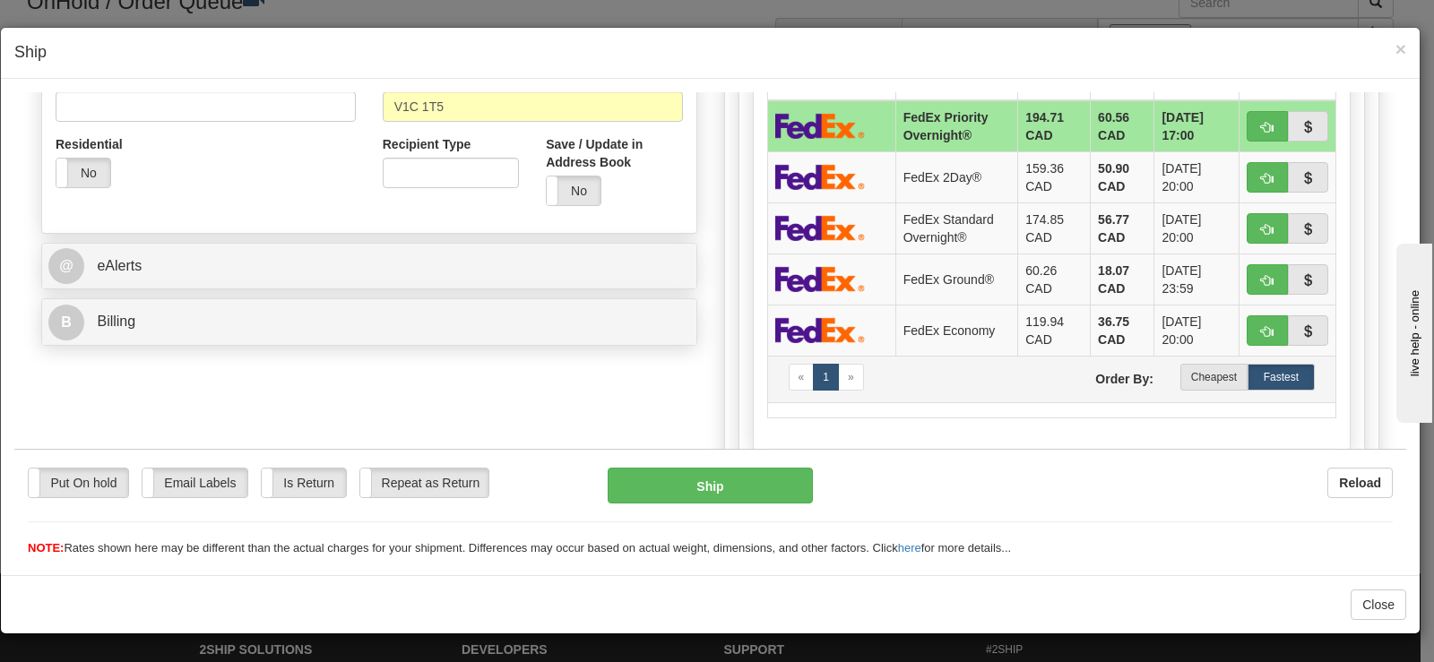
scroll to position [627, 0]
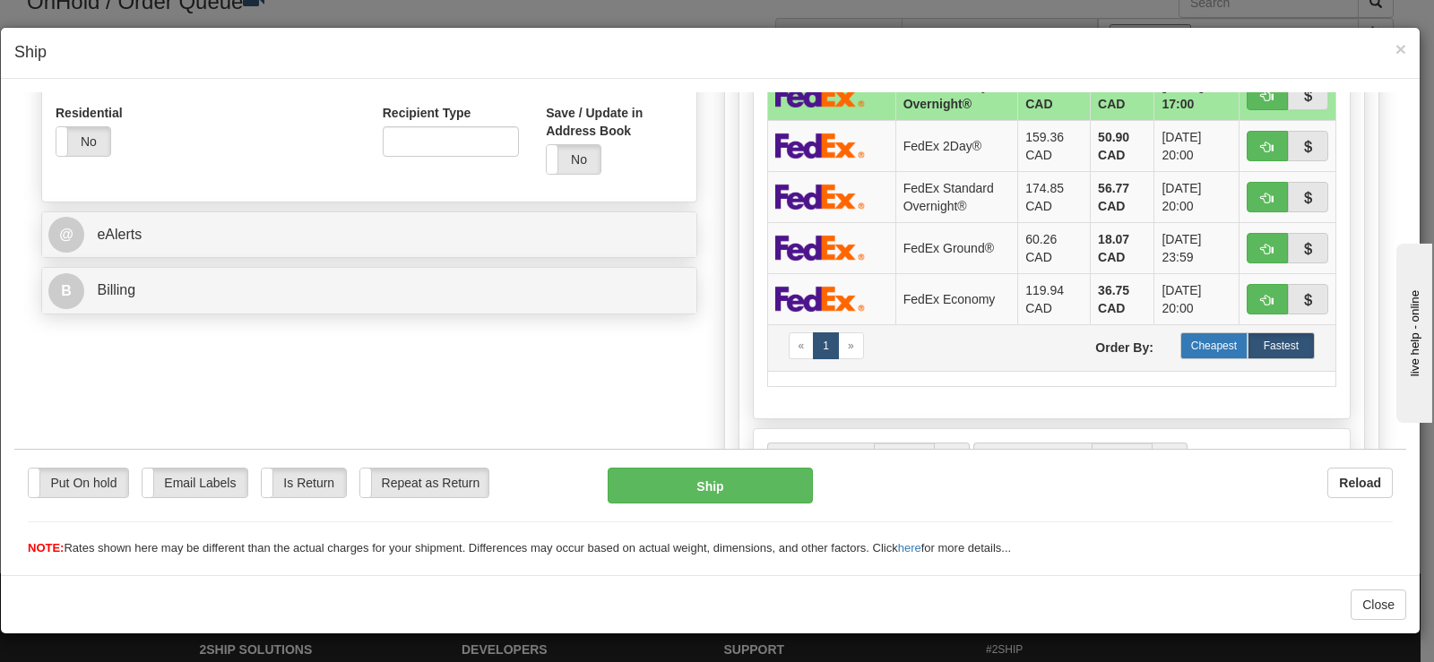
click at [1206, 335] on label "Cheapest" at bounding box center [1213, 345] width 67 height 27
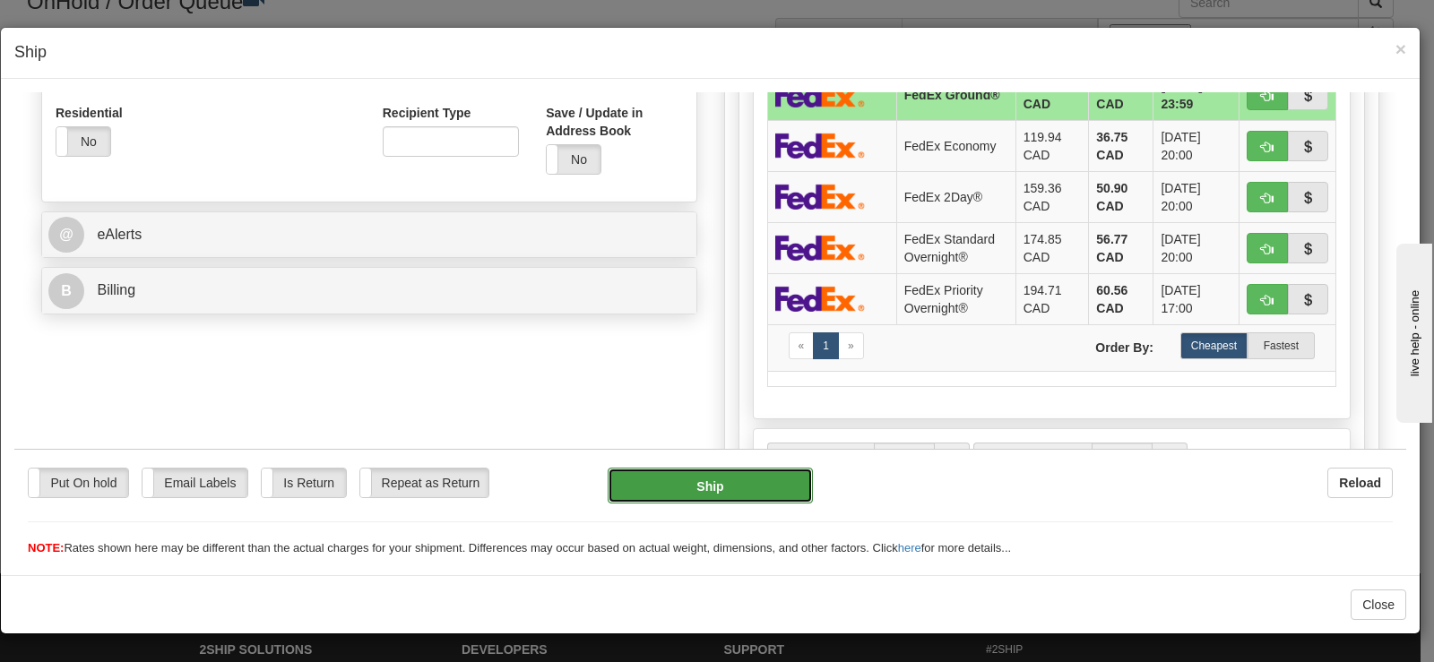
click at [756, 492] on button "Ship" at bounding box center [709, 485] width 205 height 36
type input "92"
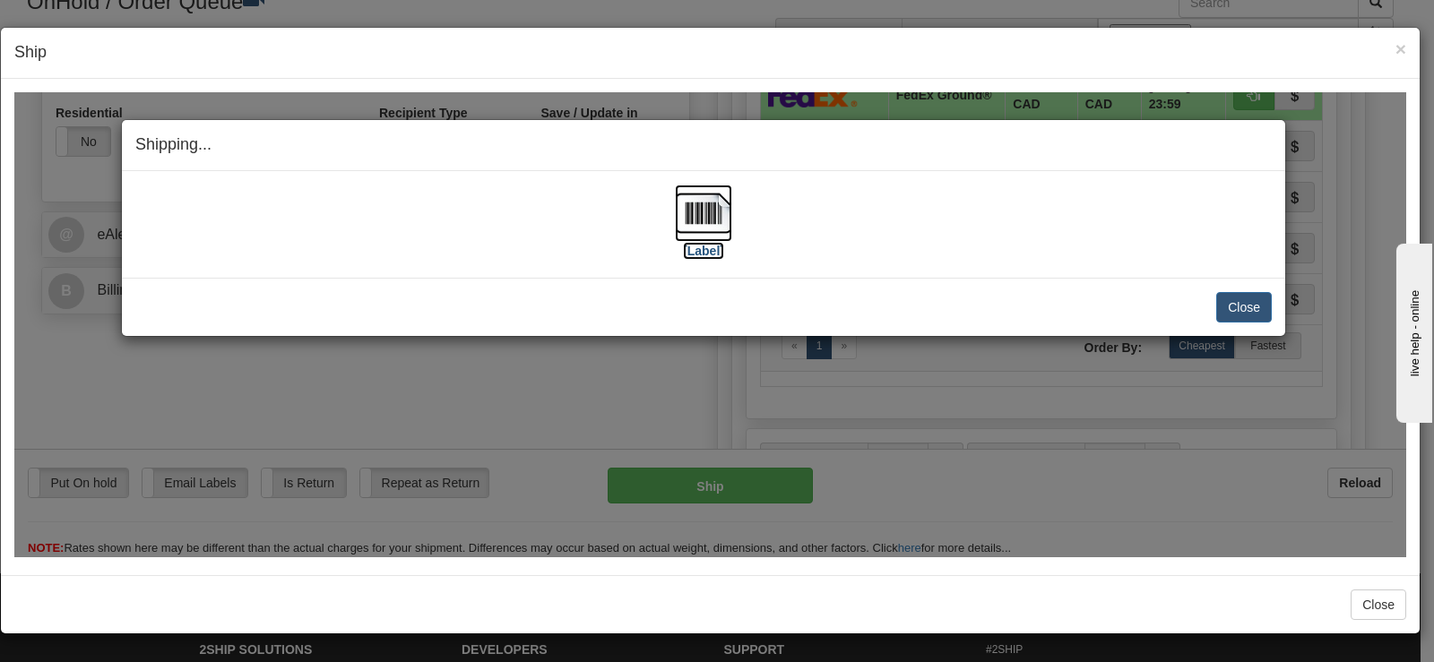
click at [693, 235] on img at bounding box center [703, 212] width 57 height 57
click at [1251, 296] on button "Close" at bounding box center [1244, 306] width 56 height 30
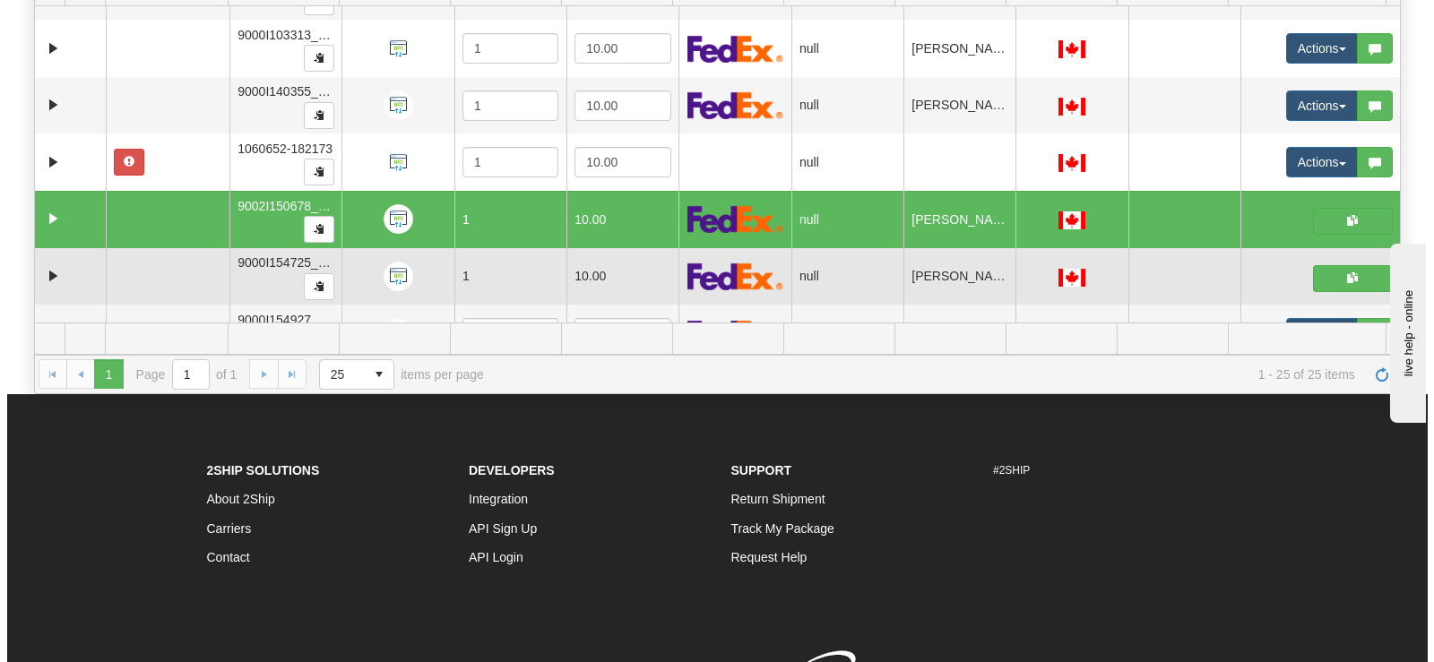
scroll to position [660, 0]
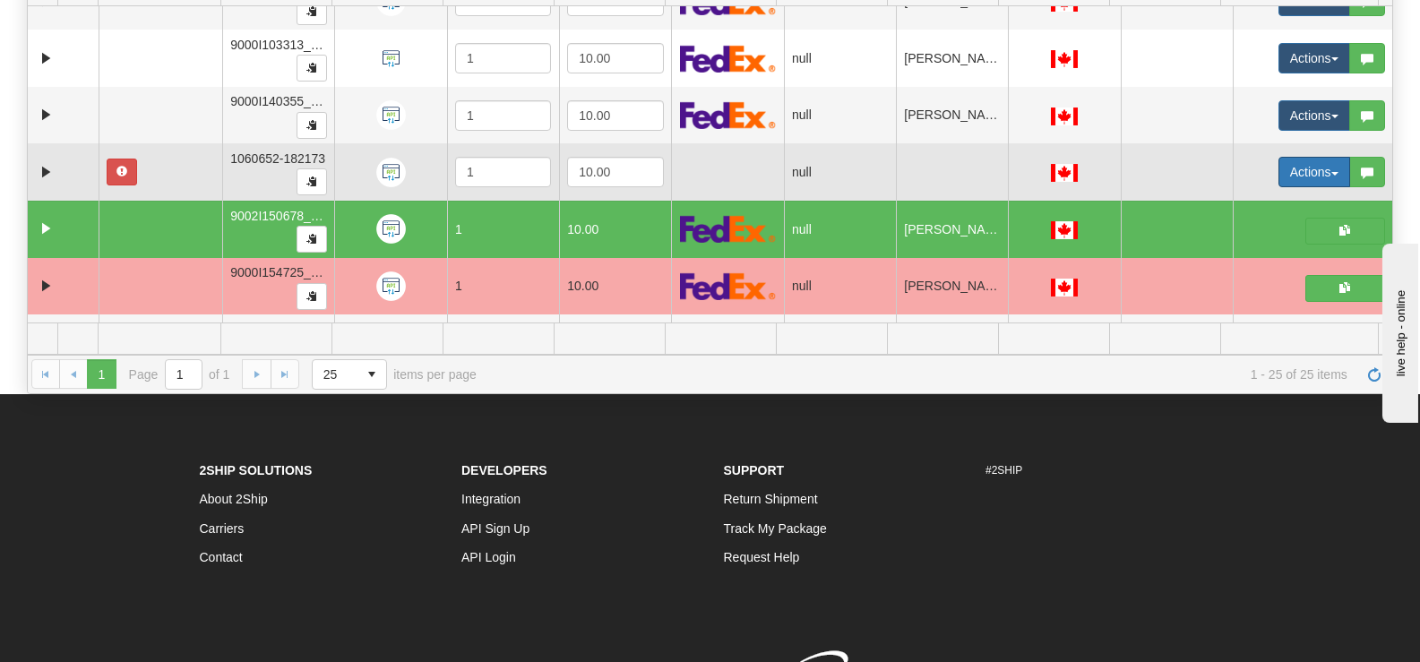
click at [1280, 170] on button "Actions" at bounding box center [1315, 172] width 72 height 30
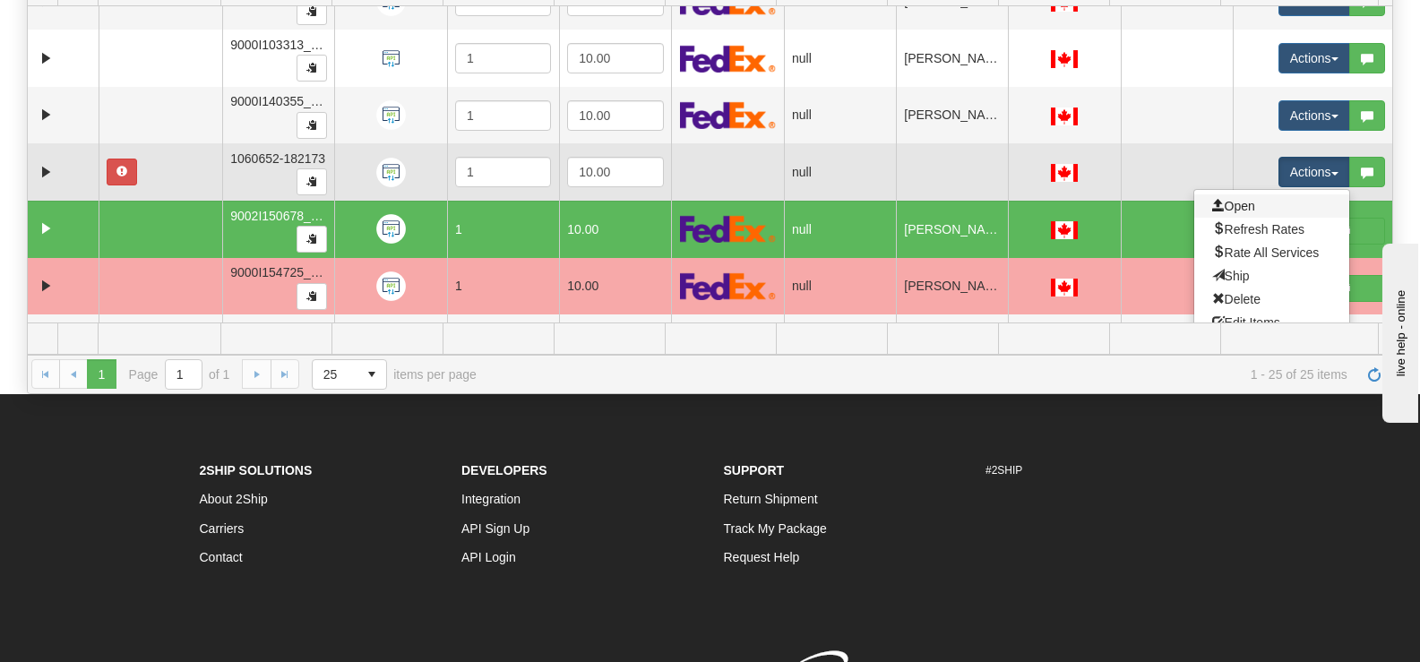
click at [1253, 202] on link "Open" at bounding box center [1271, 205] width 155 height 23
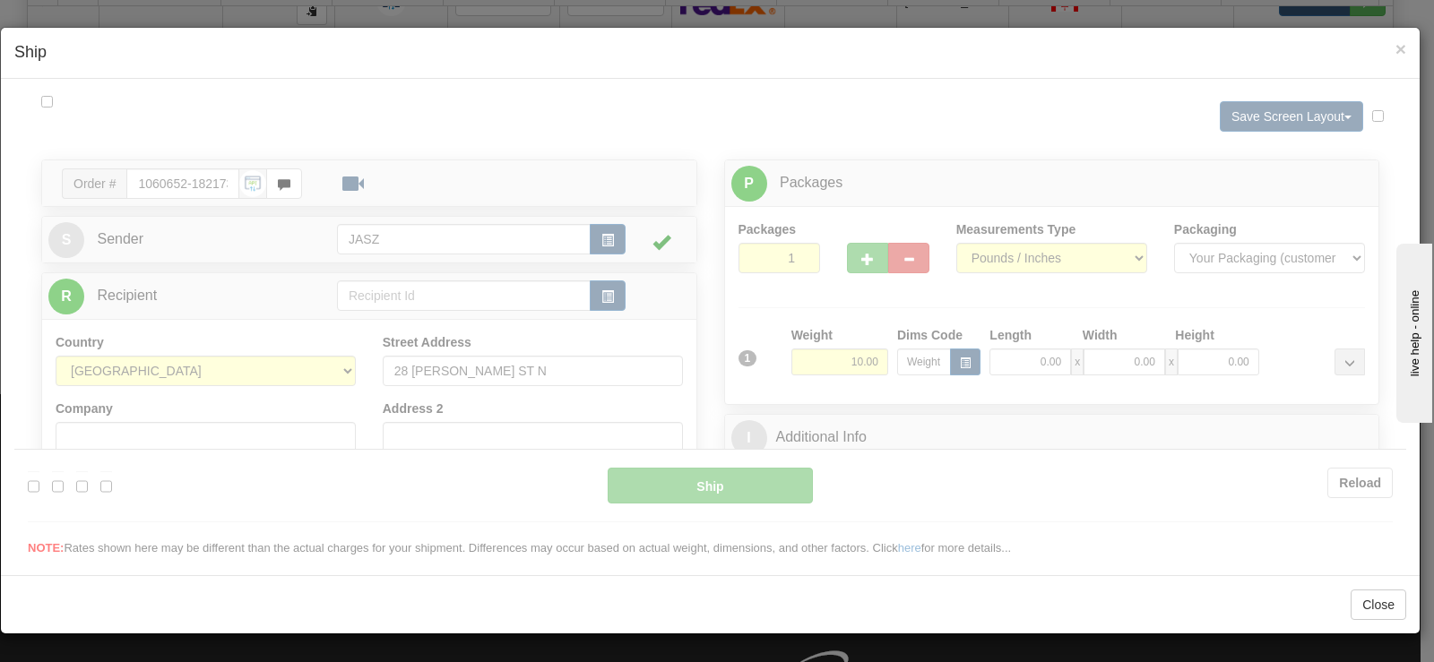
scroll to position [0, 0]
type input "13:30"
type input "16:00"
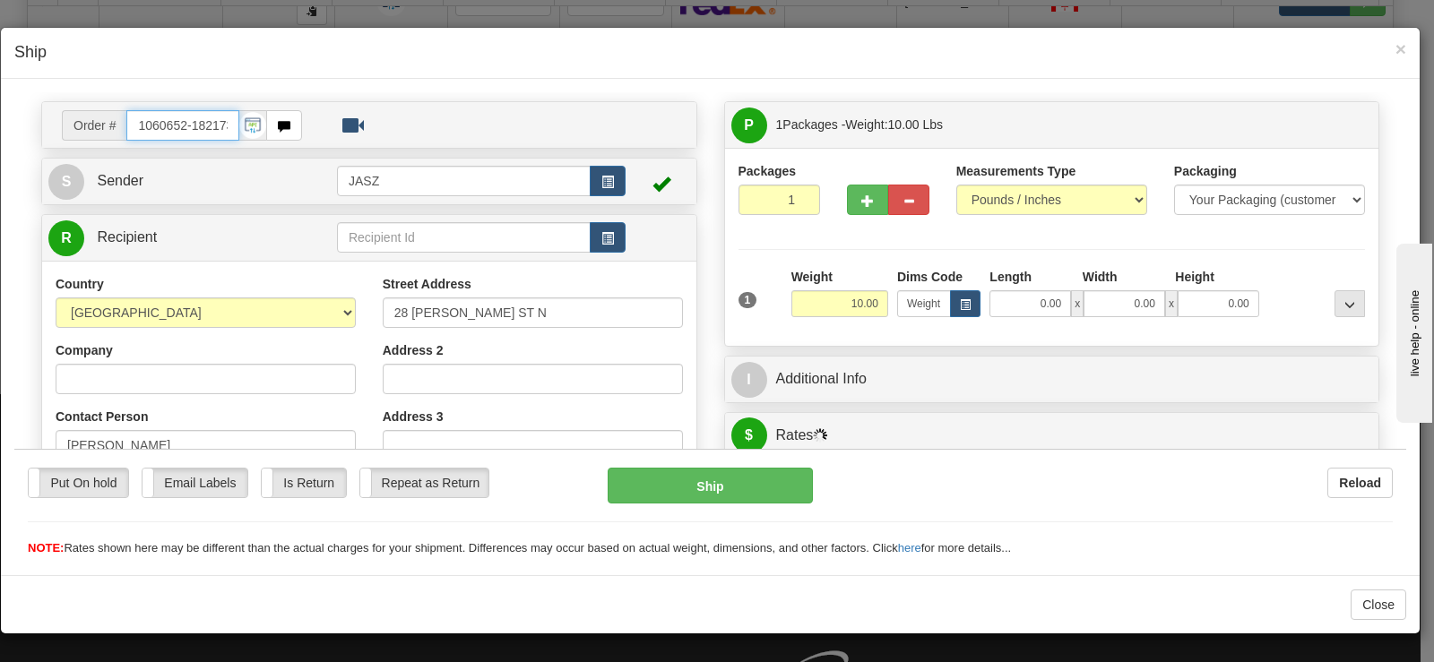
scroll to position [90, 0]
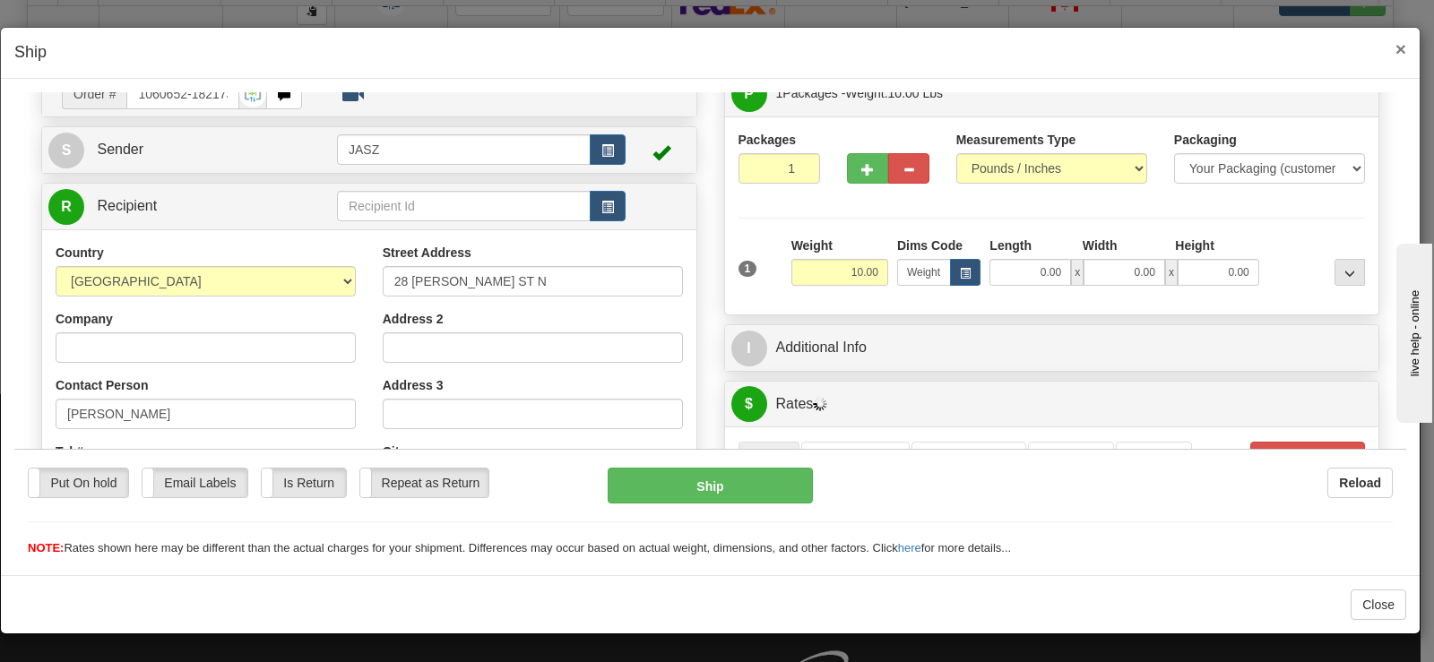
click at [1404, 40] on span "×" at bounding box center [1400, 49] width 11 height 21
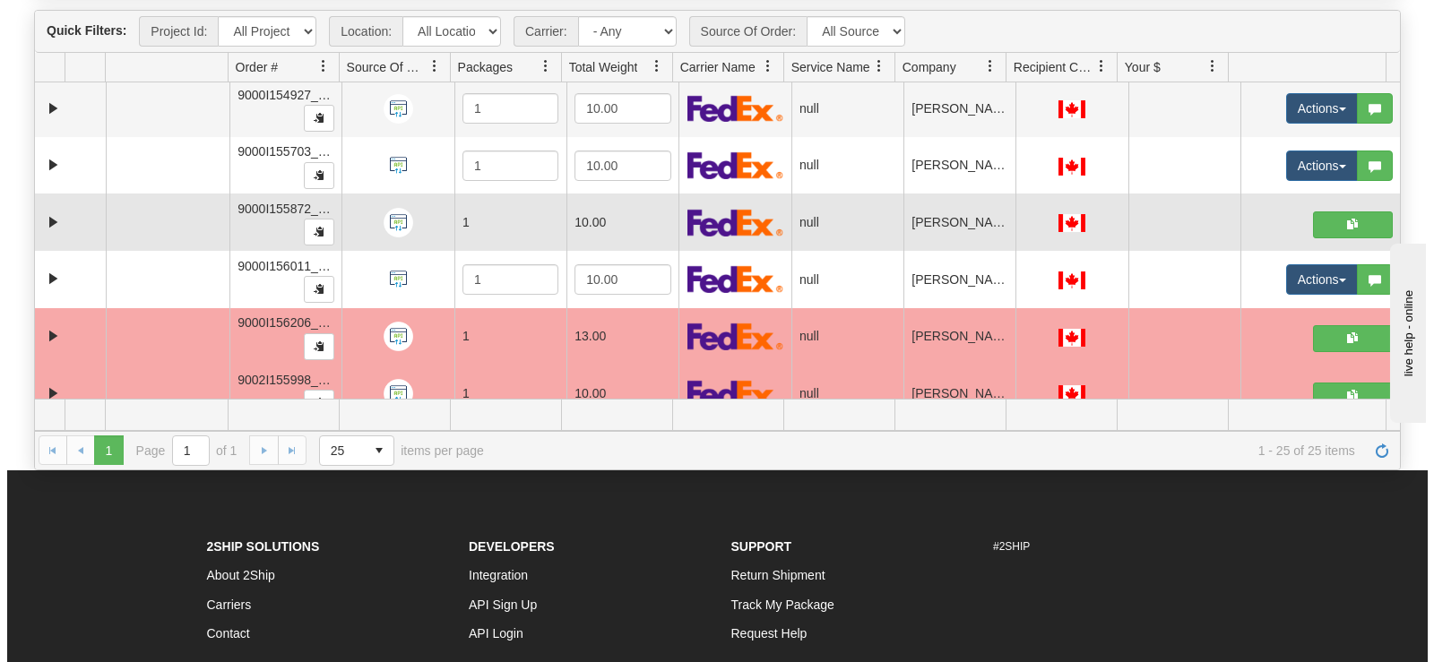
scroll to position [929, 0]
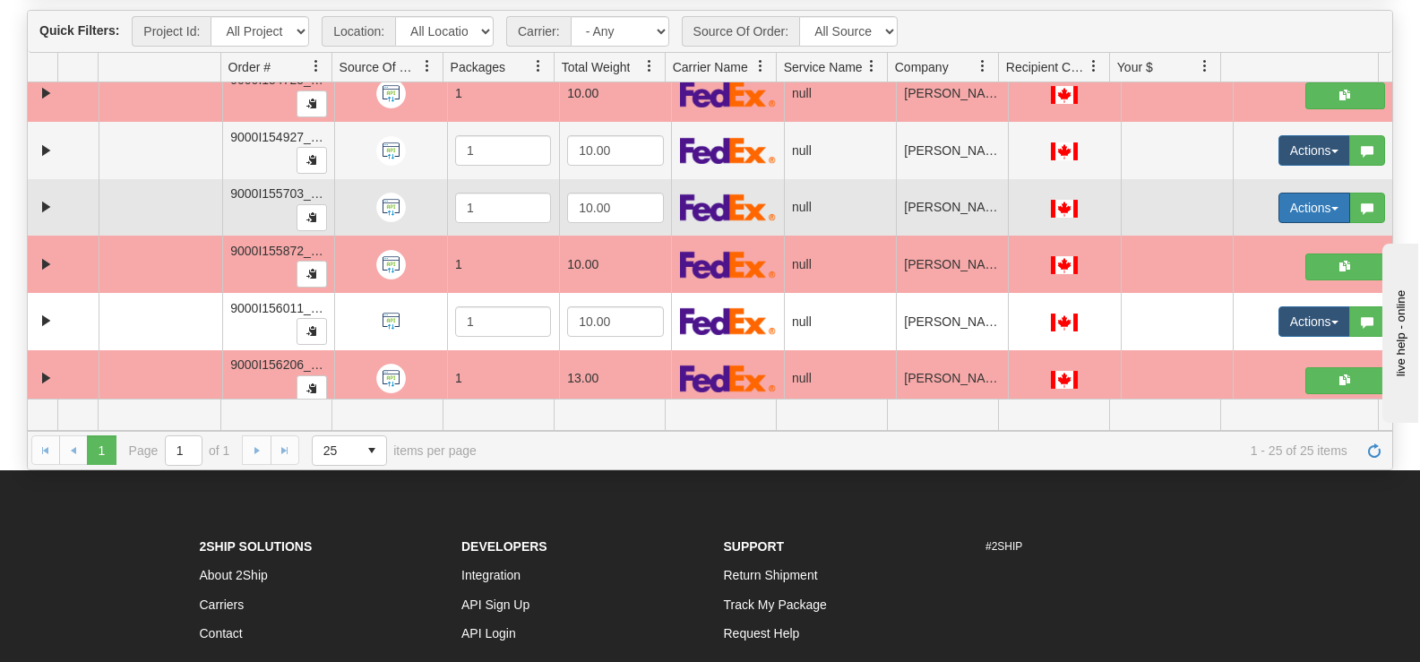
click at [1288, 219] on button "Actions" at bounding box center [1315, 208] width 72 height 30
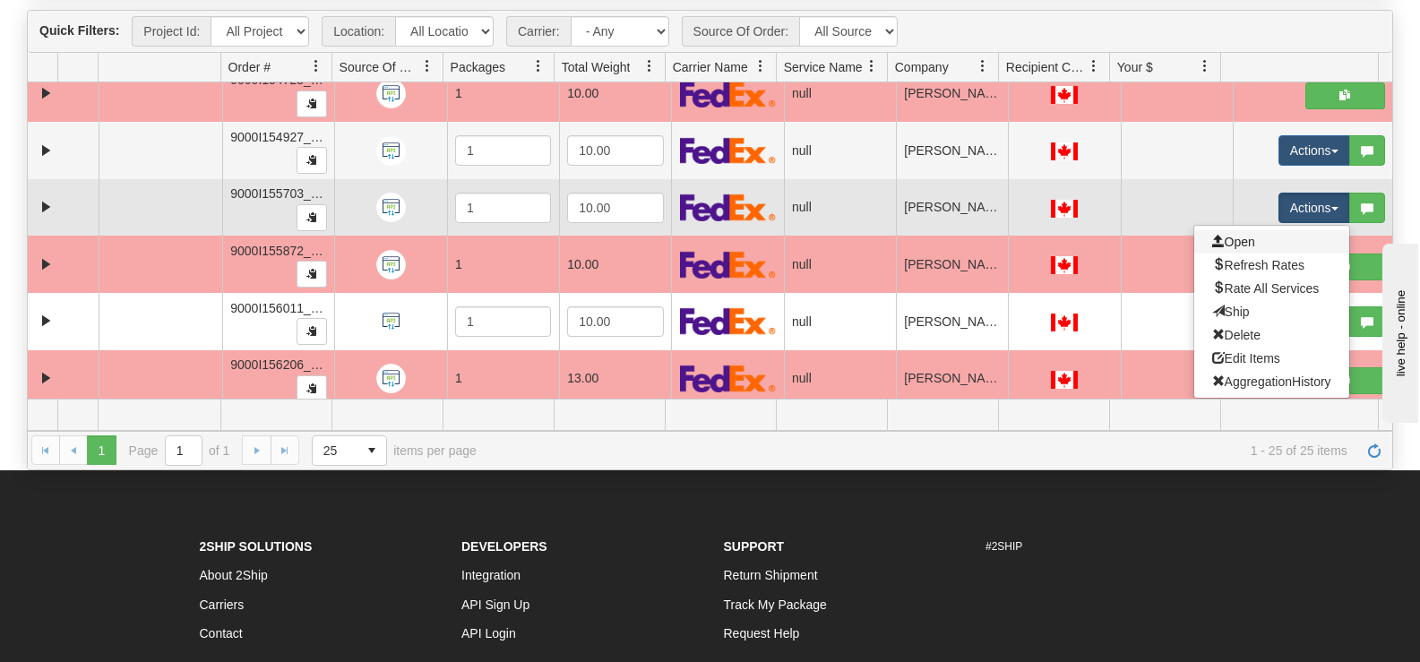
click at [1258, 244] on link "Open" at bounding box center [1271, 241] width 155 height 23
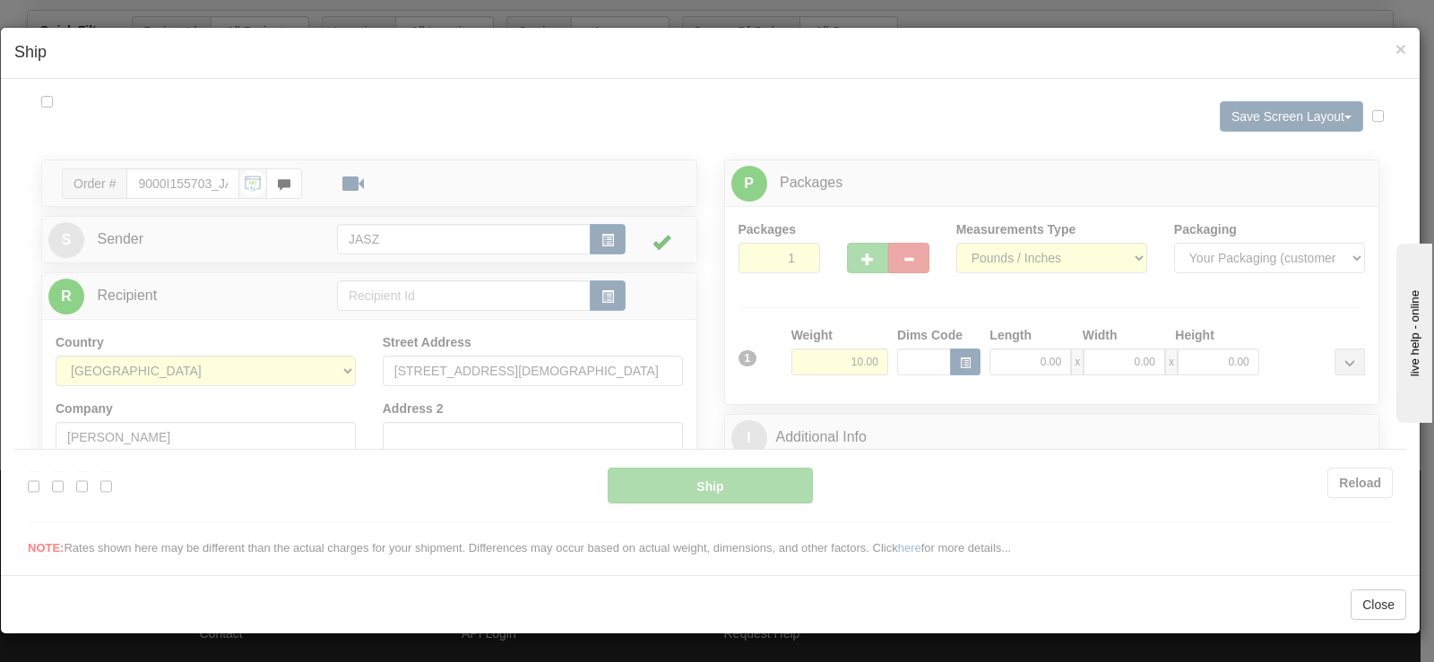
scroll to position [0, 0]
type input "13:30"
type input "16:00"
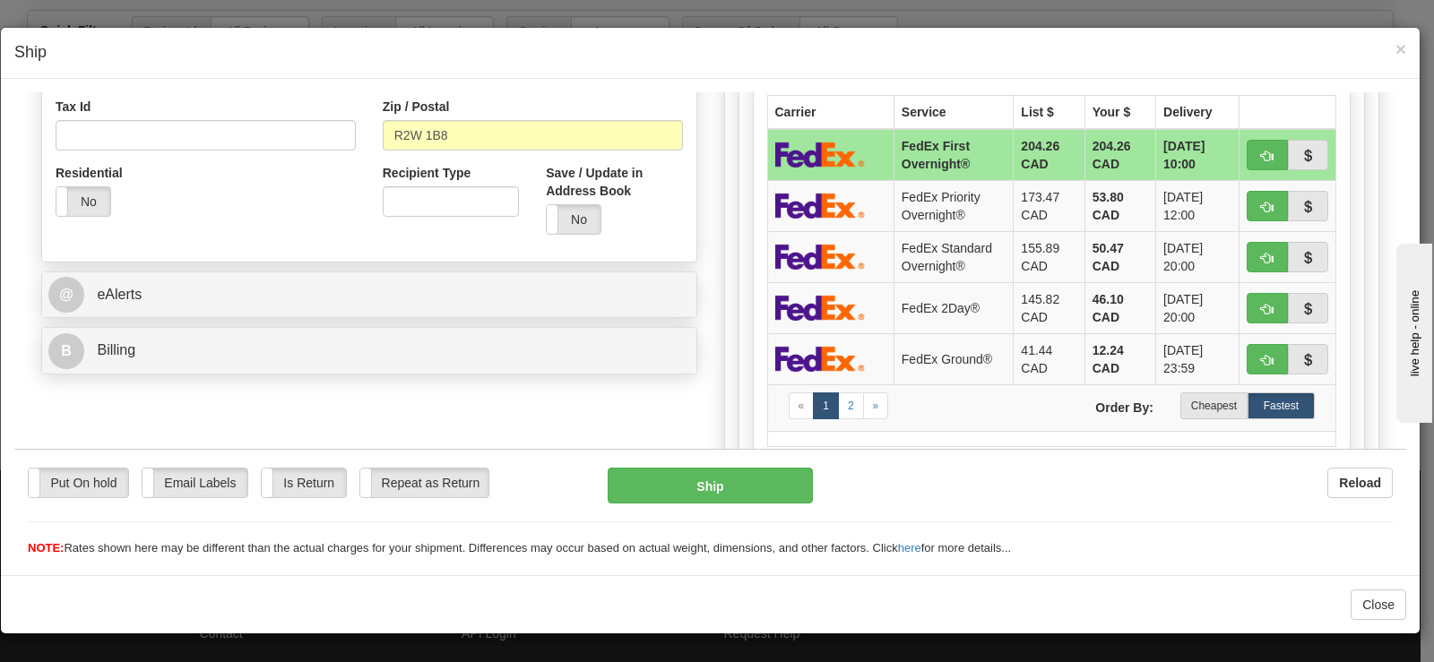
scroll to position [627, 0]
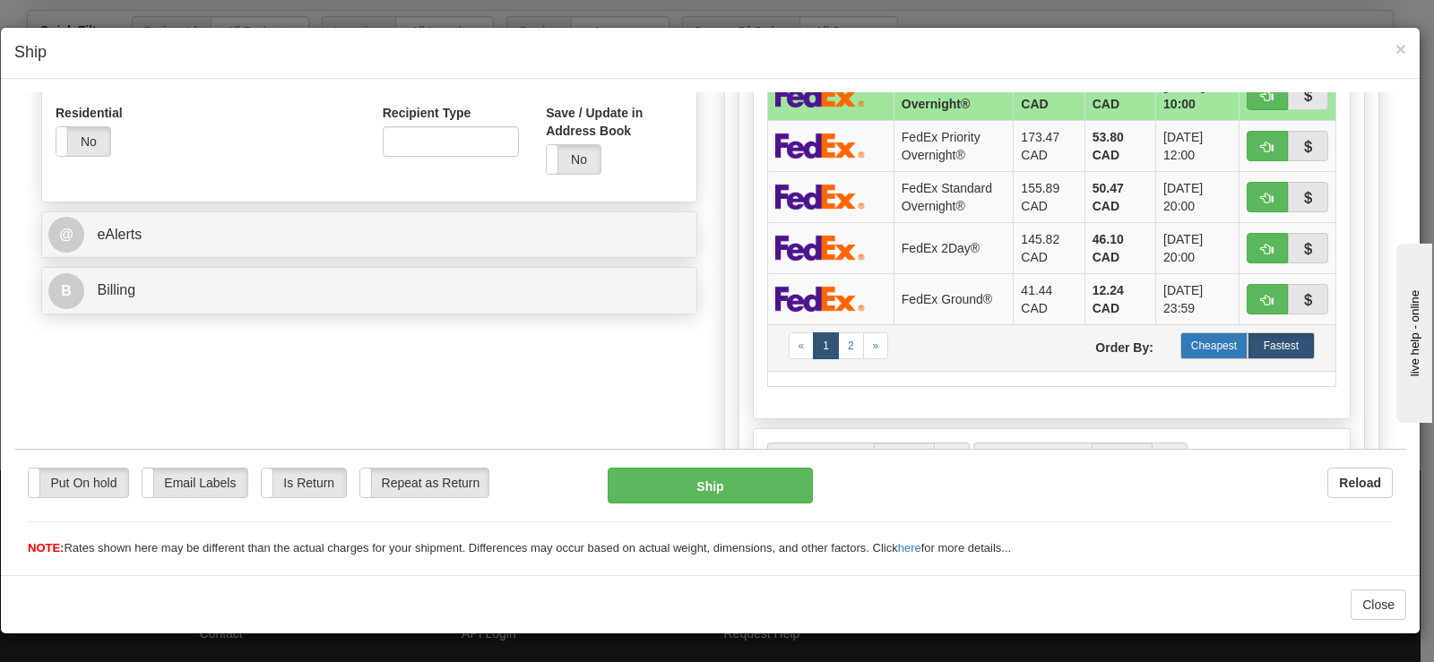
click at [1193, 349] on label "Cheapest" at bounding box center [1213, 345] width 67 height 27
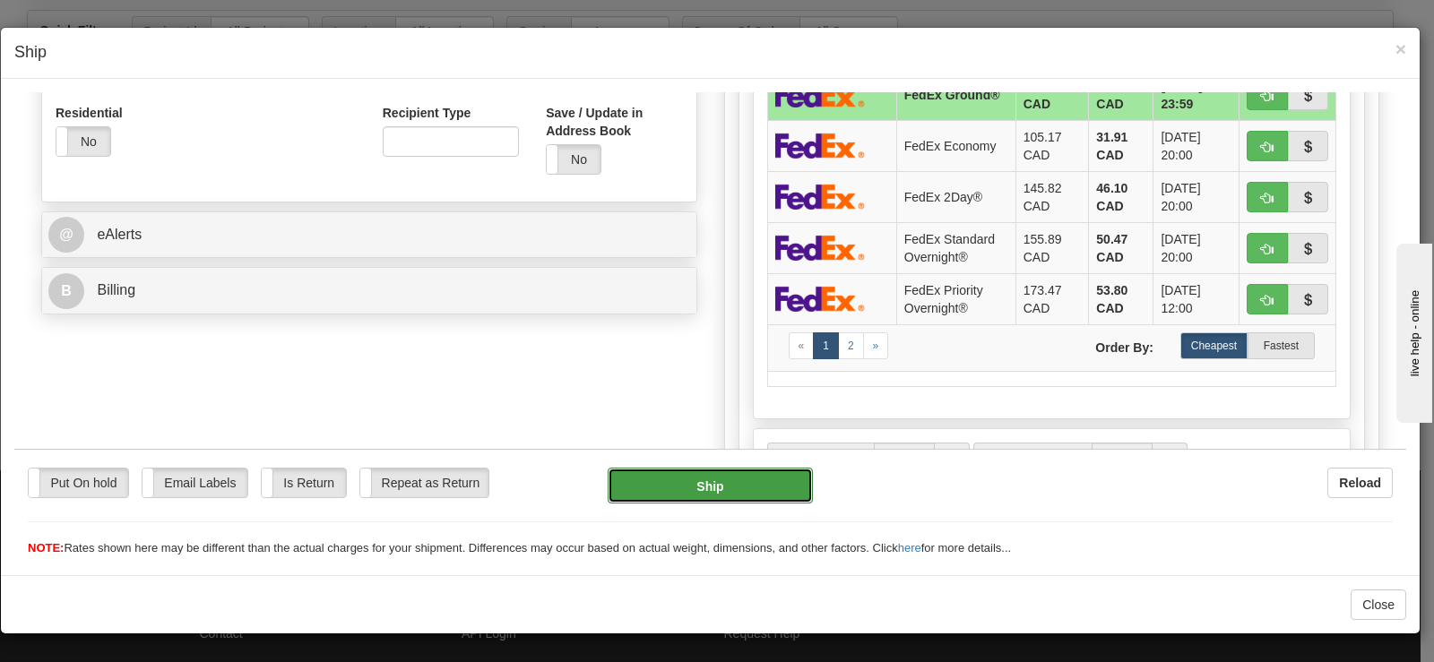
click at [696, 486] on button "Ship" at bounding box center [709, 485] width 205 height 36
type input "92"
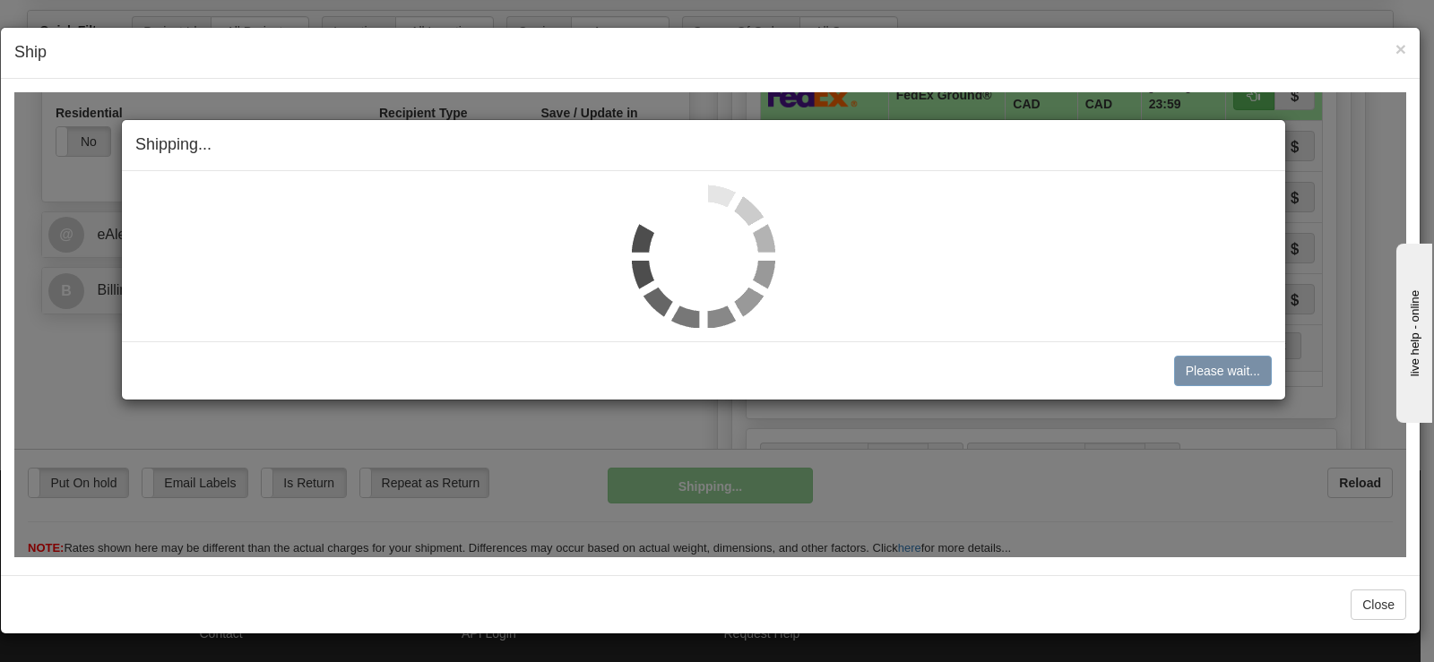
click at [703, 226] on img at bounding box center [703, 255] width 143 height 143
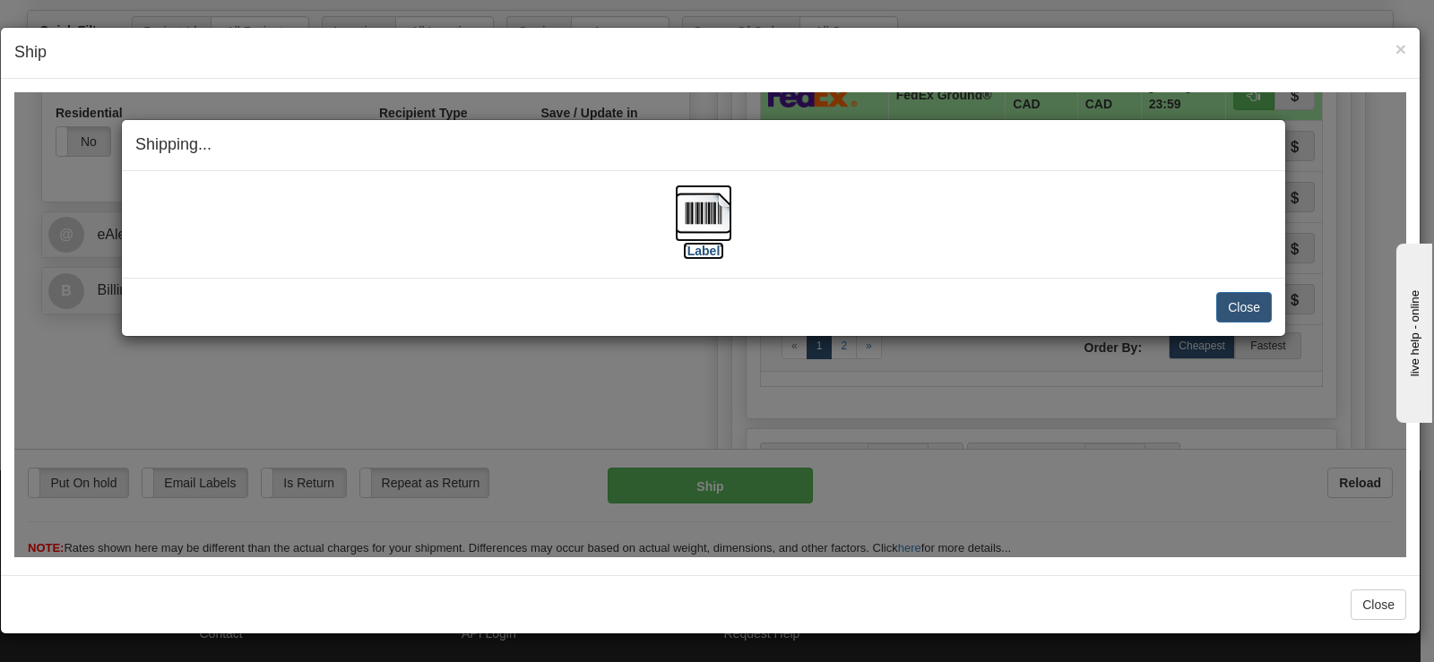
click at [693, 248] on label "[Label]" at bounding box center [703, 250] width 41 height 18
click at [1244, 309] on button "Close" at bounding box center [1244, 306] width 56 height 30
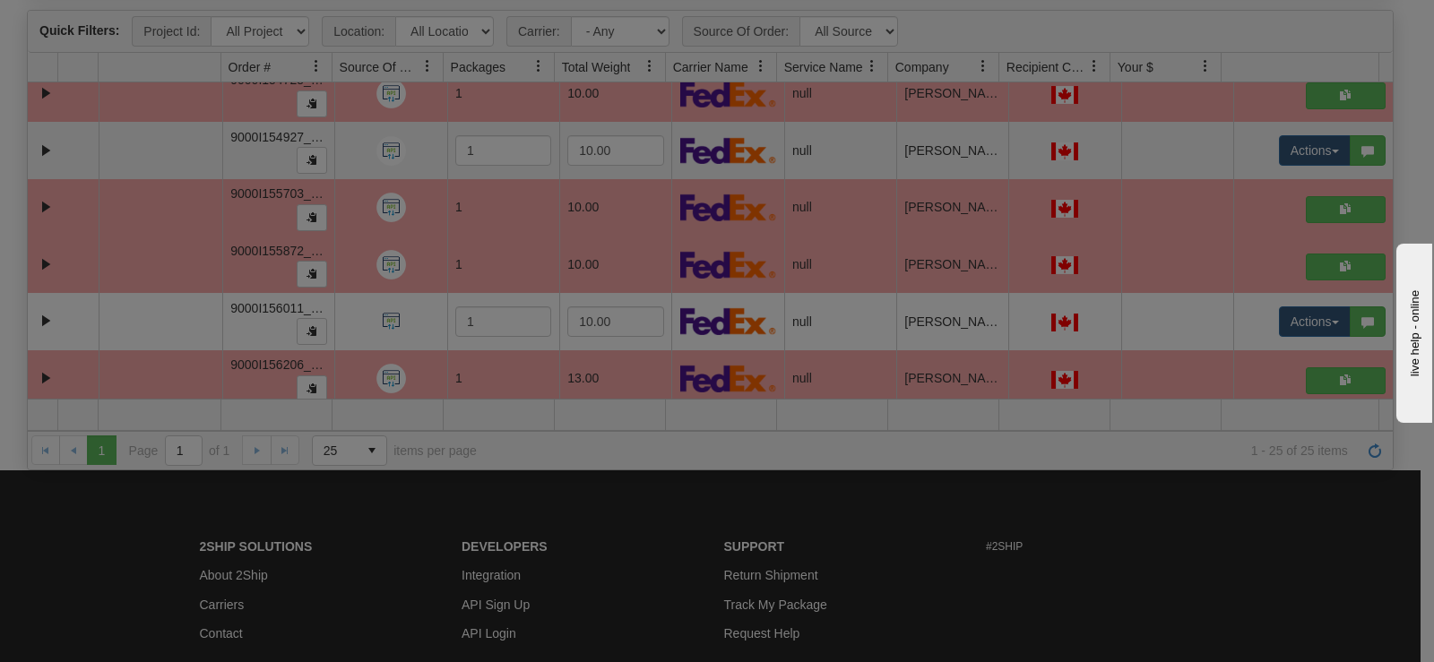
scroll to position [0, 0]
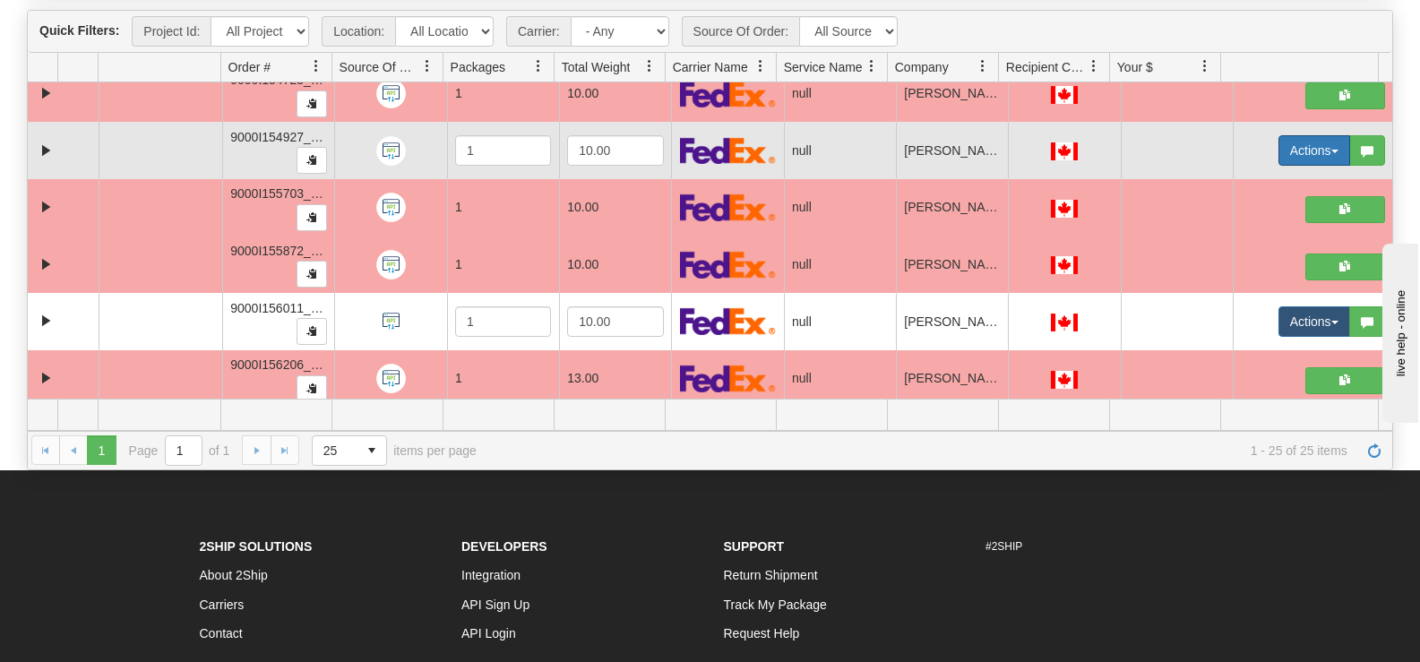
click at [1284, 156] on button "Actions" at bounding box center [1315, 150] width 72 height 30
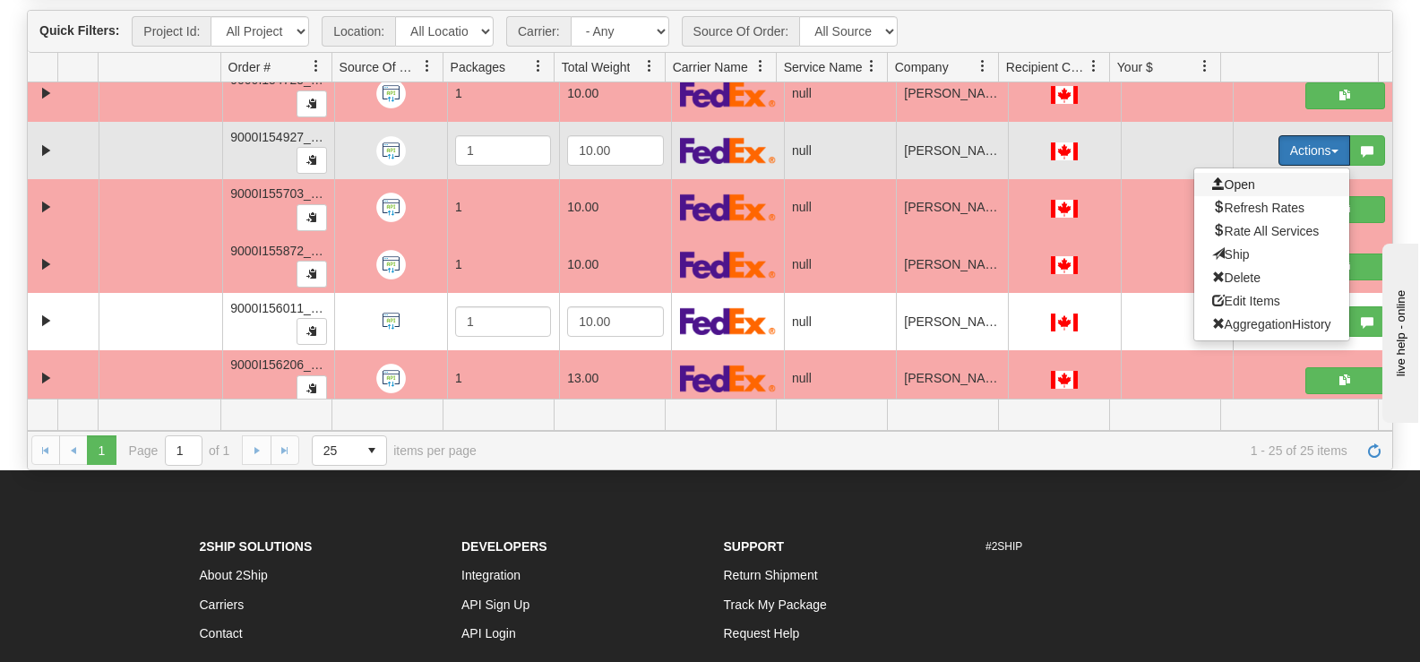
click at [1237, 180] on span "Open" at bounding box center [1233, 184] width 43 height 14
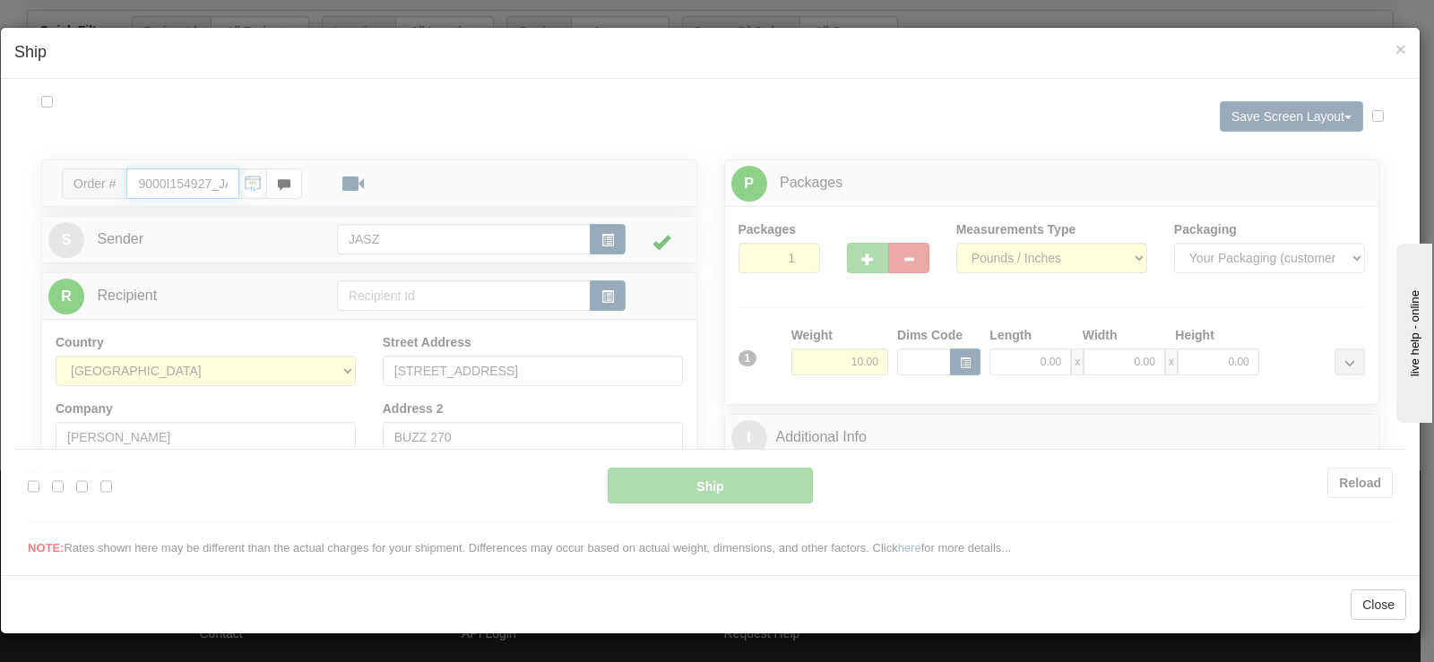
type input "13:31"
type input "16:00"
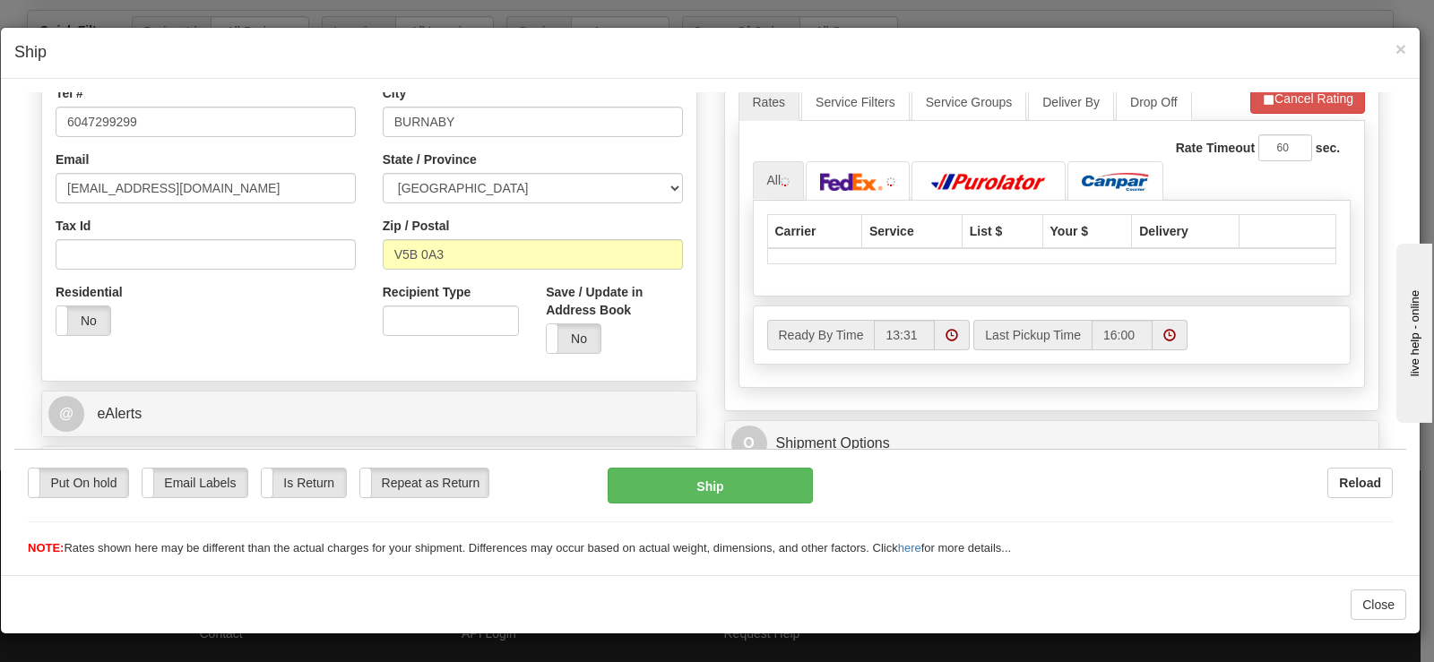
scroll to position [538, 0]
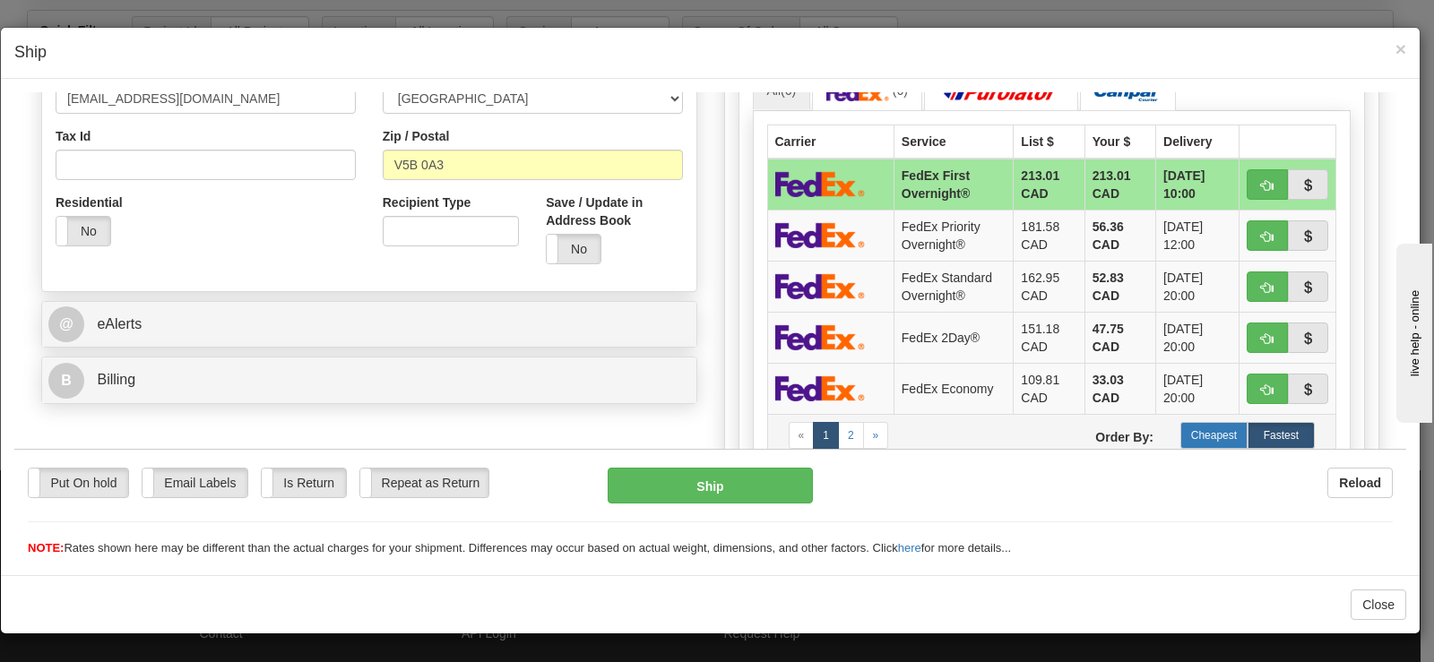
click at [1218, 428] on label "Cheapest" at bounding box center [1213, 434] width 67 height 27
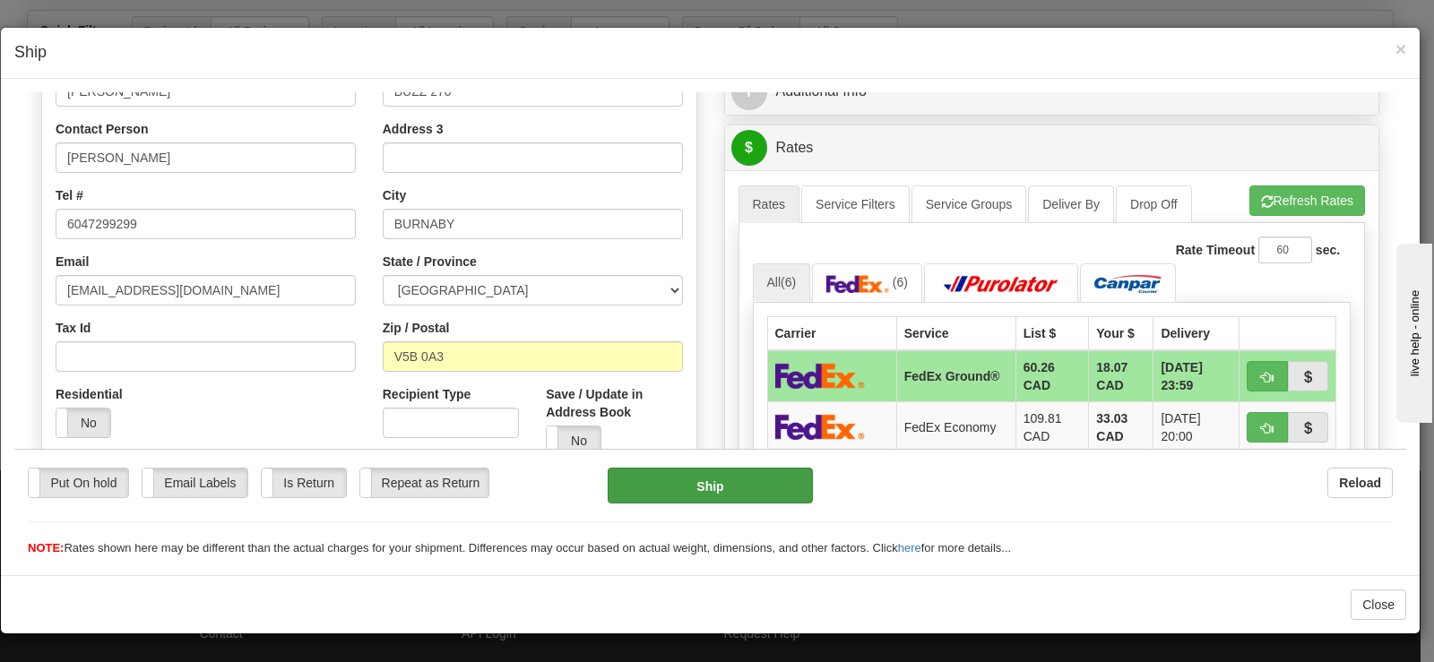
scroll to position [358, 0]
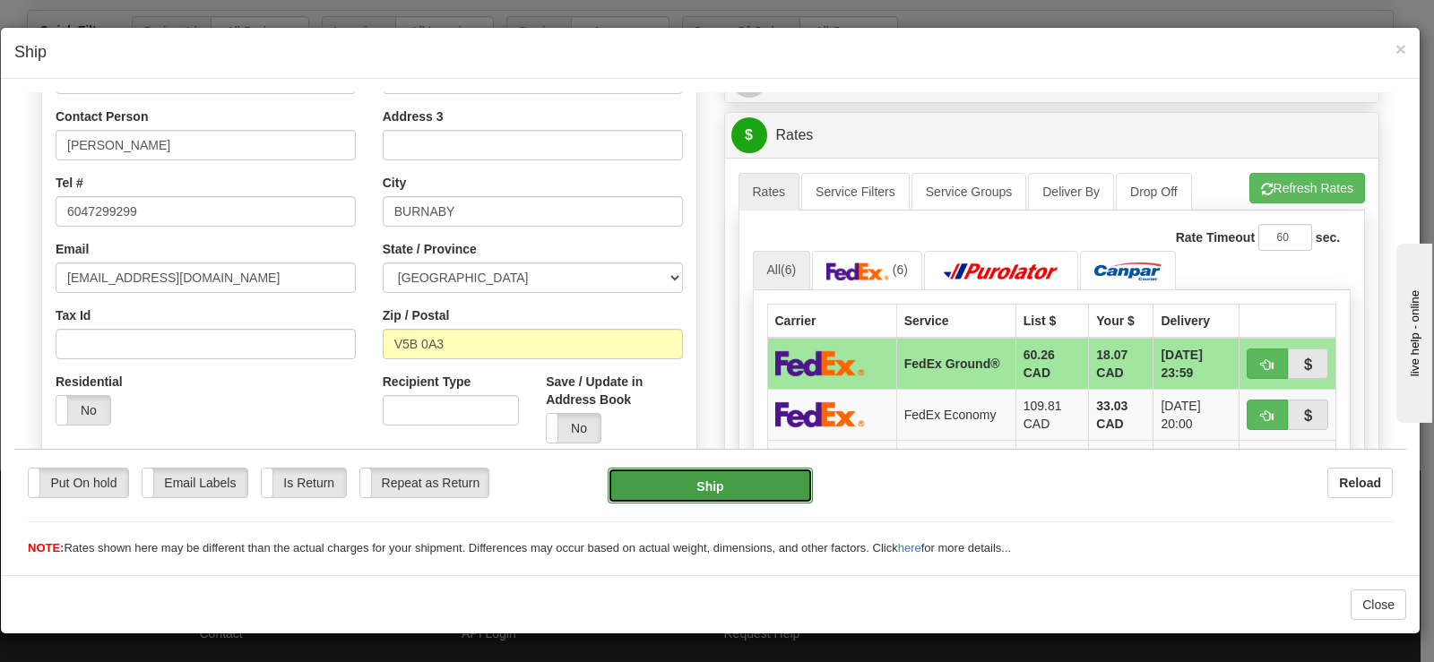
click at [764, 483] on button "Ship" at bounding box center [709, 485] width 205 height 36
type input "92"
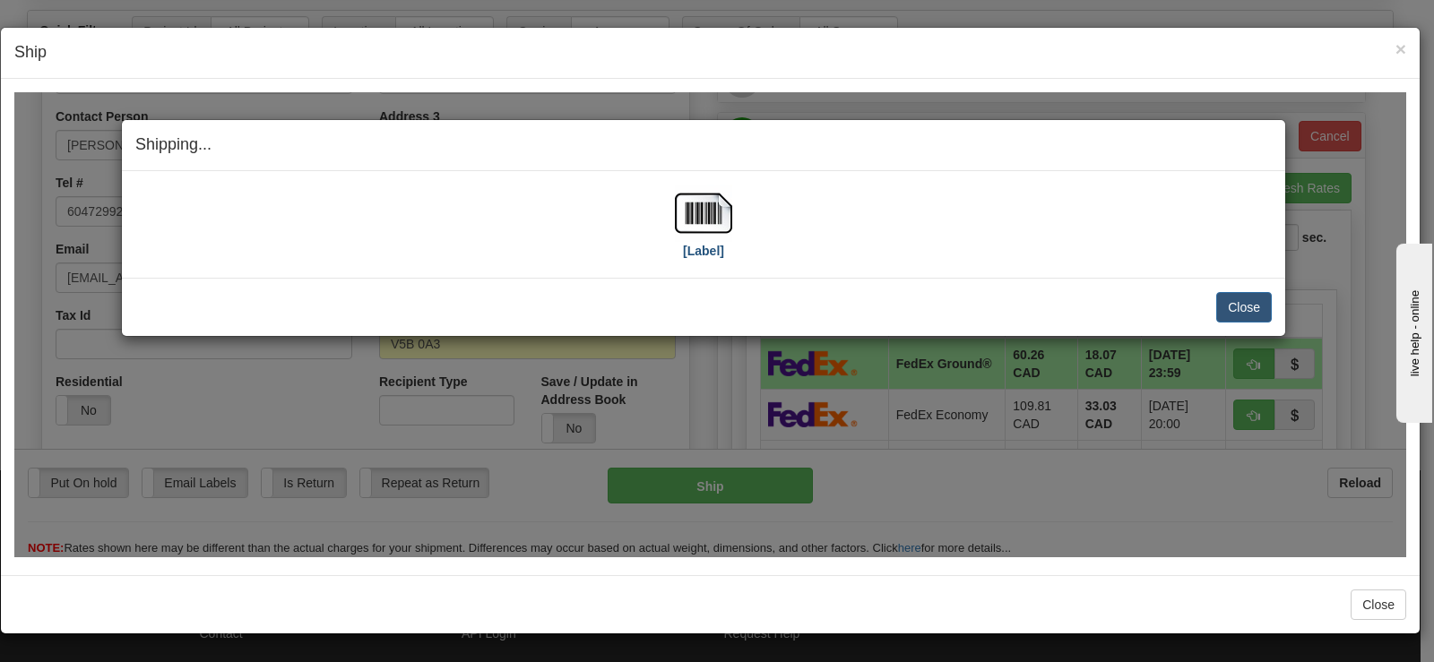
drag, startPoint x: 687, startPoint y: 171, endPoint x: 696, endPoint y: 208, distance: 37.8
click at [687, 174] on div "[Label] IMPORTANT NOTICE Embassy / Consulate / Government Building / Hospital C…" at bounding box center [703, 223] width 1163 height 107
click at [694, 207] on img at bounding box center [703, 212] width 57 height 57
click at [1246, 301] on button "Close" at bounding box center [1244, 306] width 56 height 30
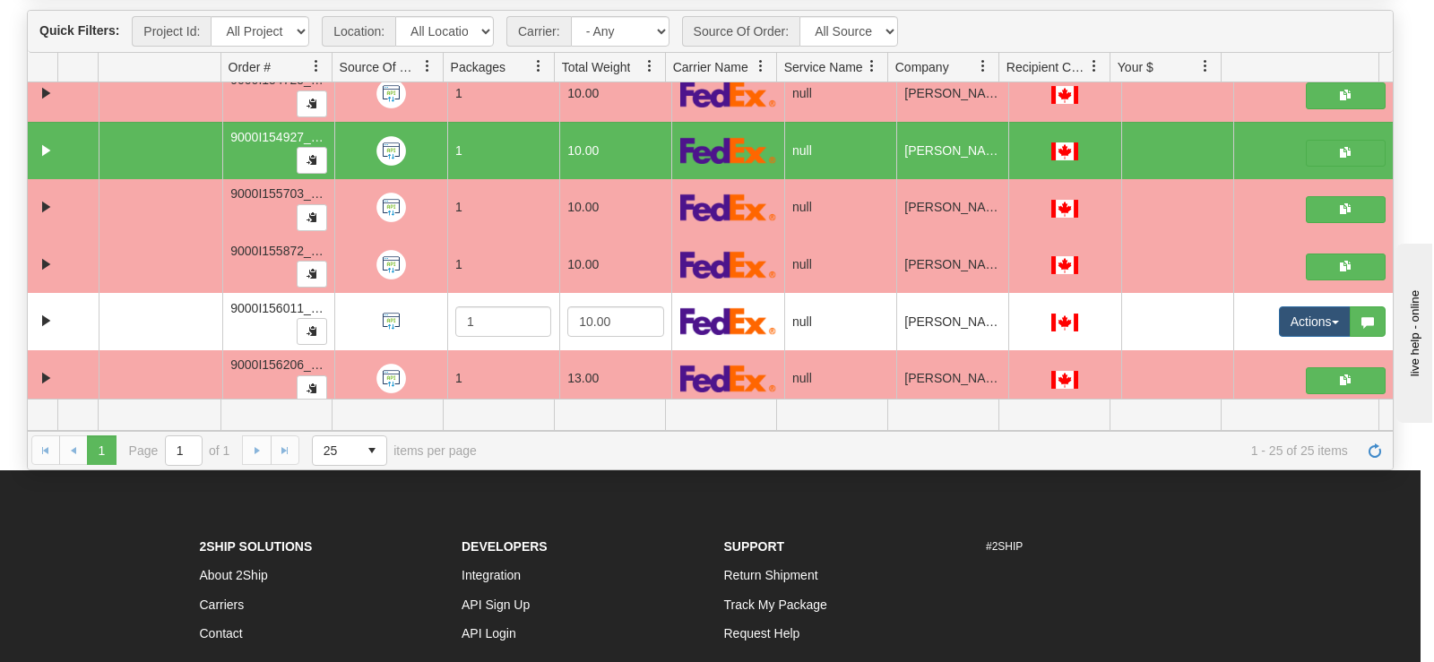
scroll to position [0, 0]
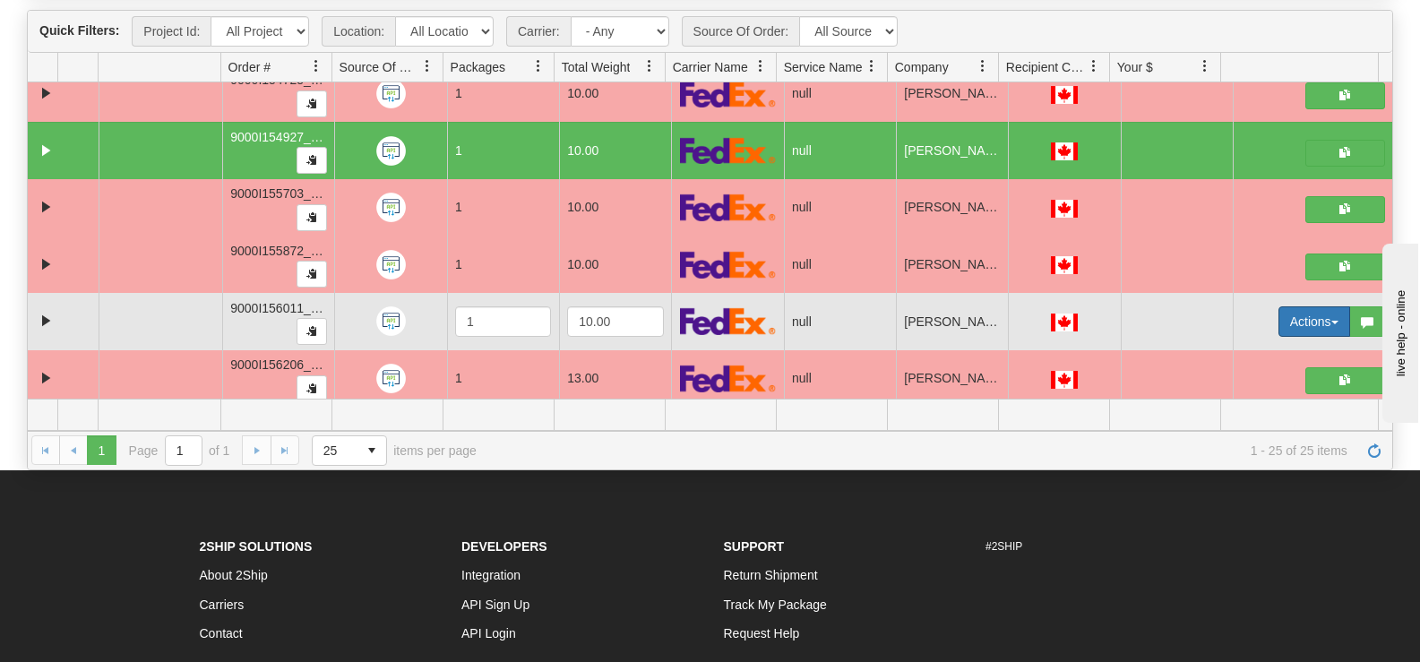
click at [1295, 315] on button "Actions" at bounding box center [1315, 321] width 72 height 30
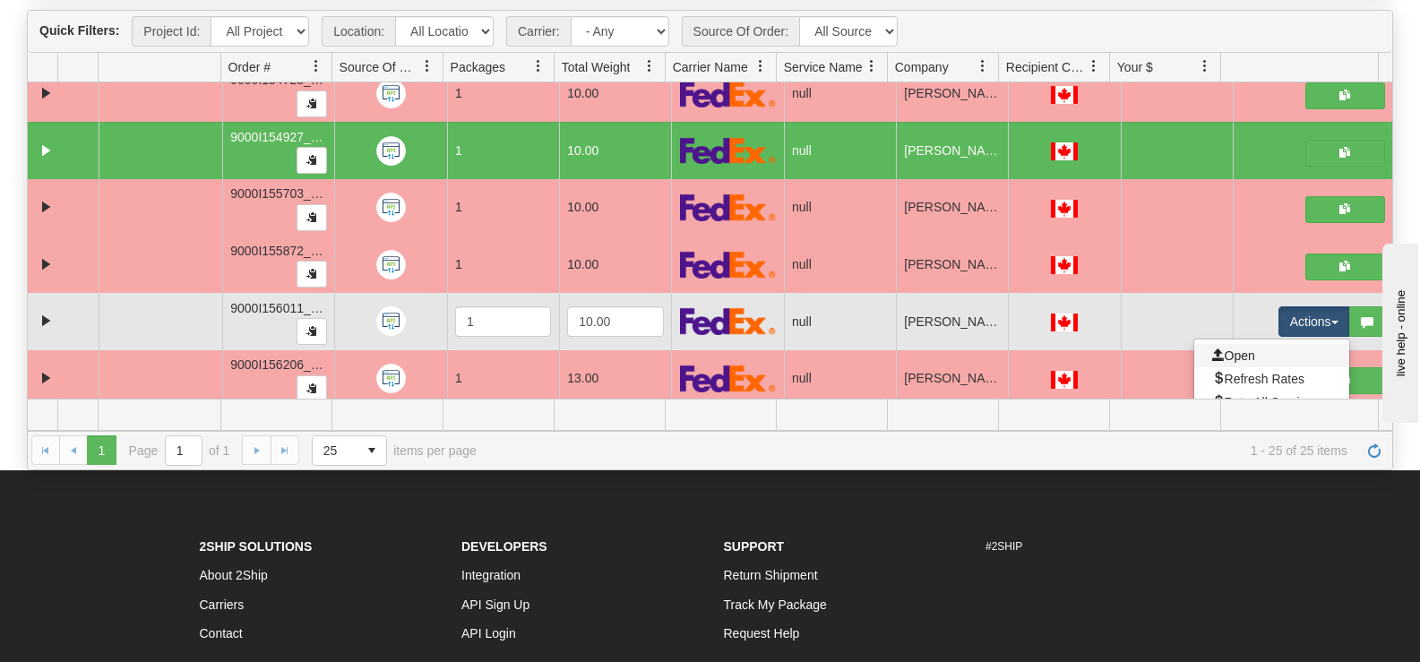
click at [1256, 357] on link "Open" at bounding box center [1271, 355] width 155 height 23
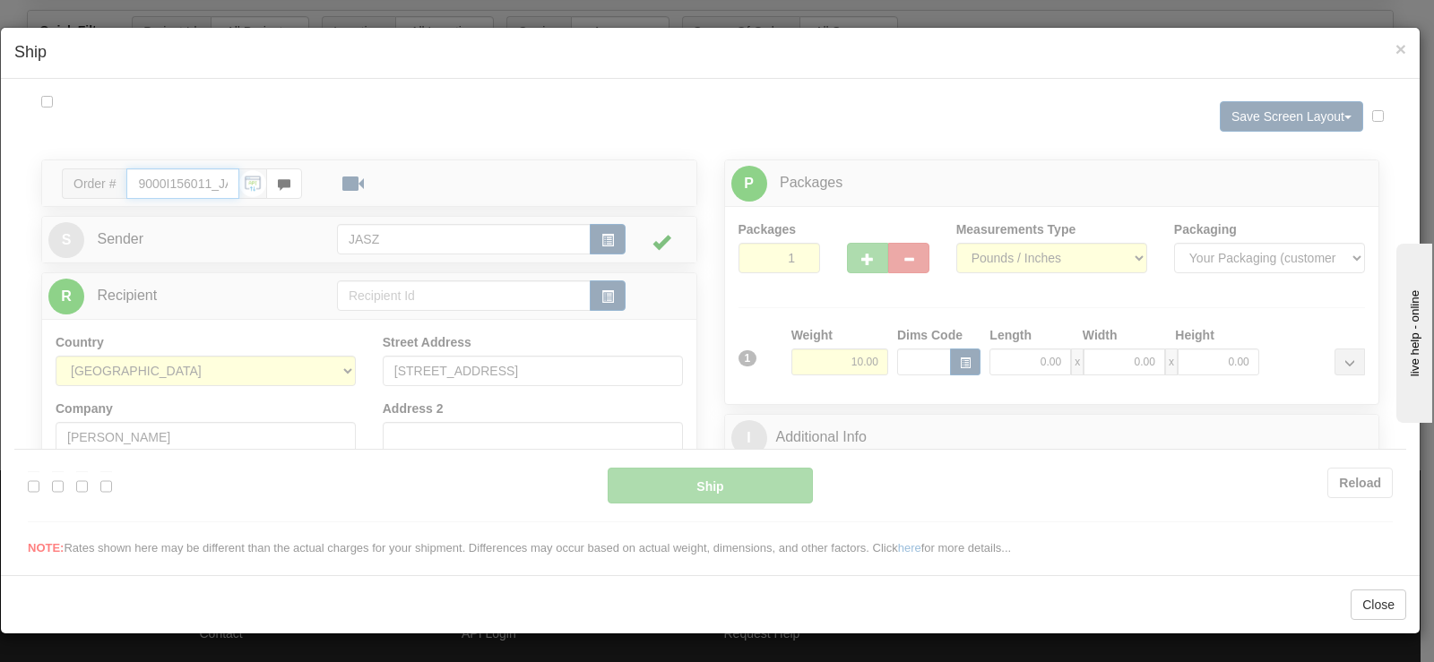
type input "13:32"
type input "16:00"
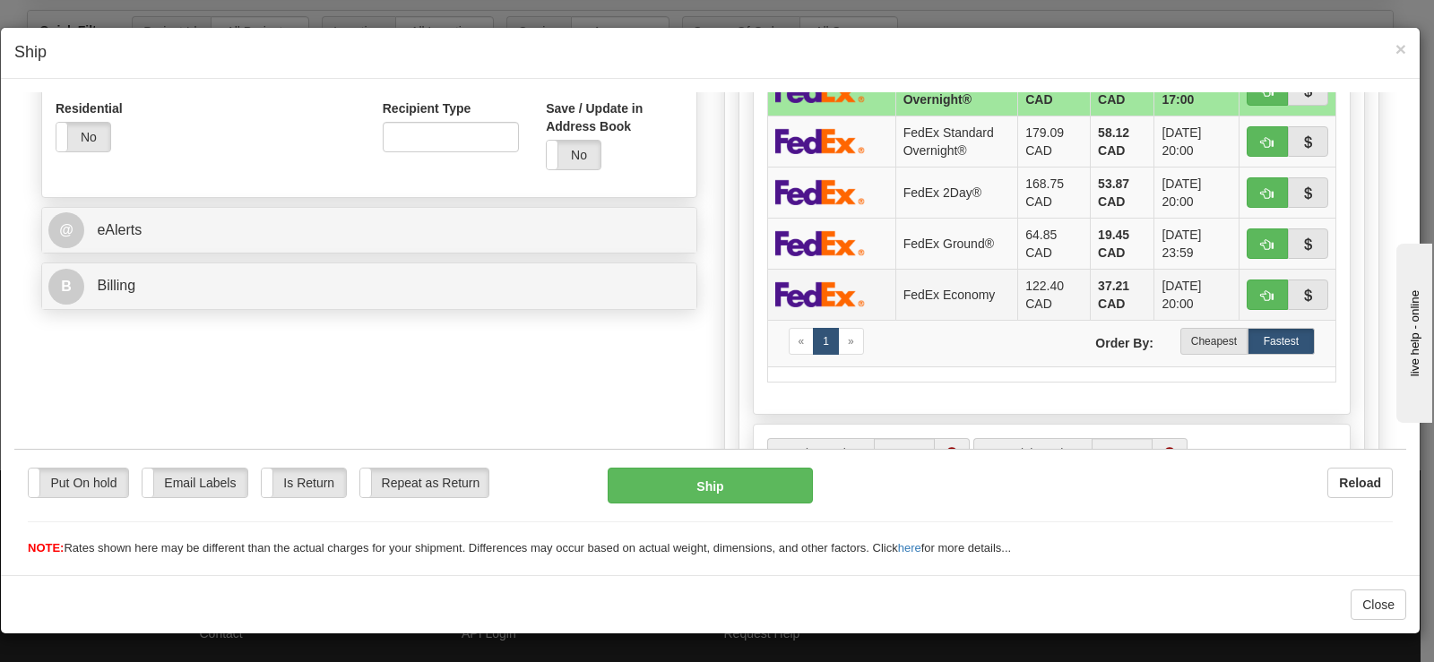
scroll to position [627, 0]
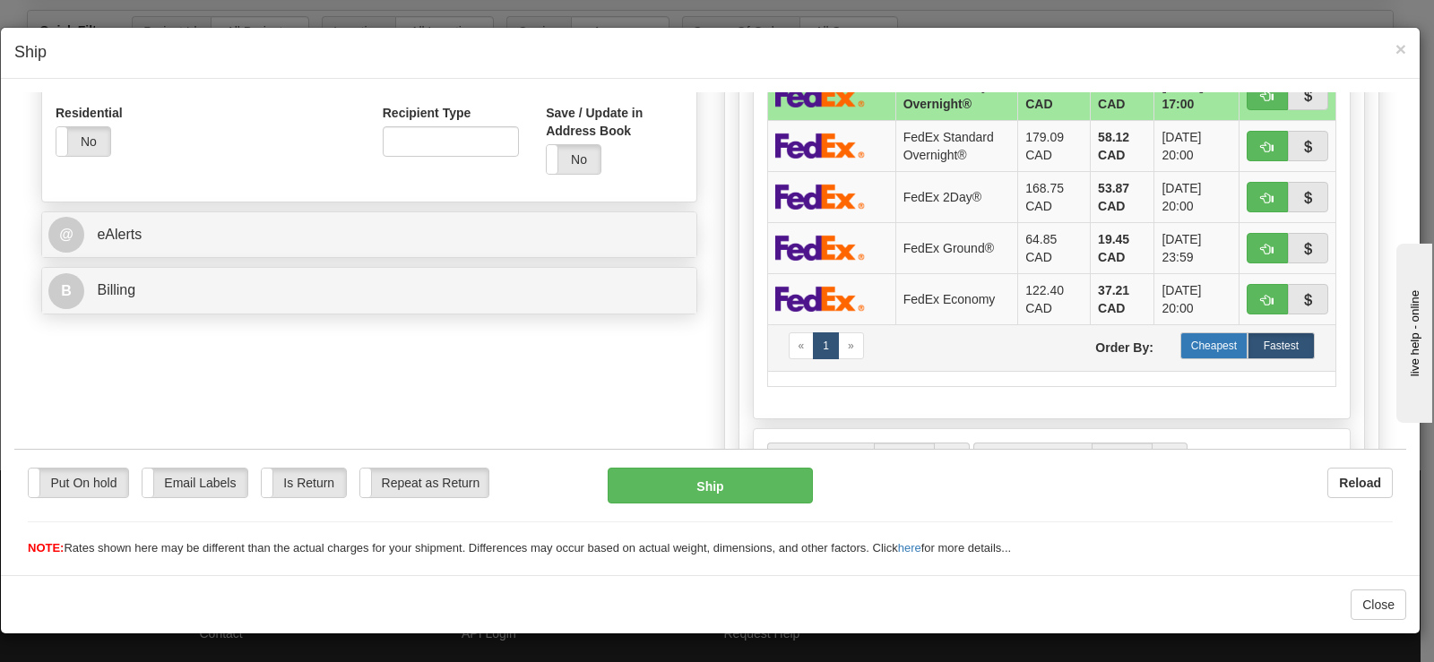
click at [1194, 351] on label "Cheapest" at bounding box center [1213, 345] width 67 height 27
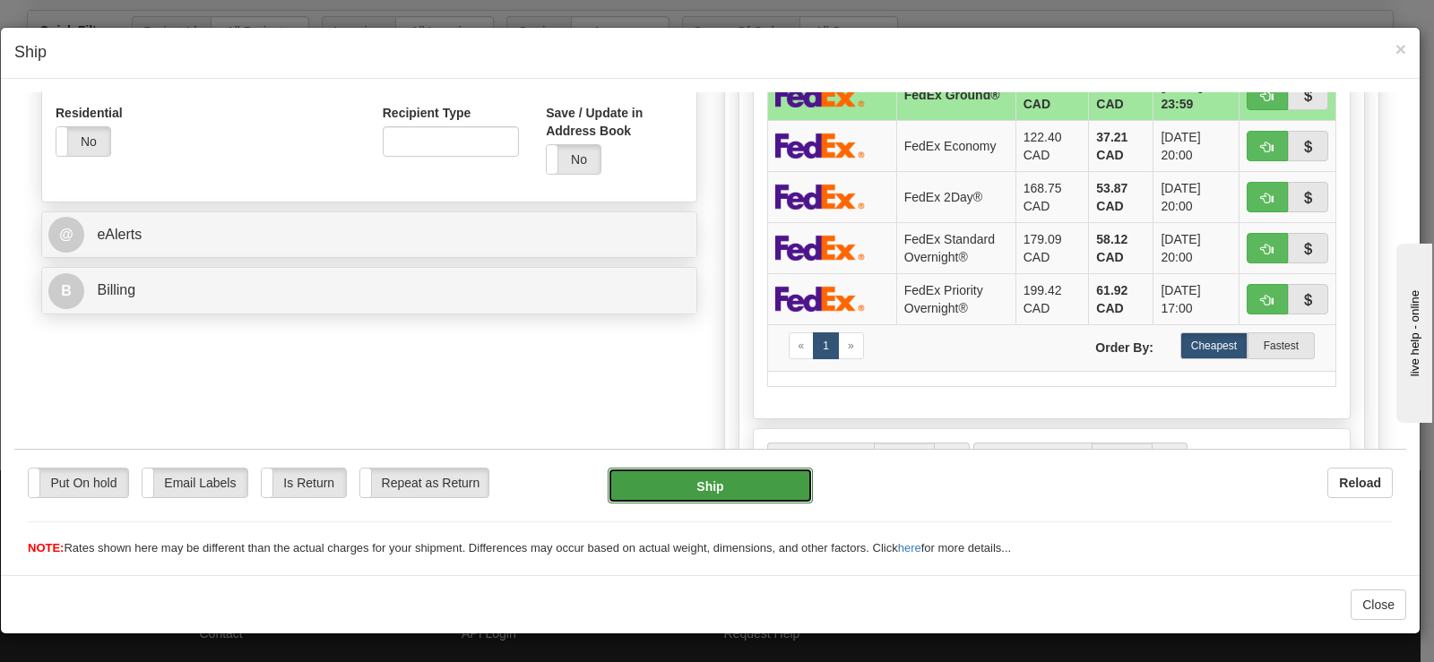
click at [719, 472] on button "Ship" at bounding box center [709, 485] width 205 height 36
type input "92"
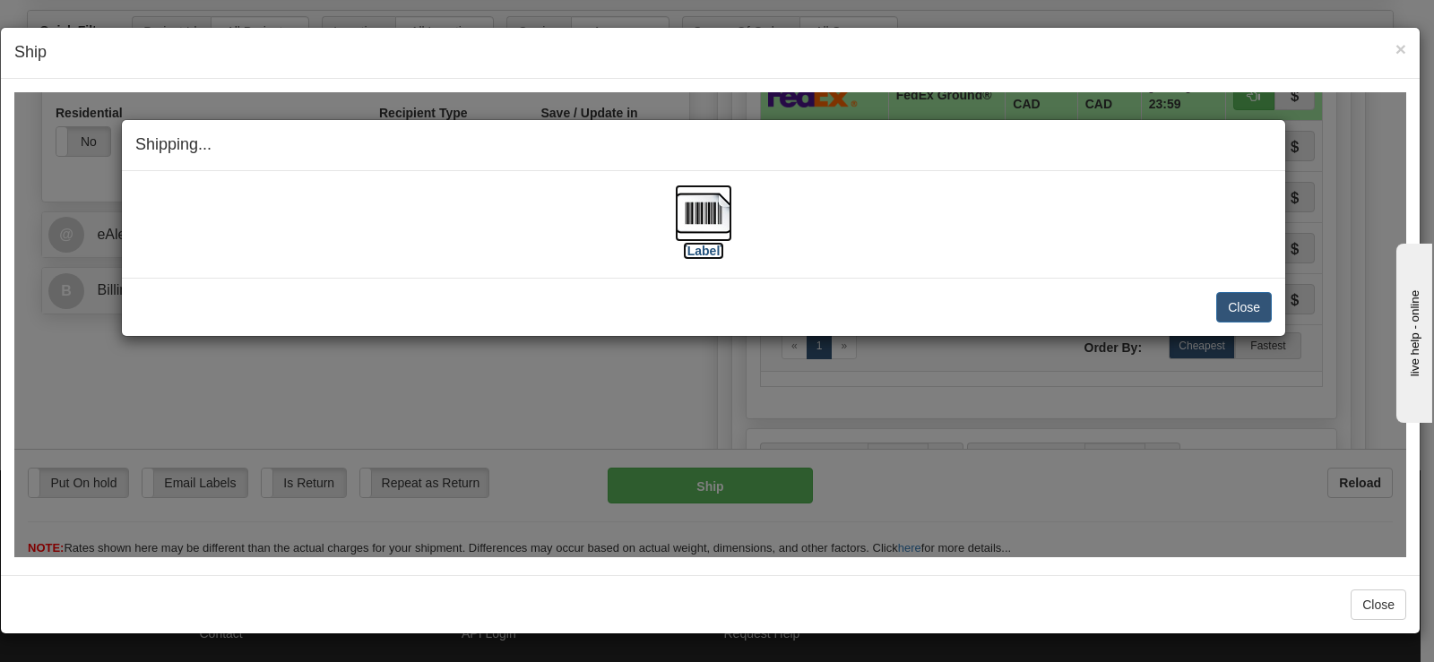
click at [690, 211] on img at bounding box center [703, 212] width 57 height 57
click at [1235, 312] on button "Close" at bounding box center [1244, 306] width 56 height 30
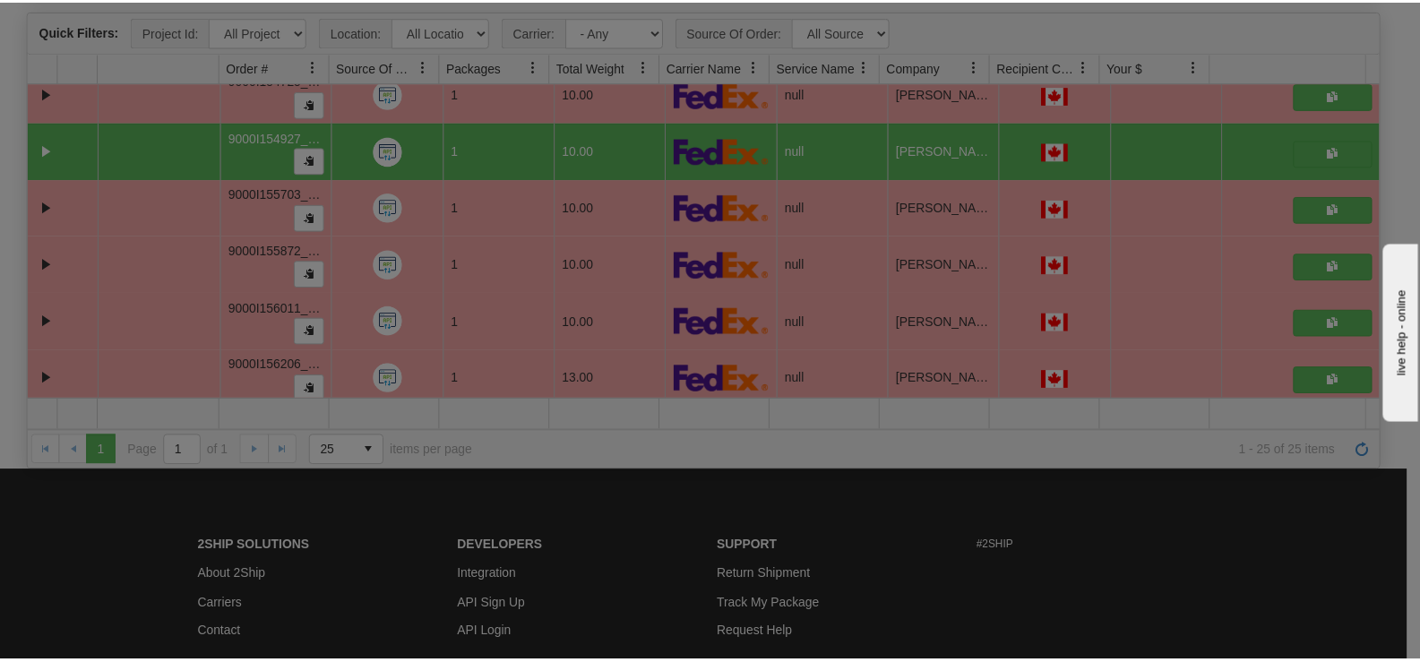
scroll to position [0, 0]
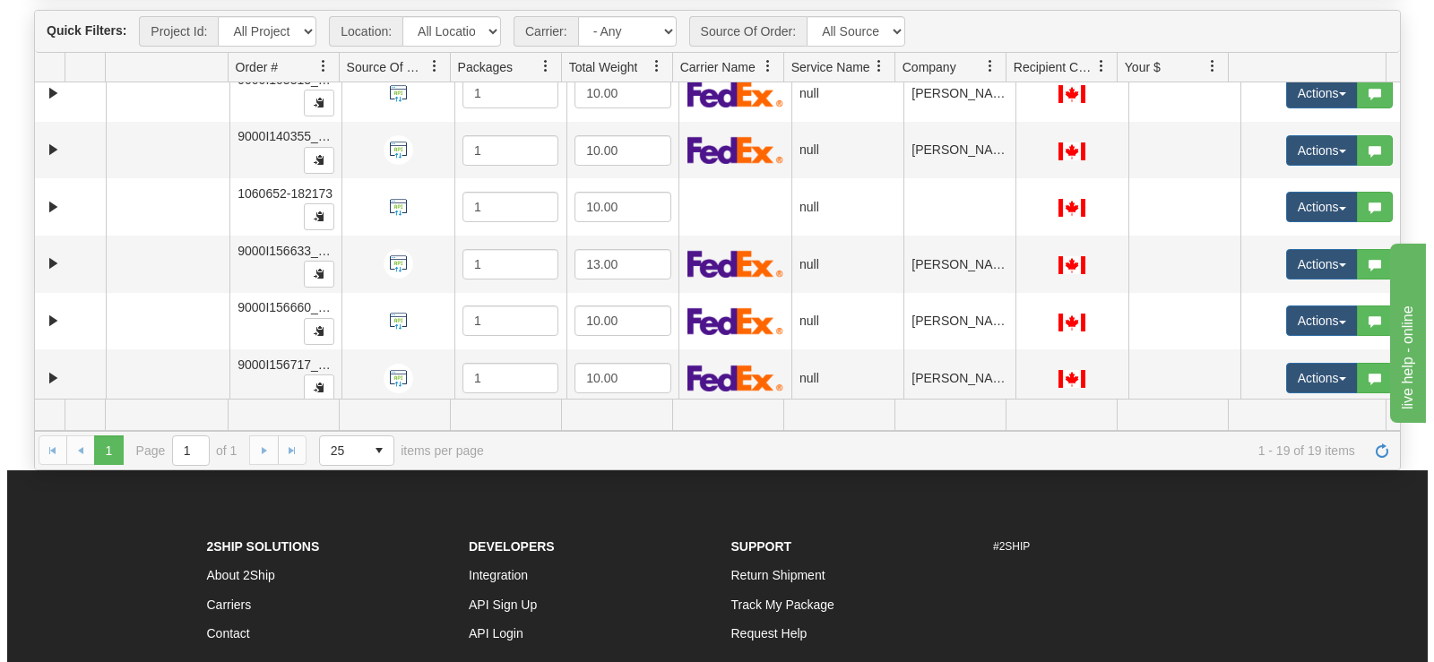
scroll to position [717, 0]
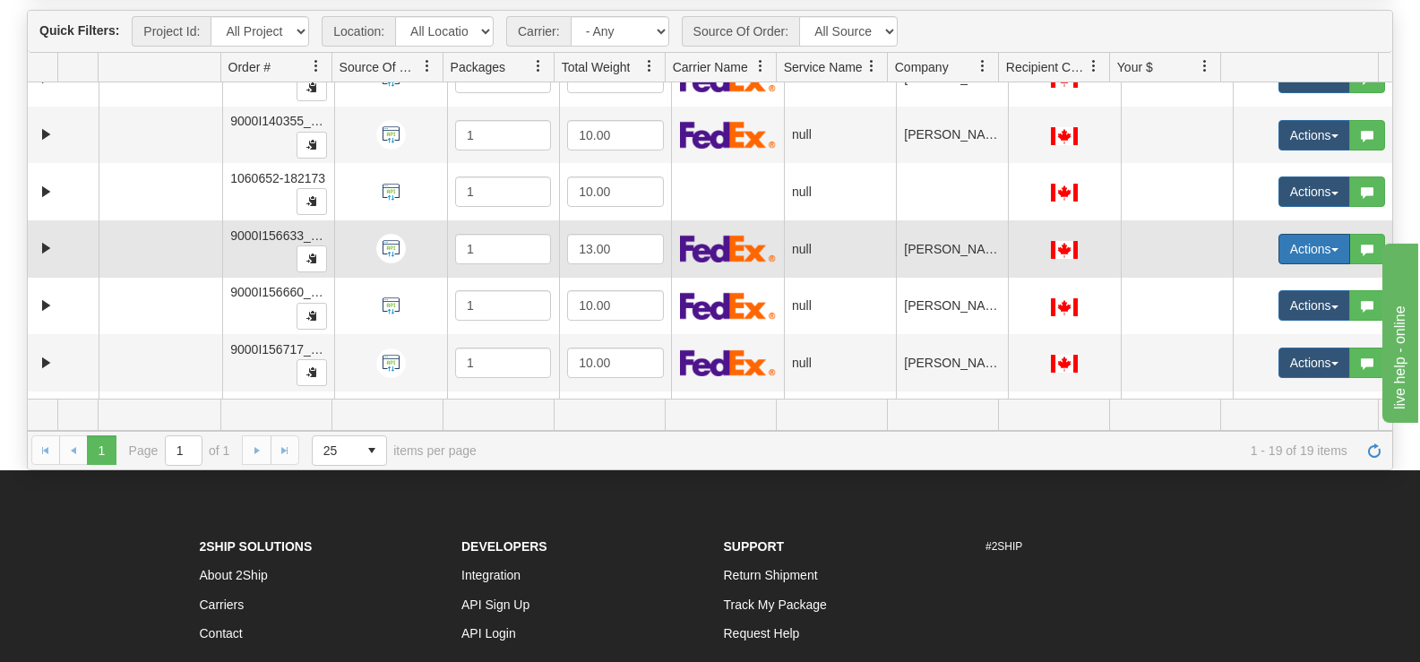
click at [1279, 251] on button "Actions" at bounding box center [1315, 249] width 72 height 30
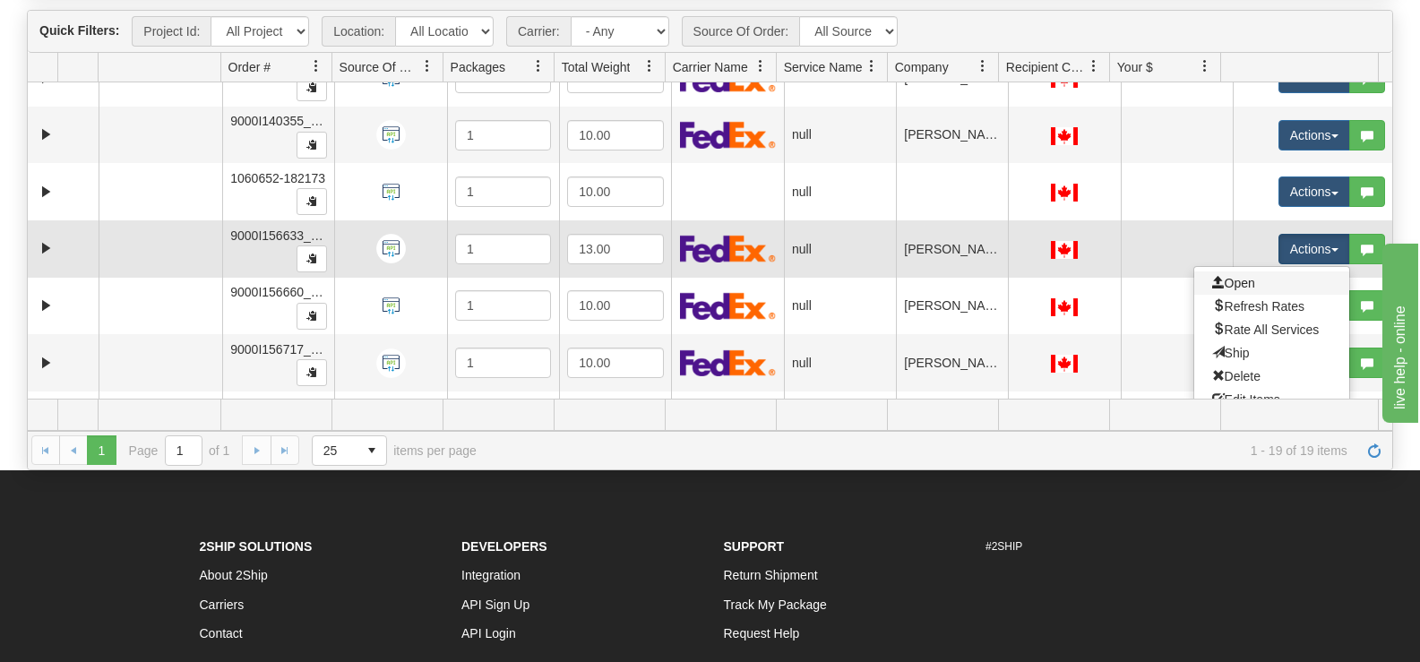
click at [1254, 274] on link "Open" at bounding box center [1271, 282] width 155 height 23
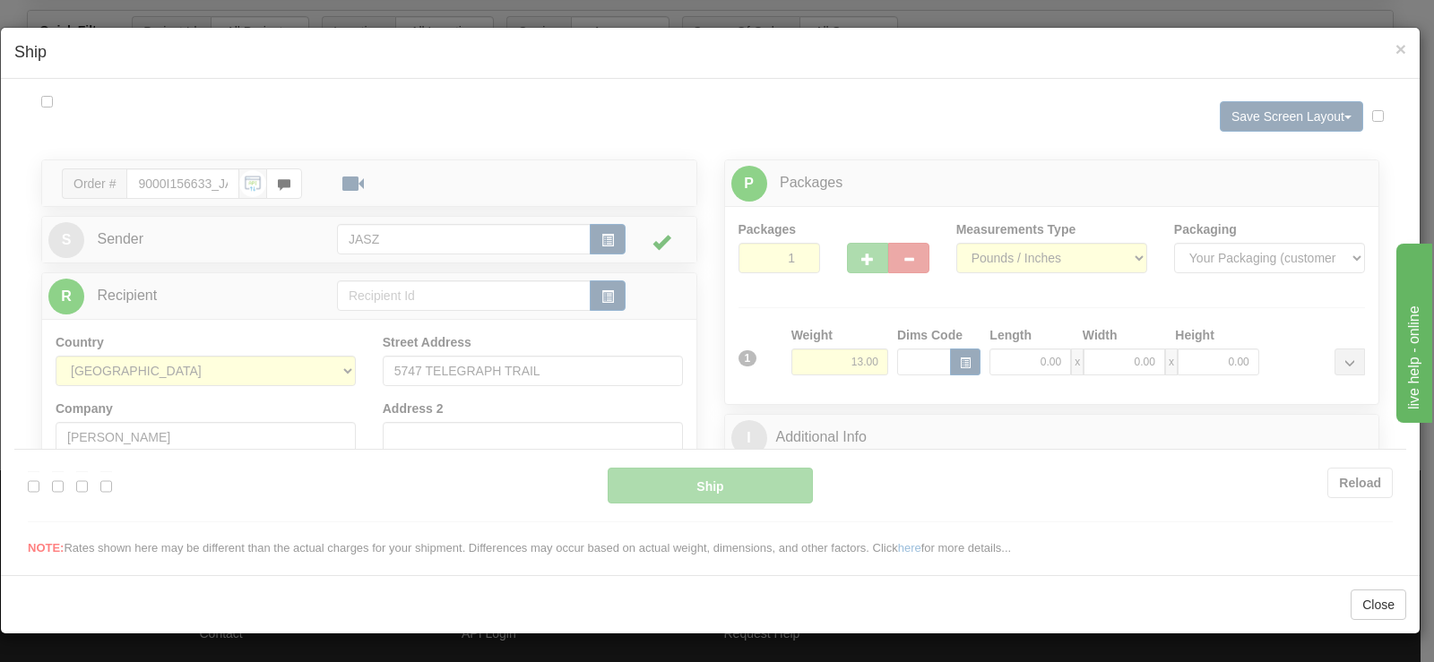
scroll to position [0, 0]
type input "13:36"
type input "16:00"
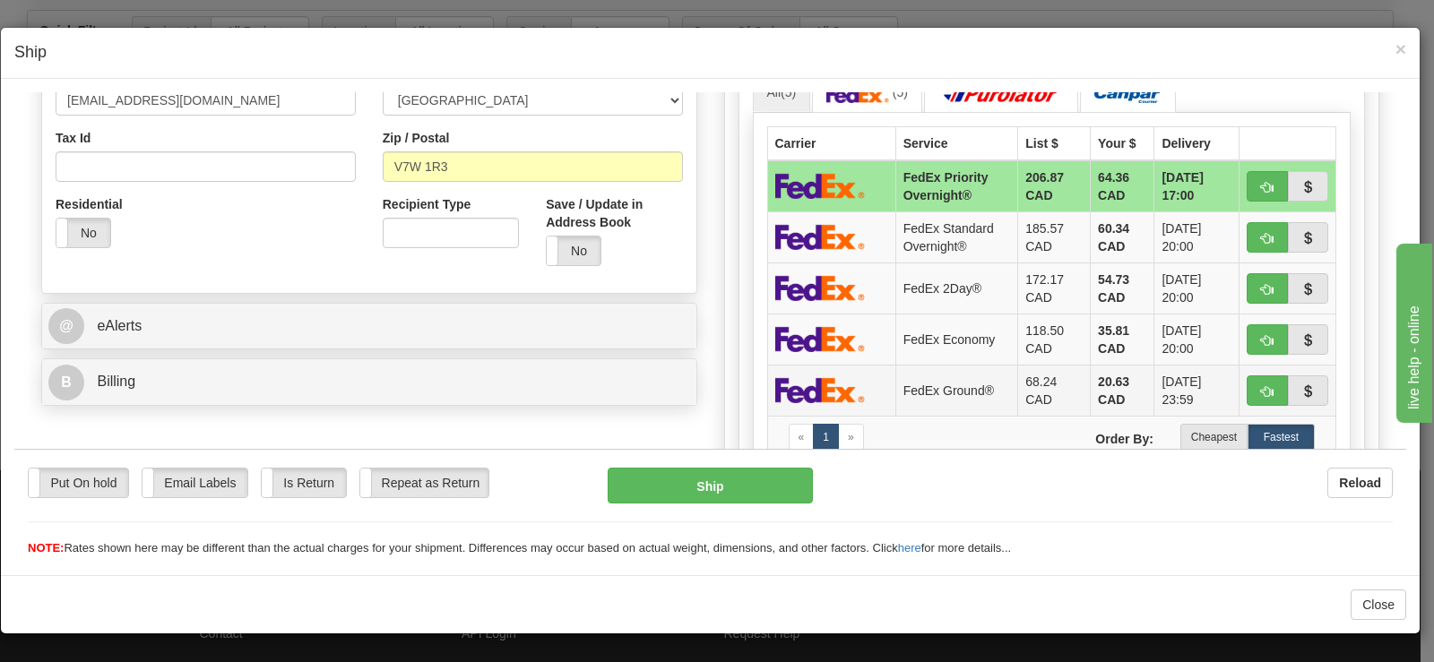
scroll to position [538, 0]
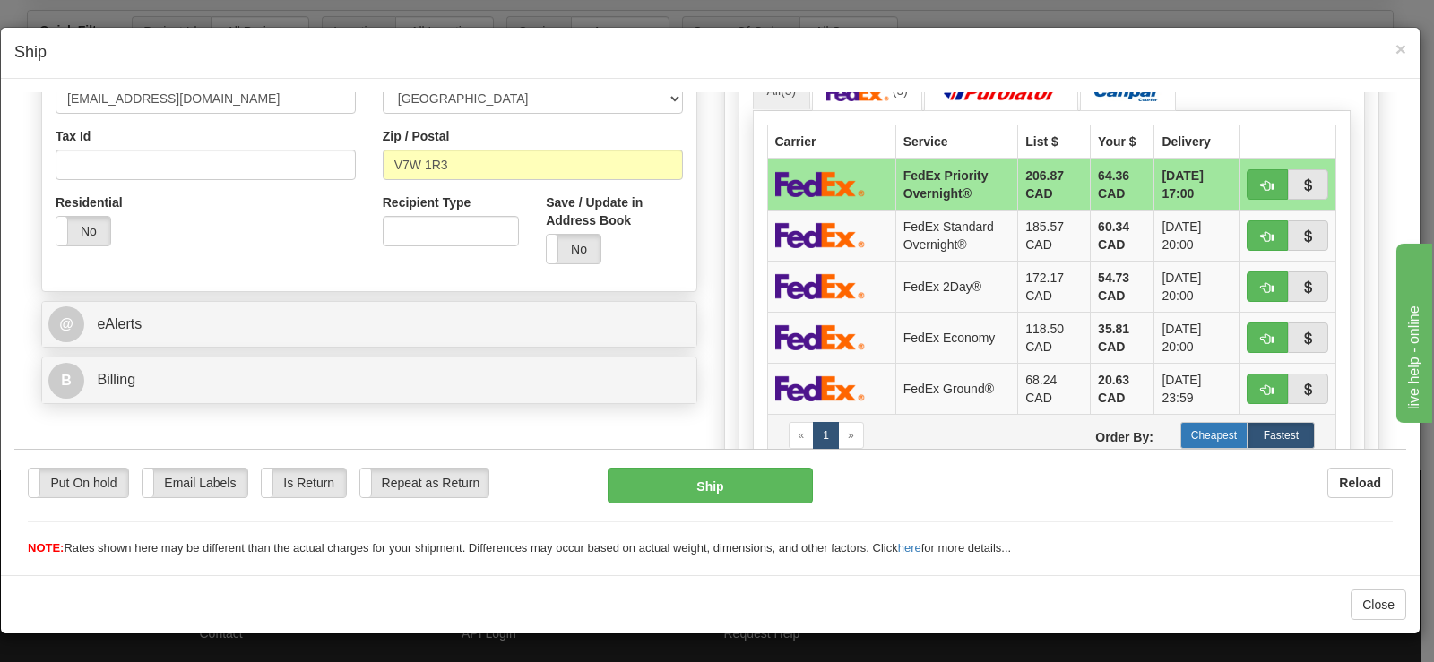
click at [1194, 429] on label "Cheapest" at bounding box center [1213, 434] width 67 height 27
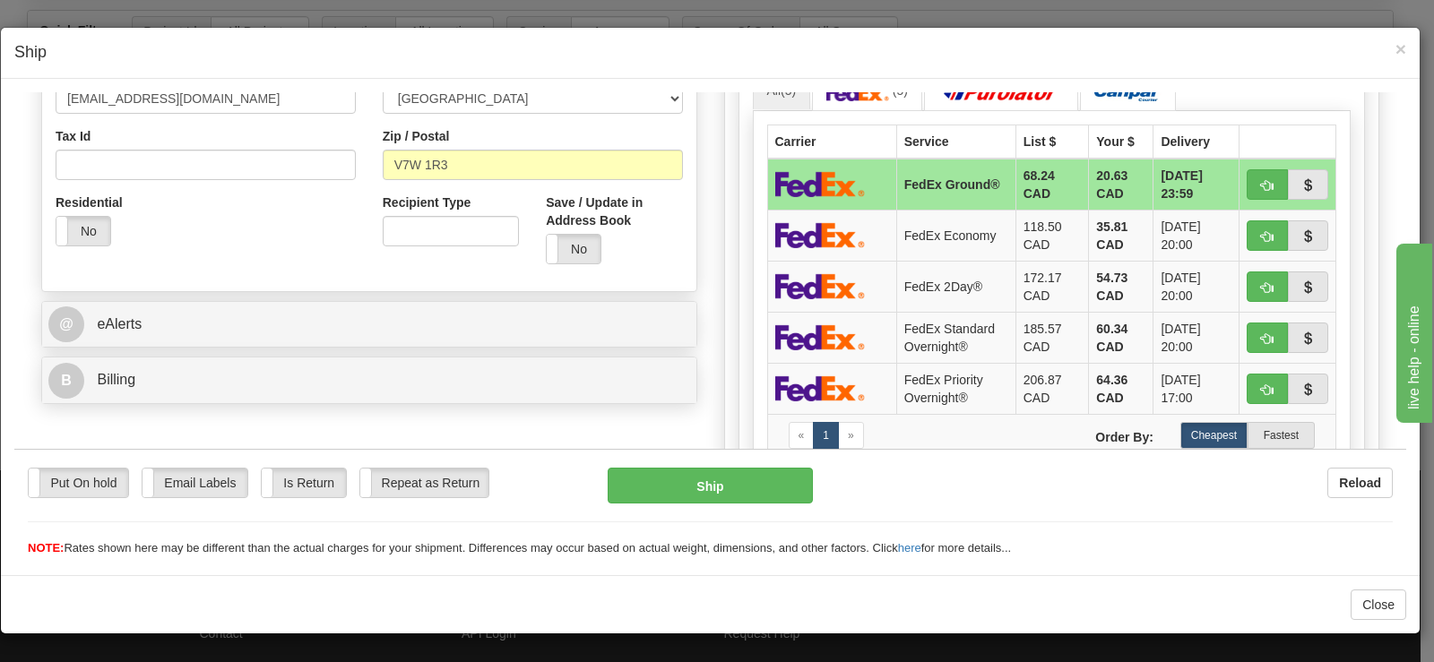
click at [669, 503] on div "Ship" at bounding box center [710, 485] width 232 height 36
click at [669, 500] on button "Ship" at bounding box center [709, 485] width 205 height 36
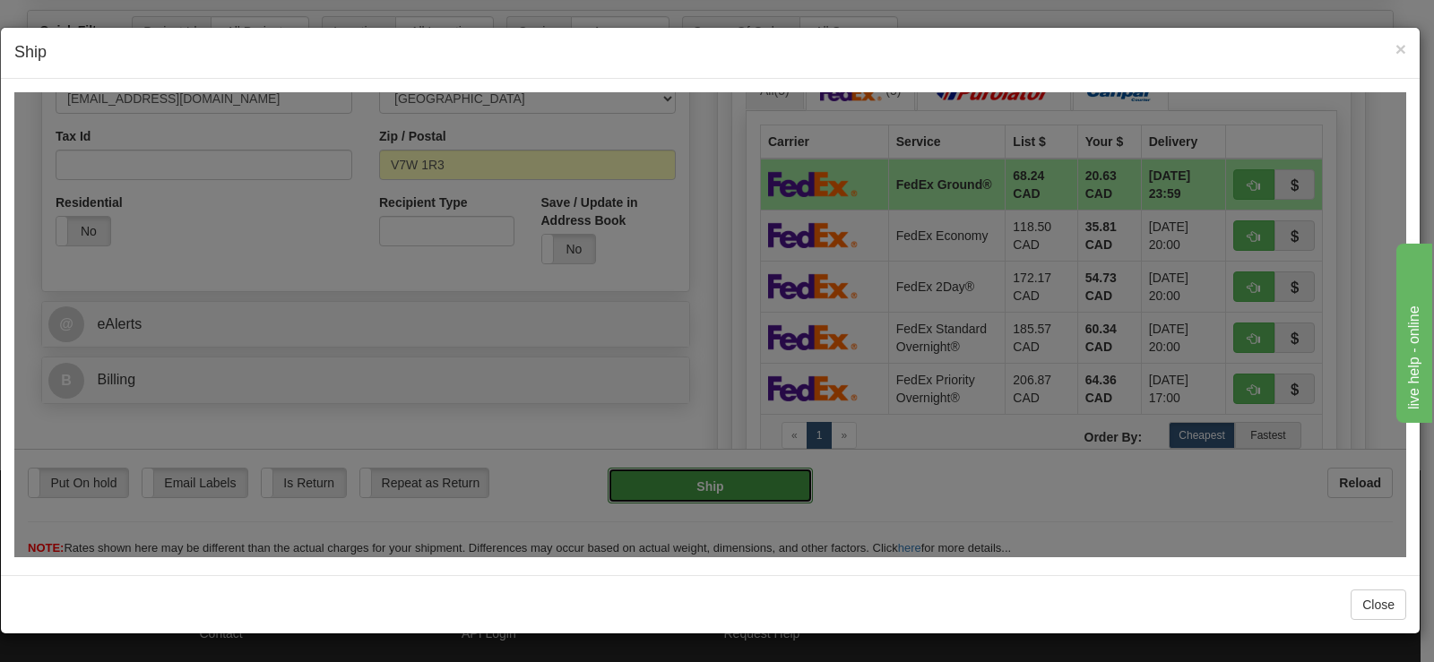
type input "92"
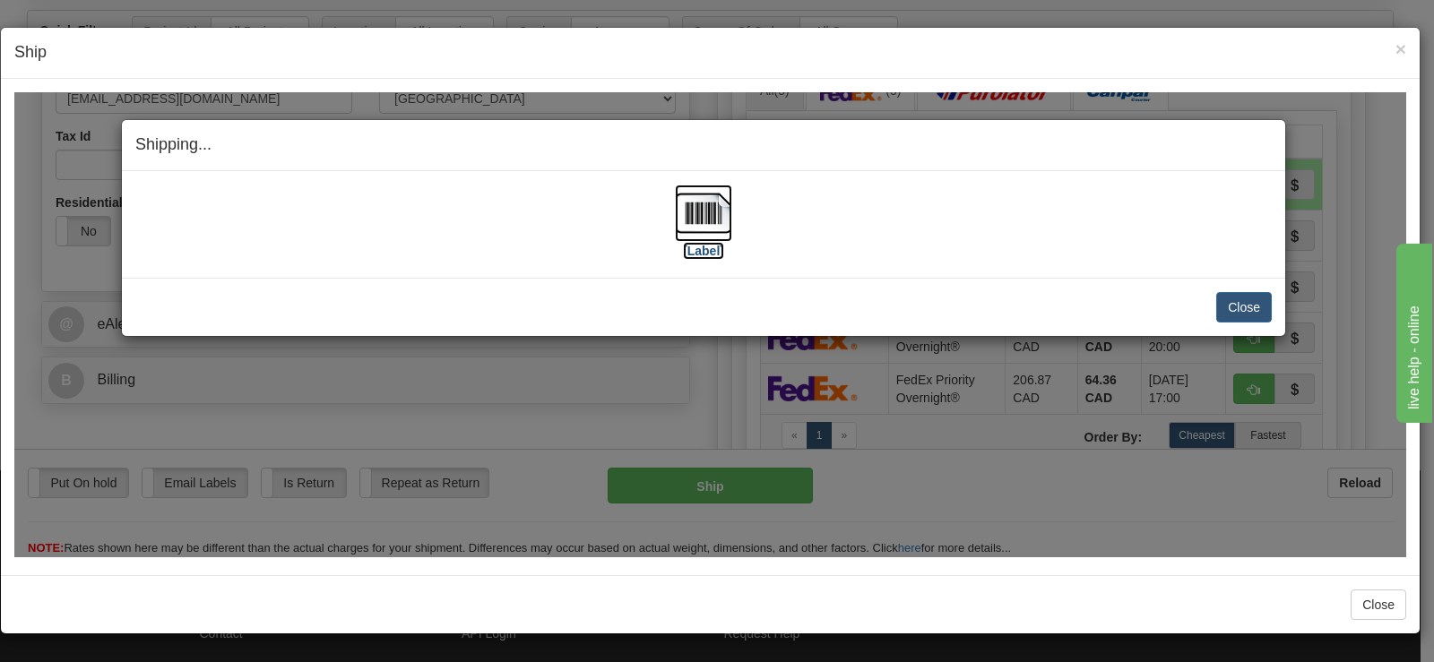
click at [693, 206] on img at bounding box center [703, 212] width 57 height 57
click at [1230, 305] on button "Close" at bounding box center [1244, 306] width 56 height 30
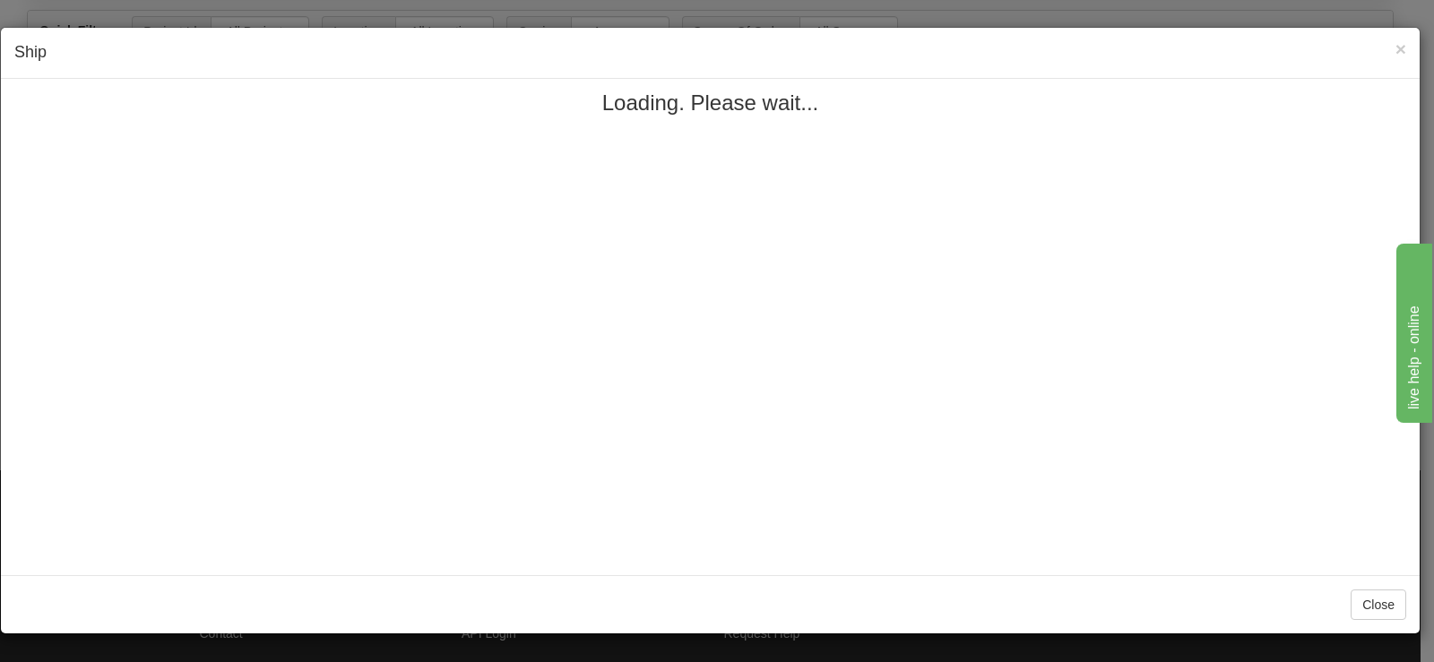
scroll to position [0, 0]
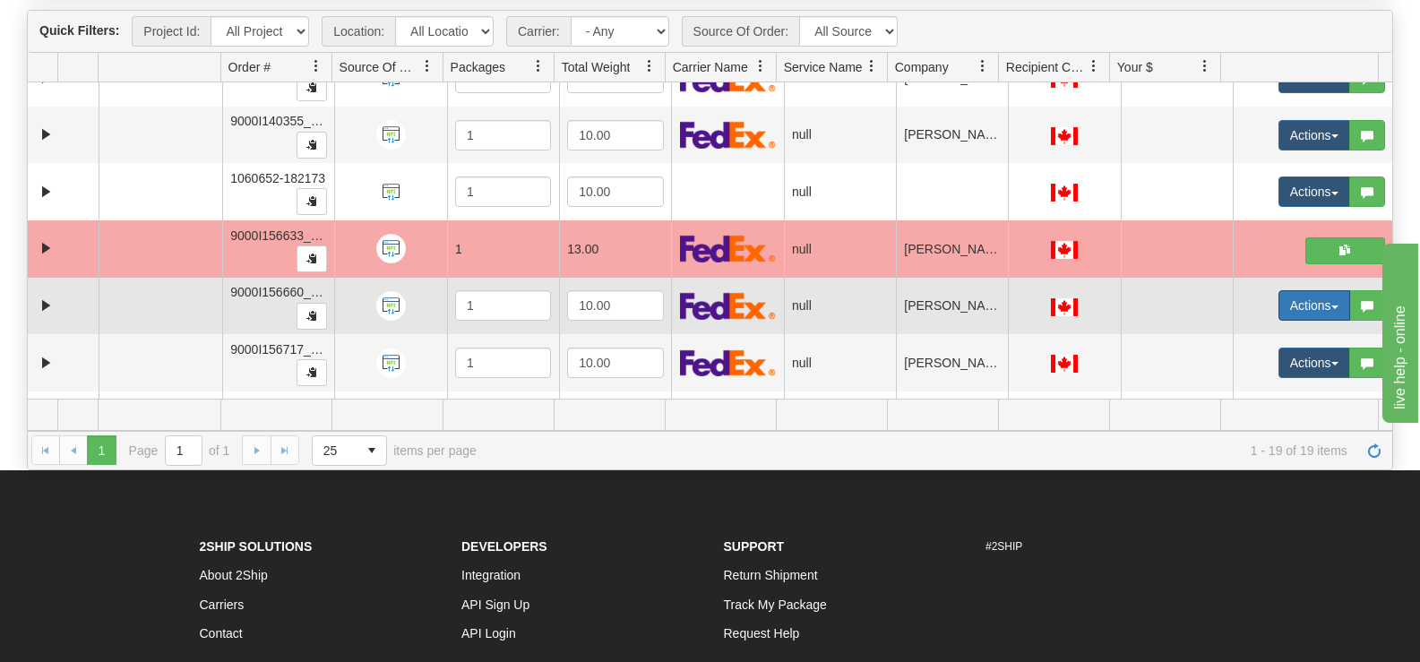
click at [1281, 315] on button "Actions" at bounding box center [1315, 305] width 72 height 30
click at [1245, 338] on link "Open" at bounding box center [1271, 339] width 155 height 23
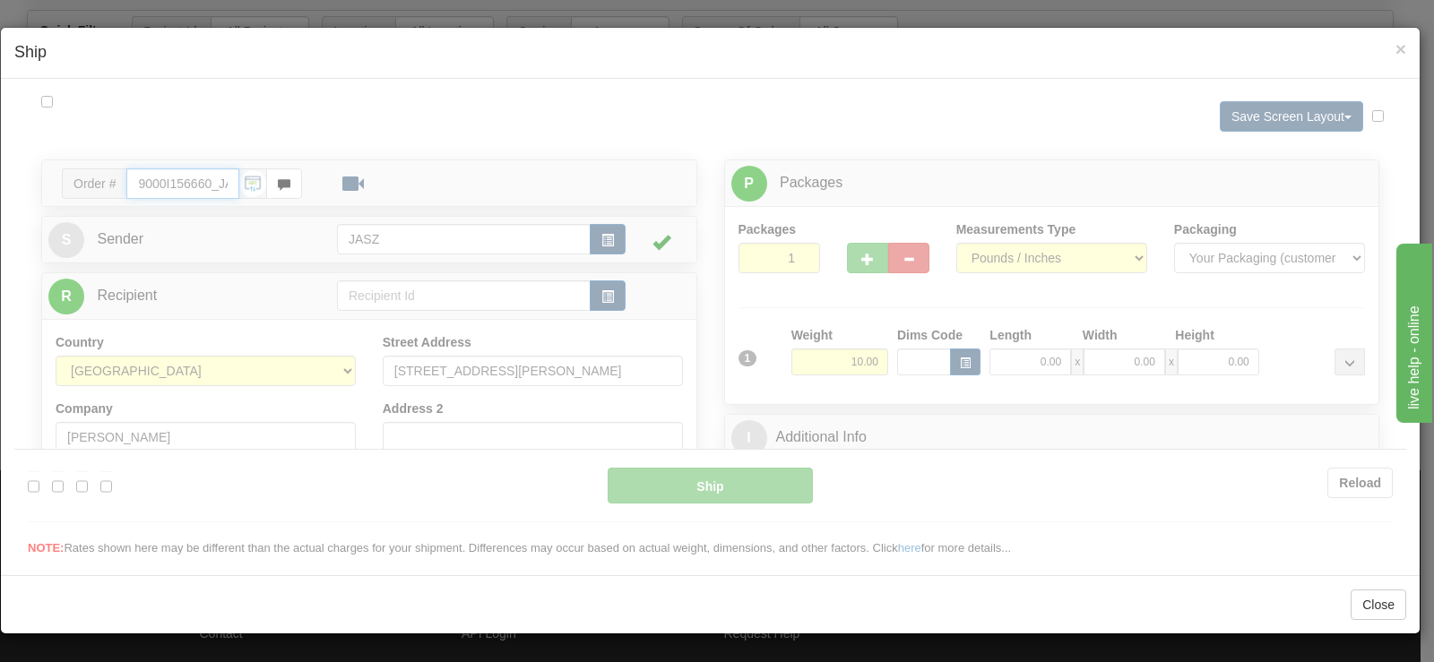
type input "13:38"
type input "16:00"
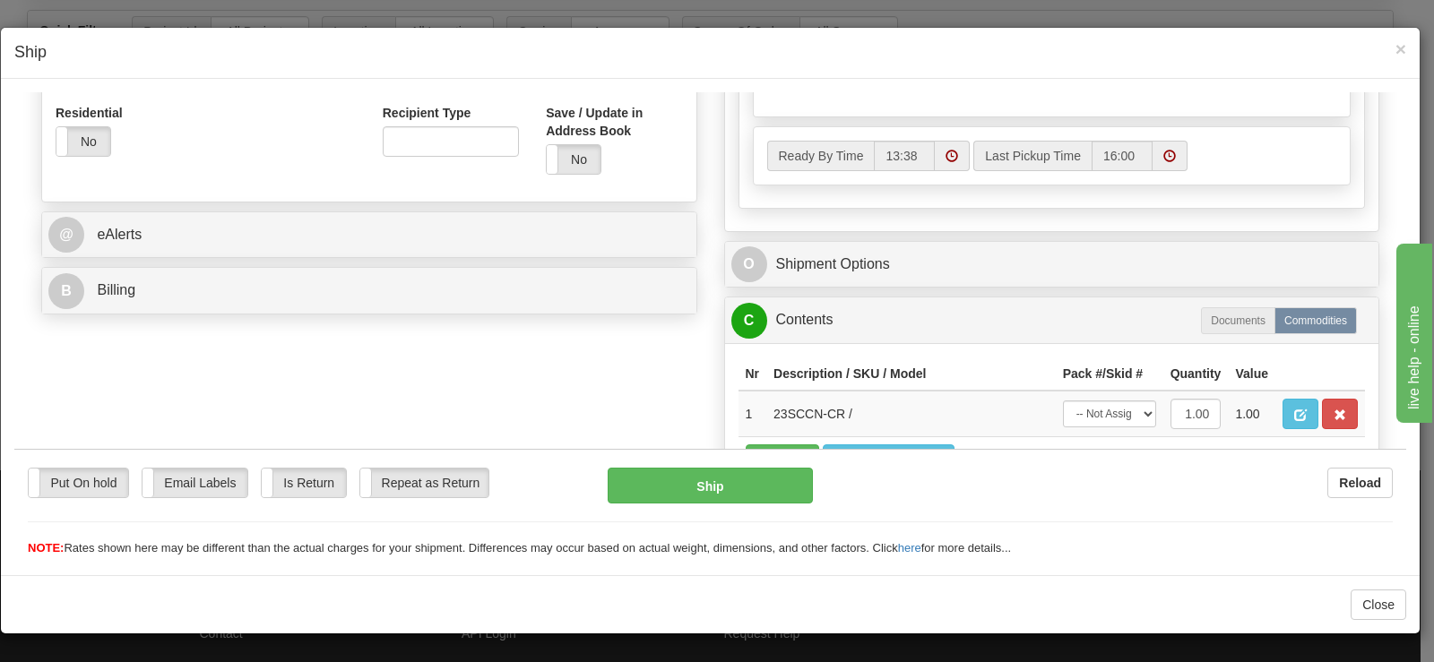
scroll to position [538, 0]
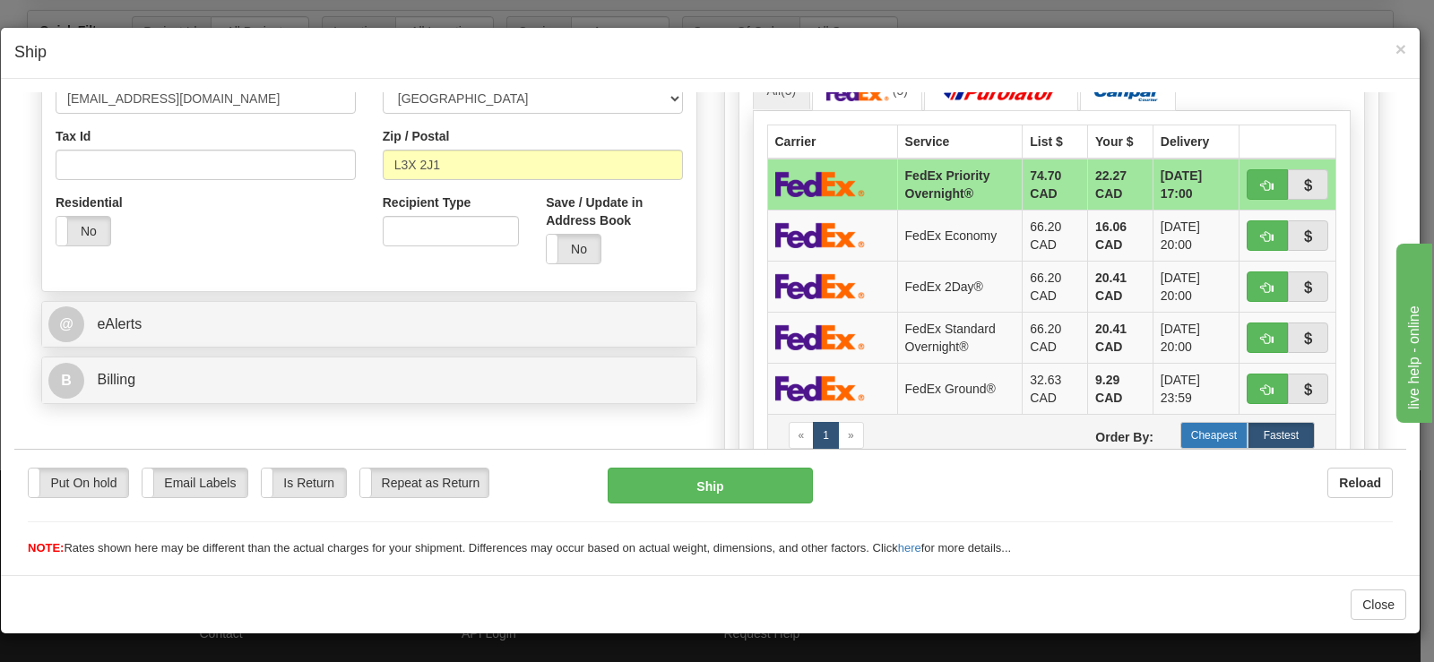
click at [1199, 429] on label "Cheapest" at bounding box center [1213, 434] width 67 height 27
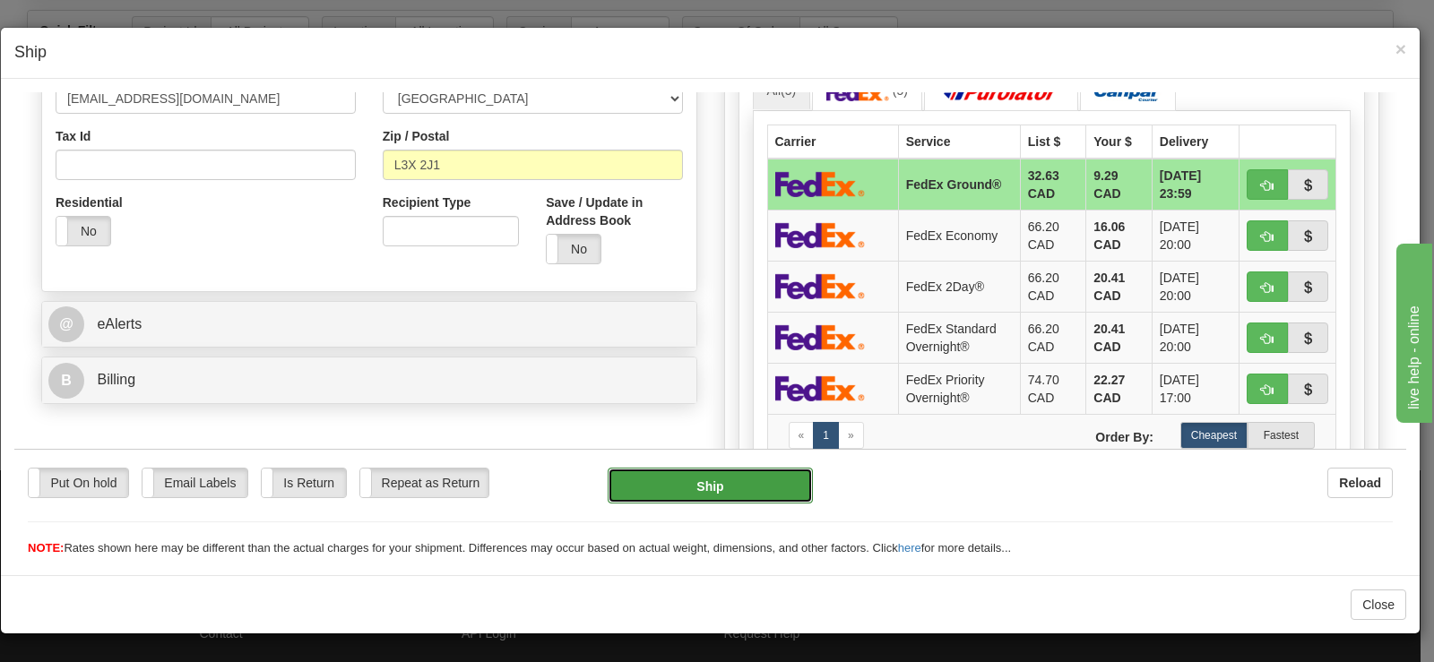
click at [773, 476] on button "Ship" at bounding box center [709, 485] width 205 height 36
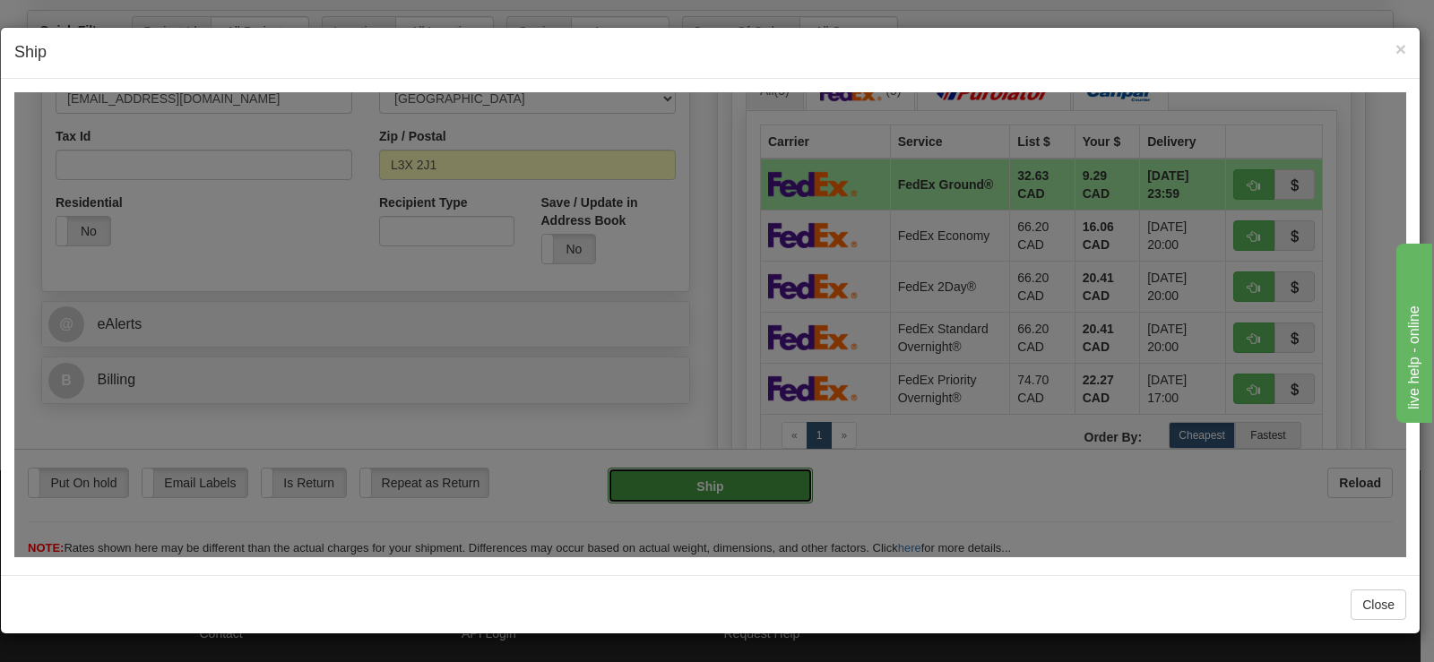
type input "92"
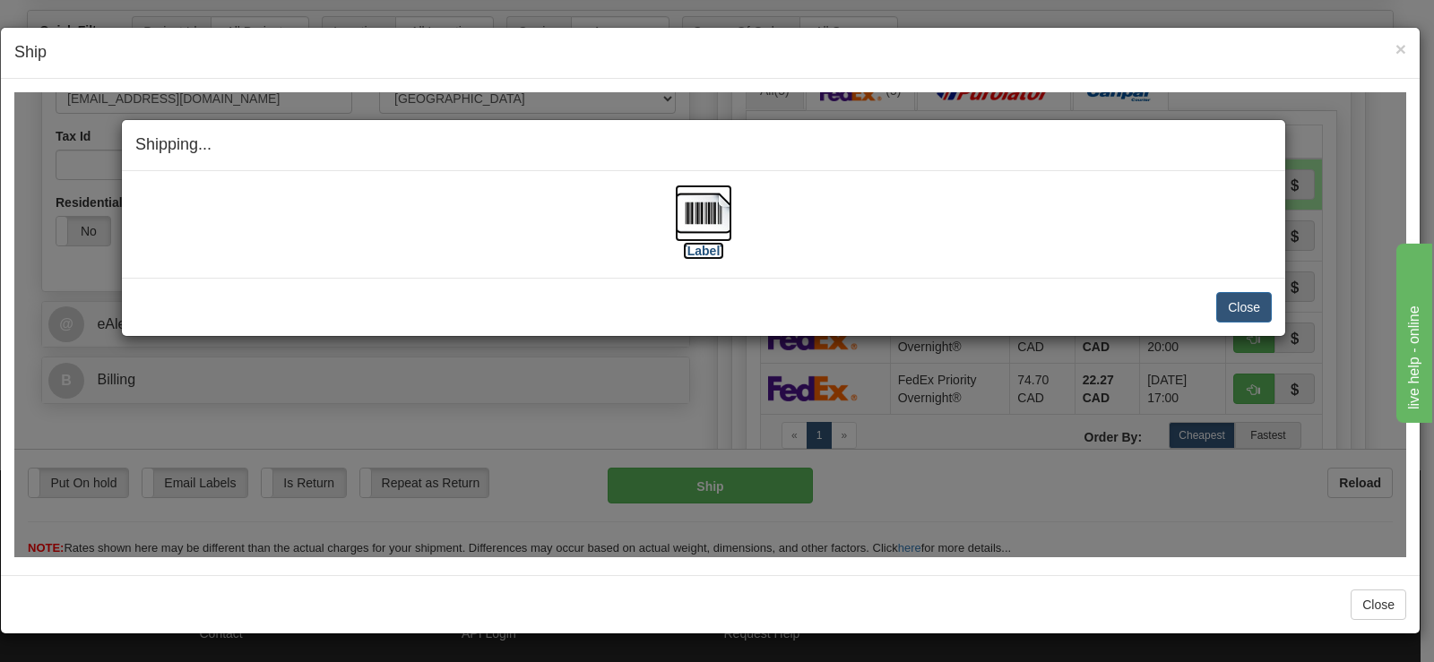
click at [711, 220] on img at bounding box center [703, 212] width 57 height 57
